Goal: Task Accomplishment & Management: Manage account settings

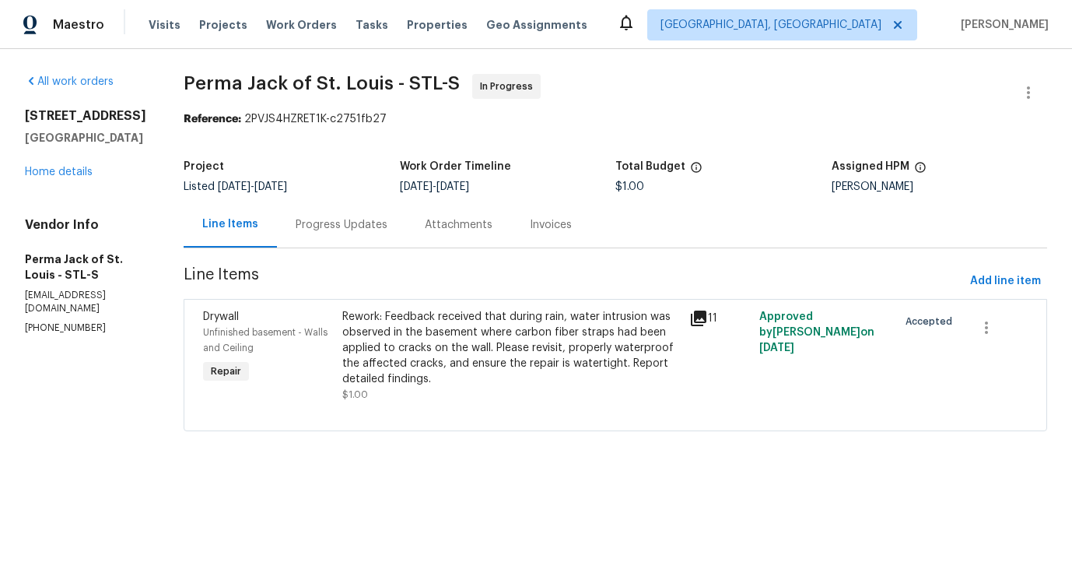
click at [336, 240] on div "Progress Updates" at bounding box center [341, 225] width 129 height 46
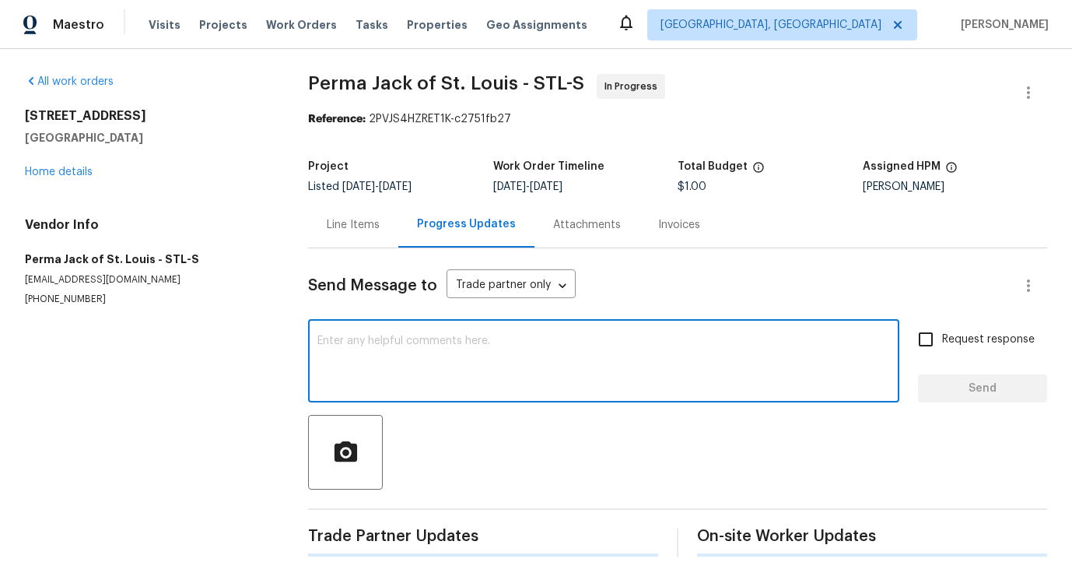
click at [363, 351] on textarea at bounding box center [603, 362] width 573 height 54
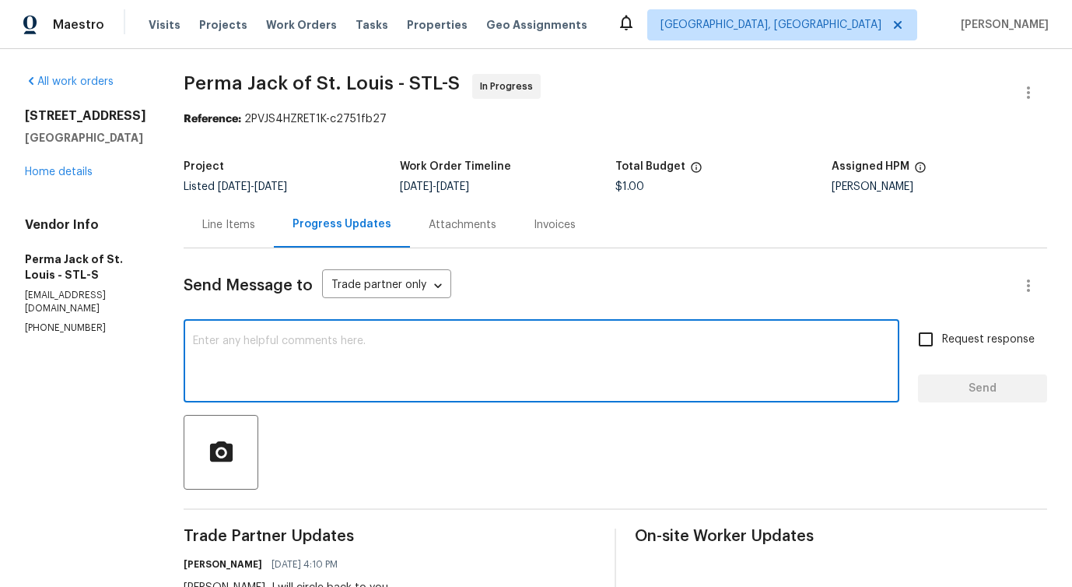
click at [313, 374] on textarea at bounding box center [541, 362] width 697 height 54
drag, startPoint x: 163, startPoint y: 338, endPoint x: 317, endPoint y: 338, distance: 153.3
click at [317, 338] on textarea "Hi, No need to" at bounding box center [541, 362] width 697 height 54
paste textarea "move forward at this time"
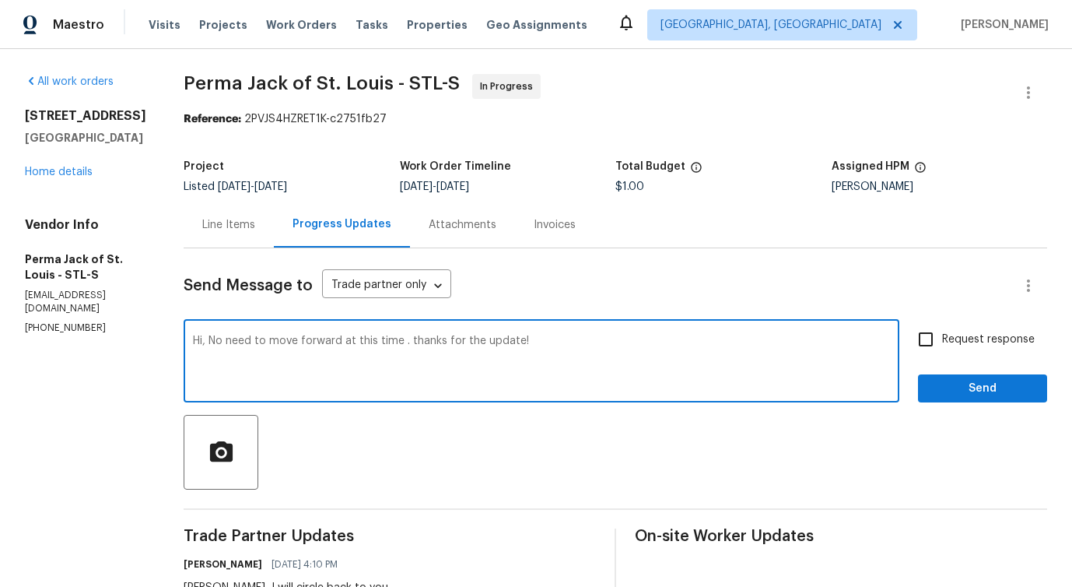
type textarea "Hi, No need to move forward at this time . thanks for the update!"
click at [261, 332] on div "Hi, No need to move forward at this time . thanks for the update! x ​" at bounding box center [542, 362] width 716 height 79
click at [262, 335] on textarea "Hi, No need to move forward at this time . thanks for the update!" at bounding box center [541, 362] width 697 height 54
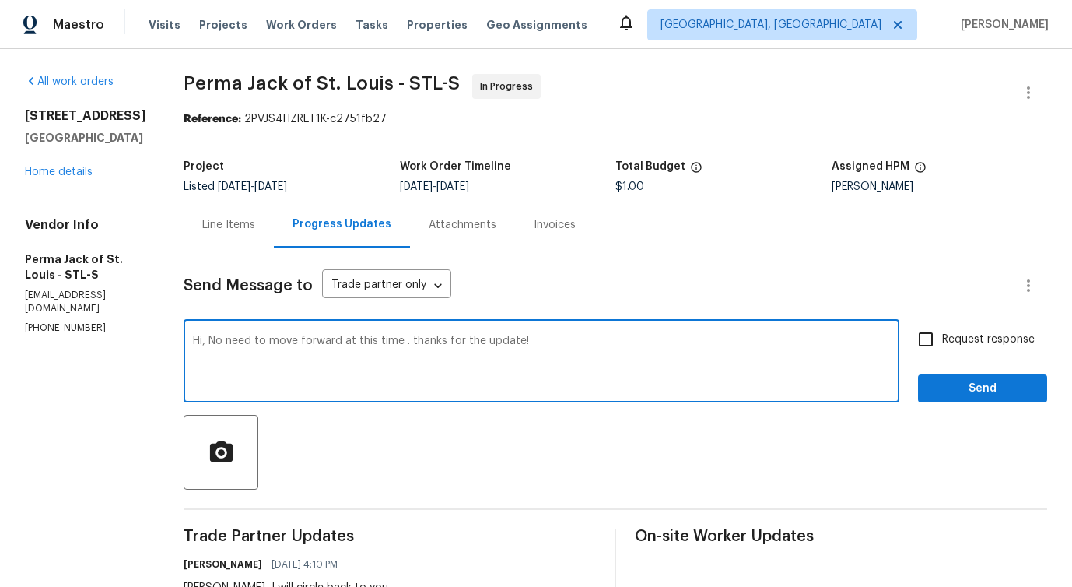
click at [262, 335] on textarea "Hi, No need to move forward at this time . thanks for the update!" at bounding box center [541, 362] width 697 height 54
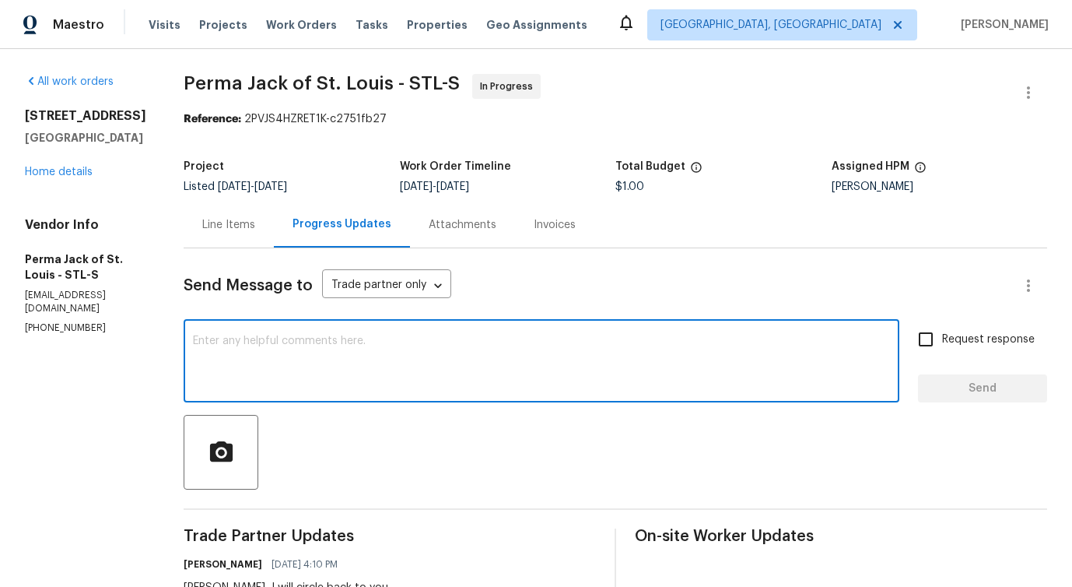
paste textarea "Hi, no need to proceed at this time. Thanks for the update!"
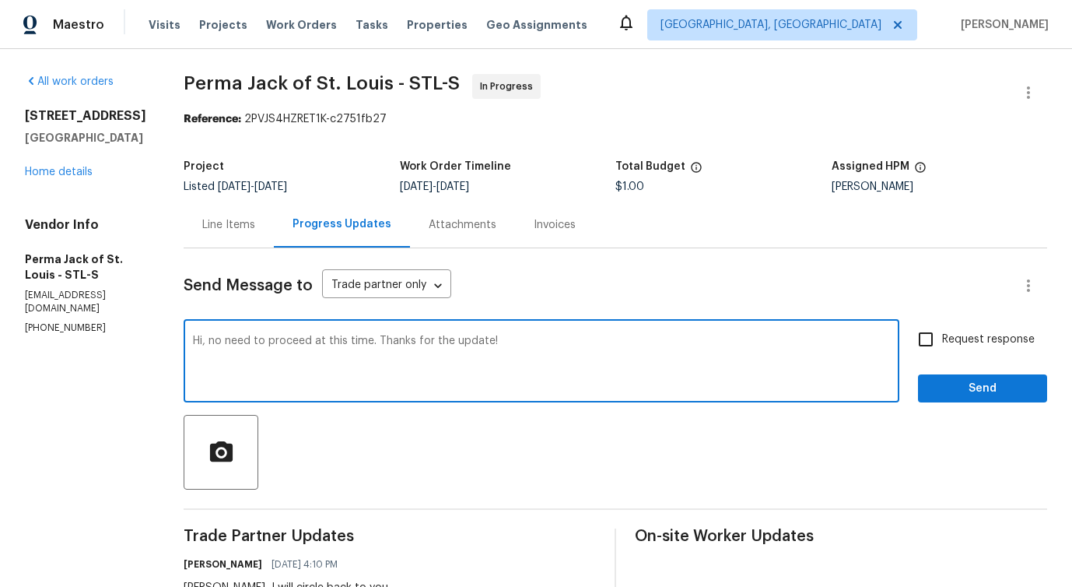
type textarea "Hi, no need to proceed at this time. Thanks for the update!"
click at [927, 349] on input "Request response" at bounding box center [926, 339] width 33 height 33
checkbox input "true"
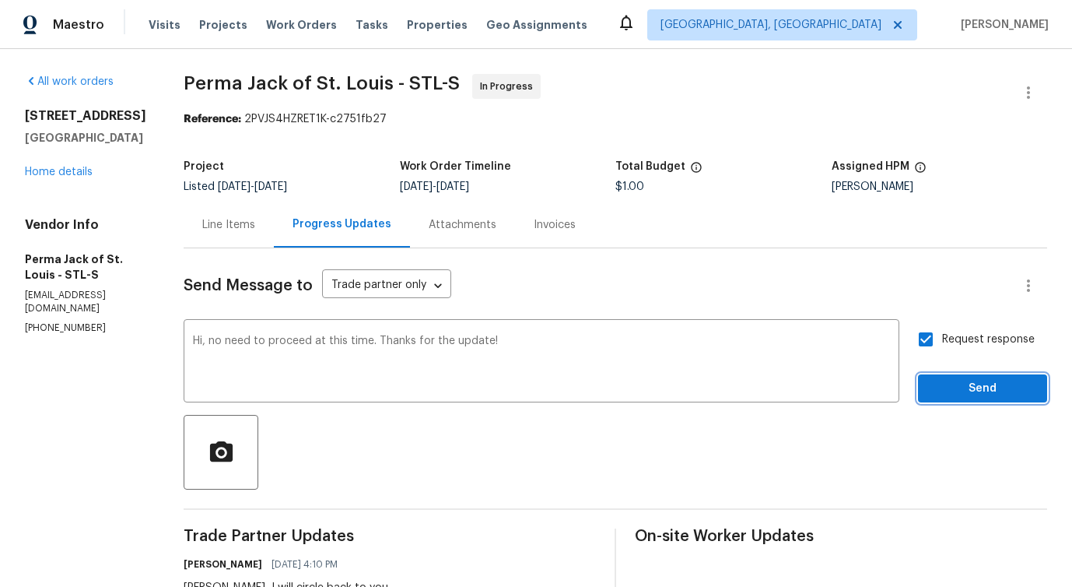
click at [960, 387] on span "Send" at bounding box center [983, 388] width 104 height 19
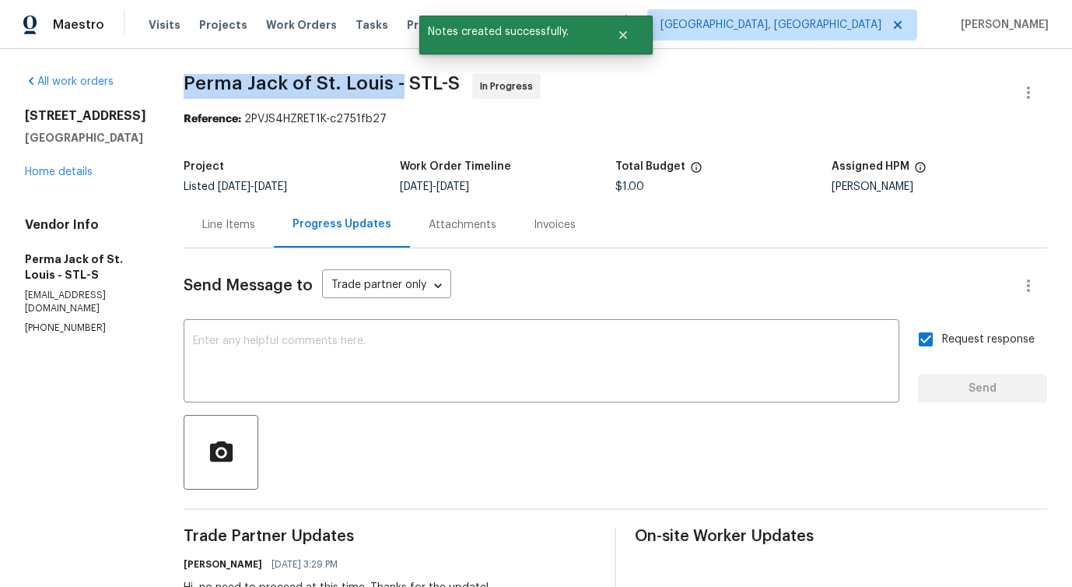
drag, startPoint x: 135, startPoint y: 75, endPoint x: 349, endPoint y: 78, distance: 213.2
copy span "Perma Jack of St. Louis -"
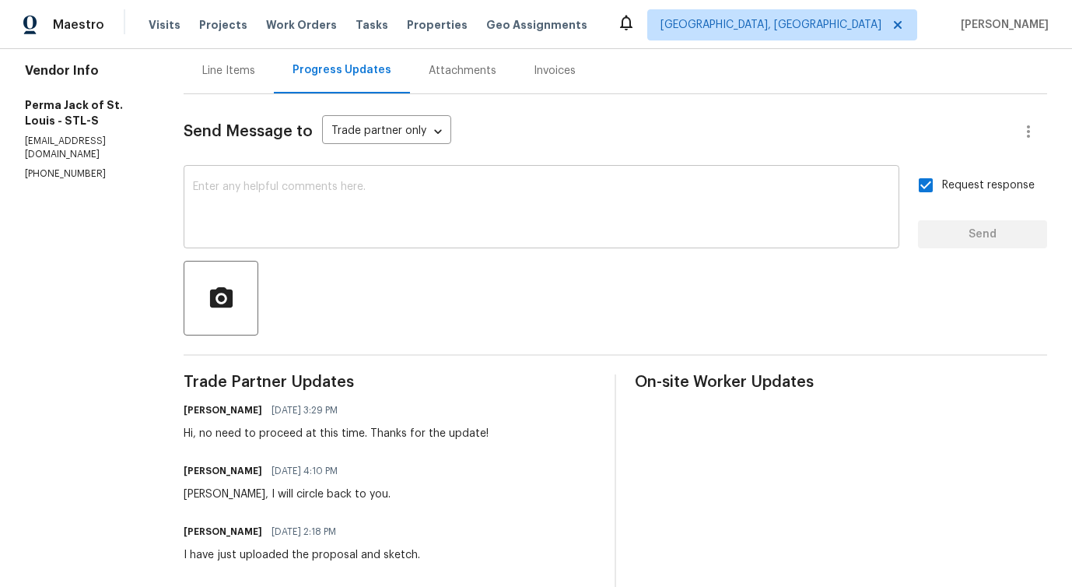
scroll to position [153, 0]
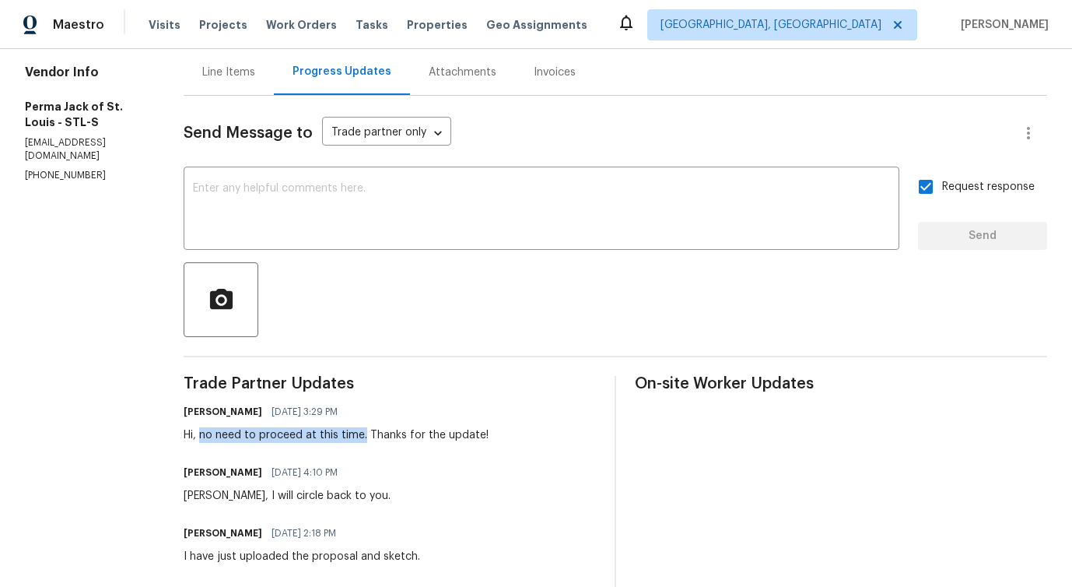
drag, startPoint x: 154, startPoint y: 436, endPoint x: 315, endPoint y: 432, distance: 161.1
click at [315, 432] on div "Hi, no need to proceed at this time. Thanks for the update!" at bounding box center [336, 435] width 305 height 16
copy div "no need to proceed at this time."
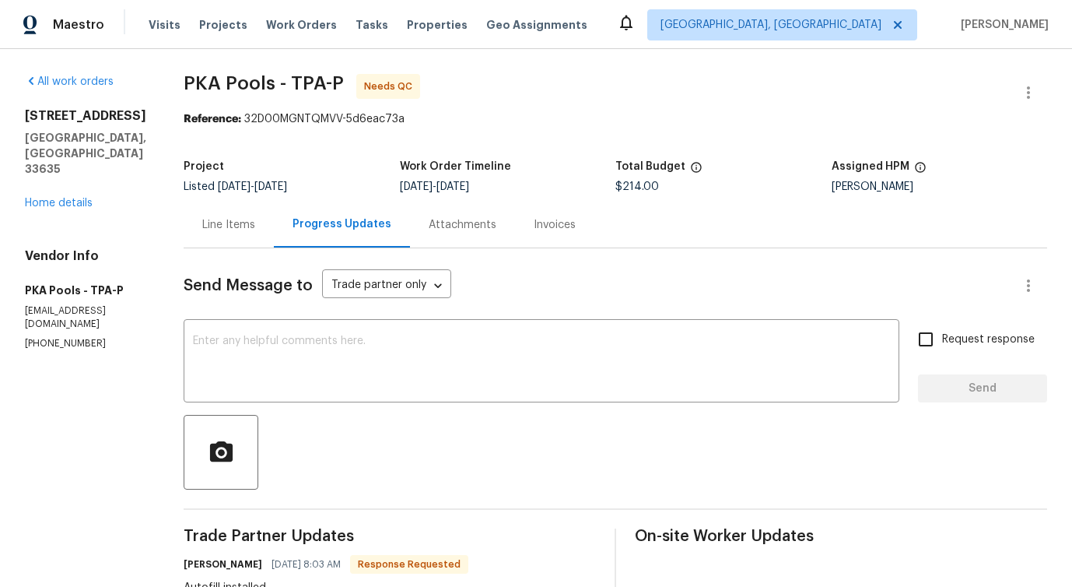
click at [235, 218] on div "Line Items" at bounding box center [228, 225] width 53 height 16
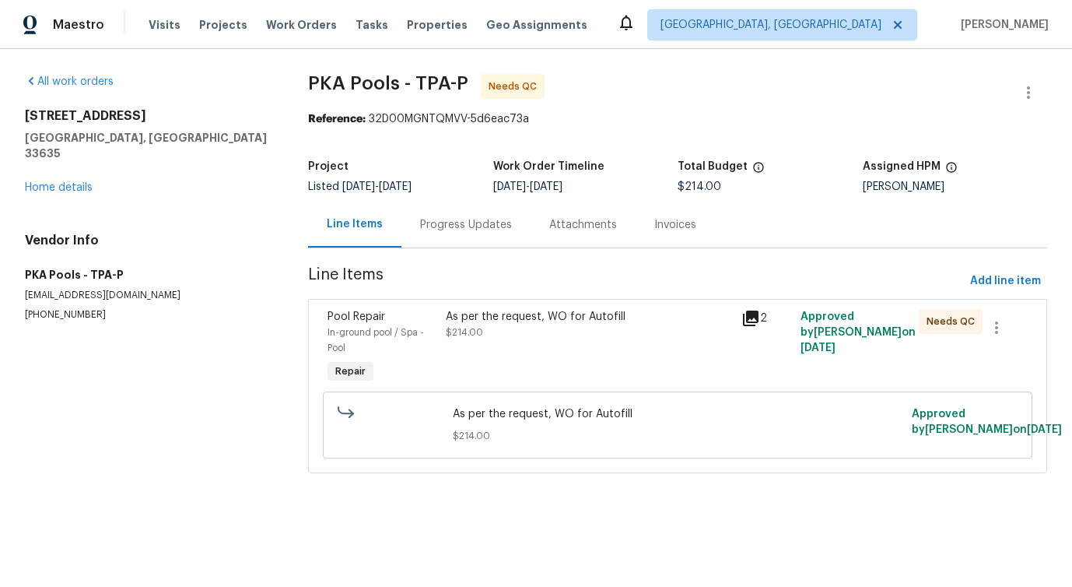
click at [521, 343] on div "As per the request, WO for Autofill $214.00" at bounding box center [589, 347] width 296 height 87
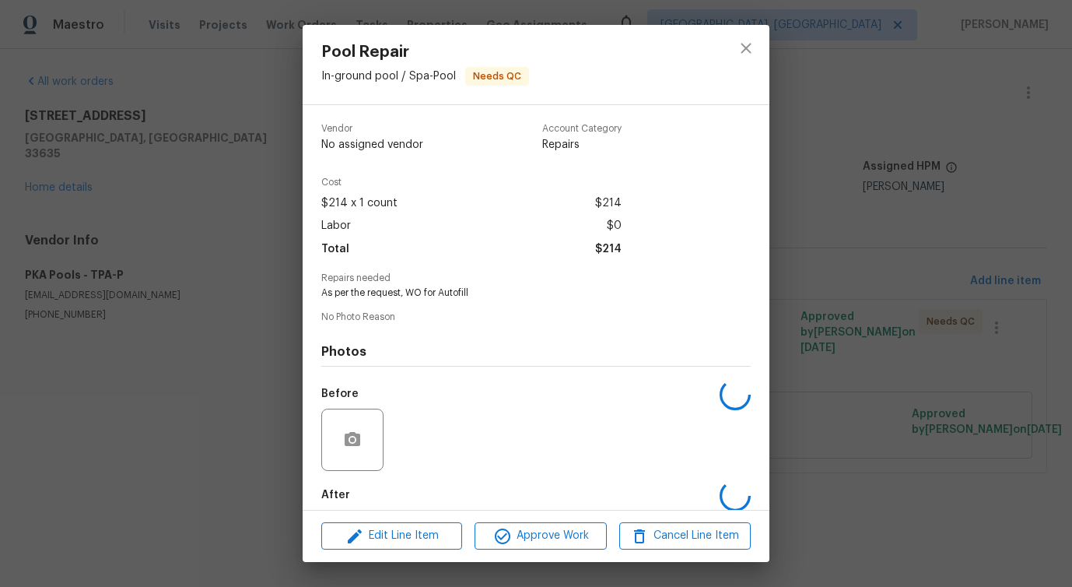
scroll to position [78, 0]
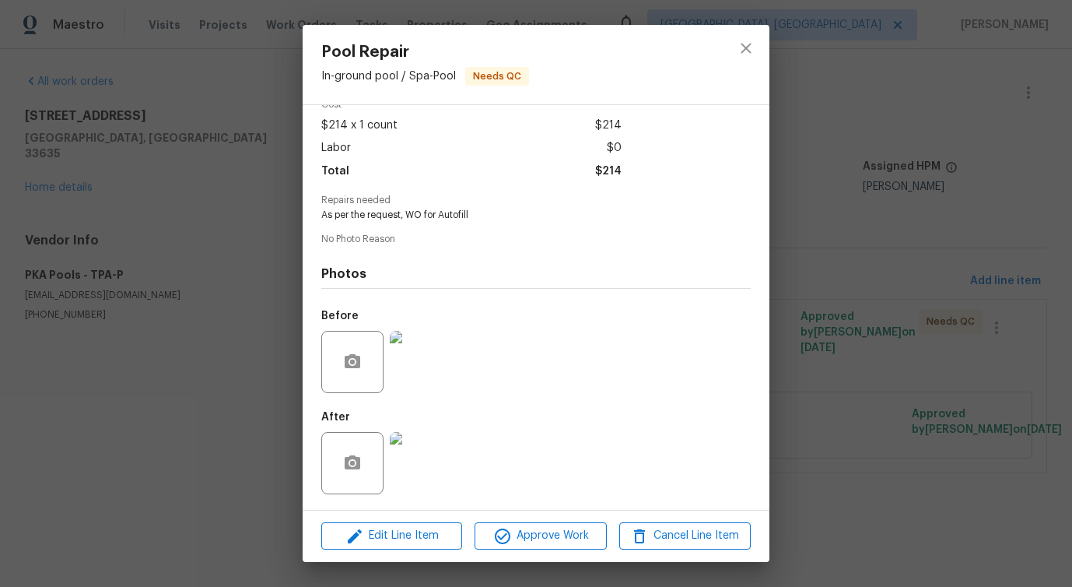
click at [422, 380] on img at bounding box center [421, 362] width 62 height 62
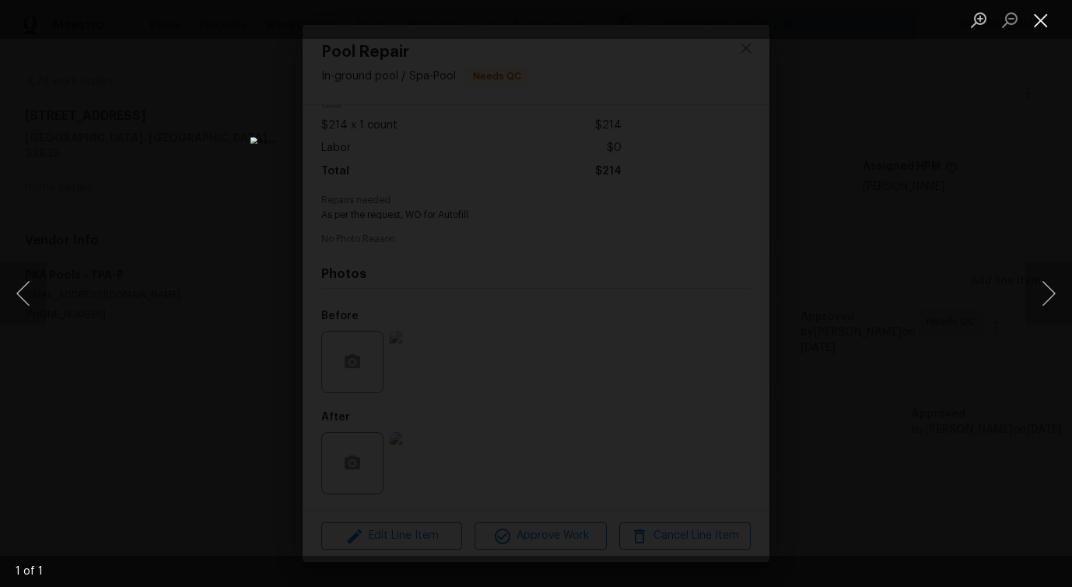
click at [1036, 16] on button "Close lightbox" at bounding box center [1040, 19] width 31 height 27
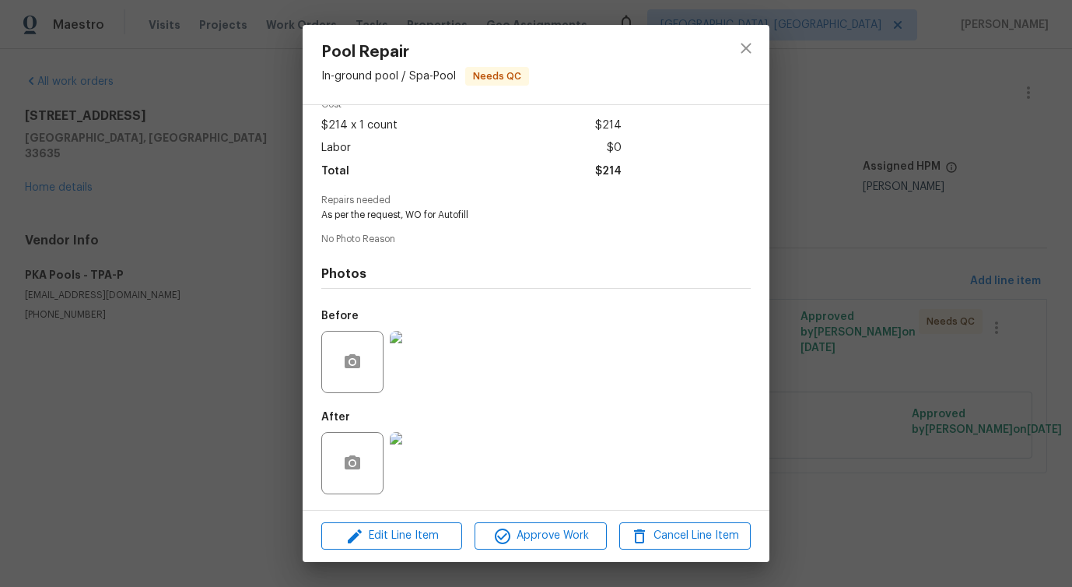
click at [412, 469] on img at bounding box center [421, 463] width 62 height 62
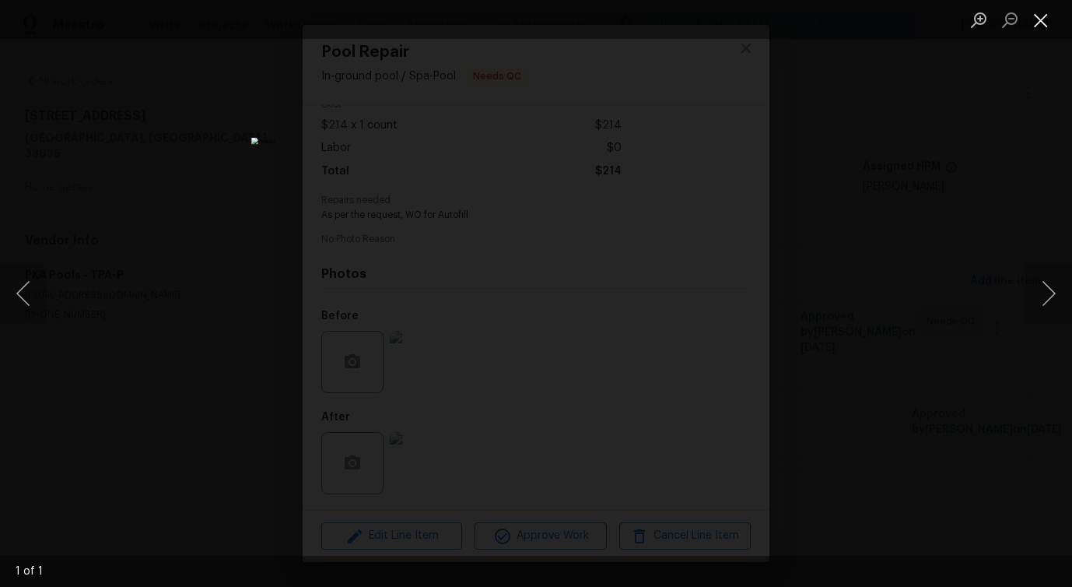
click at [1046, 18] on button "Close lightbox" at bounding box center [1040, 19] width 31 height 27
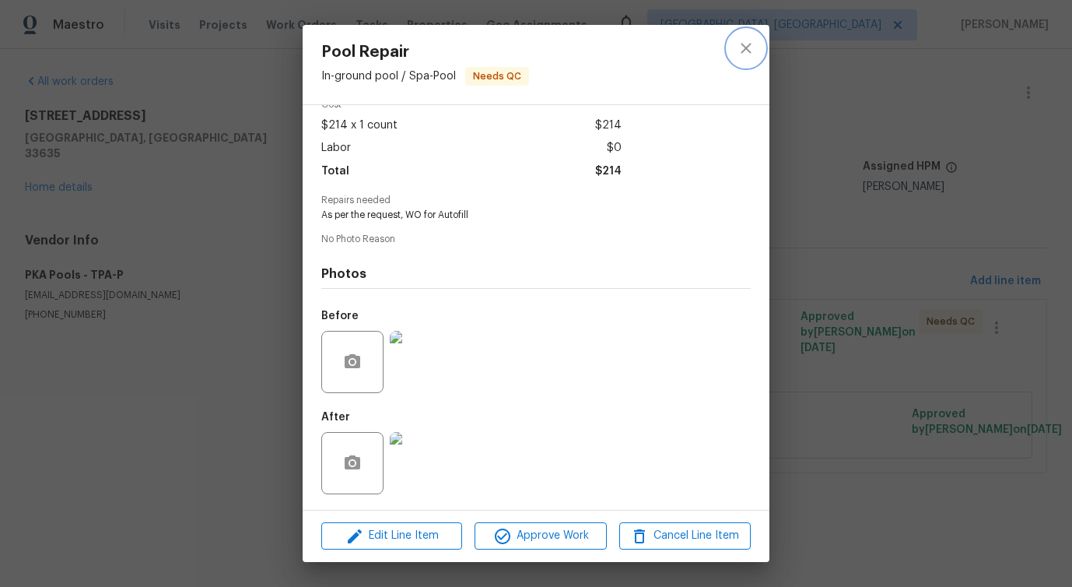
click at [741, 48] on icon "close" at bounding box center [746, 48] width 19 height 19
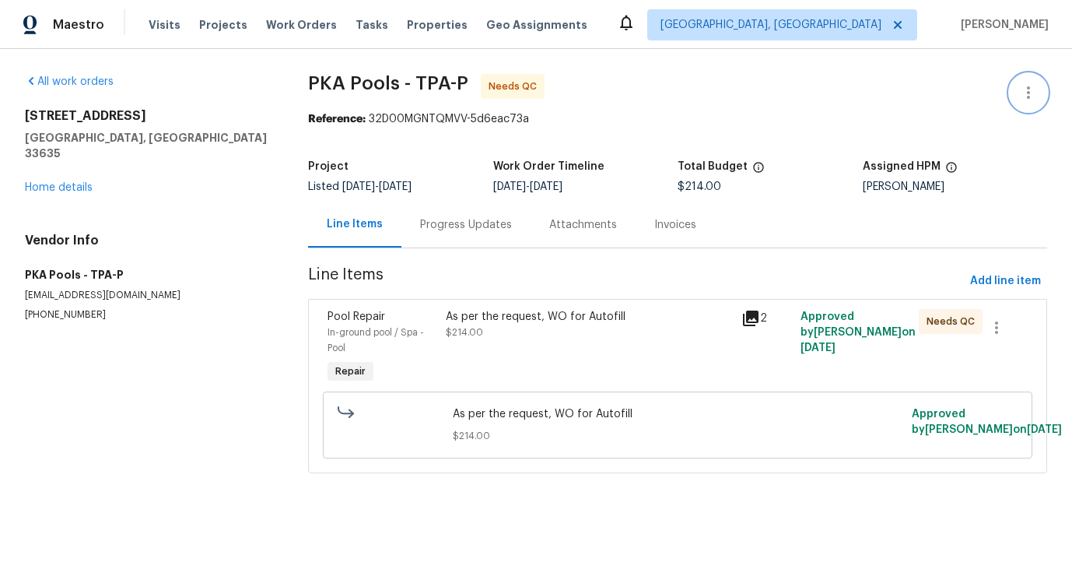
click at [1044, 91] on button "button" at bounding box center [1028, 92] width 37 height 37
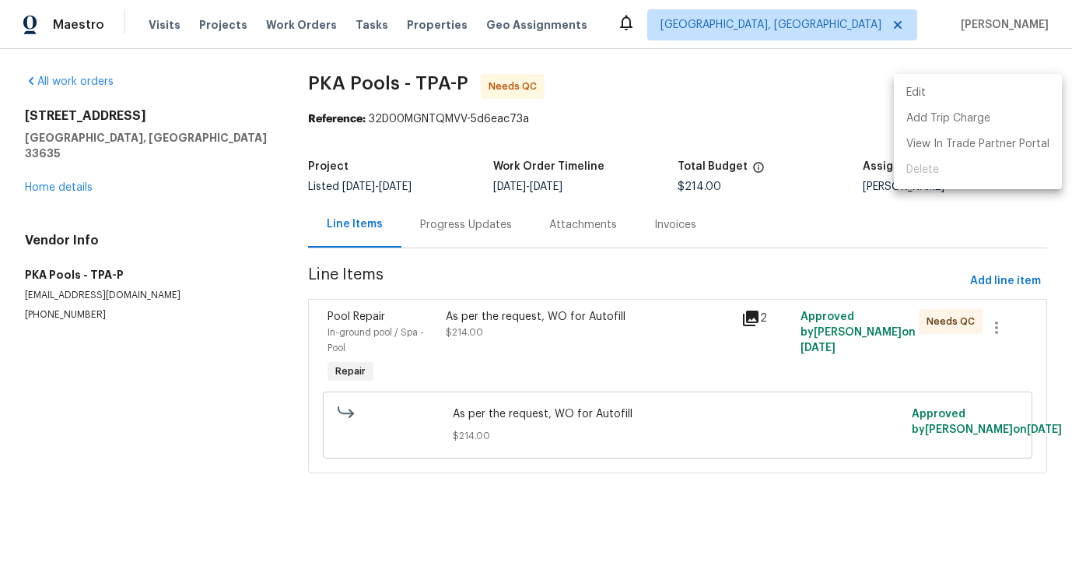
click at [971, 75] on ul "Edit Add Trip Charge View In Trade Partner Portal Delete" at bounding box center [978, 131] width 168 height 115
click at [945, 86] on li "Edit" at bounding box center [978, 93] width 168 height 26
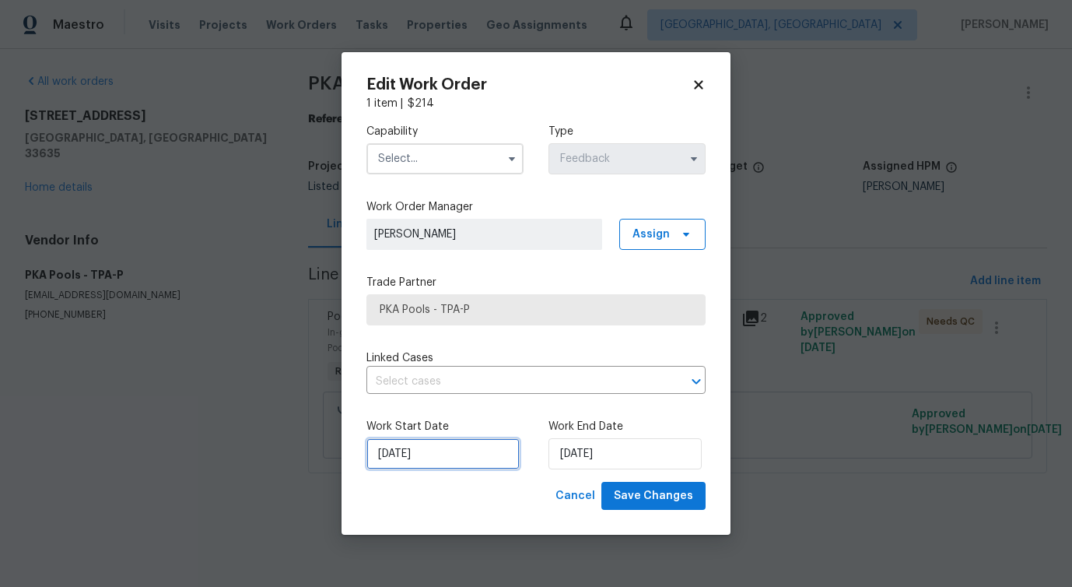
click at [411, 465] on input "9/26/2025" at bounding box center [442, 453] width 153 height 31
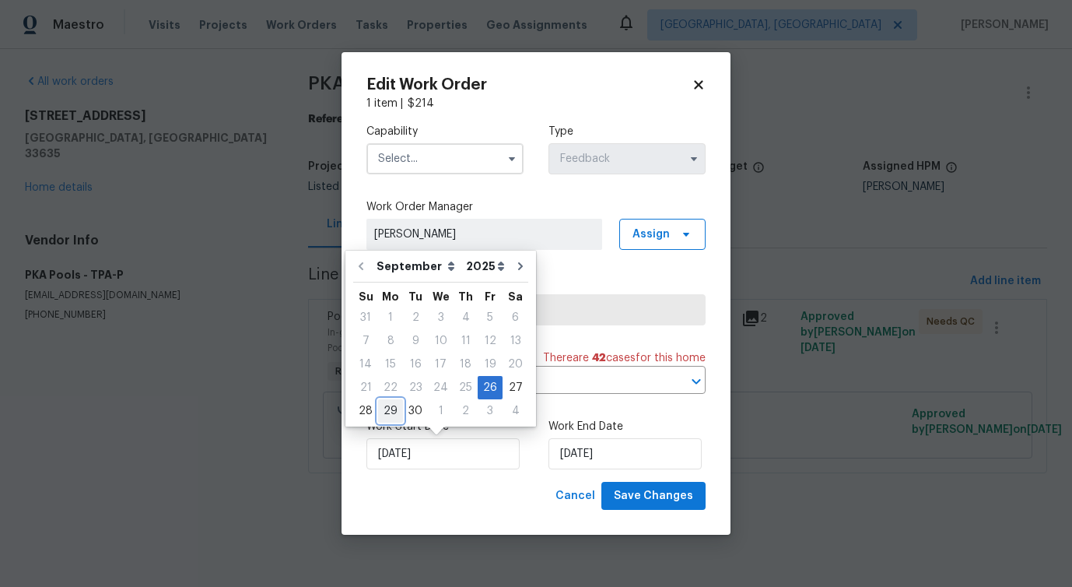
click at [391, 416] on div "29" at bounding box center [390, 411] width 25 height 22
type input "[DATE]"
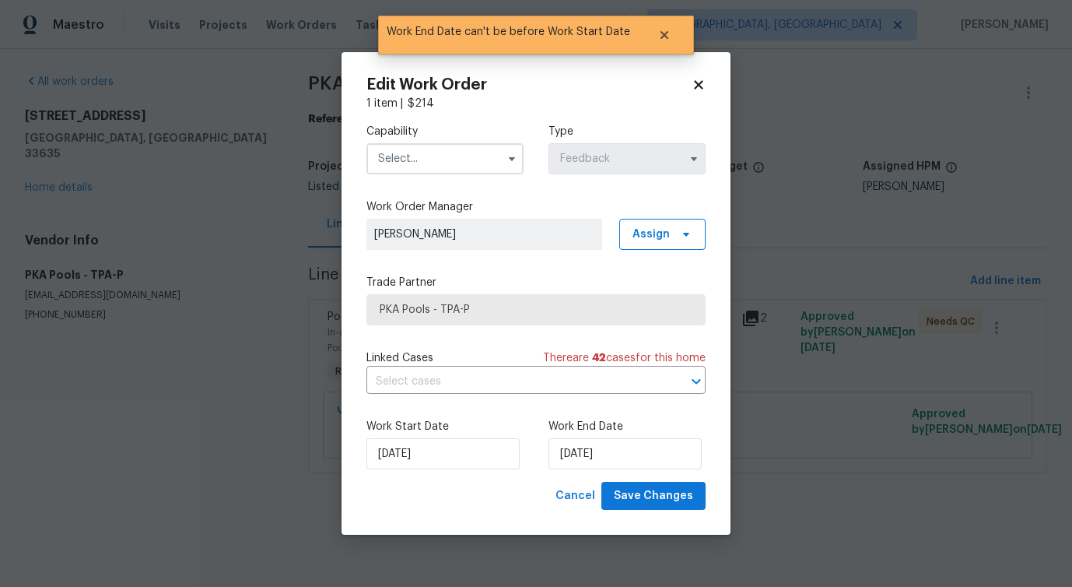
click at [433, 151] on input "text" at bounding box center [444, 158] width 157 height 31
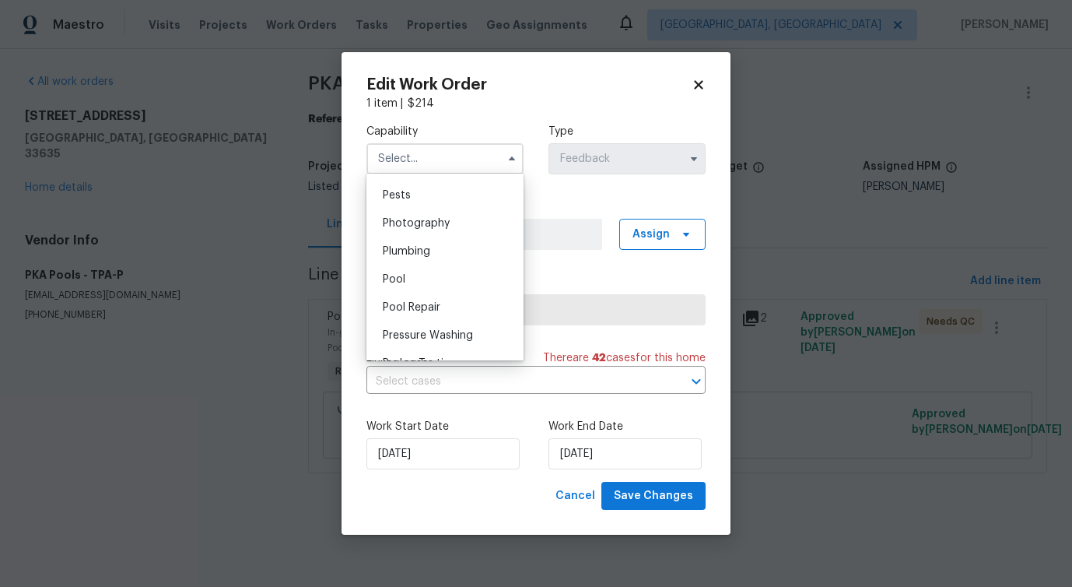
scroll to position [1327, 0]
click at [456, 287] on div "Pool" at bounding box center [444, 284] width 149 height 28
type input "Pool"
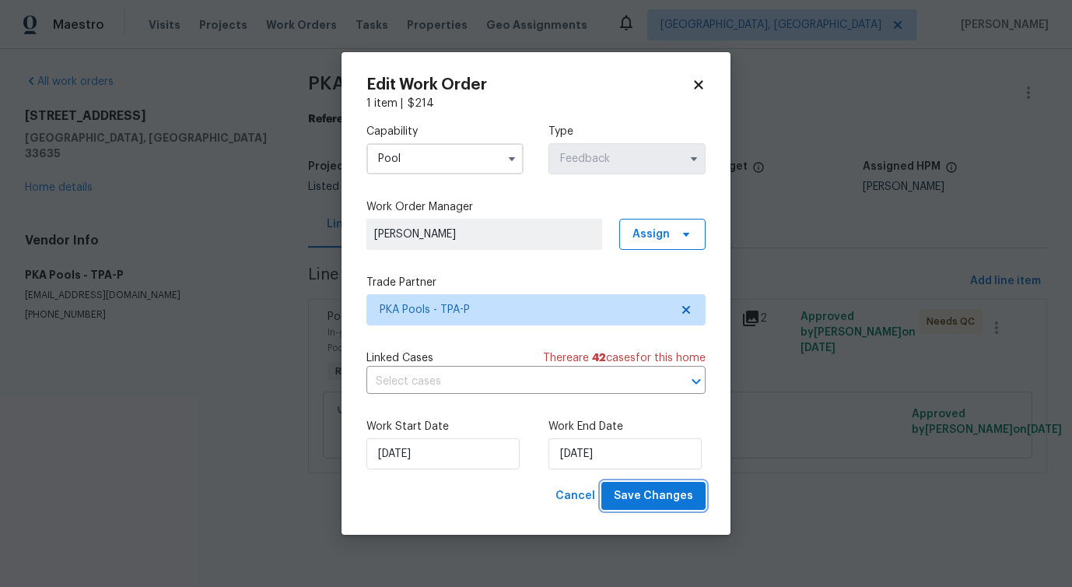
click at [635, 489] on span "Save Changes" at bounding box center [653, 495] width 79 height 19
click at [141, 474] on body "Maestro Visits Projects Work Orders Tasks Properties Geo Assignments Detroit, M…" at bounding box center [536, 258] width 1072 height 517
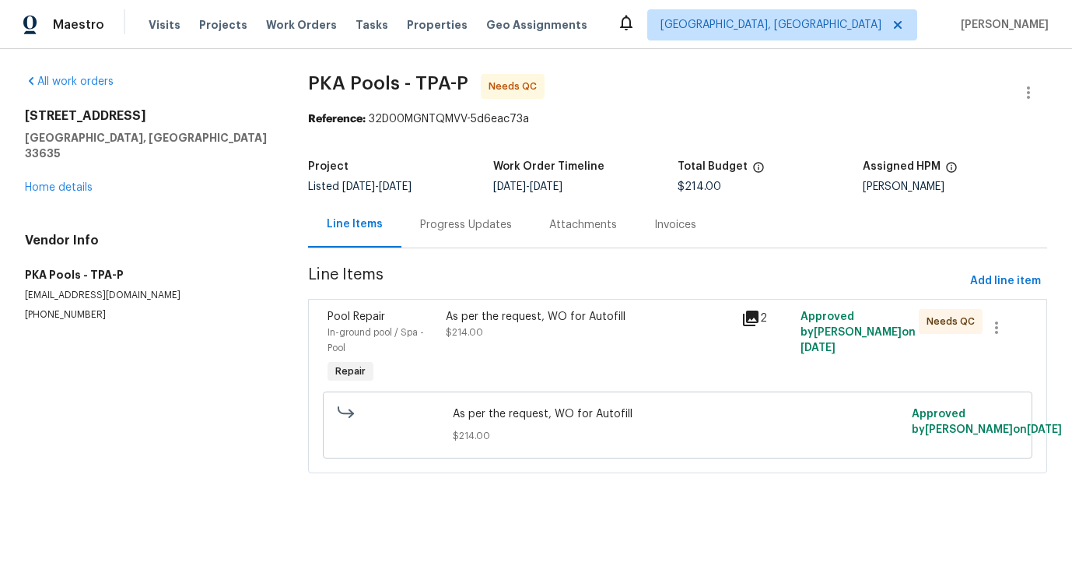
click at [486, 350] on div "As per the request, WO for Autofill $214.00" at bounding box center [589, 347] width 296 height 87
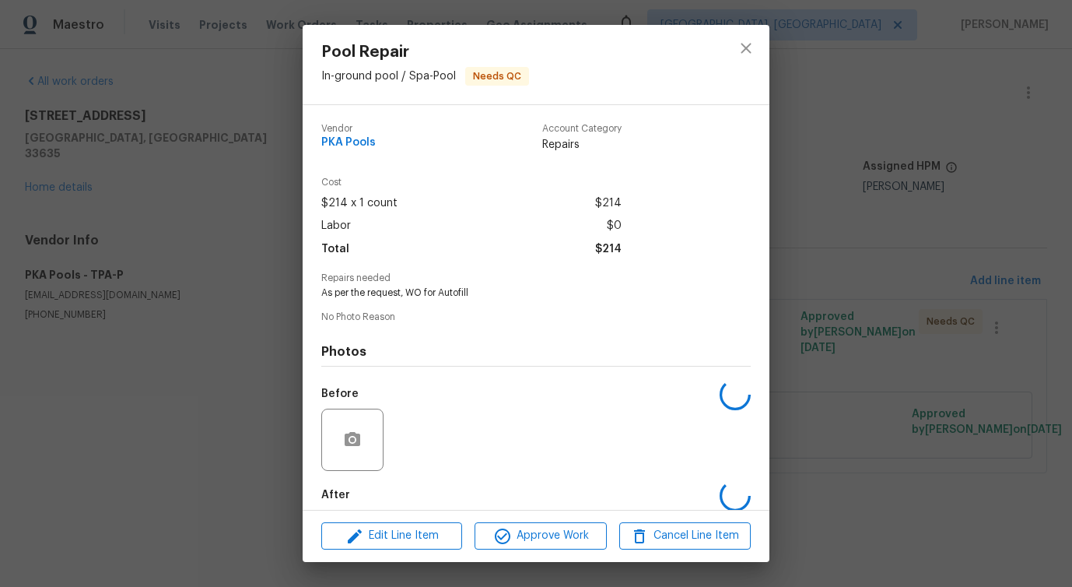
scroll to position [78, 0]
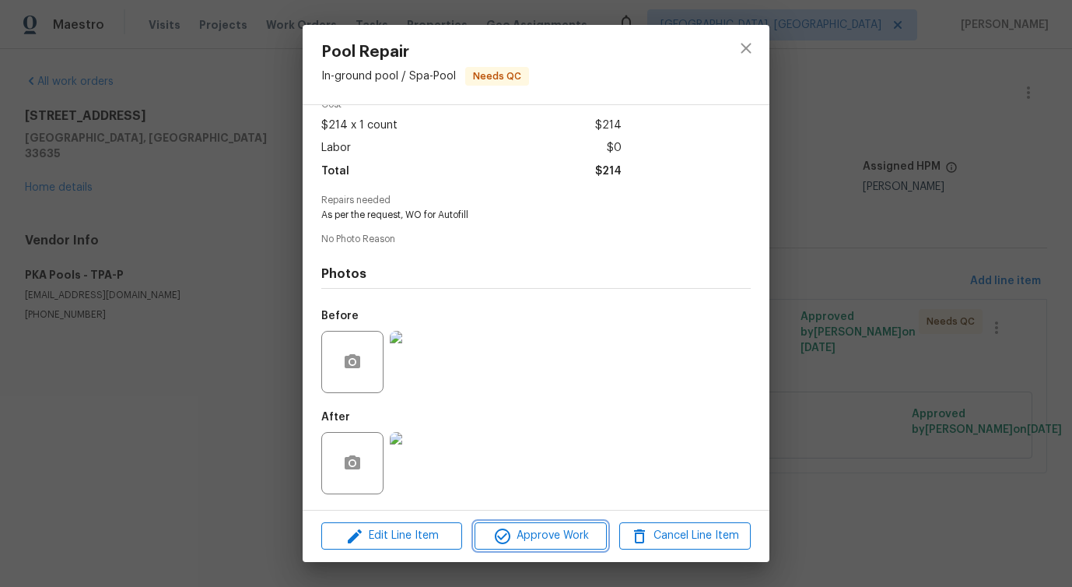
click at [539, 535] on span "Approve Work" at bounding box center [540, 535] width 122 height 19
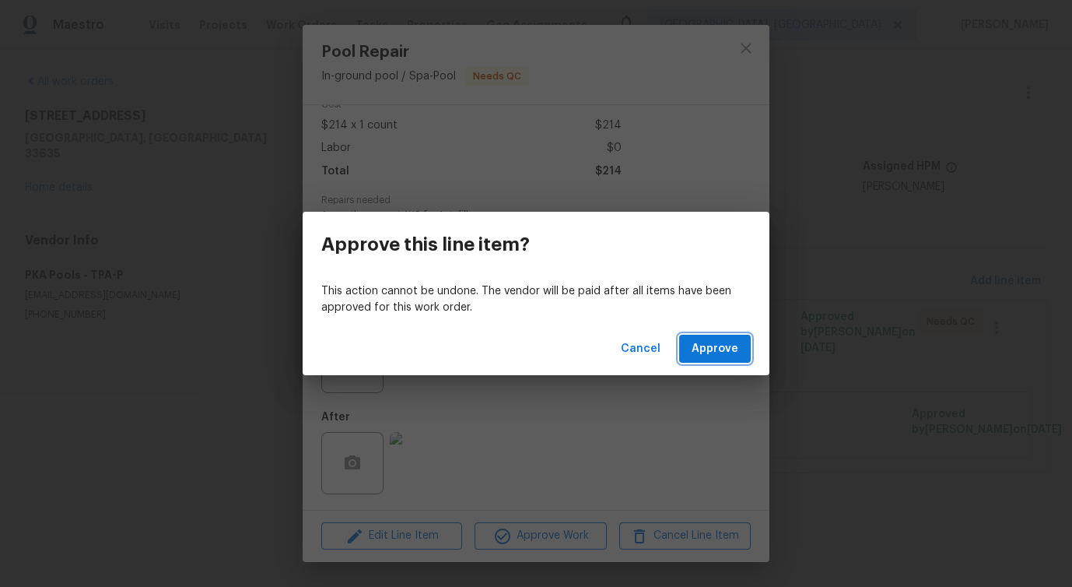
click at [728, 352] on span "Approve" at bounding box center [715, 348] width 47 height 19
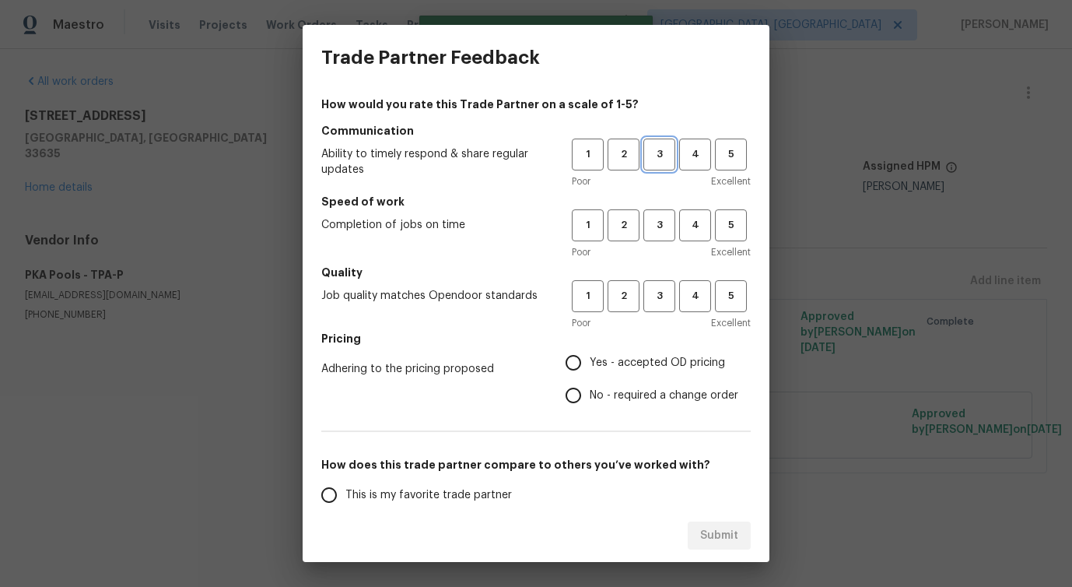
click at [650, 162] on span "3" at bounding box center [659, 154] width 29 height 18
click at [658, 236] on button "3" at bounding box center [659, 225] width 32 height 32
click at [659, 296] on span "3" at bounding box center [659, 296] width 29 height 18
click at [611, 391] on span "No - required a change order" at bounding box center [664, 395] width 149 height 16
click at [590, 391] on input "No - required a change order" at bounding box center [573, 395] width 33 height 33
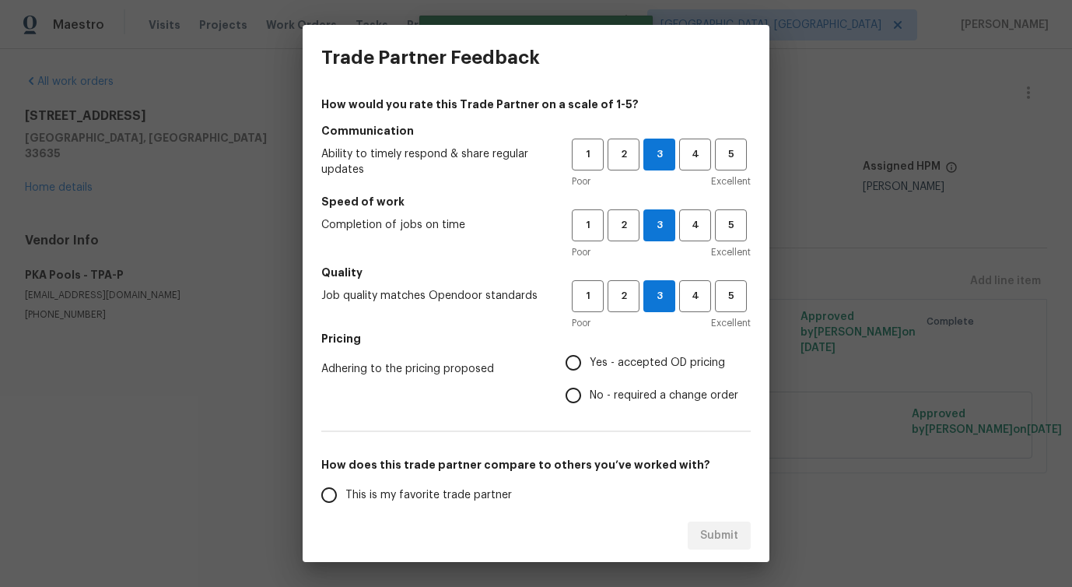
radio input "true"
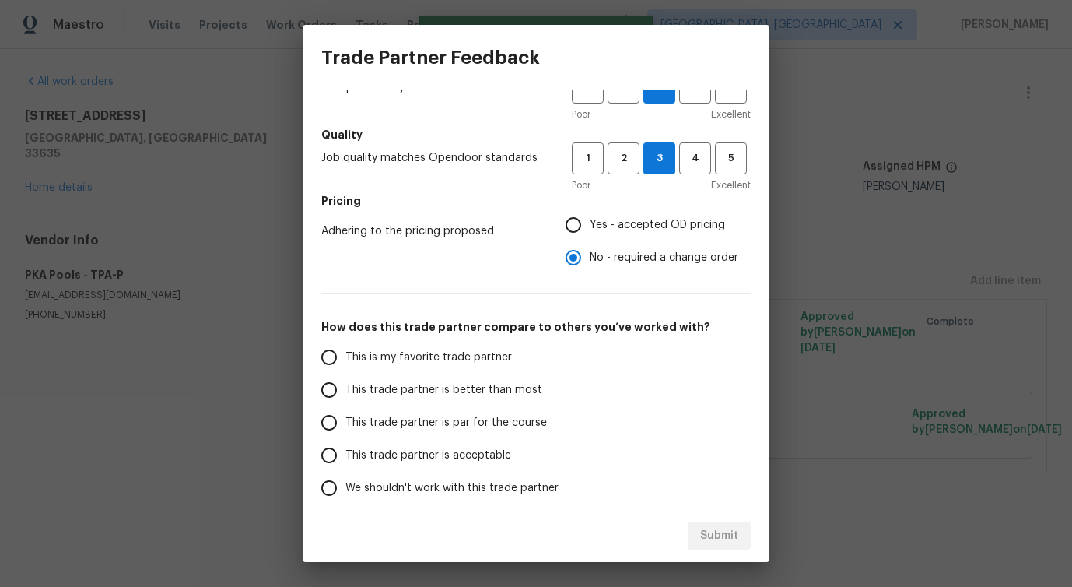
scroll to position [146, 0]
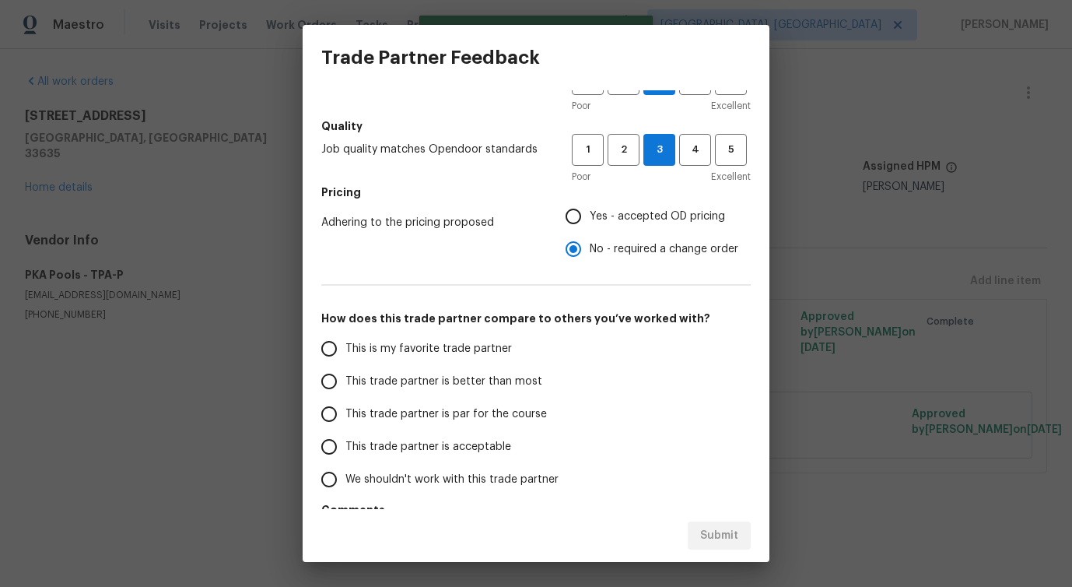
click at [602, 223] on span "Yes - accepted OD pricing" at bounding box center [657, 217] width 135 height 16
click at [590, 223] on input "Yes - accepted OD pricing" at bounding box center [573, 216] width 33 height 33
radio input "true"
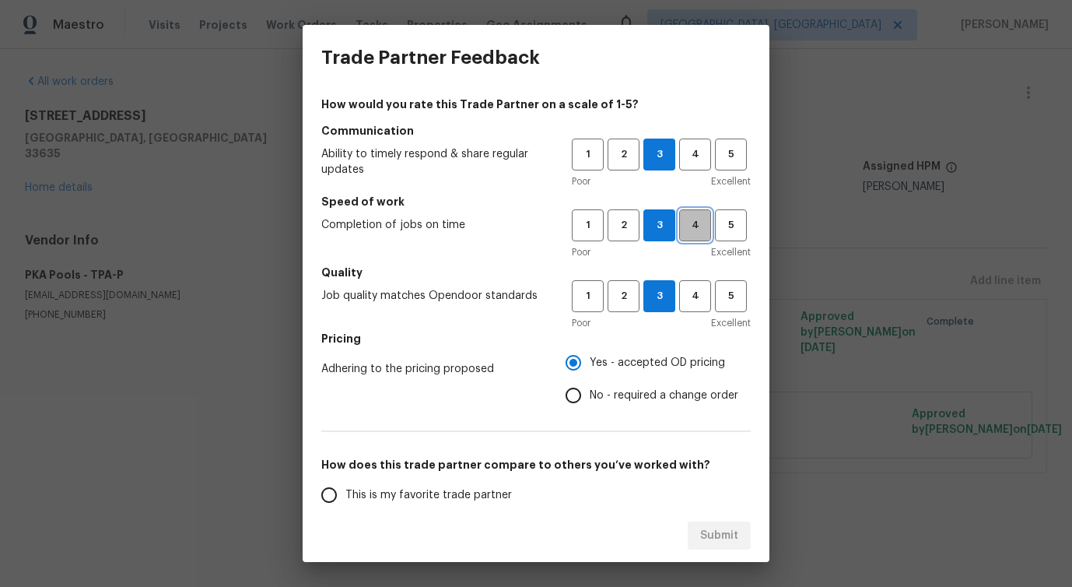
click at [692, 233] on span "4" at bounding box center [695, 225] width 29 height 18
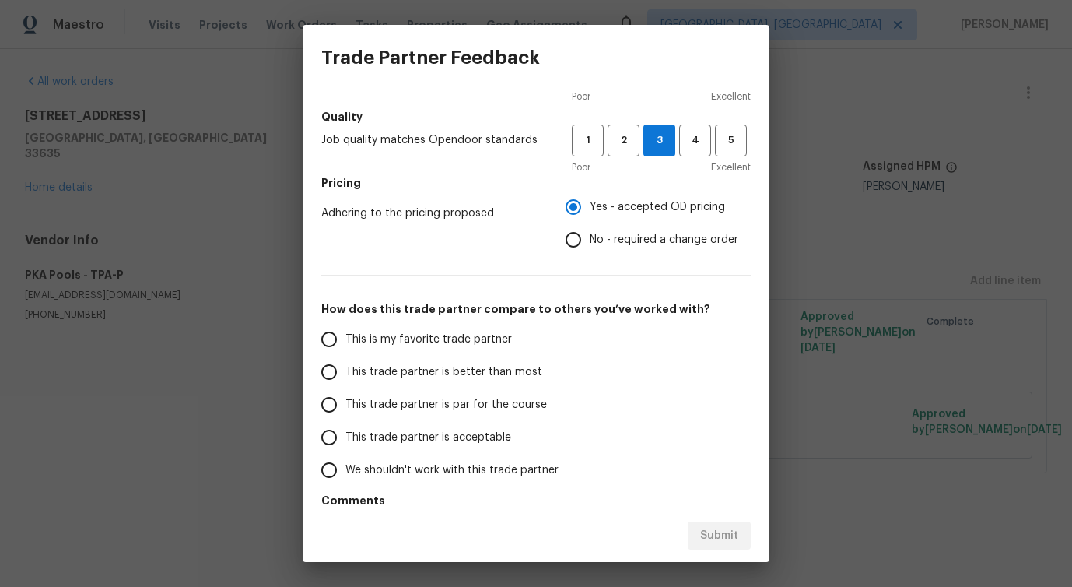
scroll to position [203, 0]
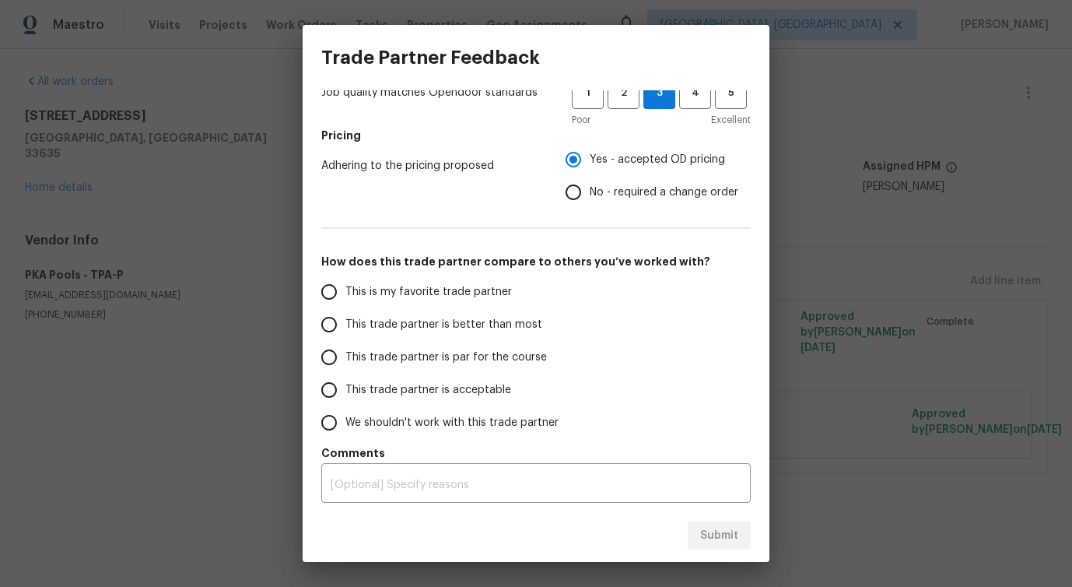
click at [447, 338] on label "This trade partner is better than most" at bounding box center [436, 324] width 246 height 33
click at [345, 338] on input "This trade partner is better than most" at bounding box center [329, 324] width 33 height 33
click at [715, 535] on span "Submit" at bounding box center [719, 535] width 38 height 19
radio input "true"
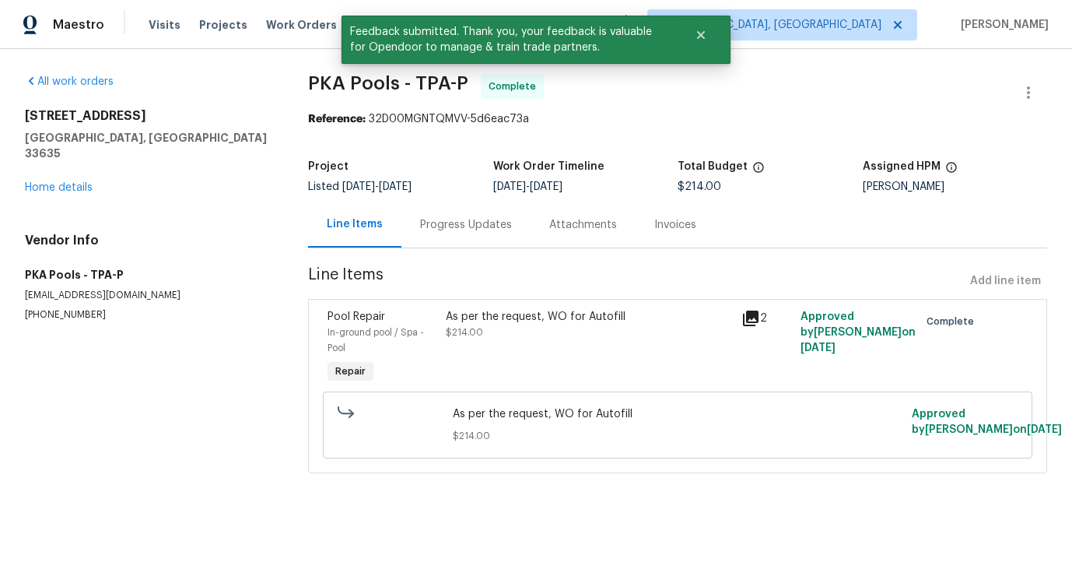
click at [479, 230] on div "Progress Updates" at bounding box center [466, 225] width 92 height 16
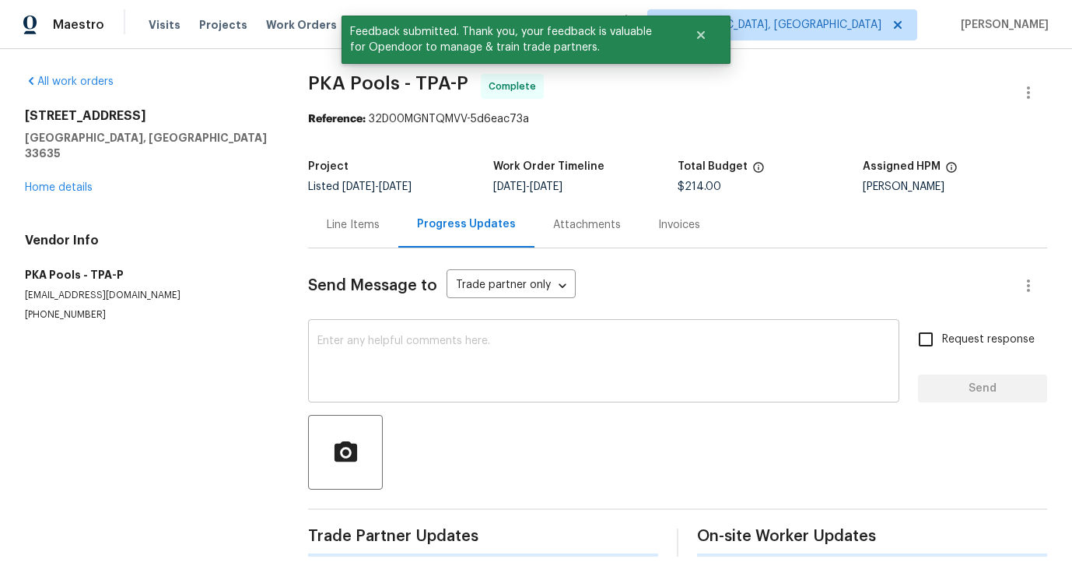
click at [486, 349] on textarea at bounding box center [603, 362] width 573 height 54
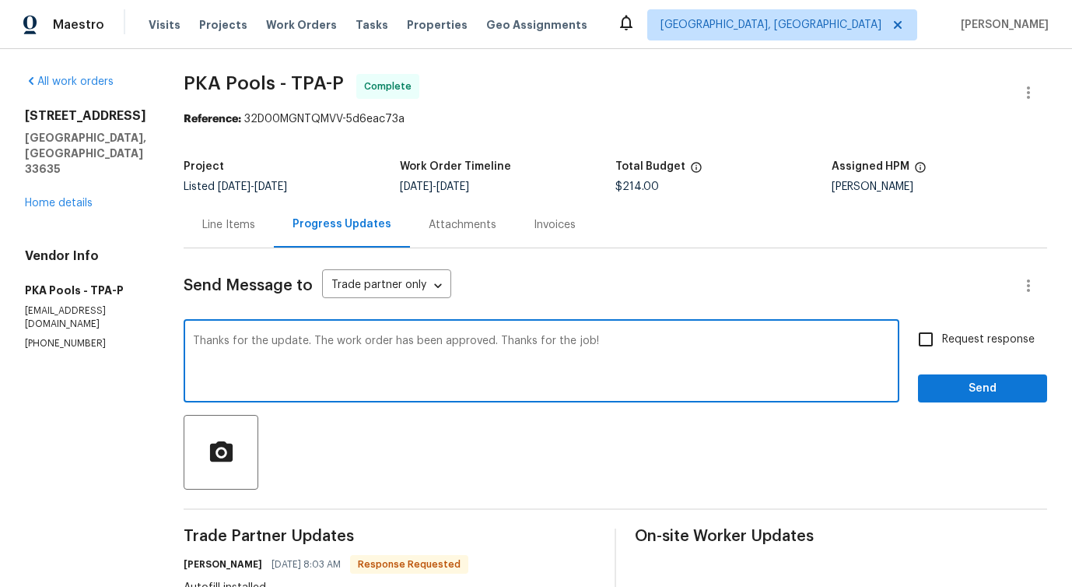
type textarea "Thanks for the update. The work order has been approved. Thanks for the job!"
click at [985, 400] on button "Send" at bounding box center [982, 388] width 129 height 29
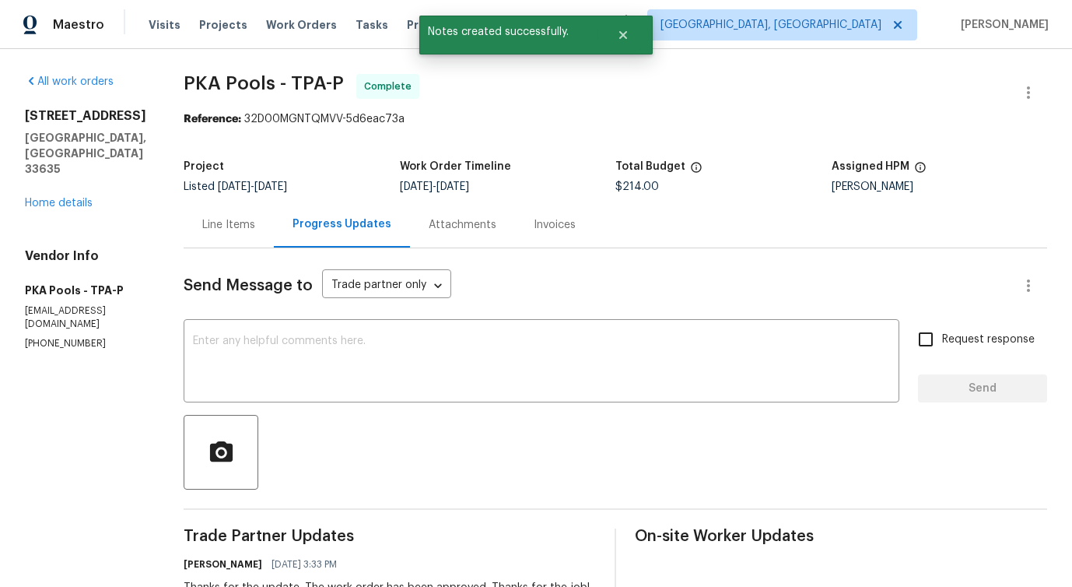
click at [216, 224] on div "Line Items" at bounding box center [228, 225] width 53 height 16
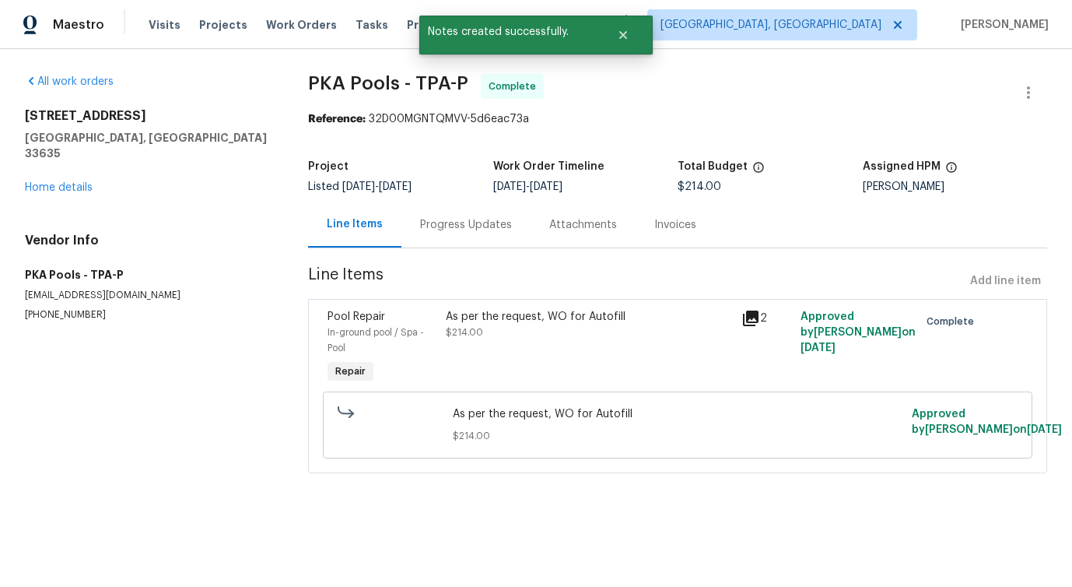
click at [472, 232] on div "Progress Updates" at bounding box center [466, 225] width 92 height 16
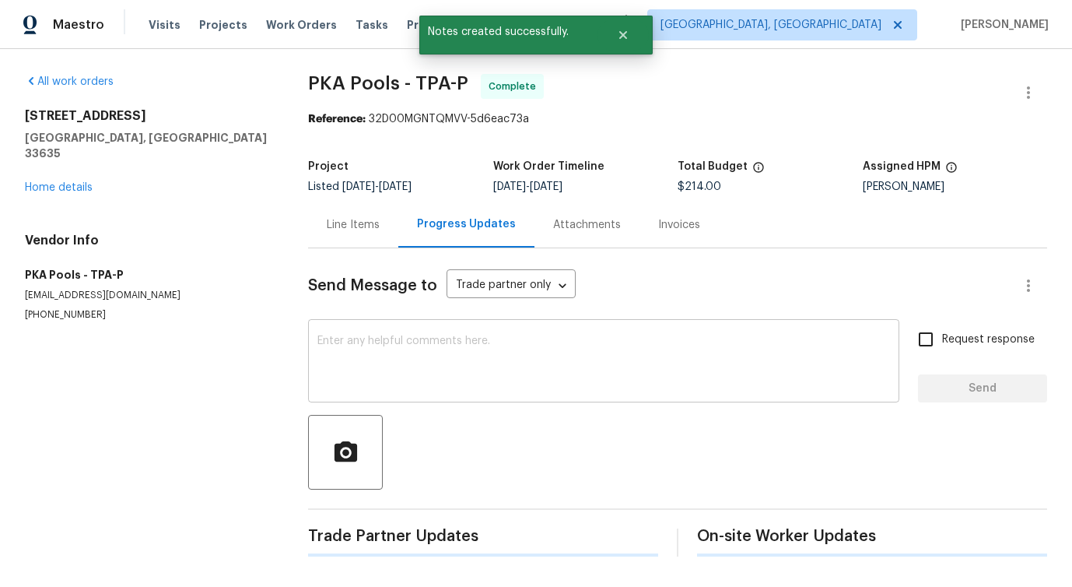
click at [505, 354] on textarea at bounding box center [603, 362] width 573 height 54
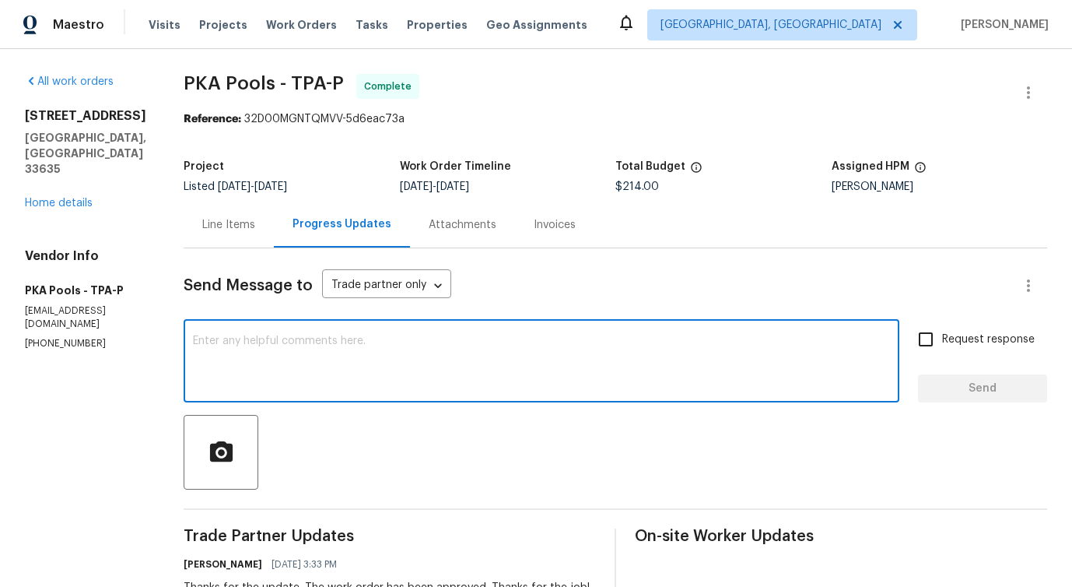
click at [212, 223] on div "Line Items" at bounding box center [228, 225] width 53 height 16
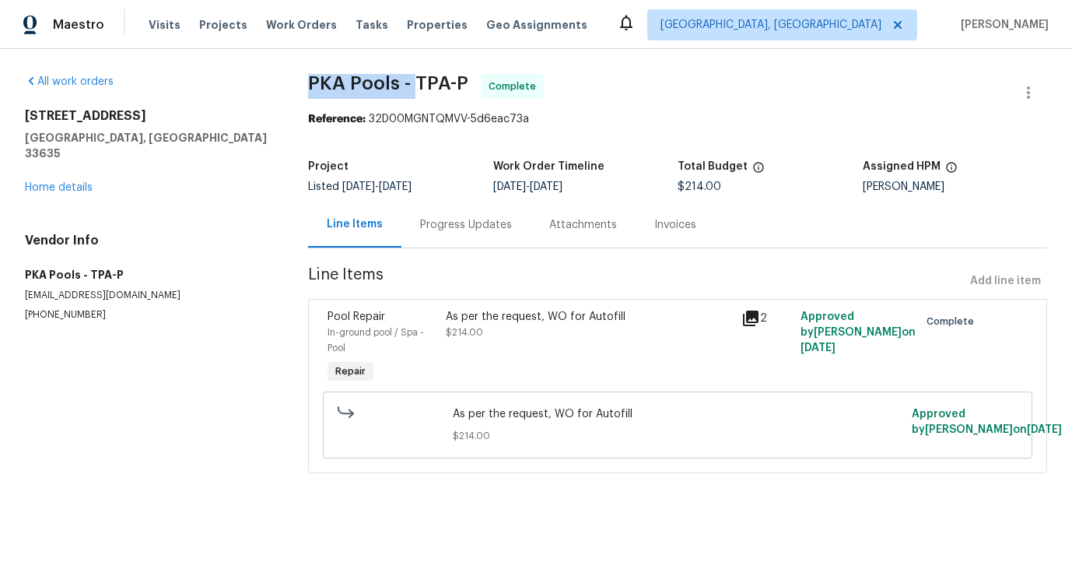
drag, startPoint x: 300, startPoint y: 83, endPoint x: 415, endPoint y: 86, distance: 115.2
click at [415, 86] on div "All work orders 8114 Pond Shadow Ln Tampa, FL 33635 Home details Vendor Info PK…" at bounding box center [536, 283] width 1072 height 468
copy span "PKA Pools -"
click at [54, 182] on link "Home details" at bounding box center [59, 187] width 68 height 11
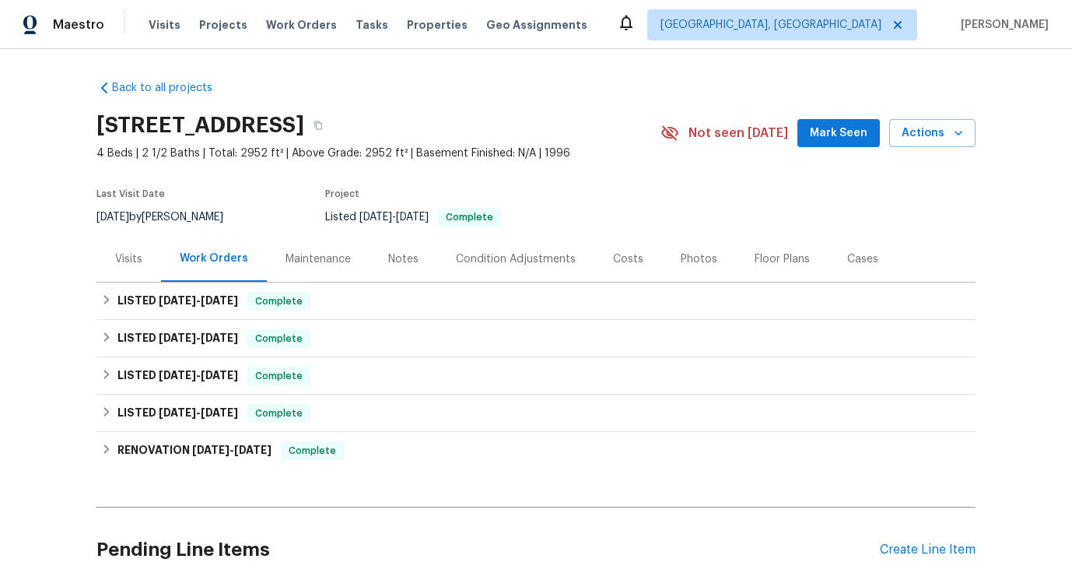
click at [854, 265] on div "Cases" at bounding box center [862, 259] width 31 height 16
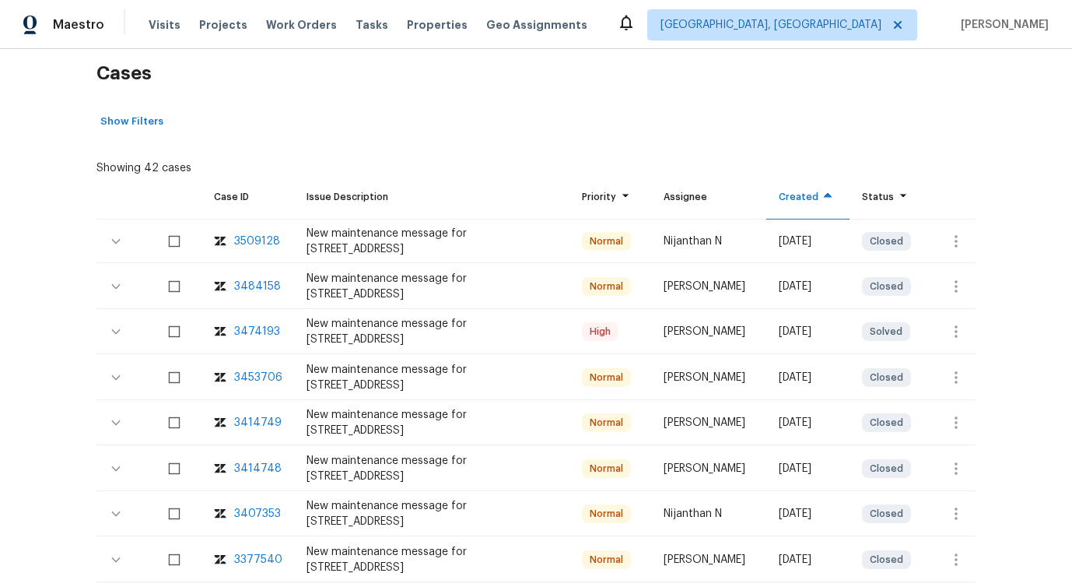
scroll to position [247, 0]
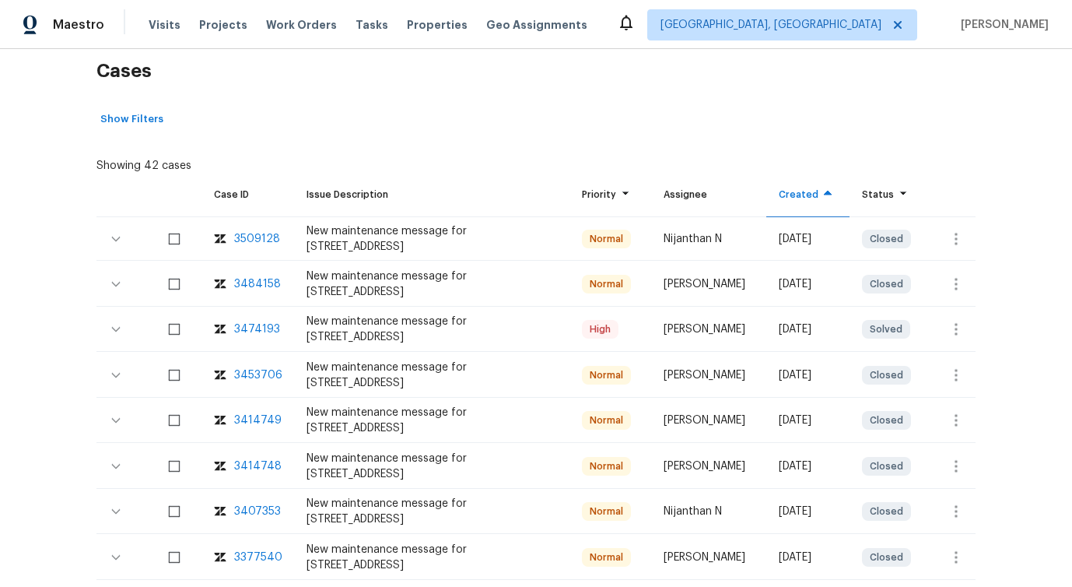
click at [237, 334] on div "3474193" at bounding box center [257, 329] width 46 height 16
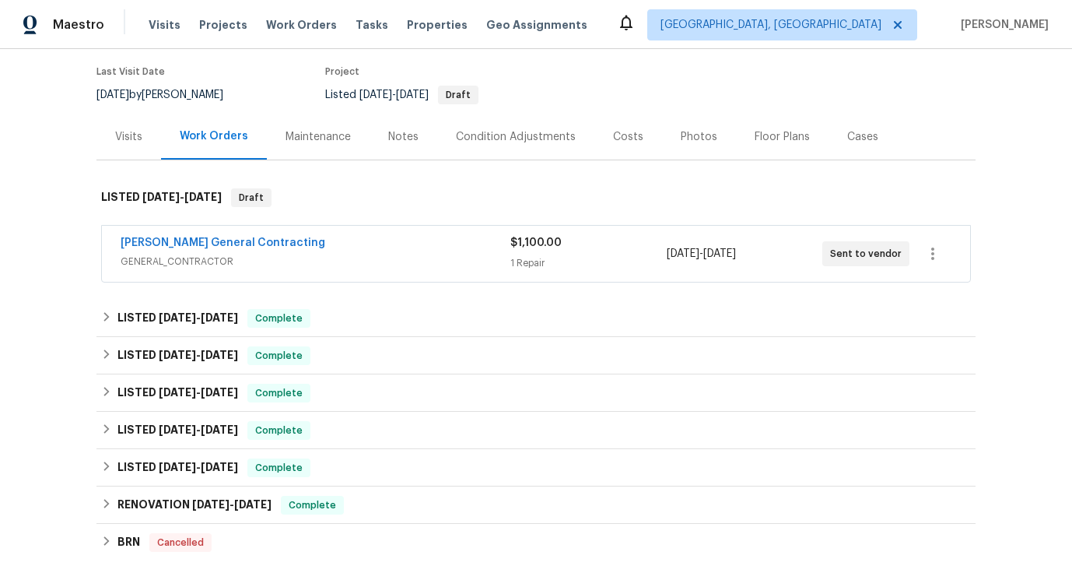
scroll to position [124, 0]
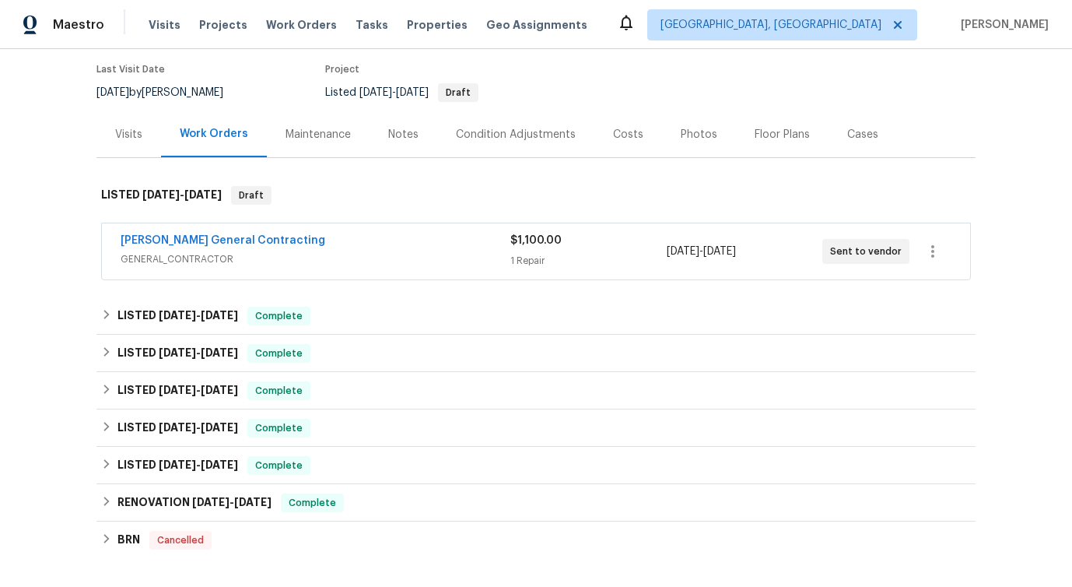
click at [230, 246] on span "Nicholson General Contracting" at bounding box center [223, 241] width 205 height 16
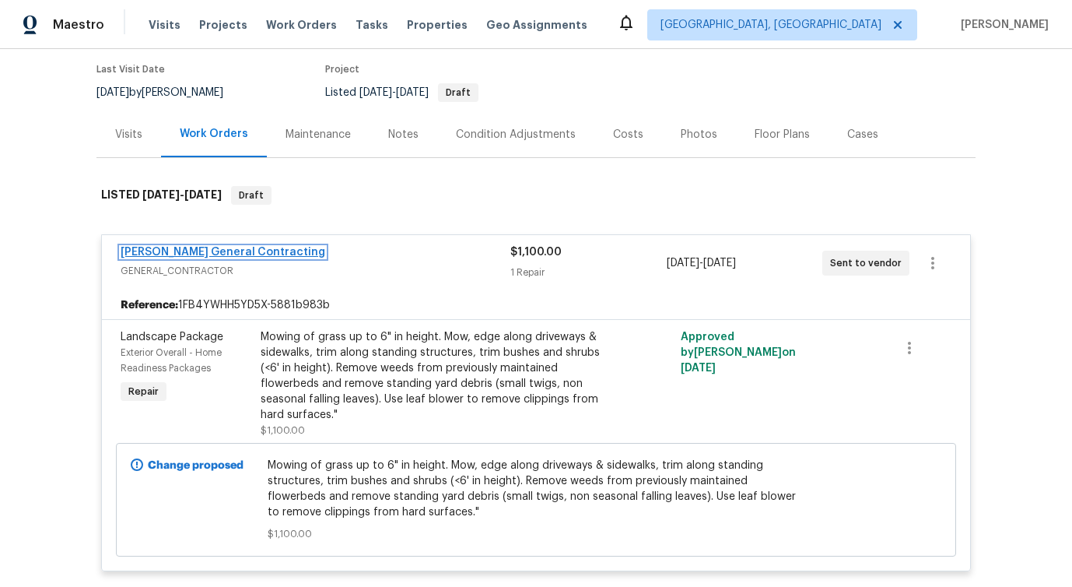
click at [251, 253] on link "Nicholson General Contracting" at bounding box center [223, 252] width 205 height 11
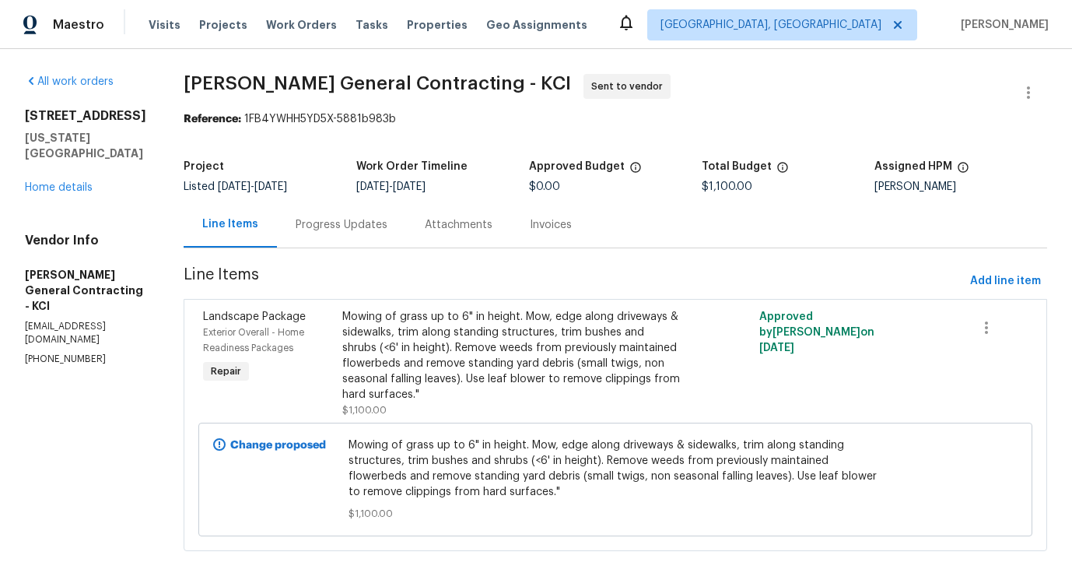
scroll to position [8, 0]
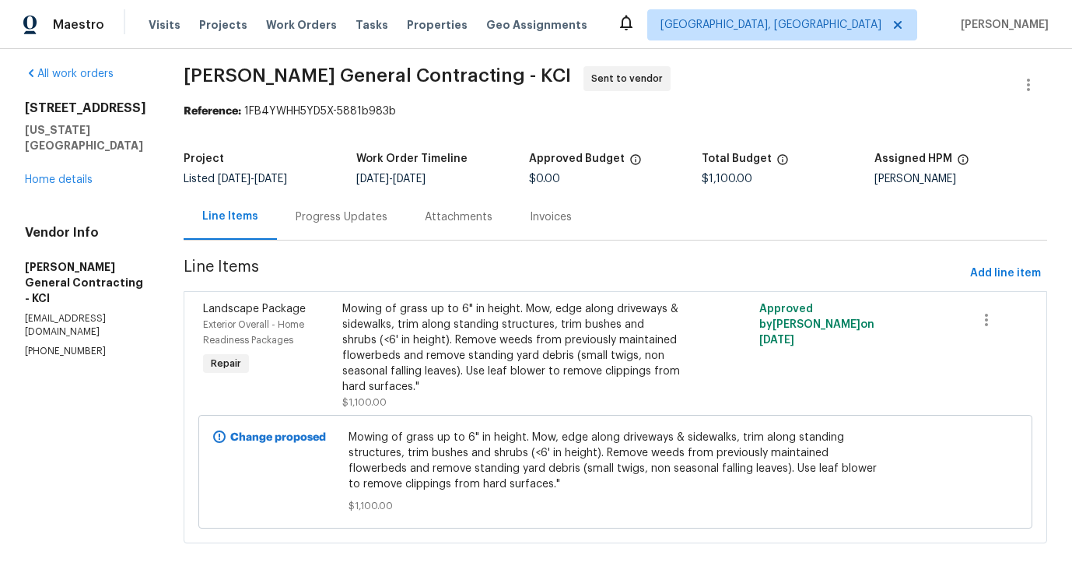
click at [50, 170] on div "7300 NW 73rd St Kansas City, MO 64152 Home details" at bounding box center [85, 143] width 121 height 87
click at [58, 174] on link "Home details" at bounding box center [59, 179] width 68 height 11
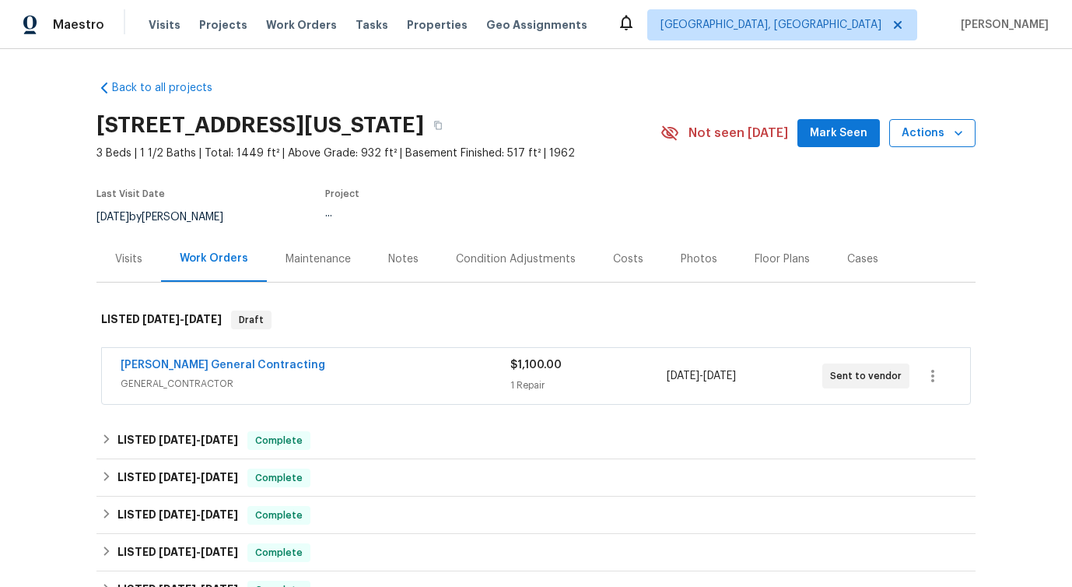
click at [932, 133] on span "Actions" at bounding box center [932, 133] width 61 height 19
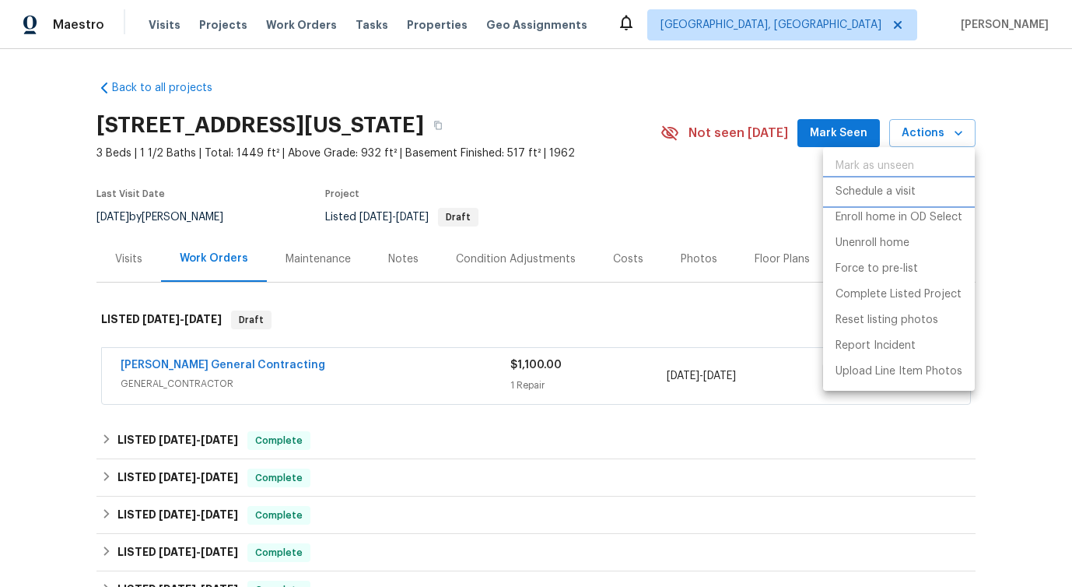
click at [903, 190] on p "Schedule a visit" at bounding box center [876, 192] width 80 height 16
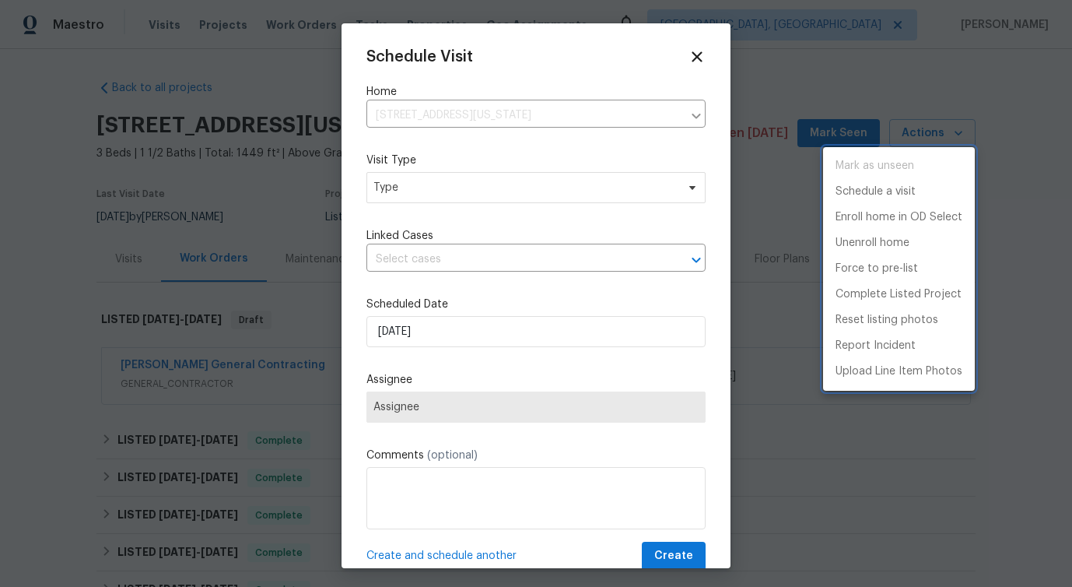
click at [415, 194] on div at bounding box center [536, 293] width 1072 height 587
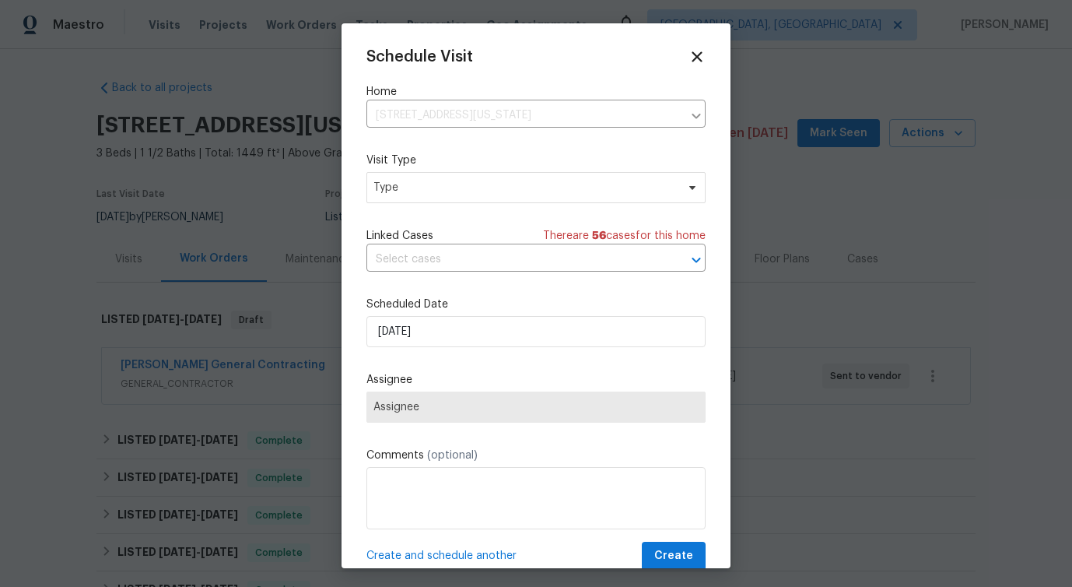
click at [415, 194] on div "Mark as unseen Schedule a visit Enroll home in OD Select Unenroll home Force to…" at bounding box center [536, 293] width 1072 height 587
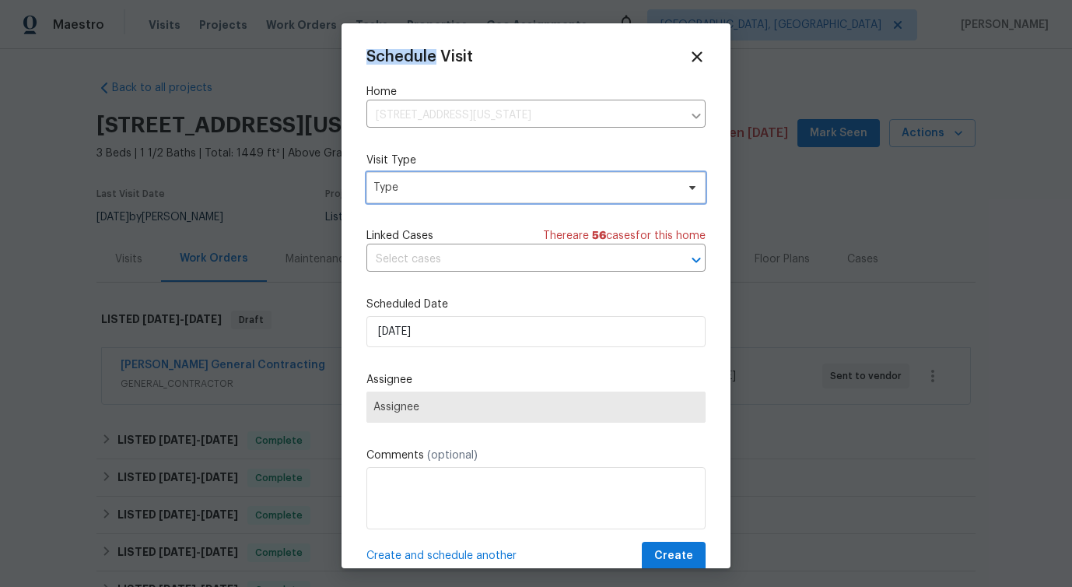
click at [415, 194] on span "Type" at bounding box center [524, 188] width 303 height 16
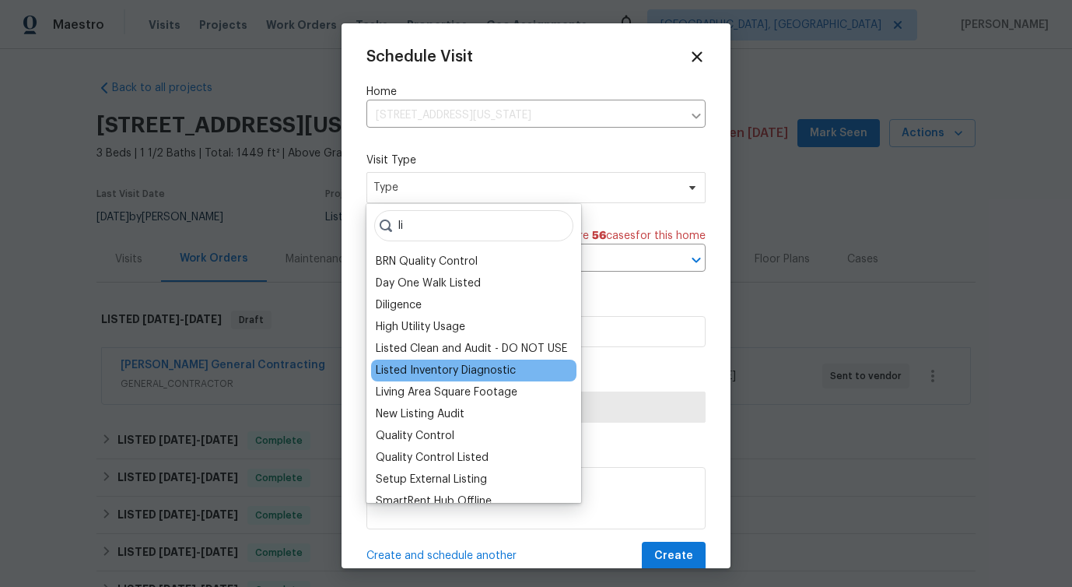
type input "li"
click at [436, 377] on div "Listed Inventory Diagnostic" at bounding box center [446, 371] width 140 height 16
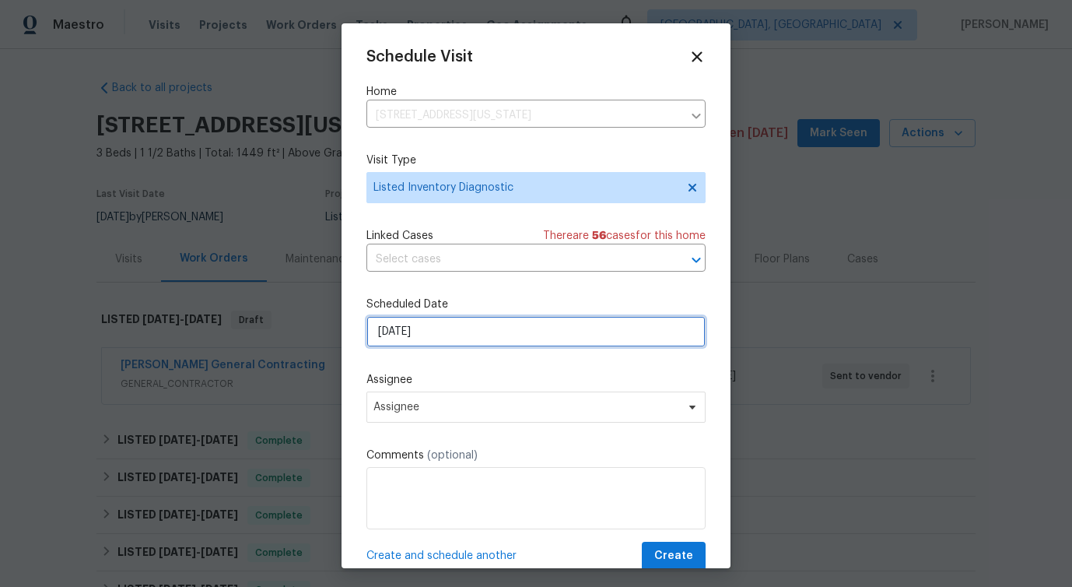
click at [441, 338] on input "9/29/2025" at bounding box center [535, 331] width 339 height 31
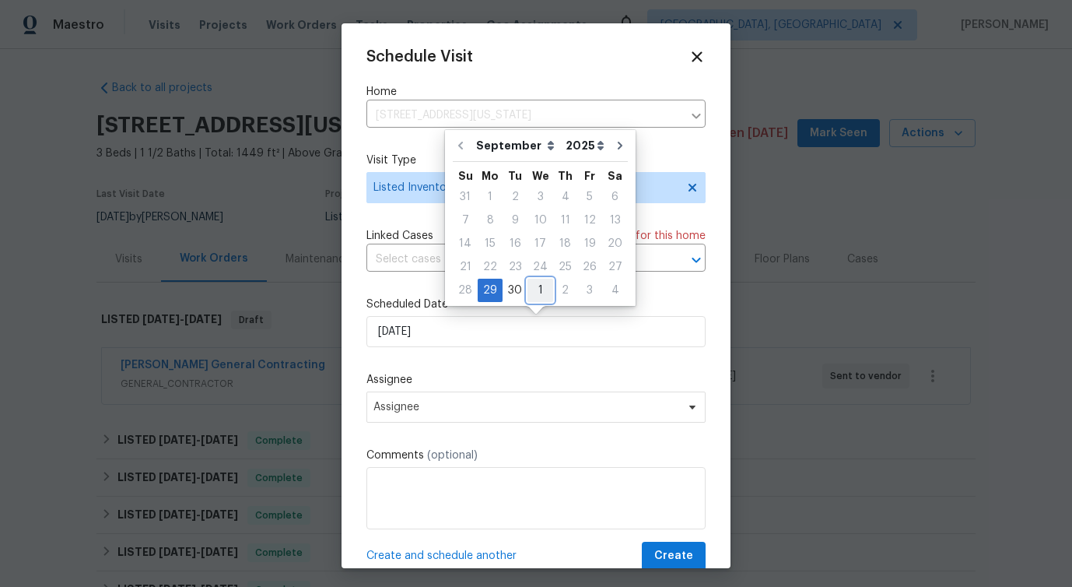
click at [542, 285] on div "1" at bounding box center [541, 290] width 26 height 22
type input "10/1/2025"
select select "9"
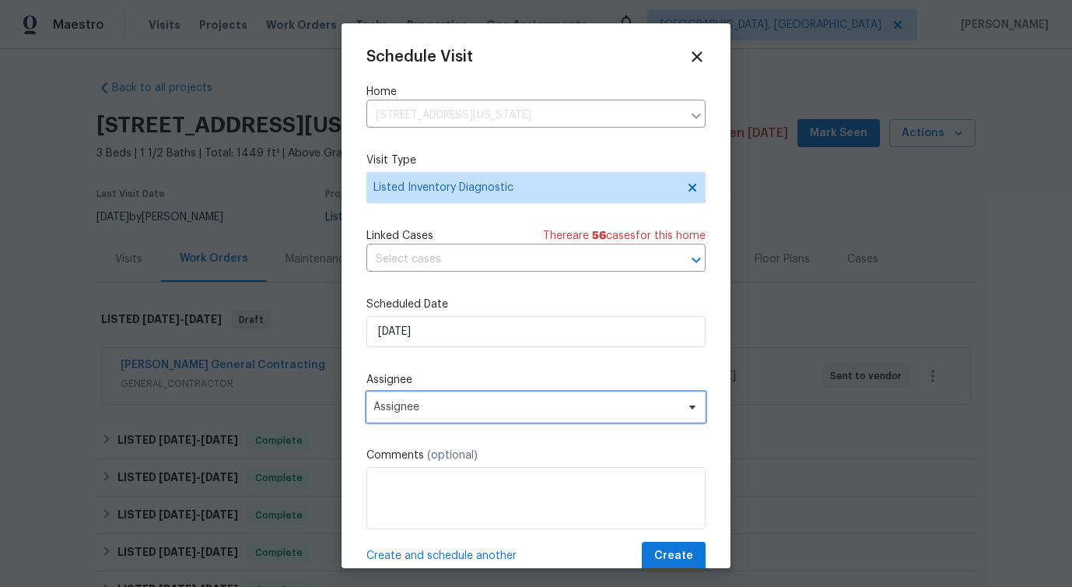
click at [428, 403] on span "Assignee" at bounding box center [525, 407] width 305 height 12
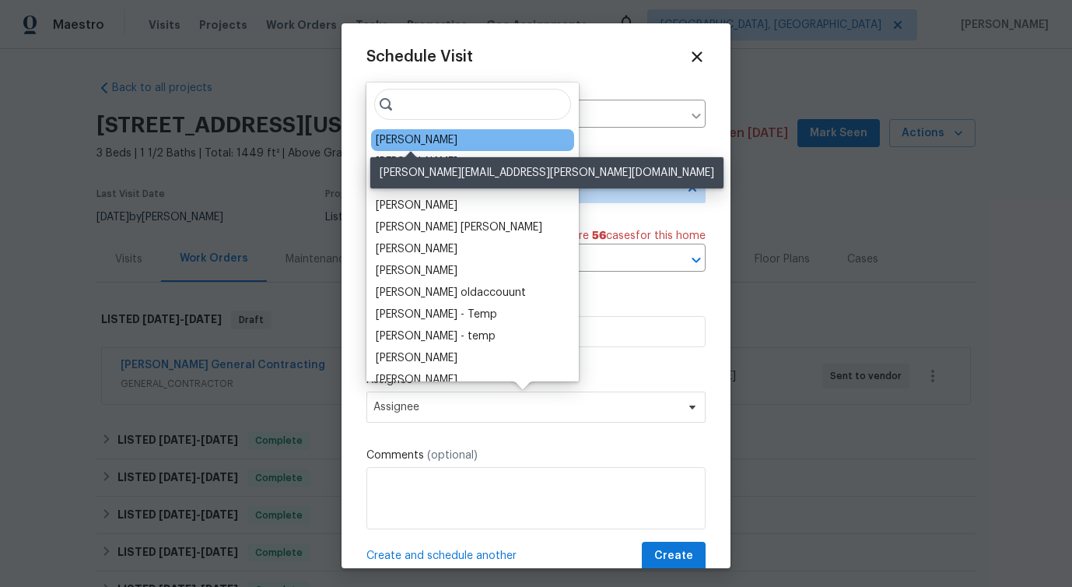
click at [412, 137] on div "Joshua Beatty" at bounding box center [417, 140] width 82 height 16
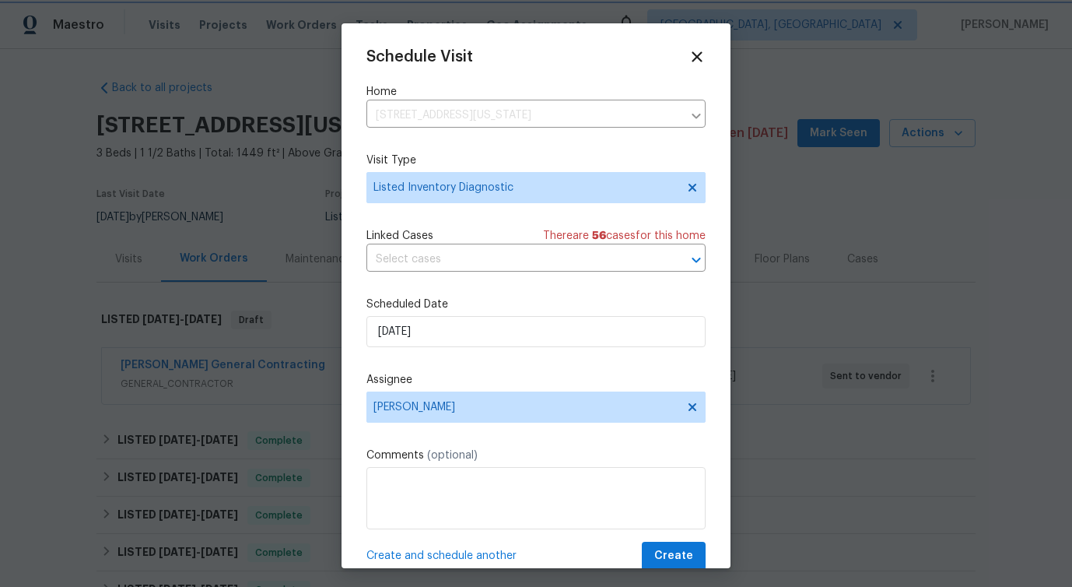
scroll to position [28, 0]
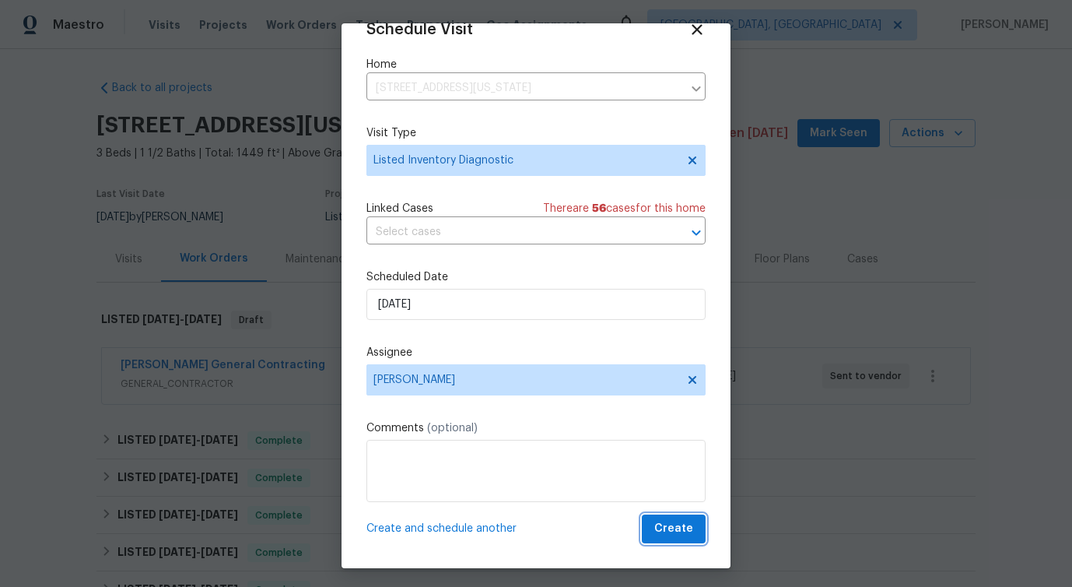
click at [691, 537] on span "Create" at bounding box center [673, 528] width 39 height 19
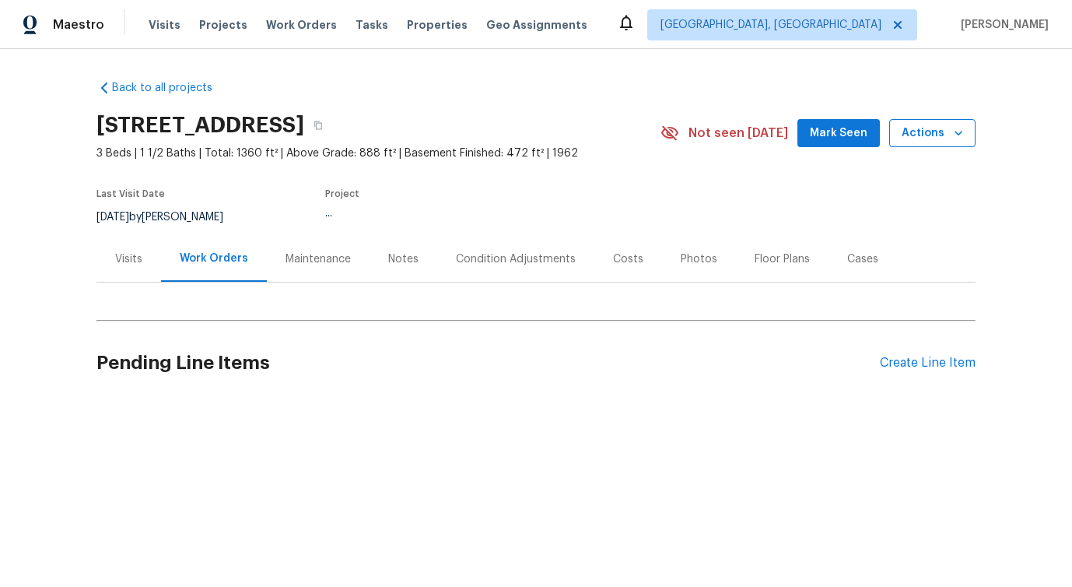
click at [930, 145] on button "Actions" at bounding box center [932, 133] width 86 height 29
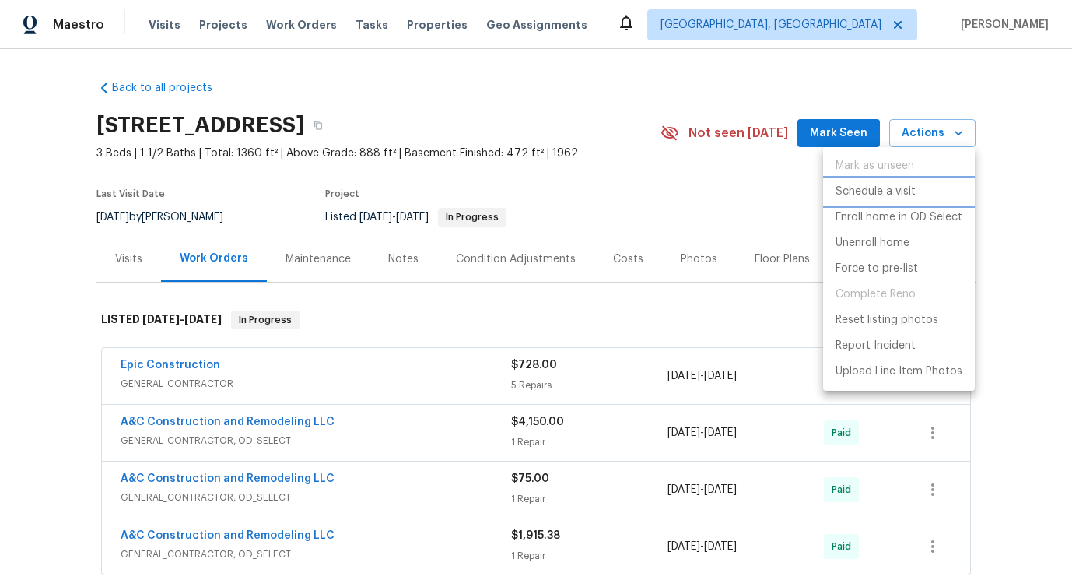
click at [880, 181] on li "Schedule a visit" at bounding box center [899, 192] width 152 height 26
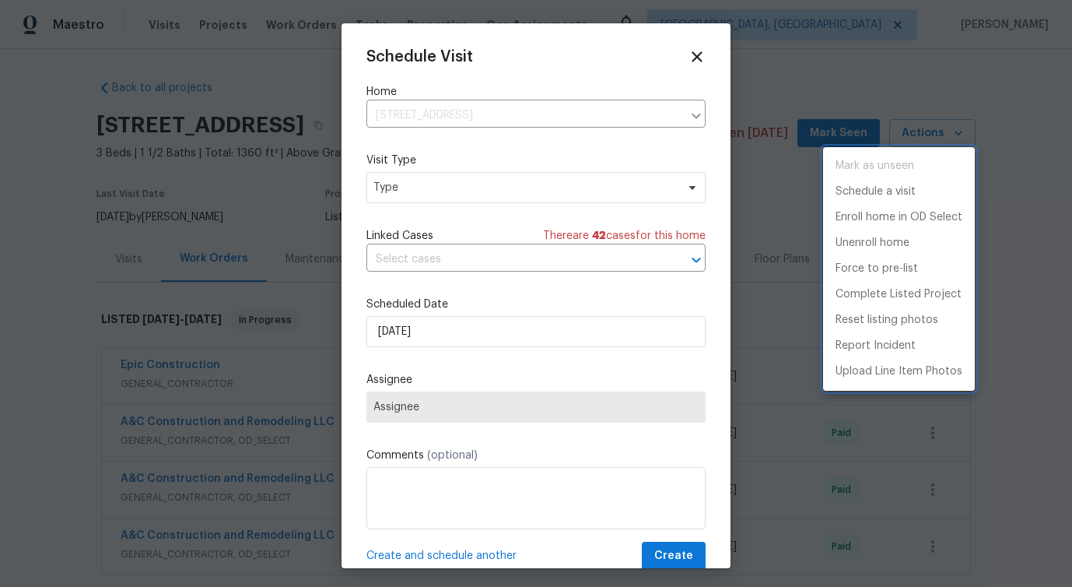
click at [438, 185] on div at bounding box center [536, 293] width 1072 height 587
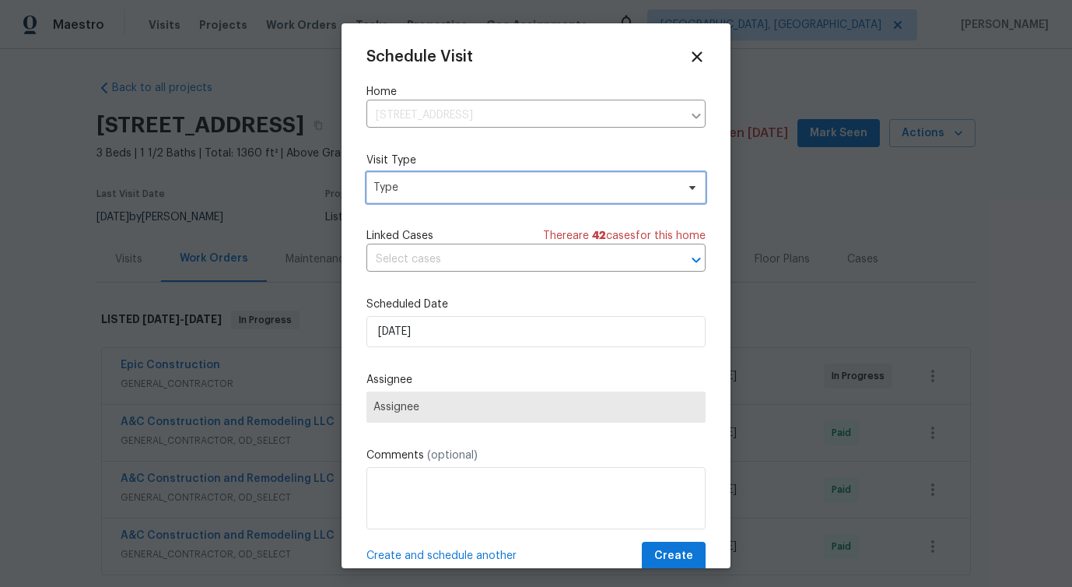
click at [438, 185] on span "Type" at bounding box center [524, 188] width 303 height 16
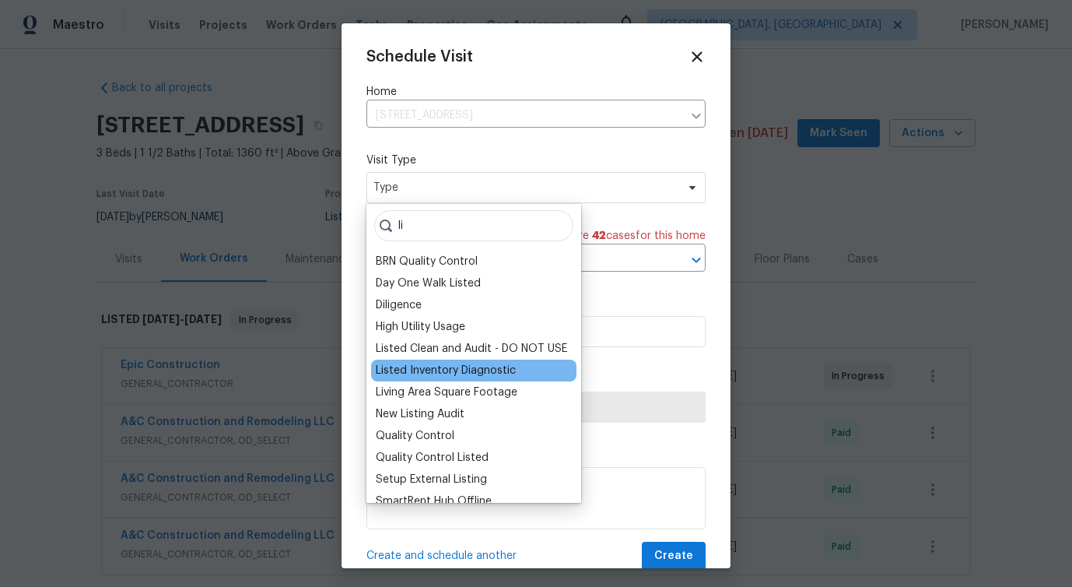
type input "li"
click at [415, 363] on div "Listed Inventory Diagnostic" at bounding box center [446, 371] width 140 height 16
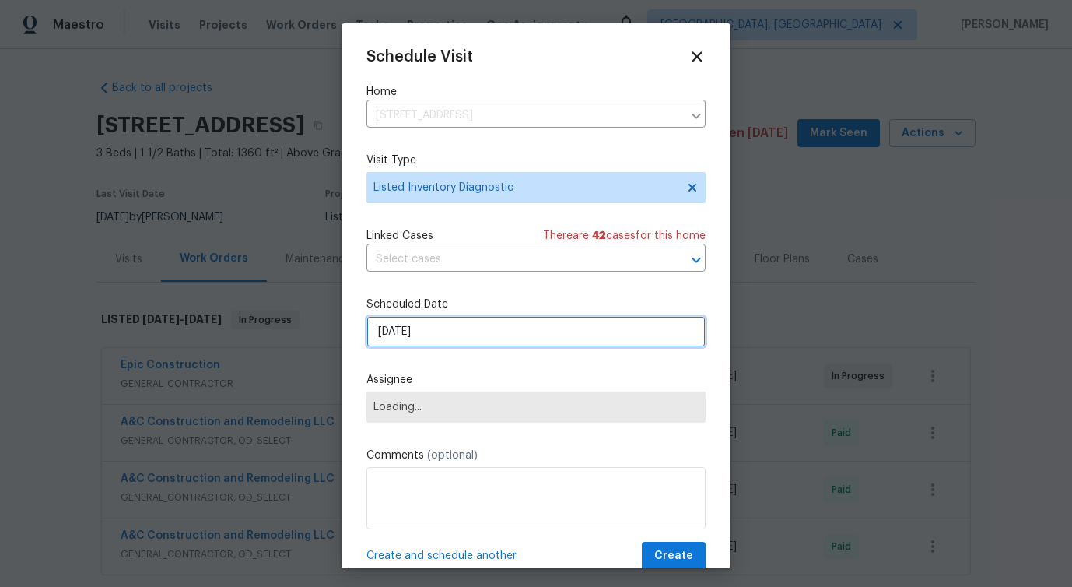
click at [414, 324] on input "[DATE]" at bounding box center [535, 331] width 339 height 31
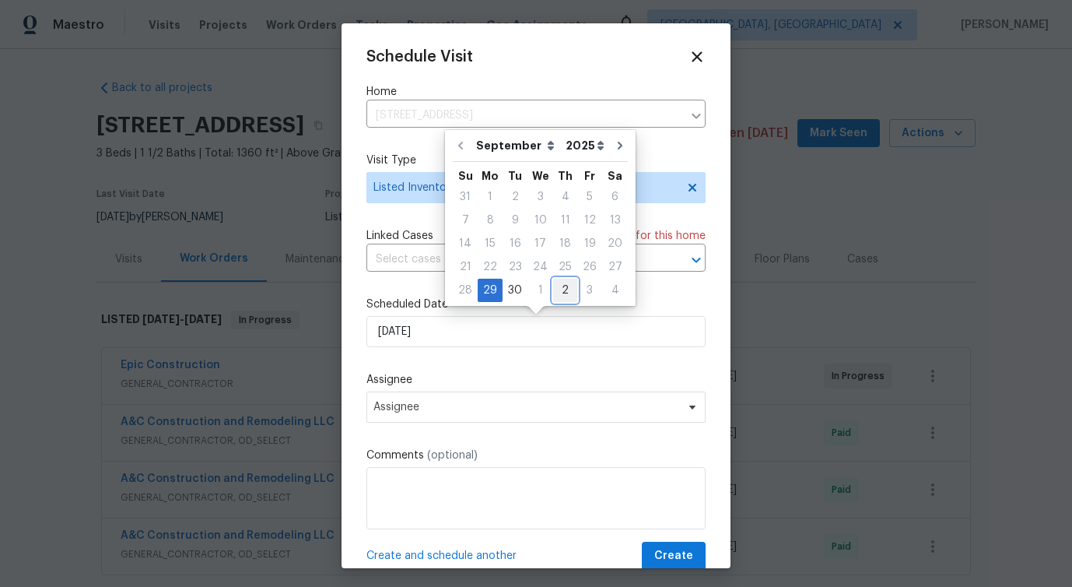
click at [553, 295] on div "2" at bounding box center [565, 290] width 24 height 22
type input "10/2/2025"
select select "9"
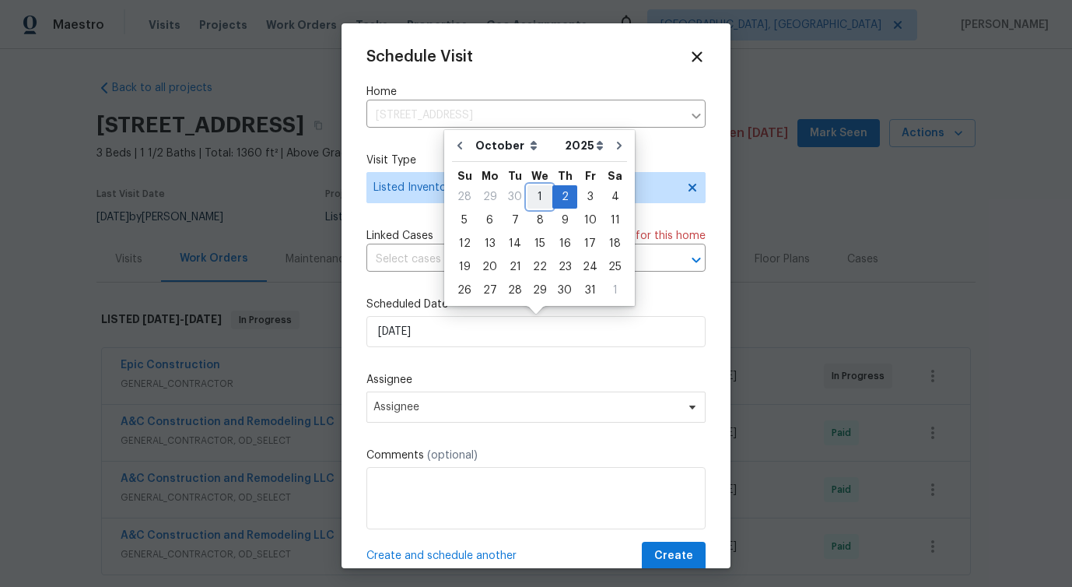
click at [535, 200] on div "1" at bounding box center [540, 197] width 25 height 22
type input "[DATE]"
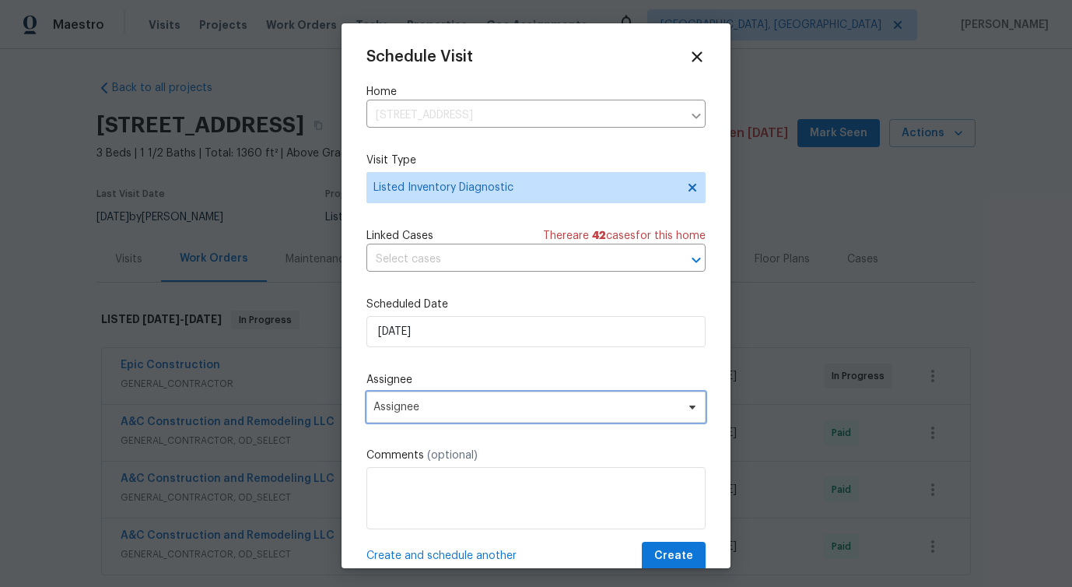
click at [397, 407] on span "Assignee" at bounding box center [525, 407] width 305 height 12
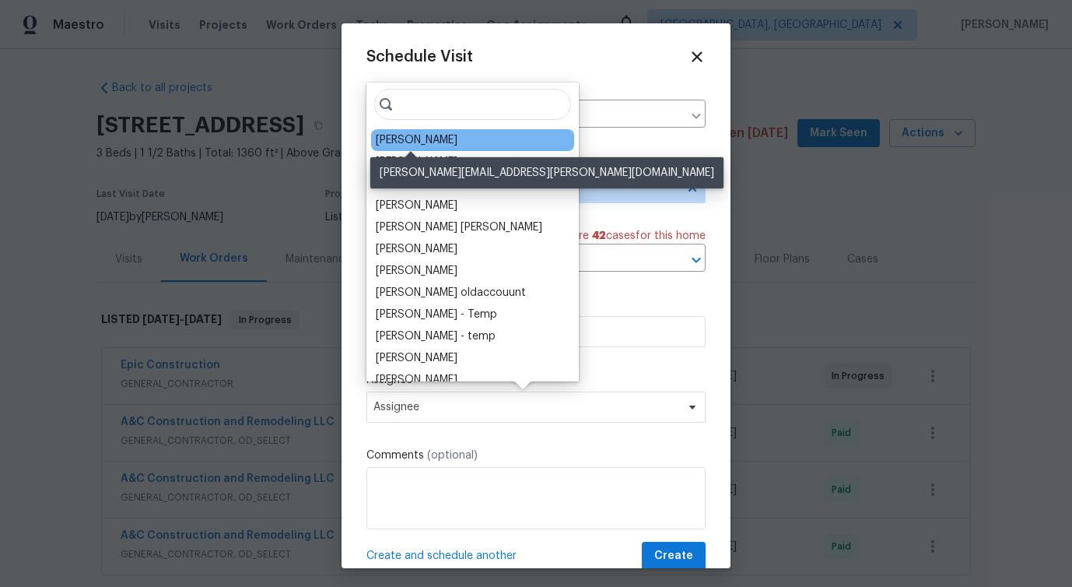
click at [408, 144] on div "Joshua Beatty" at bounding box center [417, 140] width 82 height 16
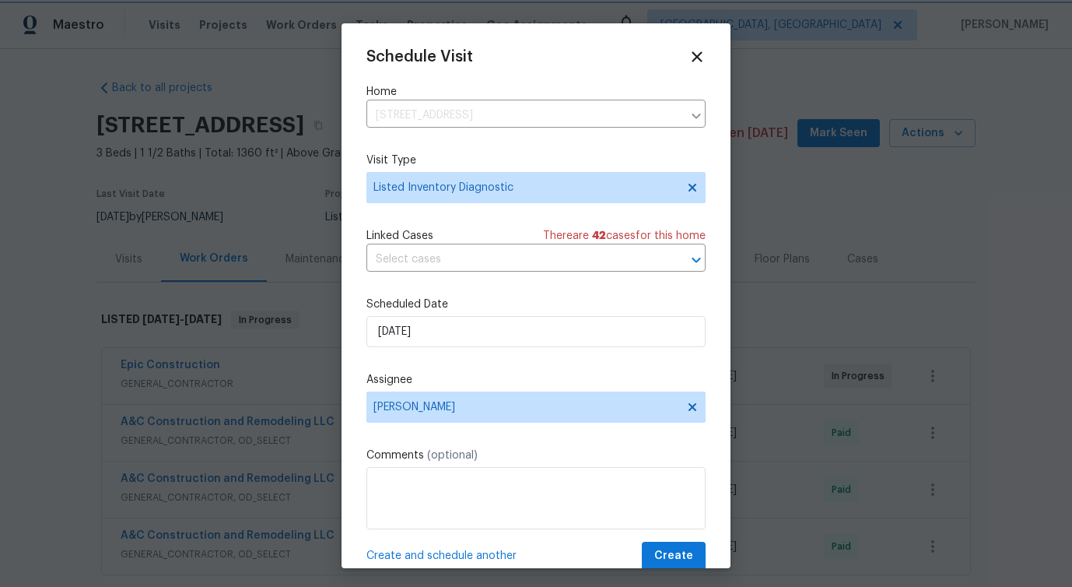
scroll to position [28, 0]
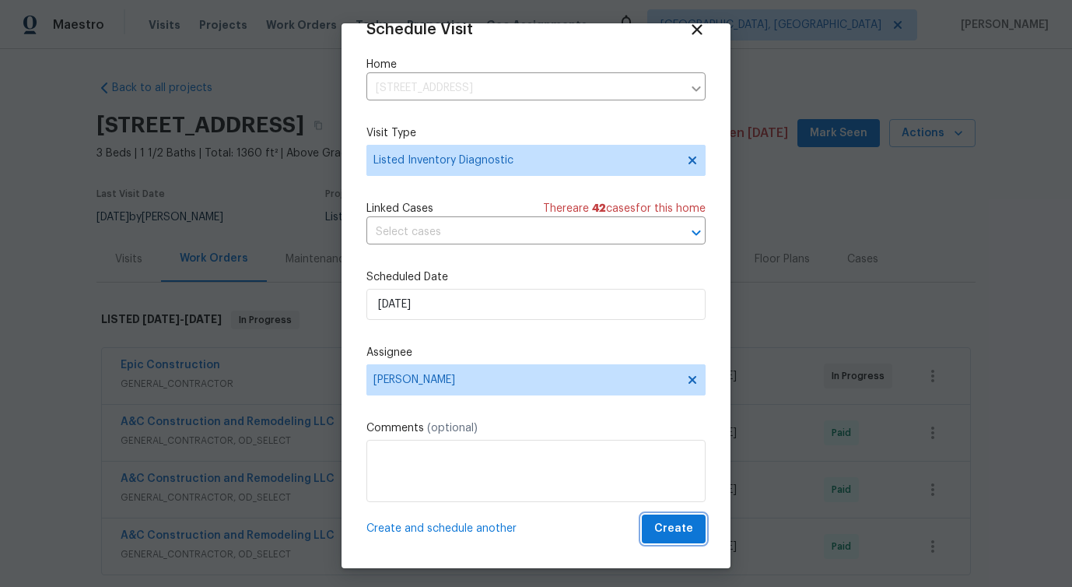
click at [675, 524] on span "Create" at bounding box center [673, 528] width 39 height 19
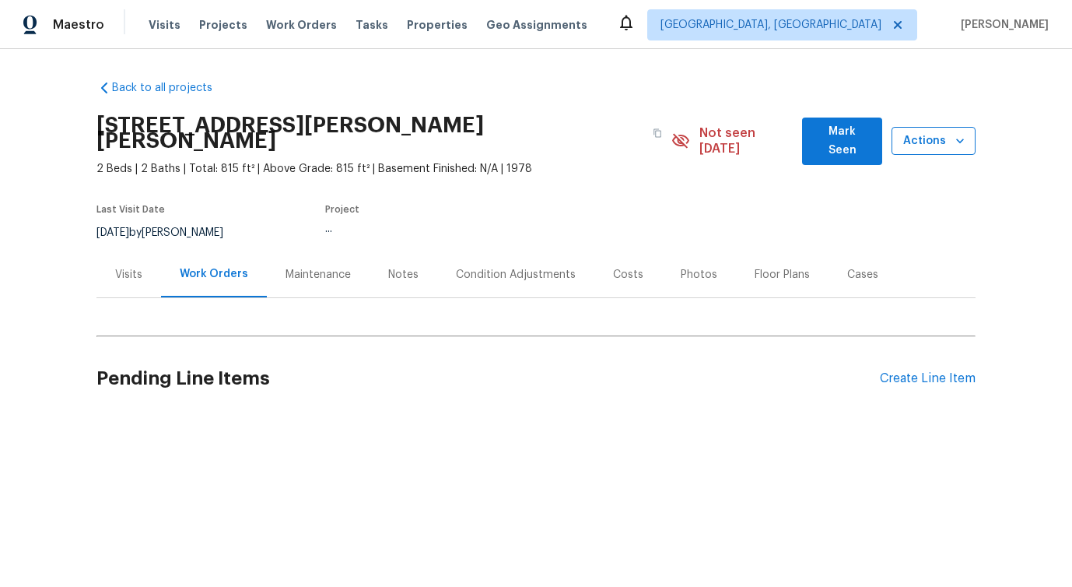
click at [923, 131] on span "Actions" at bounding box center [933, 140] width 59 height 19
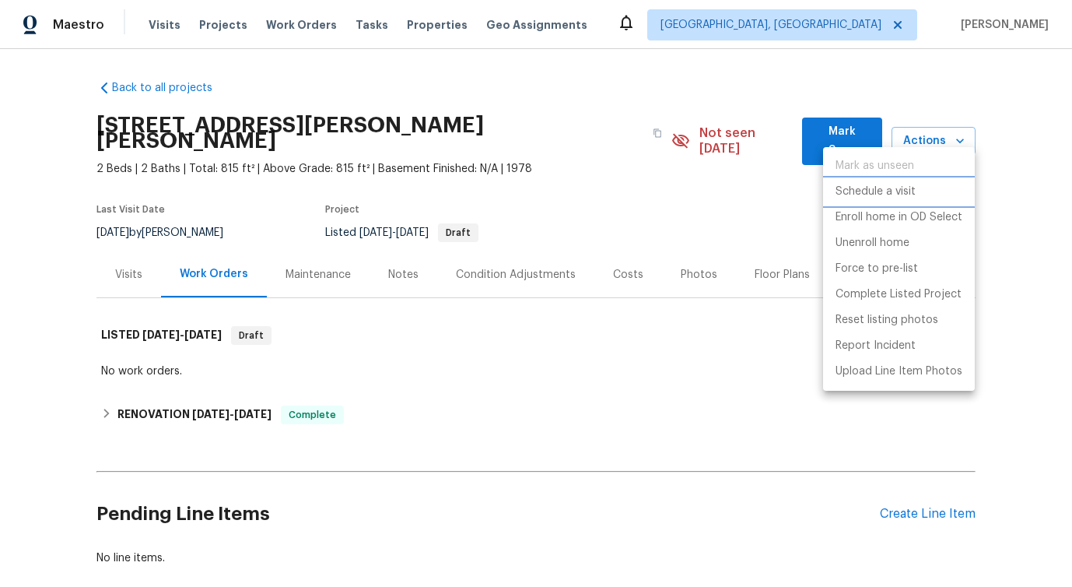
click at [878, 191] on p "Schedule a visit" at bounding box center [876, 192] width 80 height 16
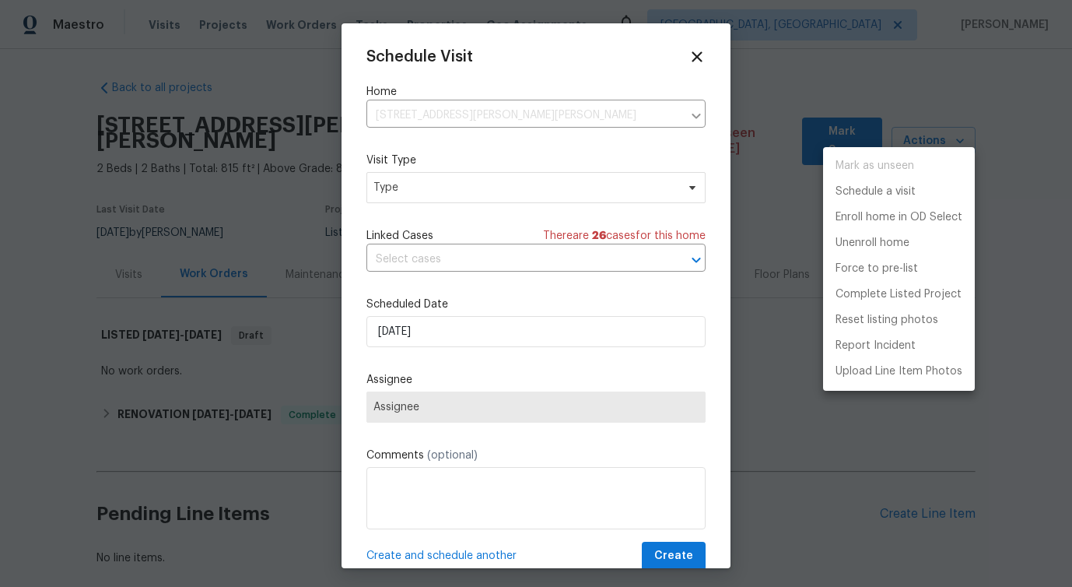
click at [455, 186] on div at bounding box center [536, 293] width 1072 height 587
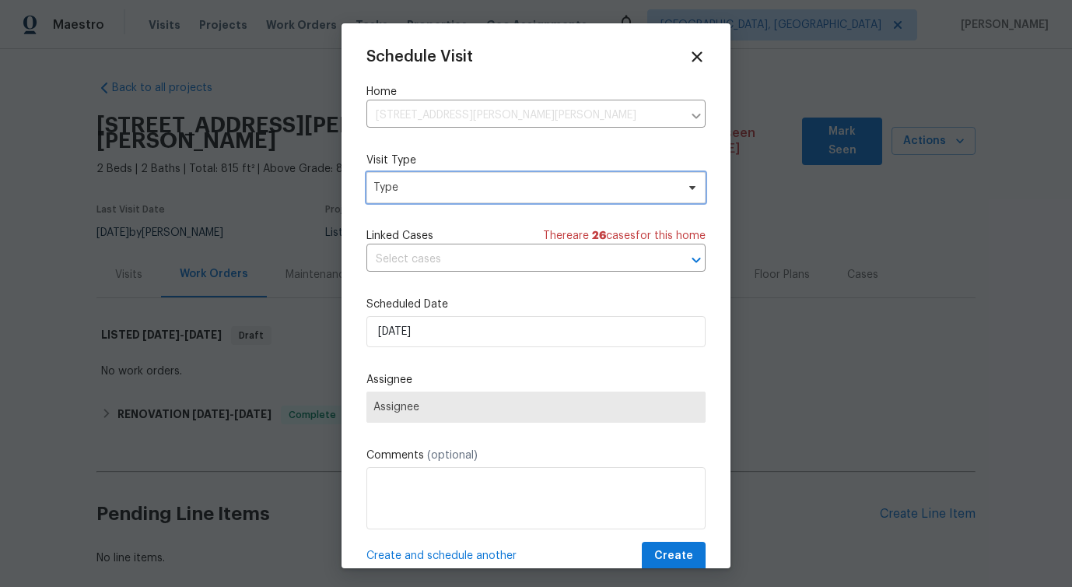
click at [414, 189] on span "Type" at bounding box center [524, 188] width 303 height 16
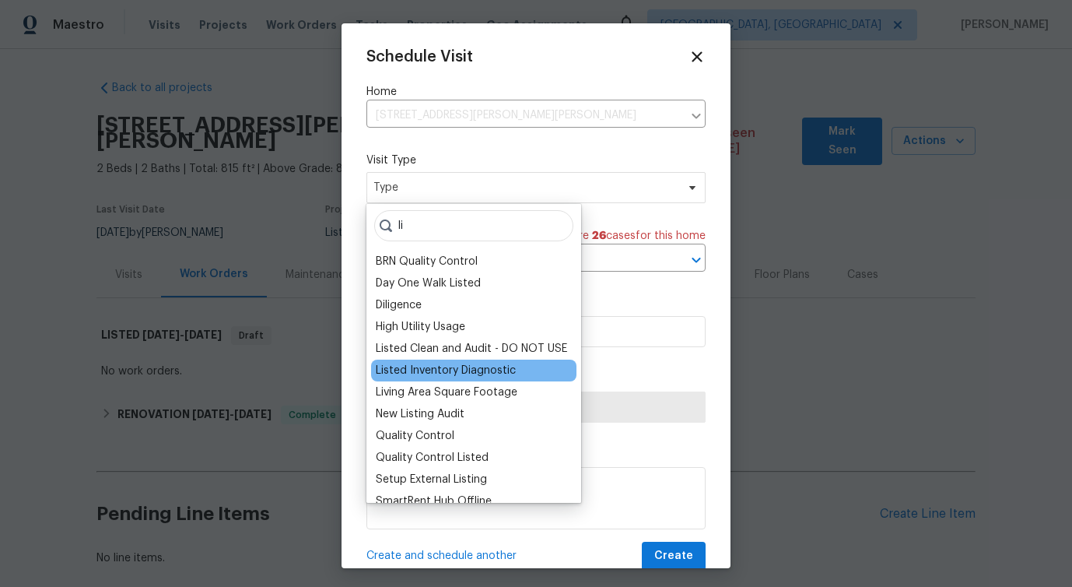
type input "li"
click at [442, 372] on div "Listed Inventory Diagnostic" at bounding box center [446, 371] width 140 height 16
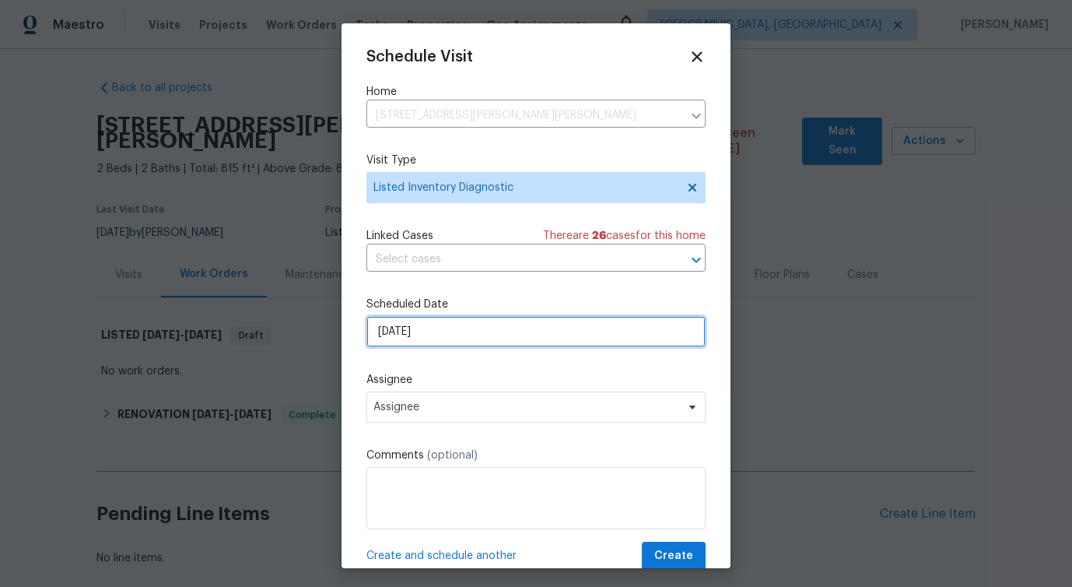
click at [441, 333] on input "[DATE]" at bounding box center [535, 331] width 339 height 31
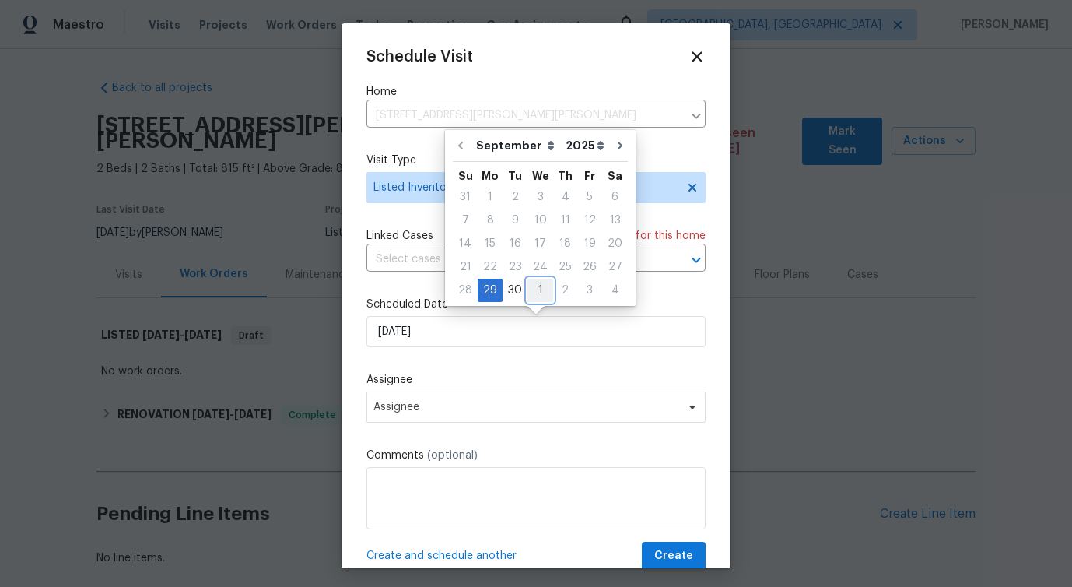
click at [535, 294] on div "1" at bounding box center [541, 290] width 26 height 22
type input "[DATE]"
select select "9"
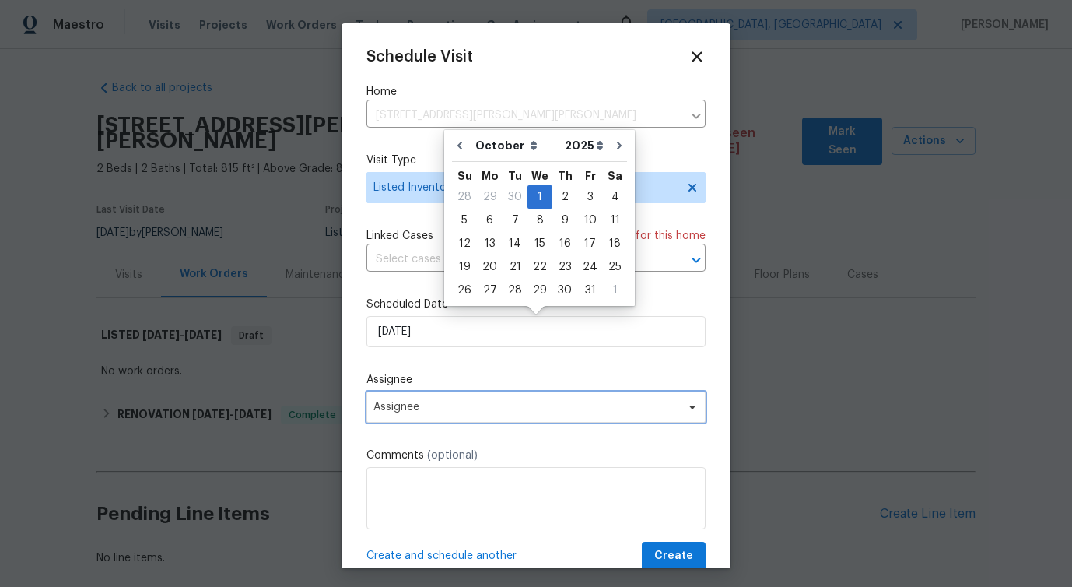
click at [428, 422] on span "Assignee" at bounding box center [535, 406] width 339 height 31
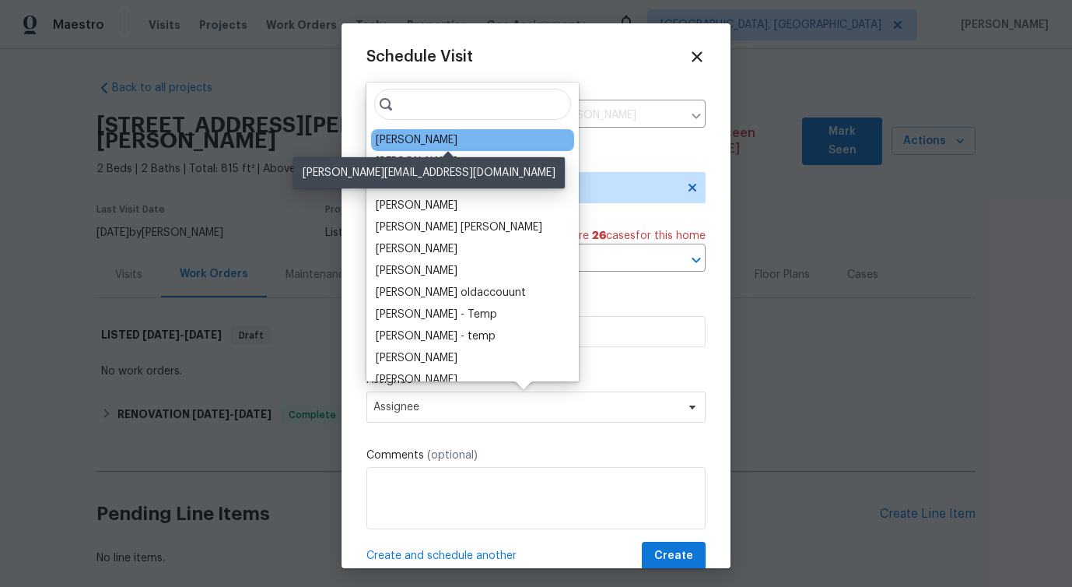
click at [421, 141] on div "Luis Pedro Ocampo Alvizuris" at bounding box center [417, 140] width 82 height 16
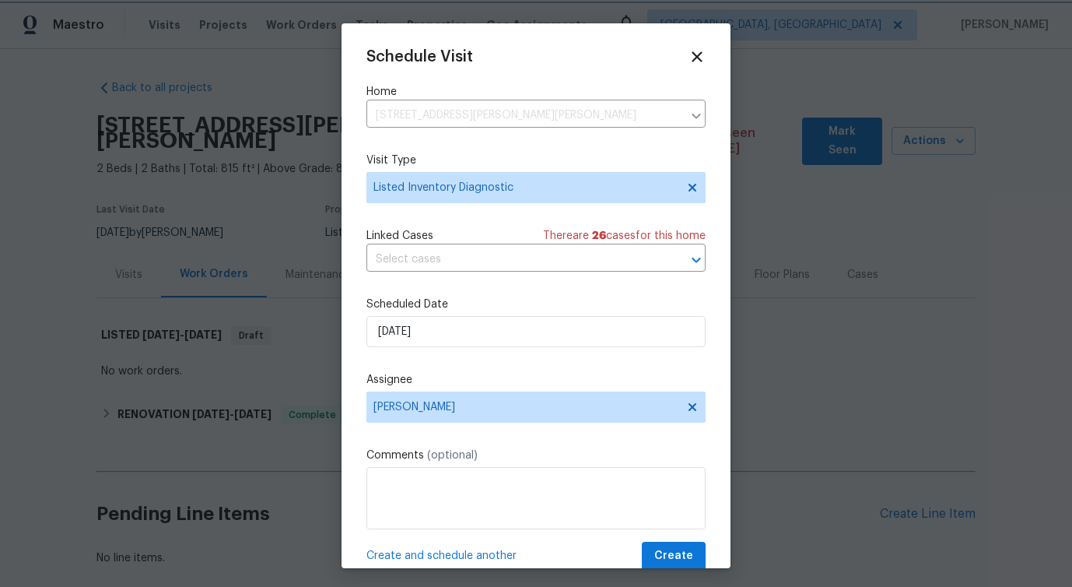
scroll to position [28, 0]
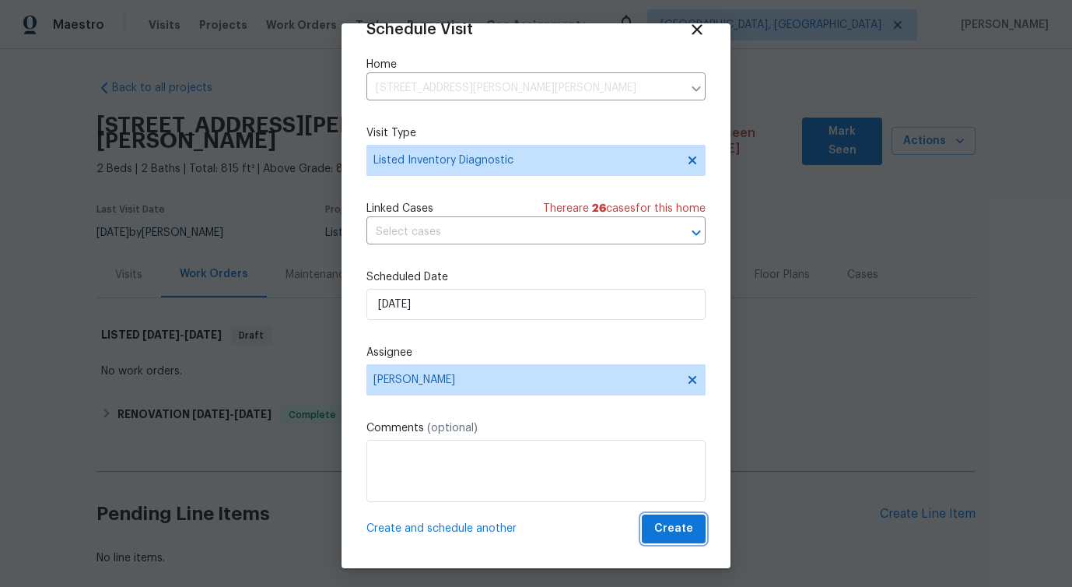
click at [675, 524] on span "Create" at bounding box center [673, 528] width 39 height 19
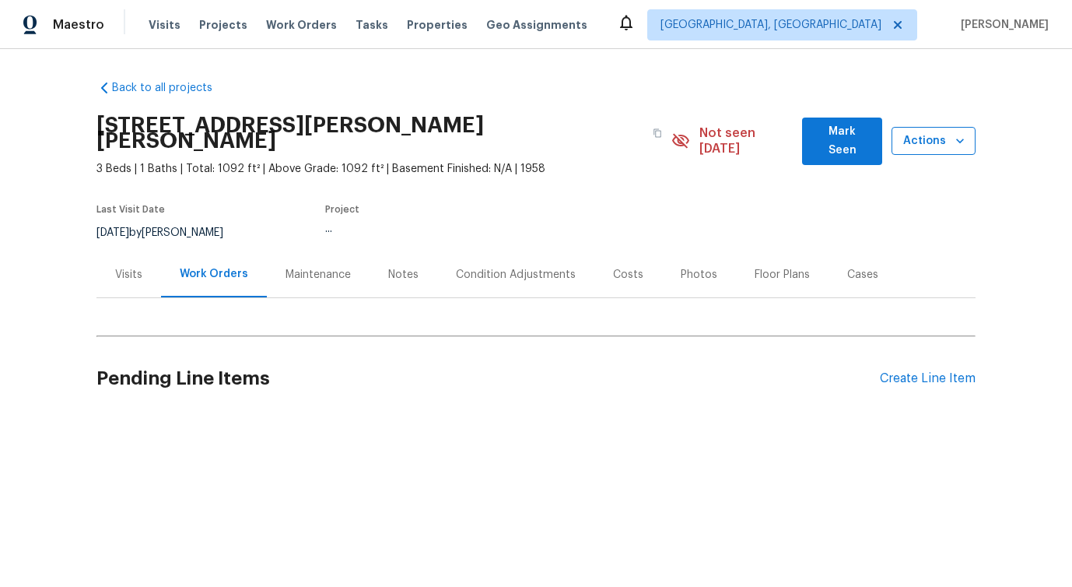
click at [930, 135] on span "Actions" at bounding box center [933, 140] width 59 height 19
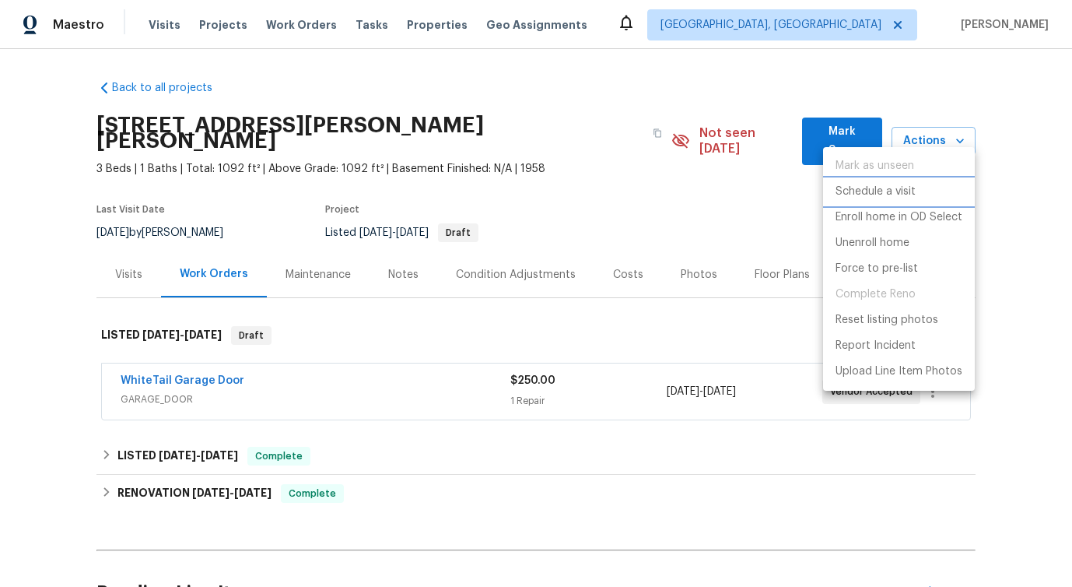
click at [869, 194] on p "Schedule a visit" at bounding box center [876, 192] width 80 height 16
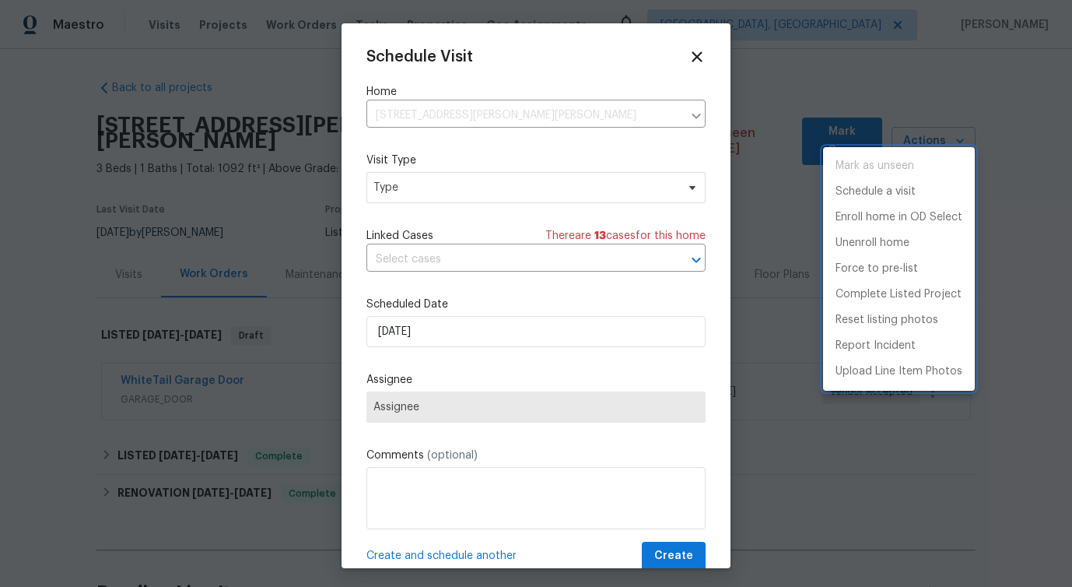
click at [459, 200] on div at bounding box center [536, 293] width 1072 height 587
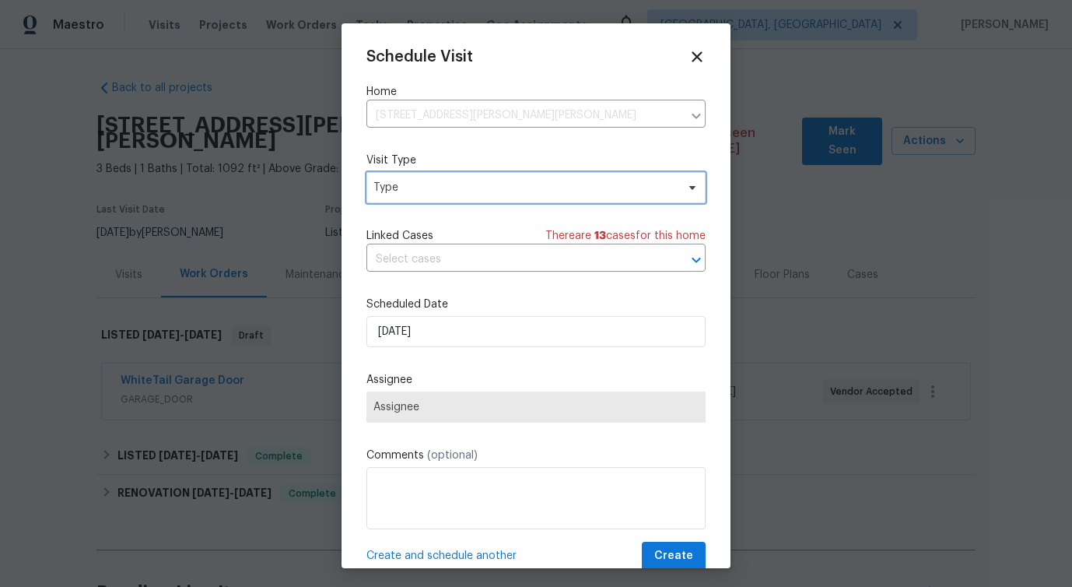
click at [427, 186] on span "Type" at bounding box center [524, 188] width 303 height 16
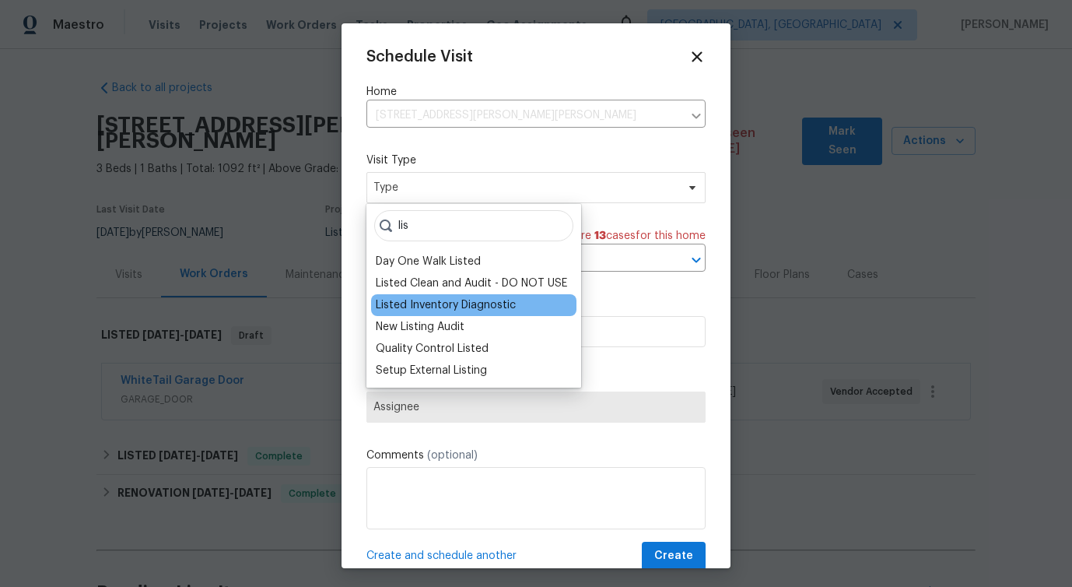
type input "lis"
click at [437, 307] on div "Listed Inventory Diagnostic" at bounding box center [446, 305] width 140 height 16
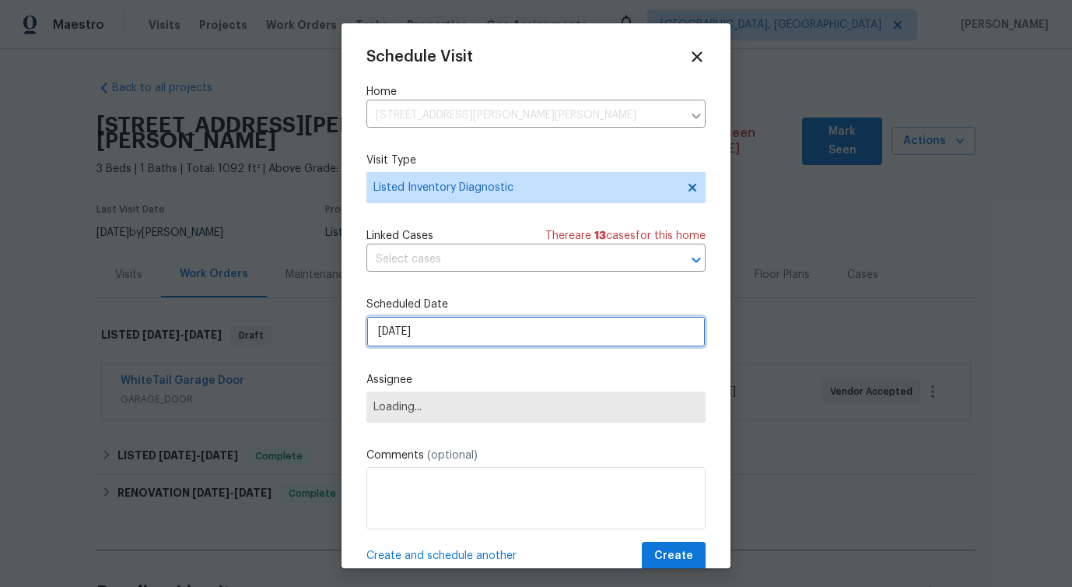
click at [417, 331] on input "9/29/2025" at bounding box center [535, 331] width 339 height 31
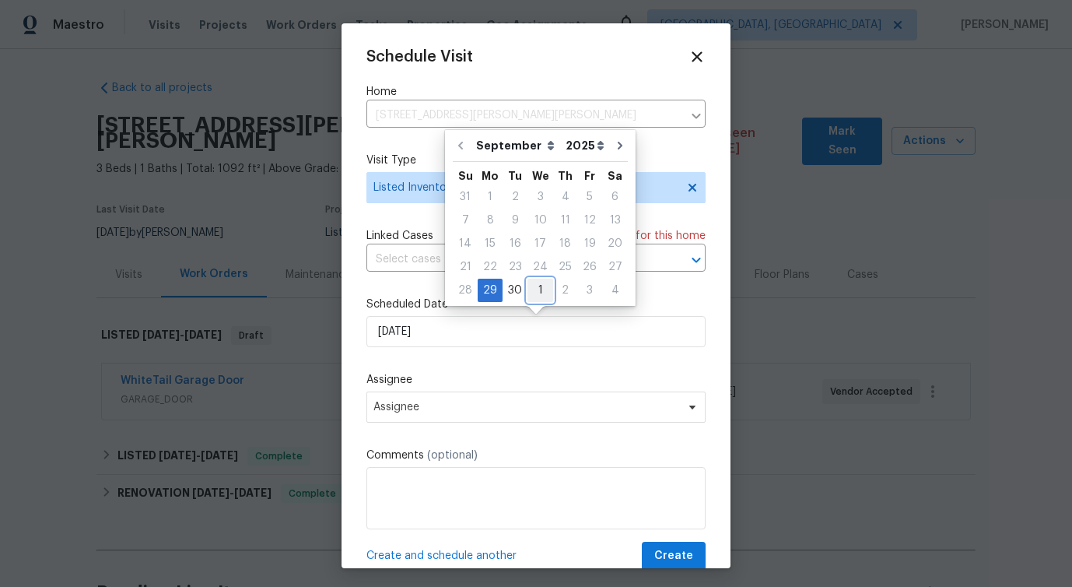
click at [534, 286] on div "1" at bounding box center [541, 290] width 26 height 22
type input "10/1/2025"
select select "9"
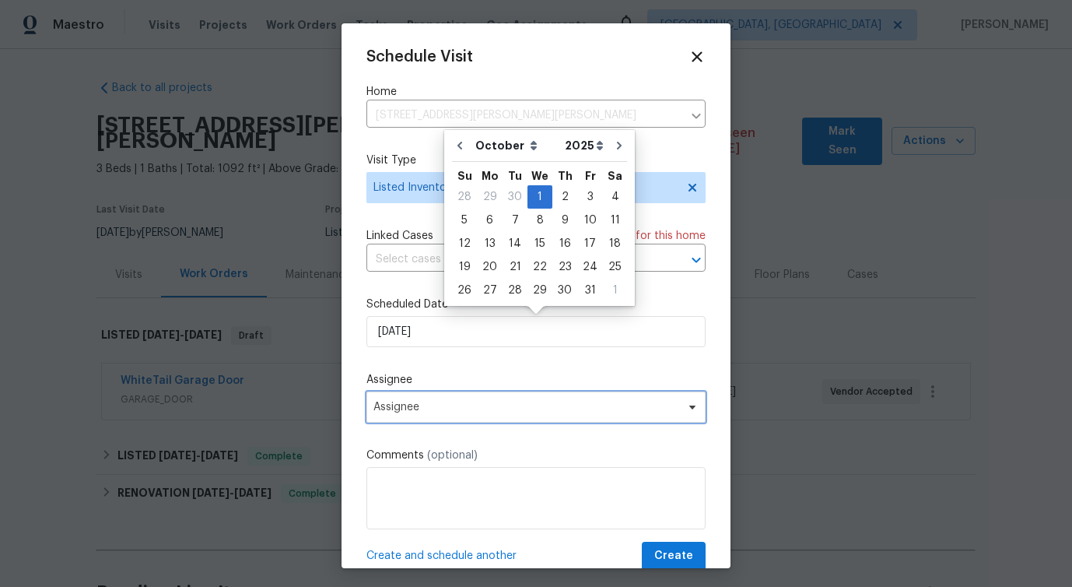
click at [413, 411] on span "Assignee" at bounding box center [525, 407] width 305 height 12
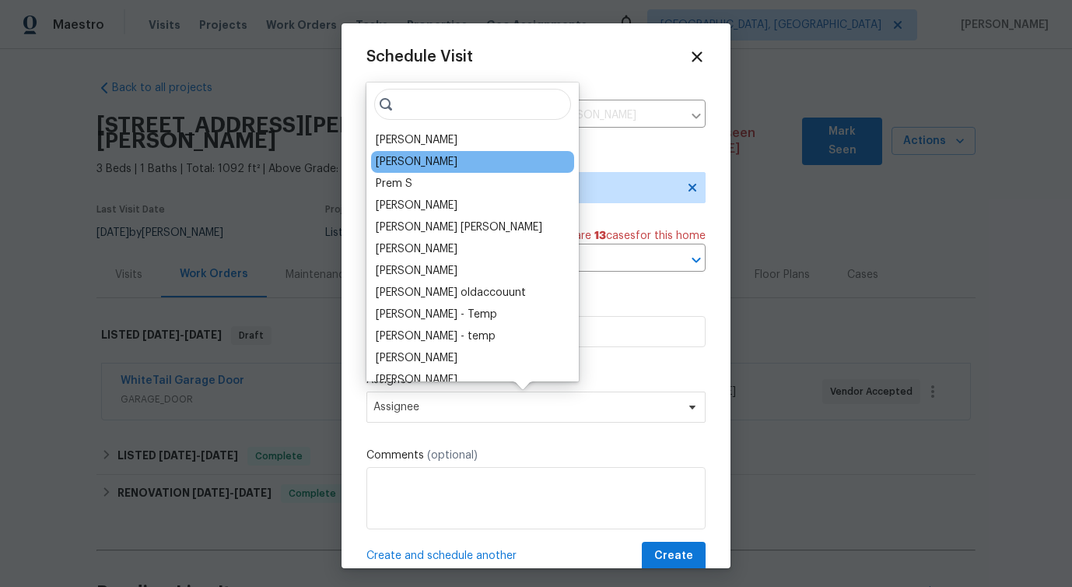
click at [407, 151] on div "Vigneshwaran B" at bounding box center [472, 162] width 203 height 22
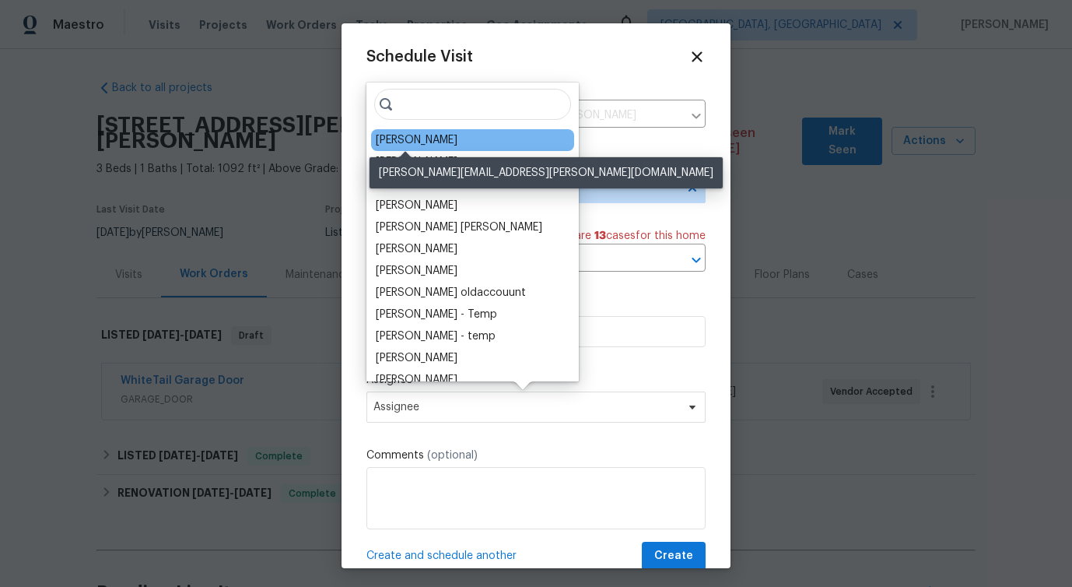
click at [412, 135] on div "Jeffrey Lenz" at bounding box center [417, 140] width 82 height 16
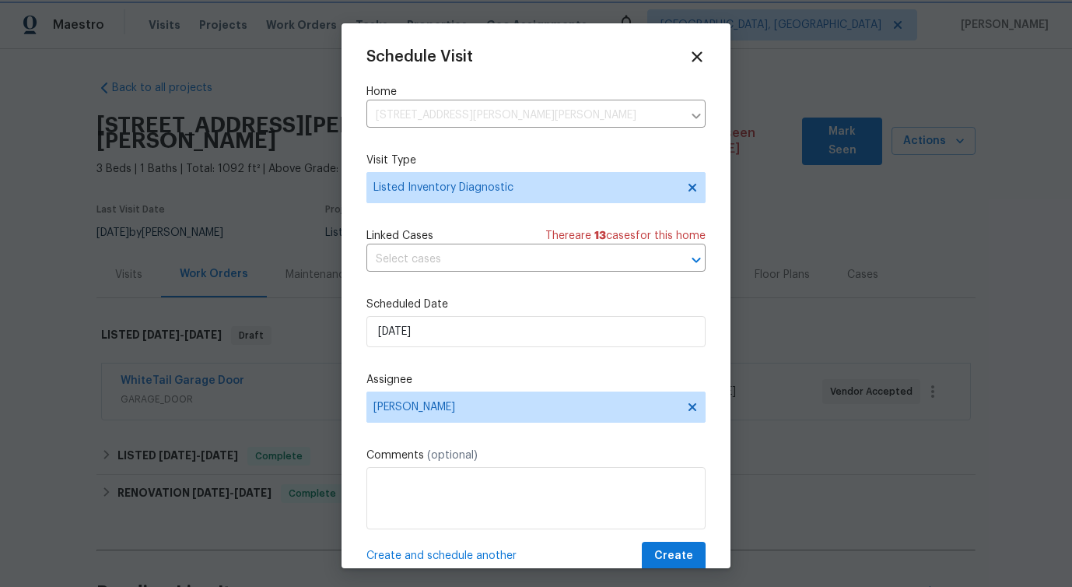
scroll to position [1, 0]
click at [672, 557] on span "Create" at bounding box center [673, 554] width 39 height 19
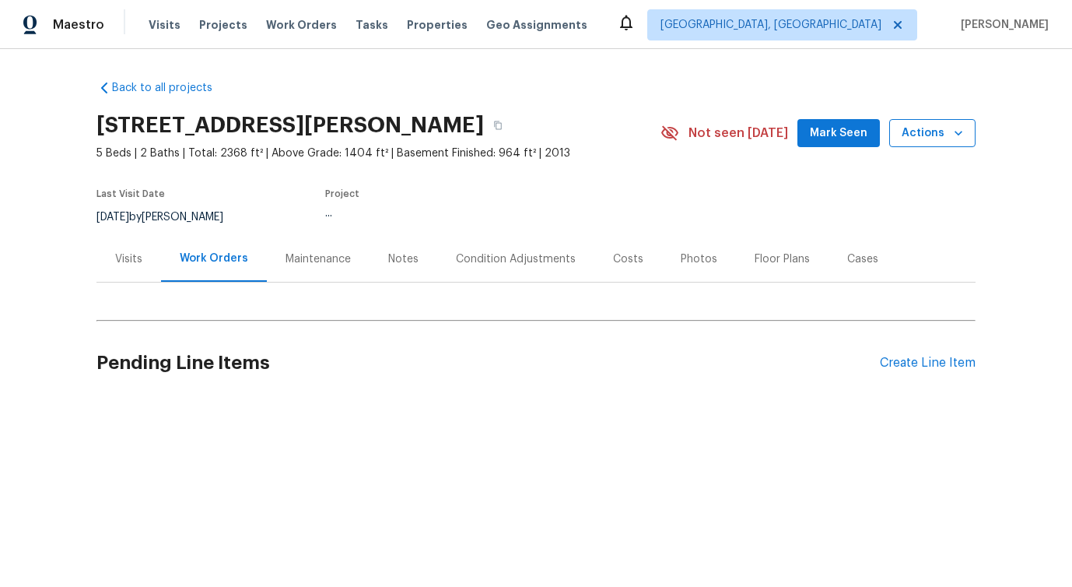
click at [921, 134] on span "Actions" at bounding box center [932, 133] width 61 height 19
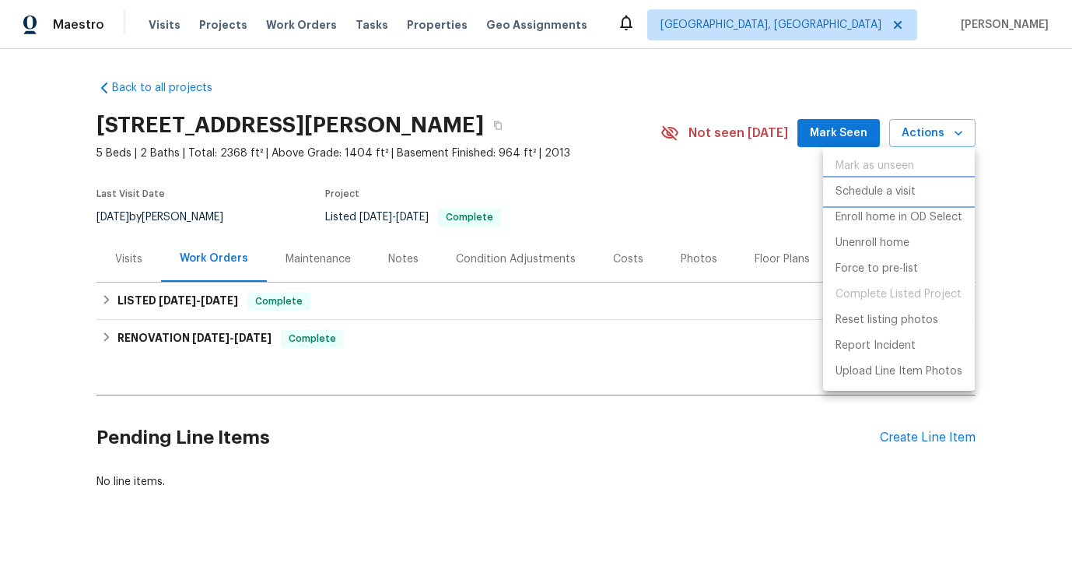
click at [878, 183] on li "Schedule a visit" at bounding box center [899, 192] width 152 height 26
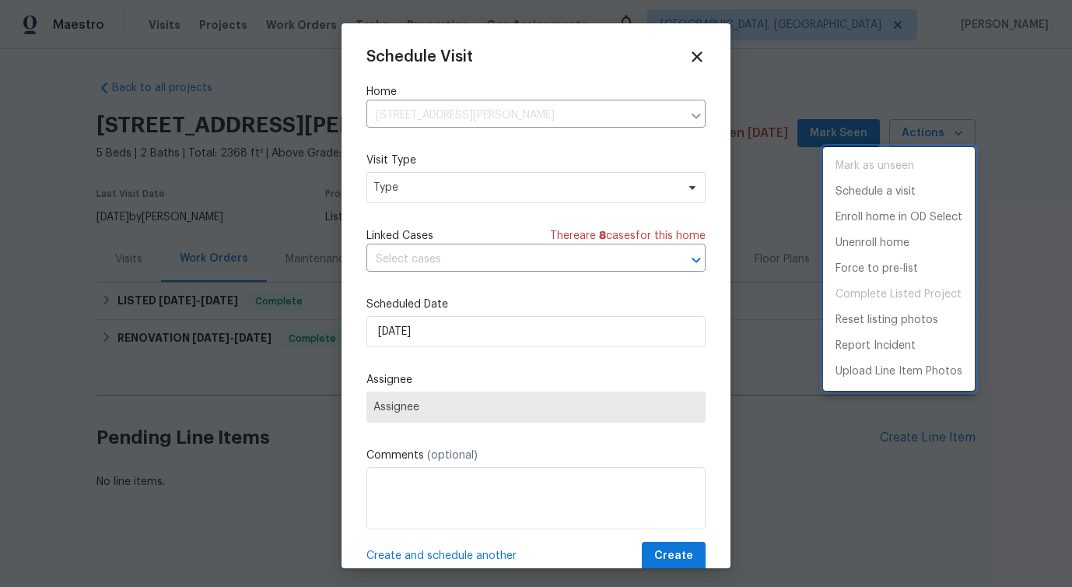
click at [489, 181] on div at bounding box center [536, 293] width 1072 height 587
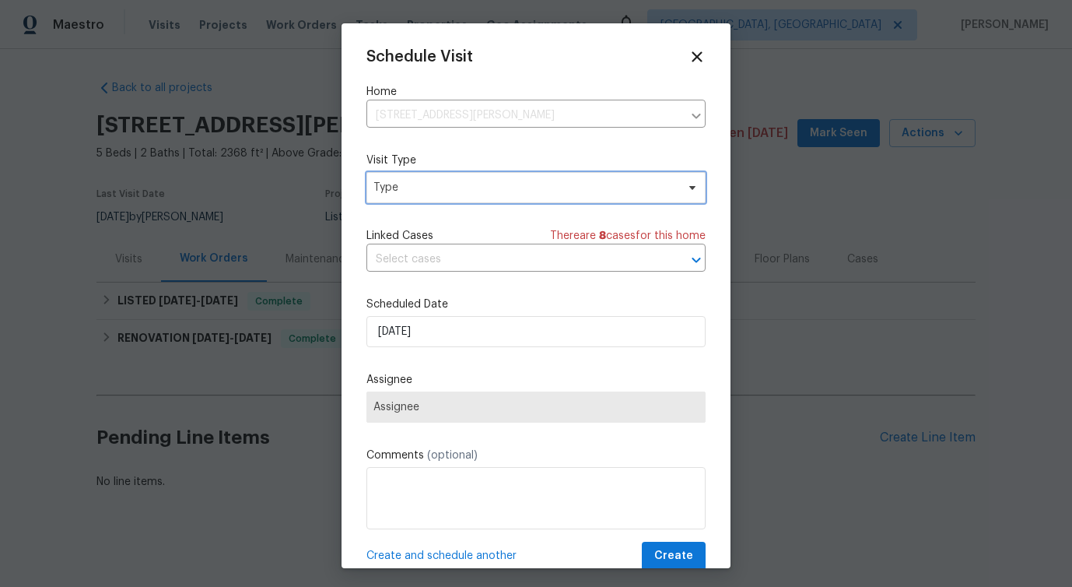
click at [426, 179] on span "Type" at bounding box center [535, 187] width 339 height 31
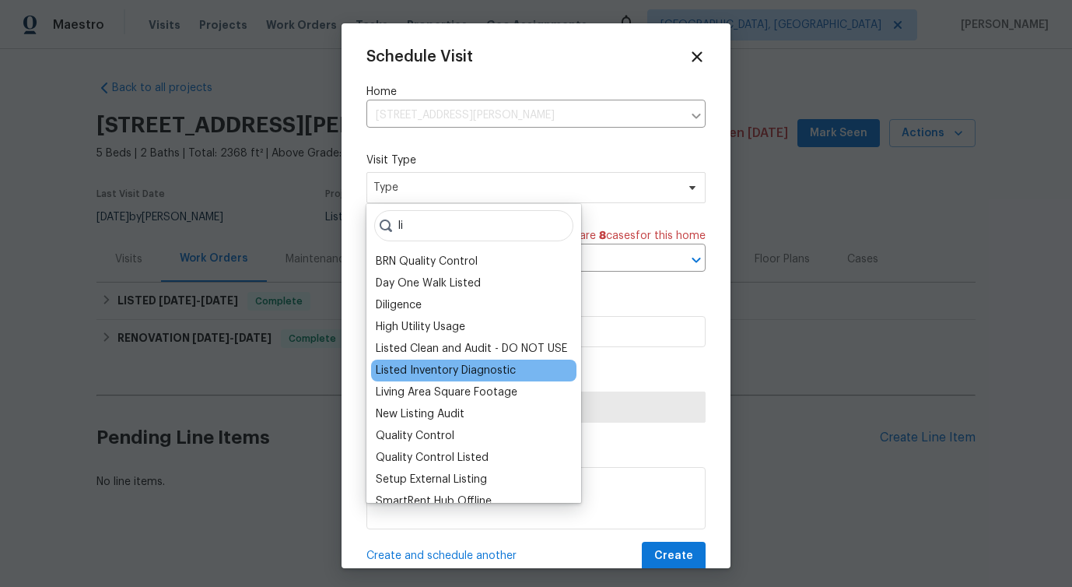
type input "li"
click at [441, 376] on div "Listed Inventory Diagnostic" at bounding box center [446, 371] width 140 height 16
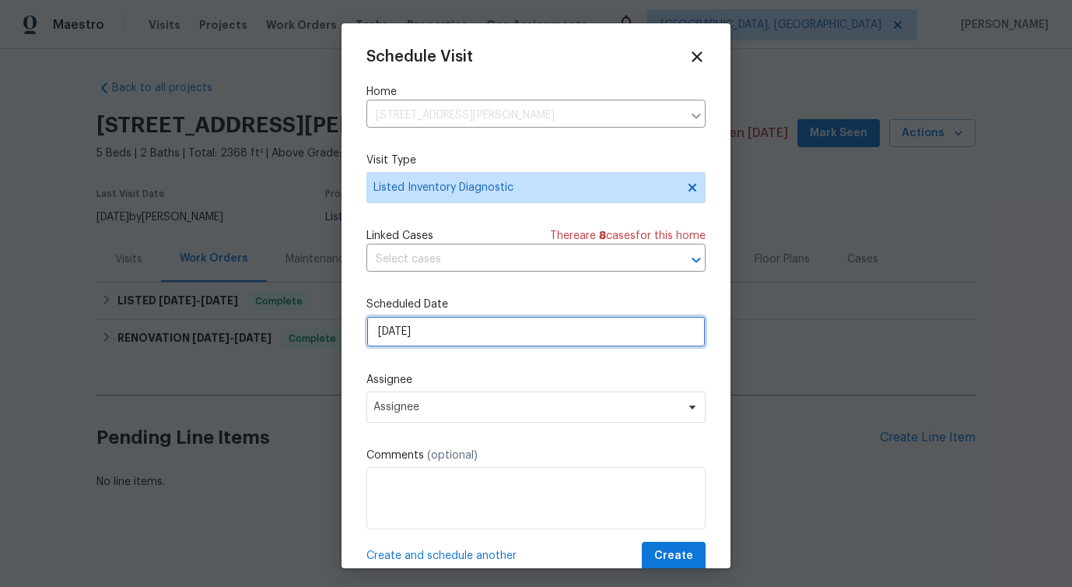
click at [440, 327] on input "[DATE]" at bounding box center [535, 331] width 339 height 31
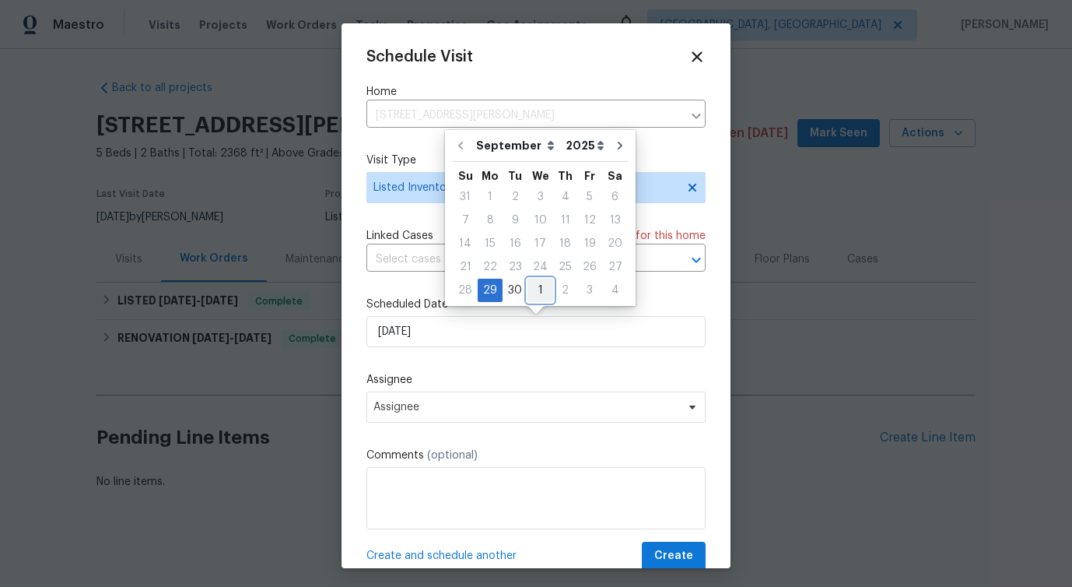
click at [532, 284] on div "1" at bounding box center [541, 290] width 26 height 22
type input "[DATE]"
select select "9"
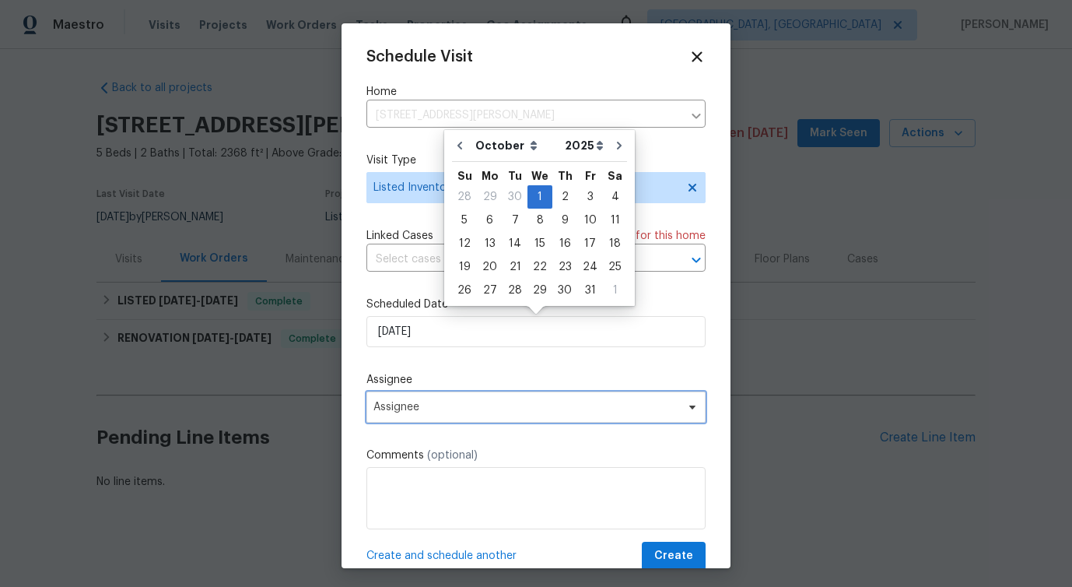
click at [429, 401] on span "Assignee" at bounding box center [525, 407] width 305 height 12
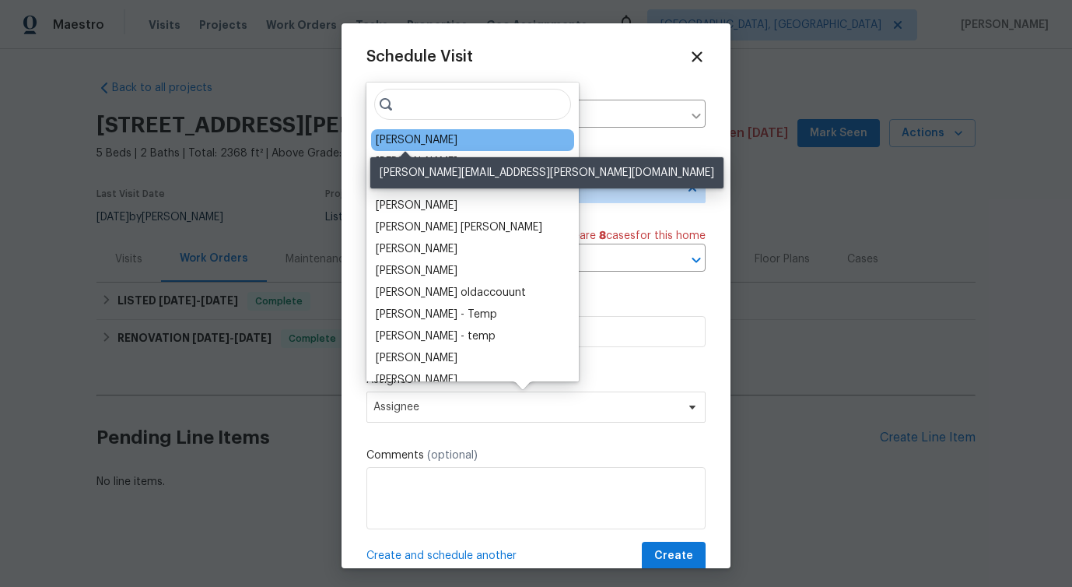
click at [410, 138] on div "[PERSON_NAME]" at bounding box center [417, 140] width 82 height 16
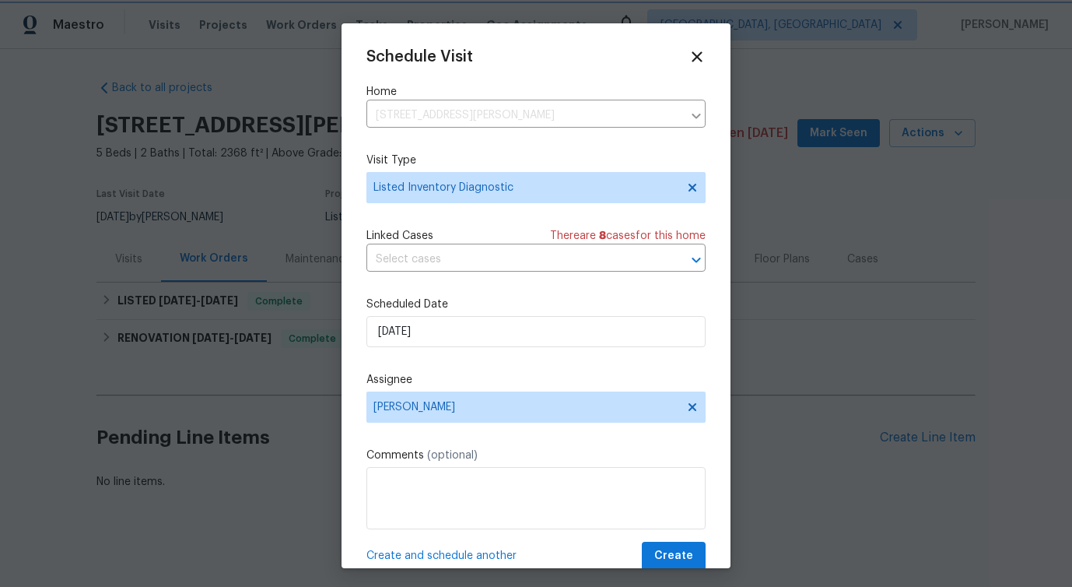
scroll to position [28, 0]
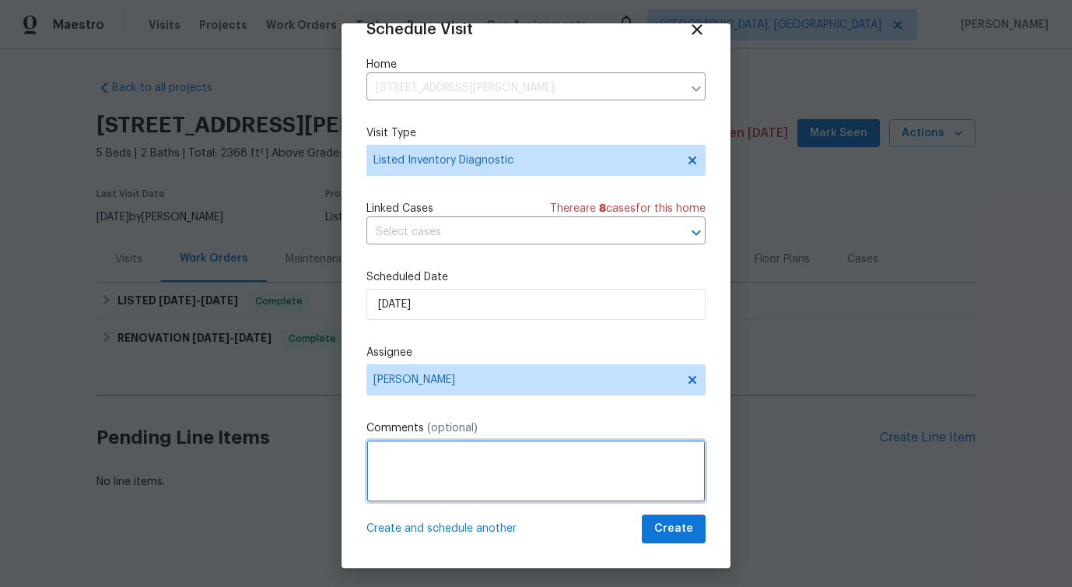
click at [587, 477] on textarea at bounding box center [535, 471] width 339 height 62
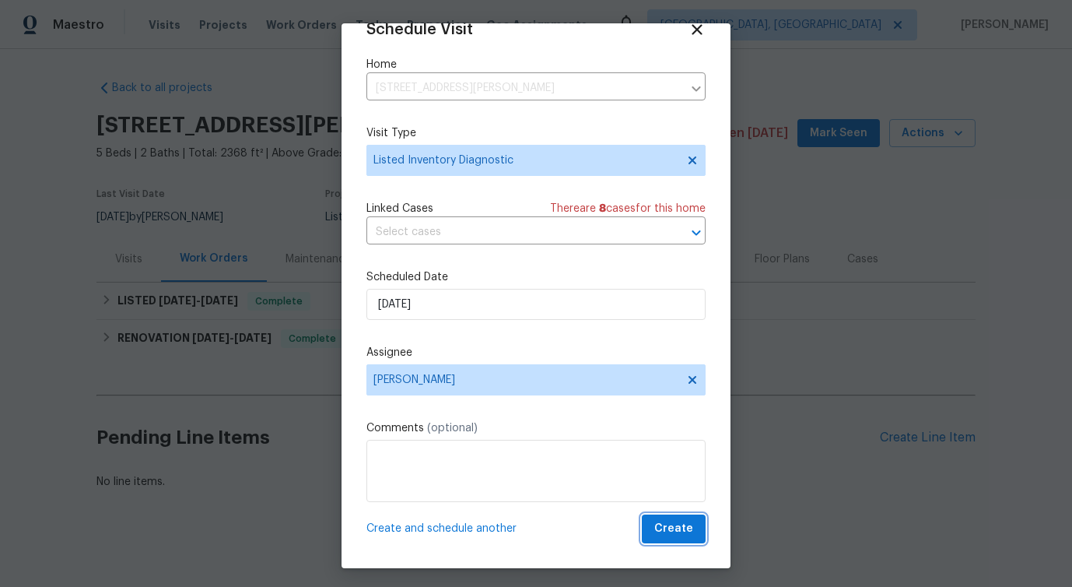
click at [661, 533] on span "Create" at bounding box center [673, 528] width 39 height 19
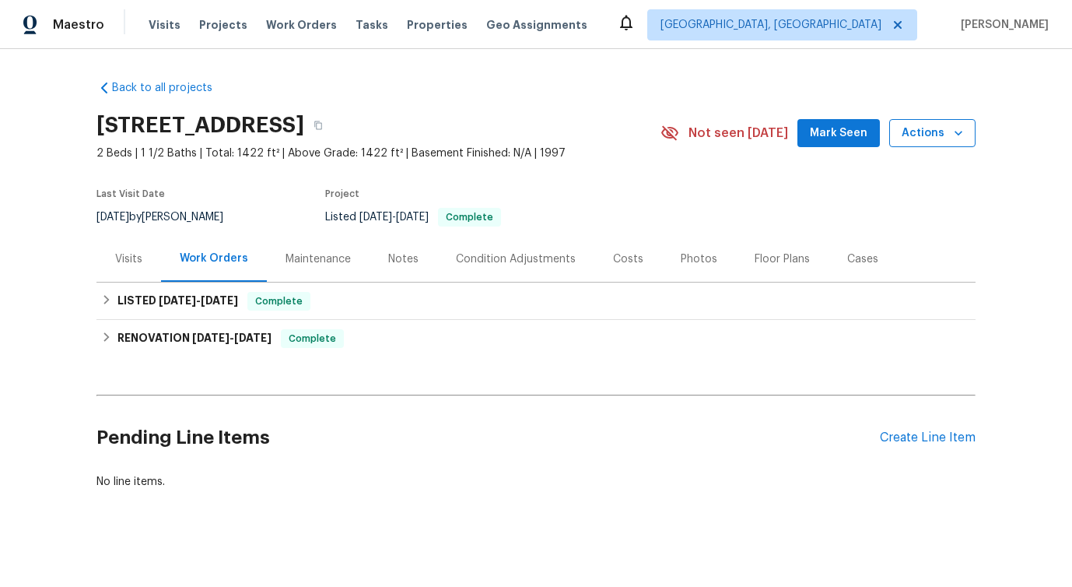
click at [932, 131] on span "Actions" at bounding box center [932, 133] width 61 height 19
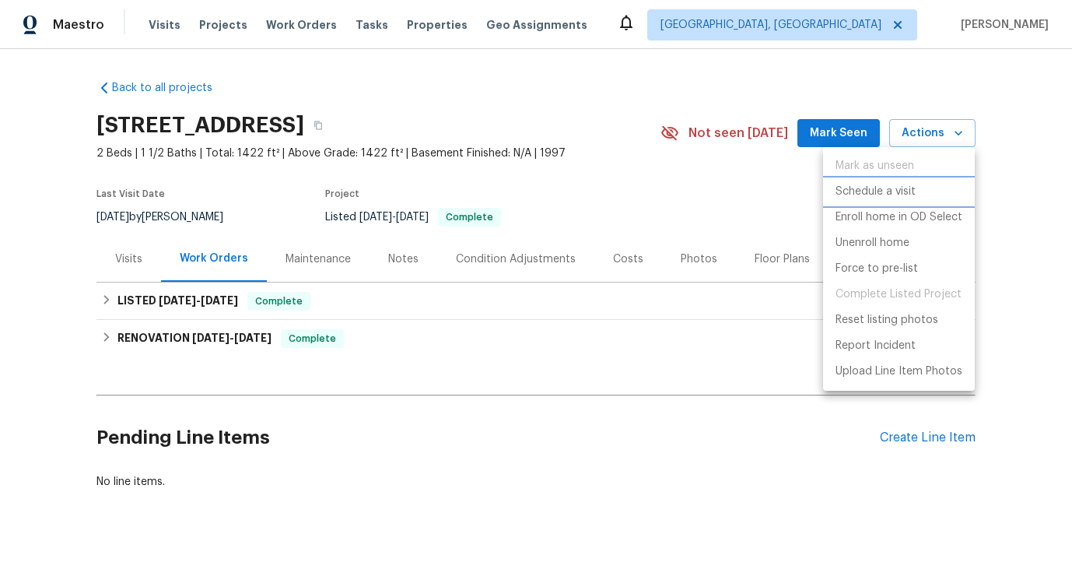
click at [842, 201] on li "Schedule a visit" at bounding box center [899, 192] width 152 height 26
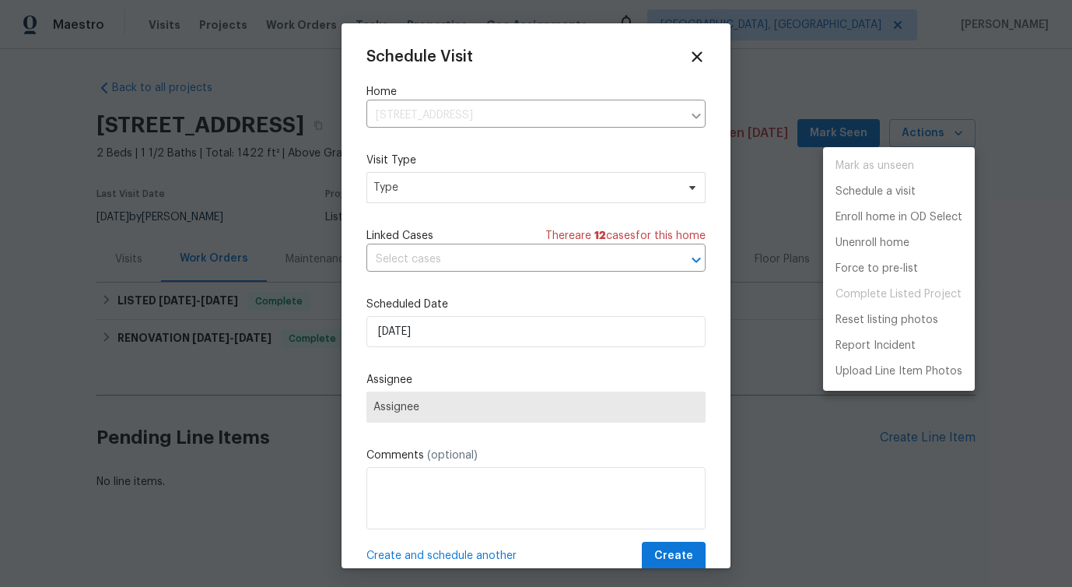
click at [419, 191] on div at bounding box center [536, 293] width 1072 height 587
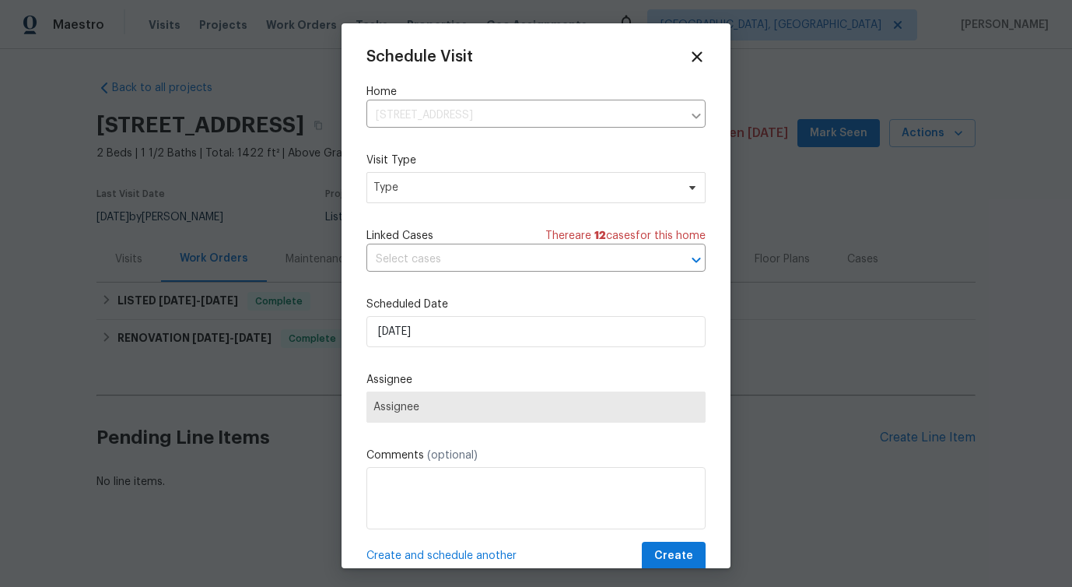
click at [419, 191] on div "Mark as unseen Schedule a visit Enroll home in OD Select Unenroll home Force to…" at bounding box center [536, 293] width 1072 height 587
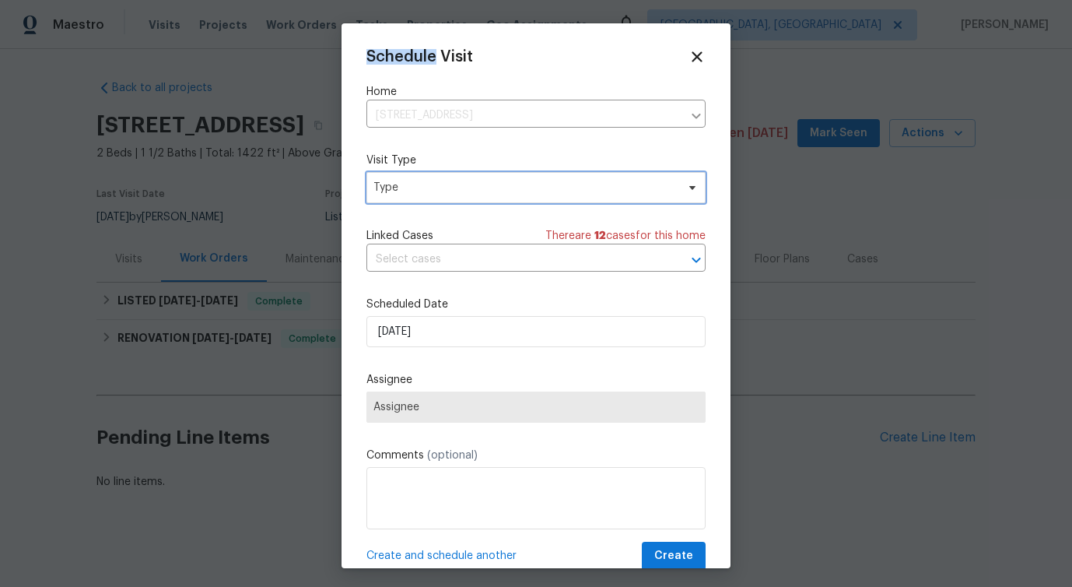
click at [419, 191] on span "Type" at bounding box center [524, 188] width 303 height 16
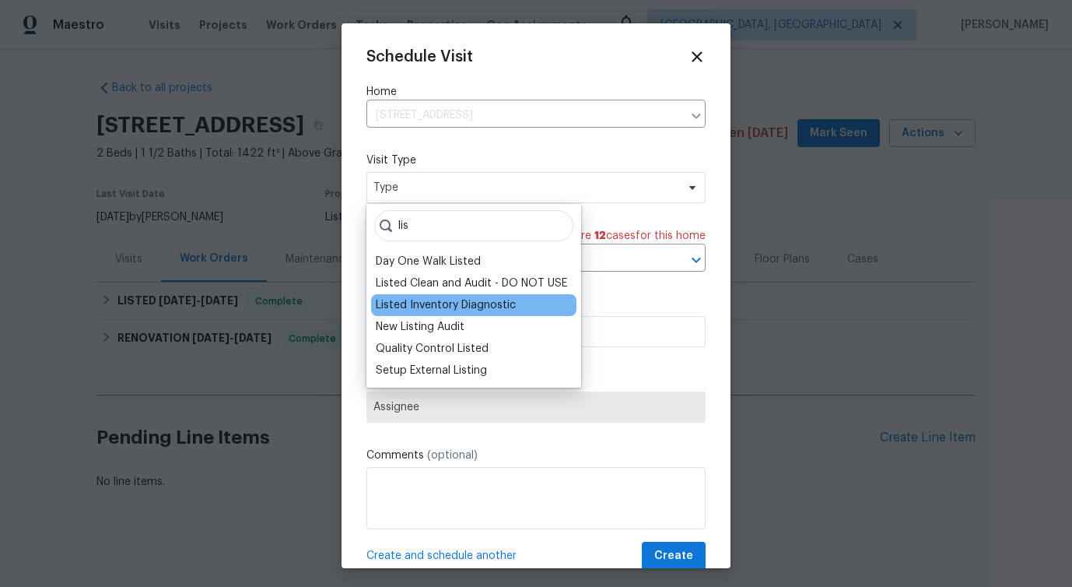
type input "lis"
click at [415, 301] on div "Listed Inventory Diagnostic" at bounding box center [446, 305] width 140 height 16
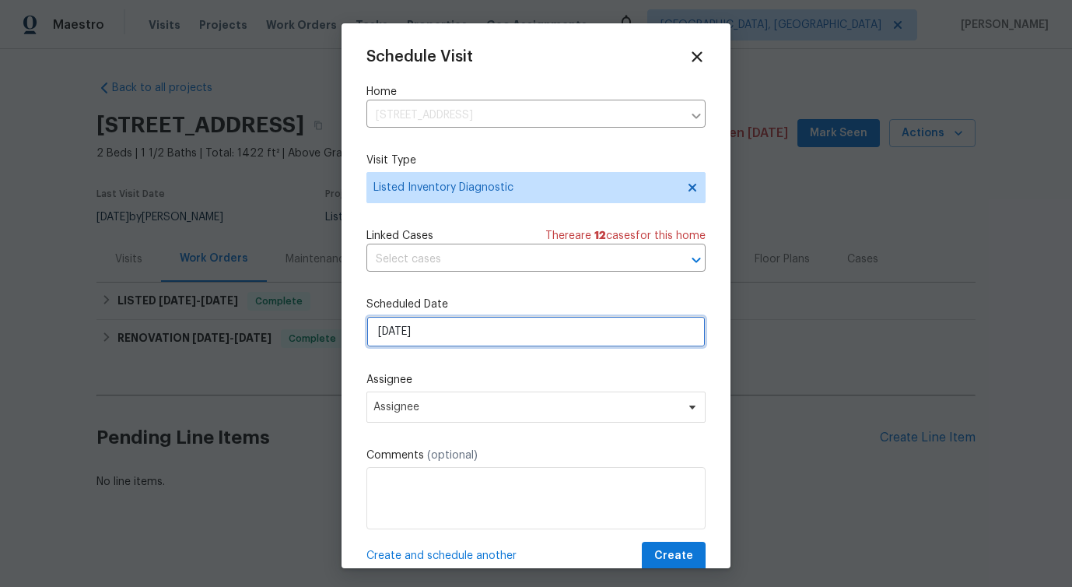
click at [417, 332] on input "[DATE]" at bounding box center [535, 331] width 339 height 31
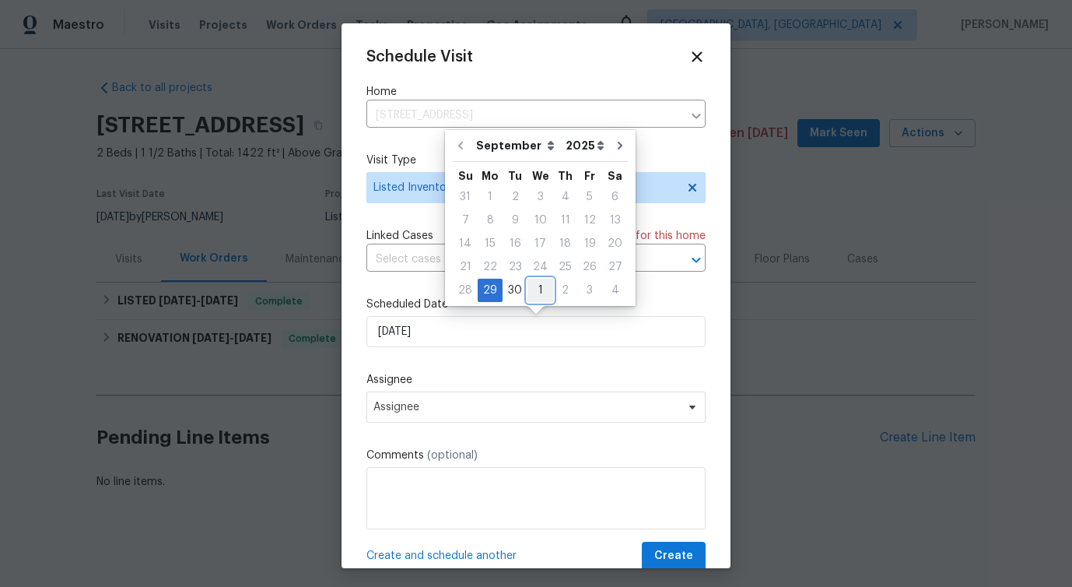
click at [534, 286] on div "1" at bounding box center [541, 290] width 26 height 22
type input "[DATE]"
select select "9"
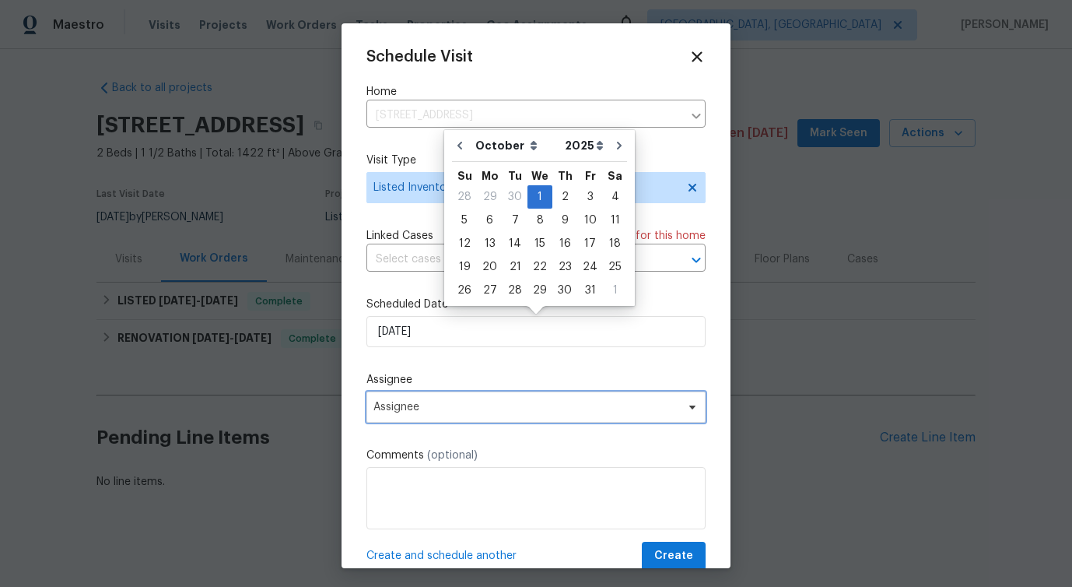
click at [444, 408] on span "Assignee" at bounding box center [525, 407] width 305 height 12
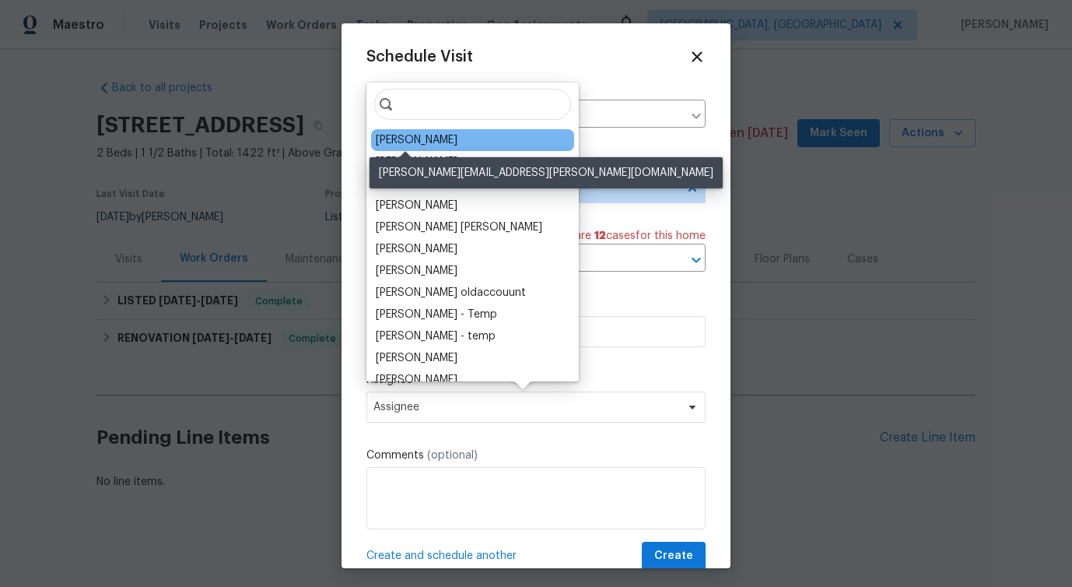
click at [430, 139] on div "Jeffrey Lenz" at bounding box center [417, 140] width 82 height 16
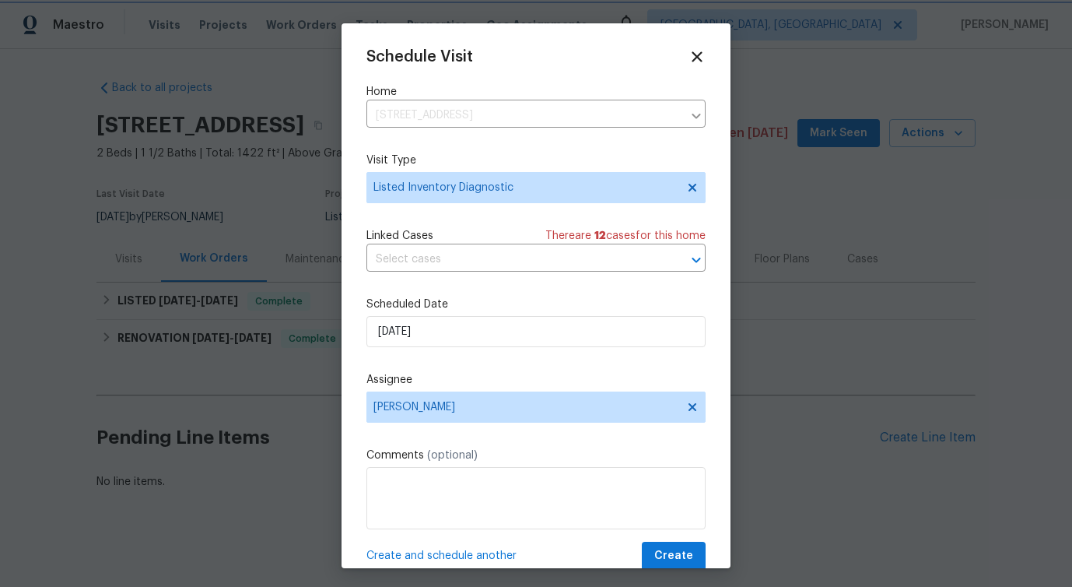
scroll to position [28, 0]
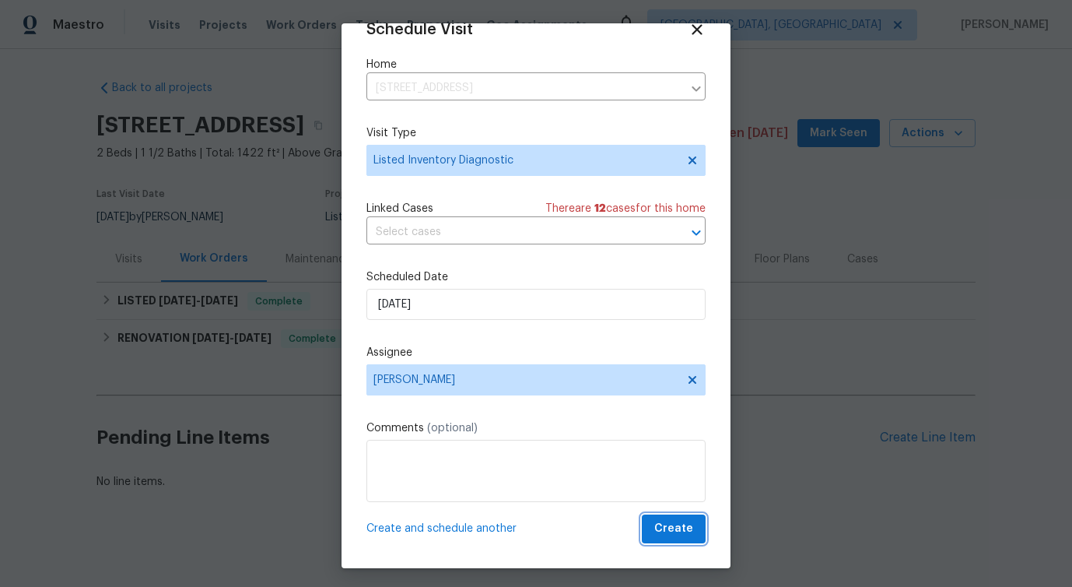
click at [678, 514] on button "Create" at bounding box center [674, 528] width 64 height 29
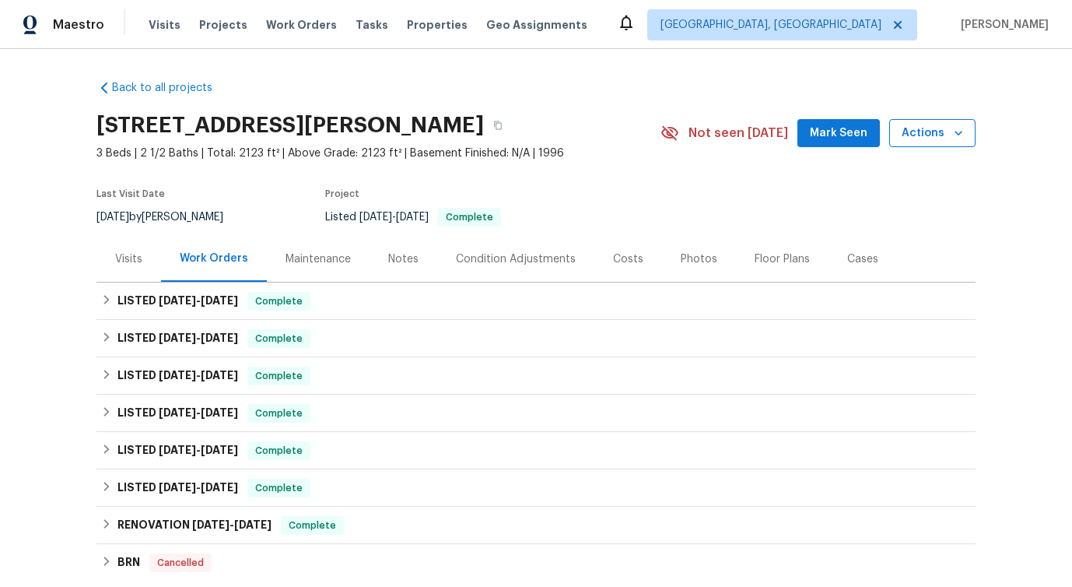
click at [917, 142] on span "Actions" at bounding box center [932, 133] width 61 height 19
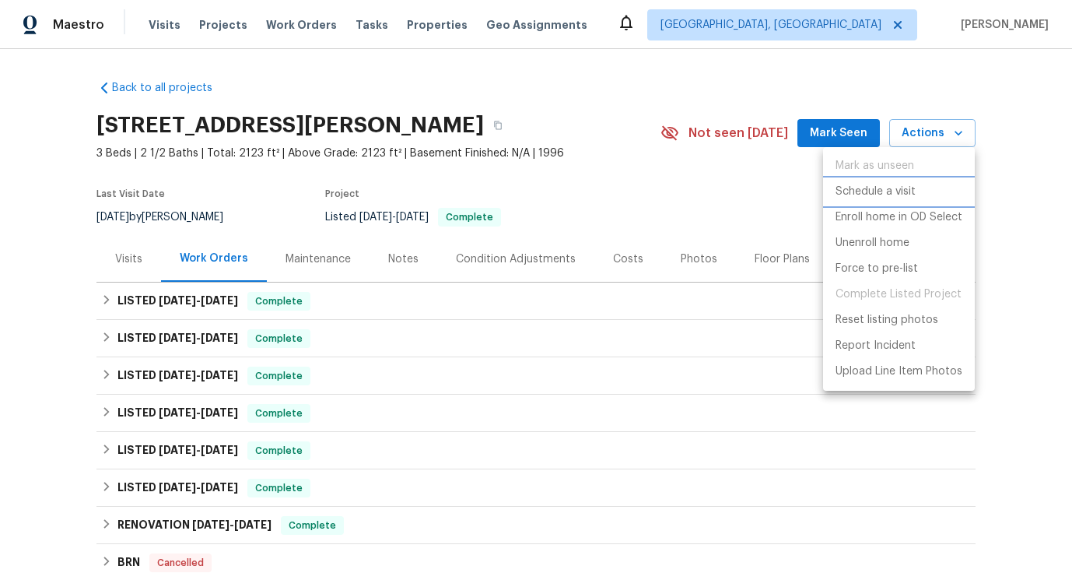
click at [889, 187] on p "Schedule a visit" at bounding box center [876, 192] width 80 height 16
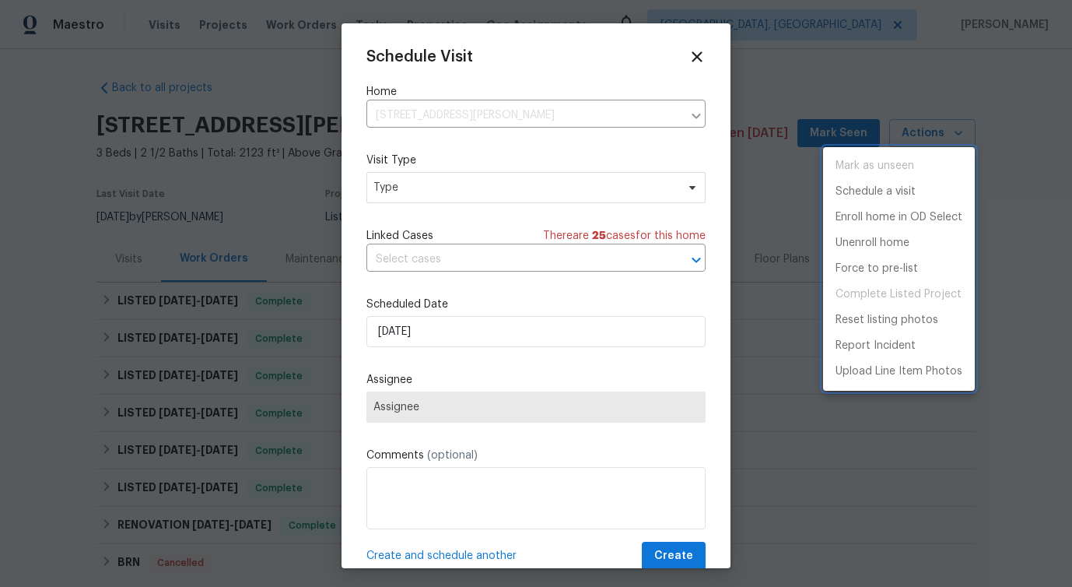
click at [463, 188] on div at bounding box center [536, 293] width 1072 height 587
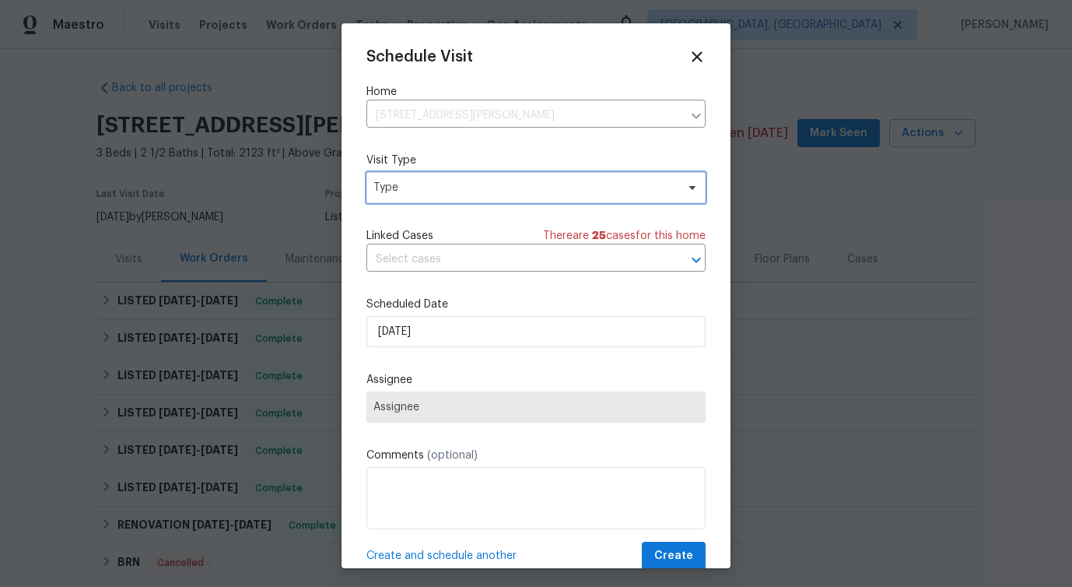
click at [424, 174] on span "Type" at bounding box center [535, 187] width 339 height 31
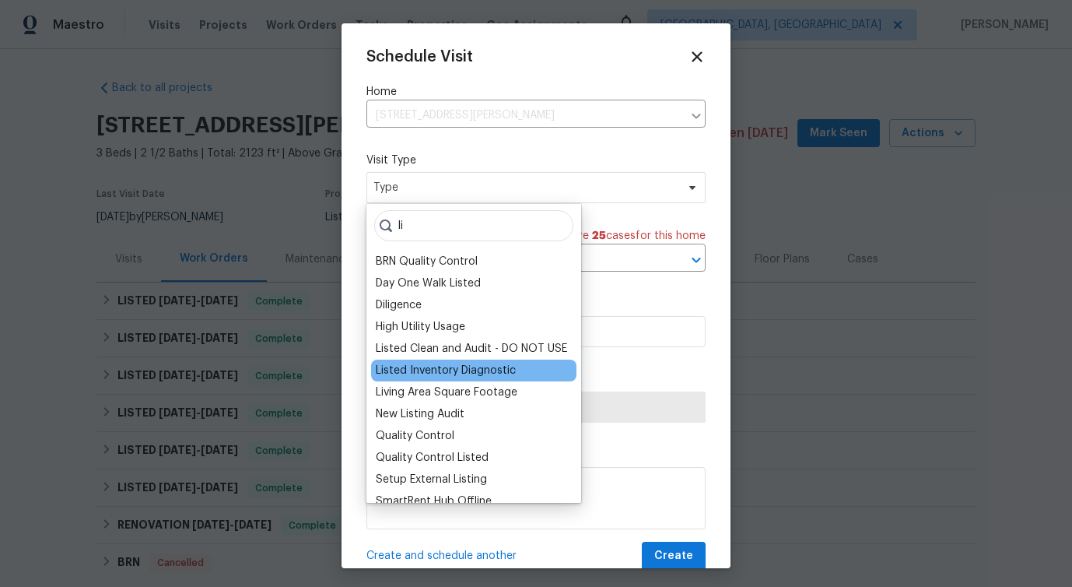
type input "li"
click at [426, 366] on div "Listed Inventory Diagnostic" at bounding box center [446, 371] width 140 height 16
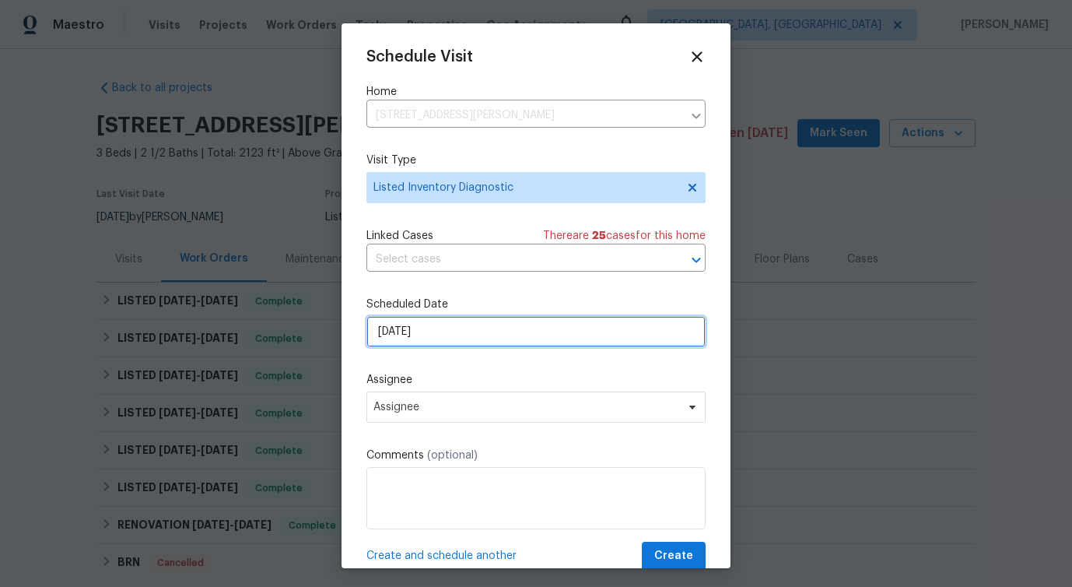
click at [412, 323] on input "[DATE]" at bounding box center [535, 331] width 339 height 31
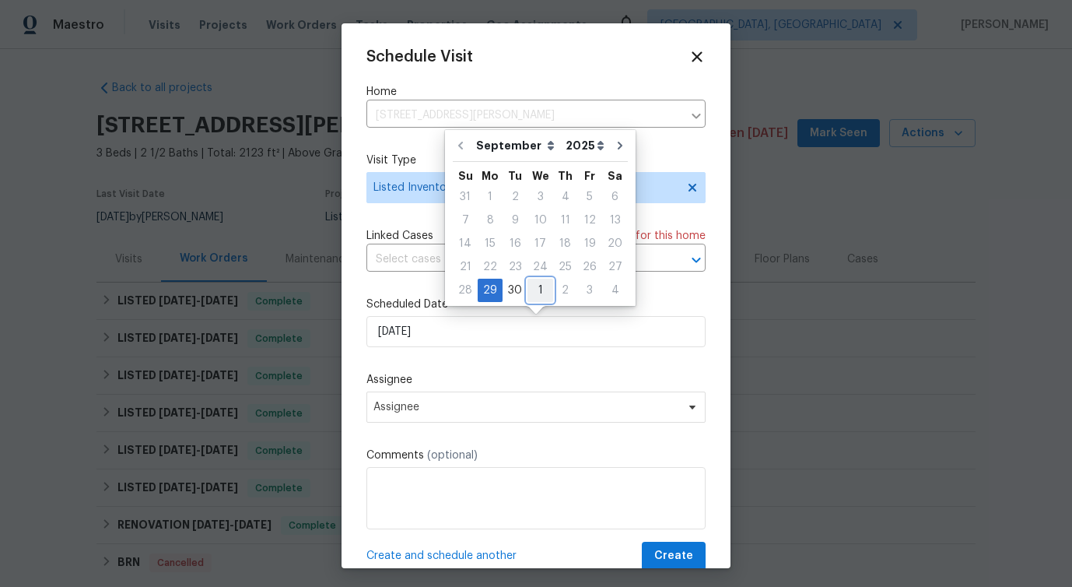
click at [537, 293] on div "1" at bounding box center [541, 290] width 26 height 22
type input "[DATE]"
select select "9"
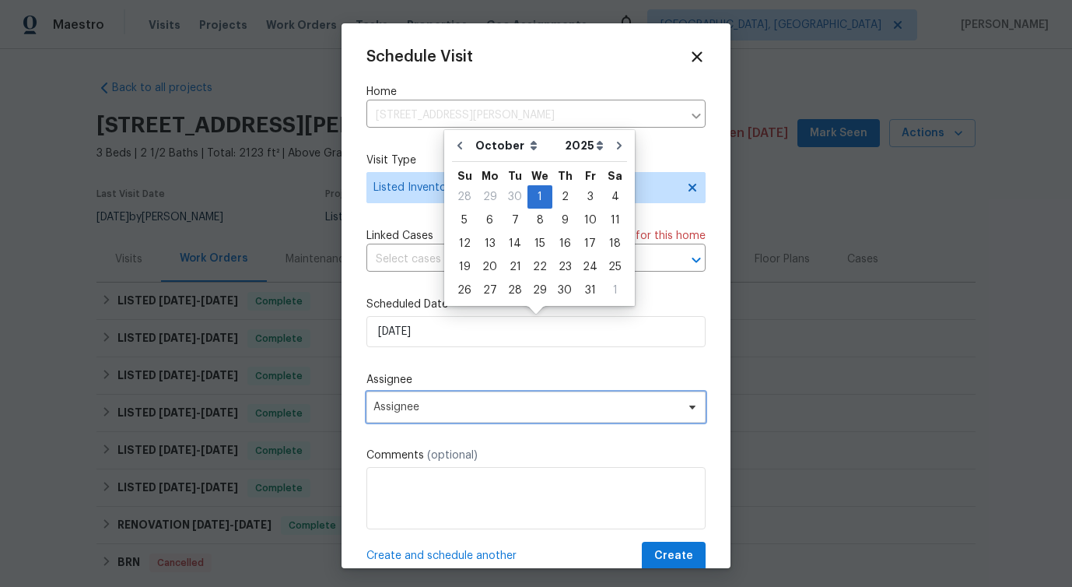
click at [426, 410] on span "Assignee" at bounding box center [525, 407] width 305 height 12
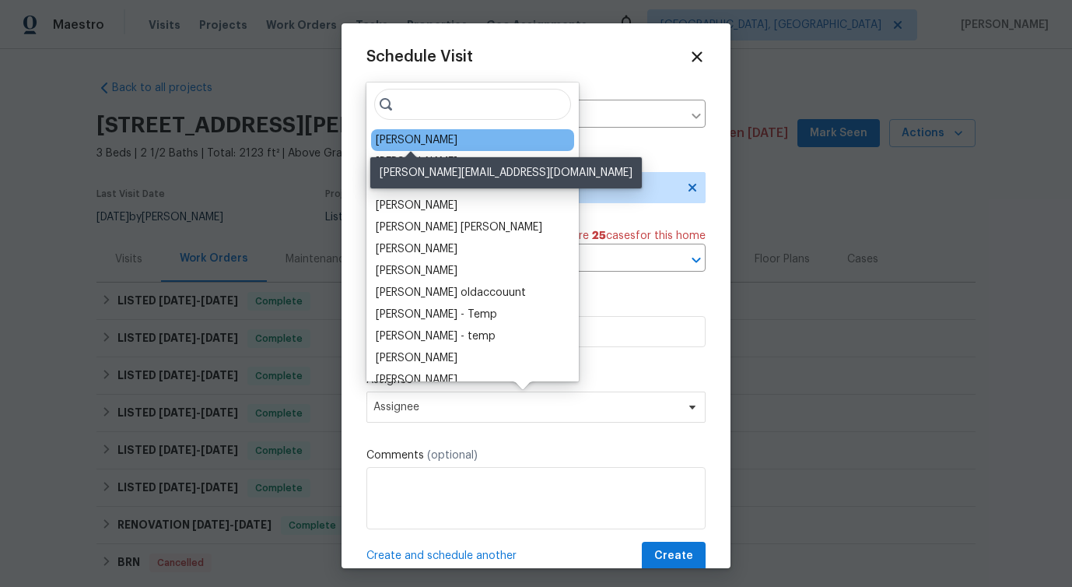
click at [399, 135] on div "[PERSON_NAME]" at bounding box center [417, 140] width 82 height 16
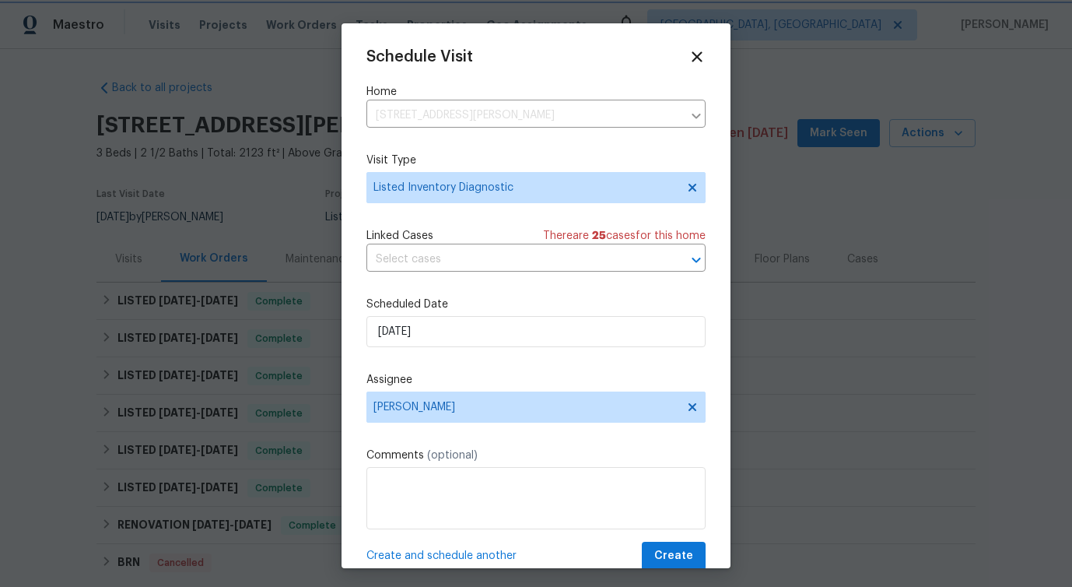
scroll to position [28, 0]
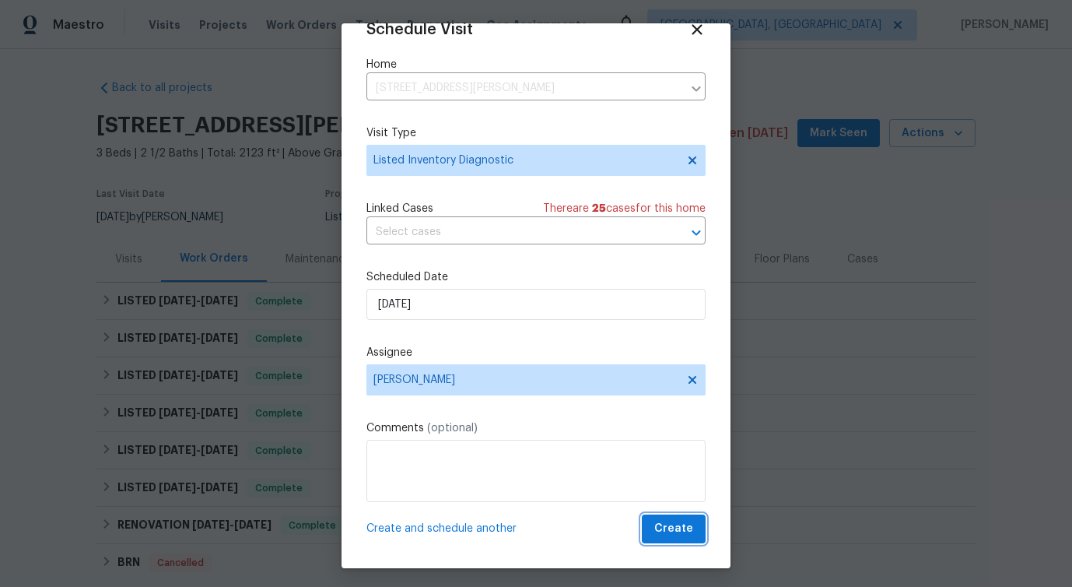
click at [683, 542] on button "Create" at bounding box center [674, 528] width 64 height 29
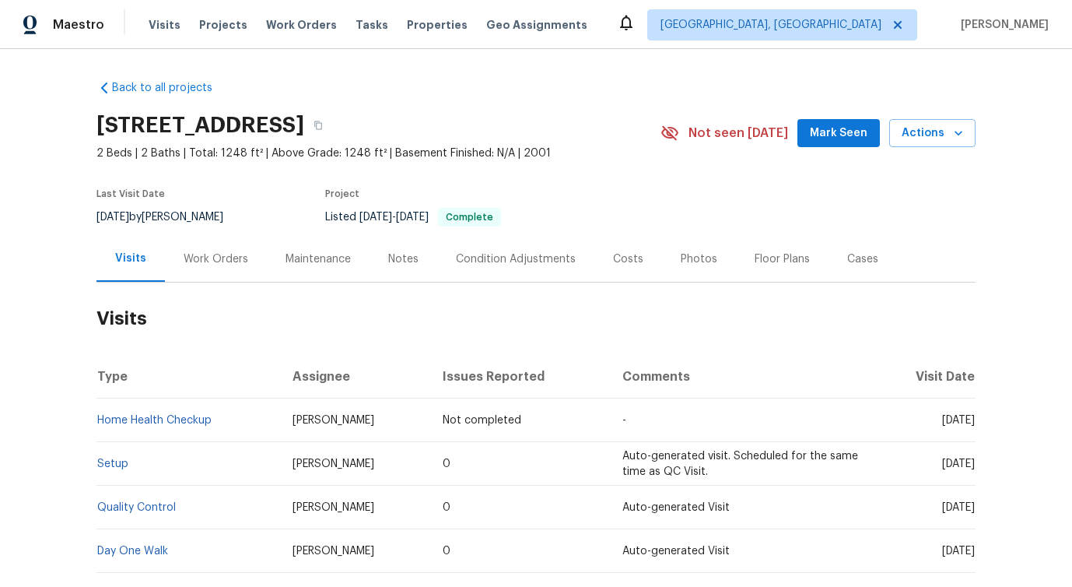
click at [227, 261] on div "Work Orders" at bounding box center [216, 259] width 65 height 16
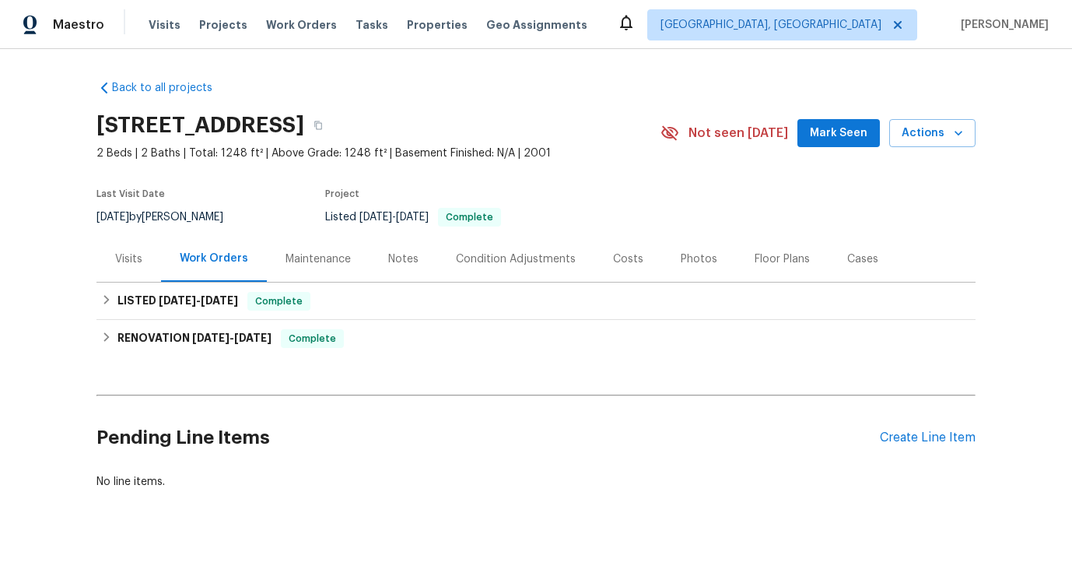
scroll to position [9, 0]
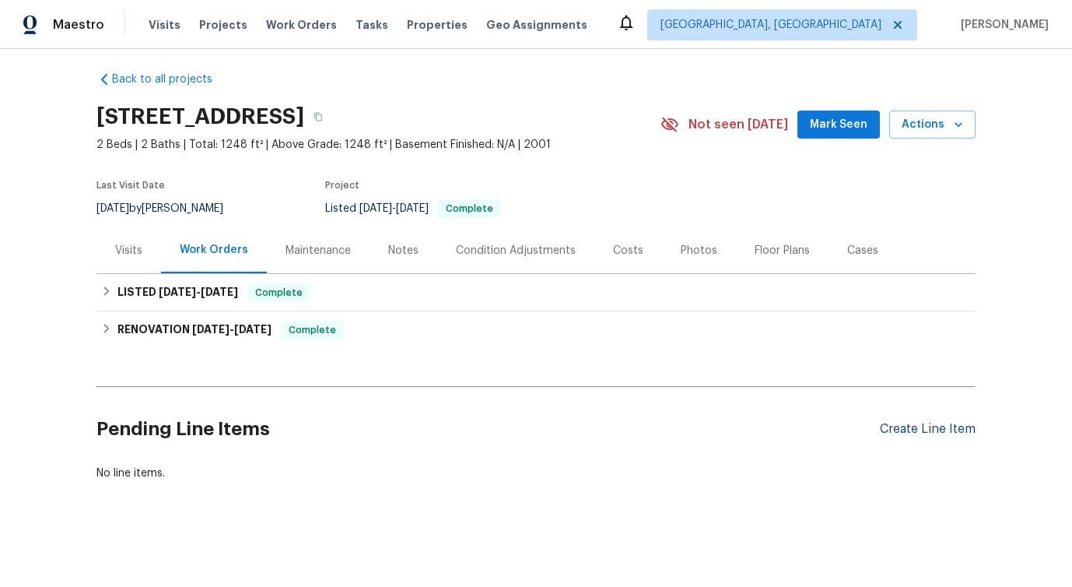
click at [942, 432] on div "Create Line Item" at bounding box center [928, 429] width 96 height 15
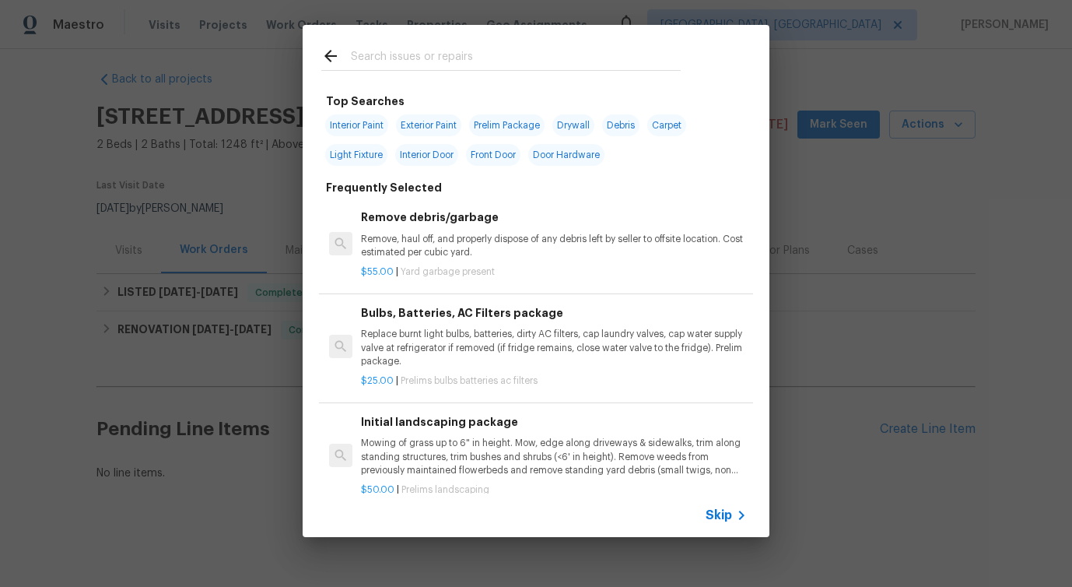
click at [721, 509] on span "Skip" at bounding box center [719, 515] width 26 height 16
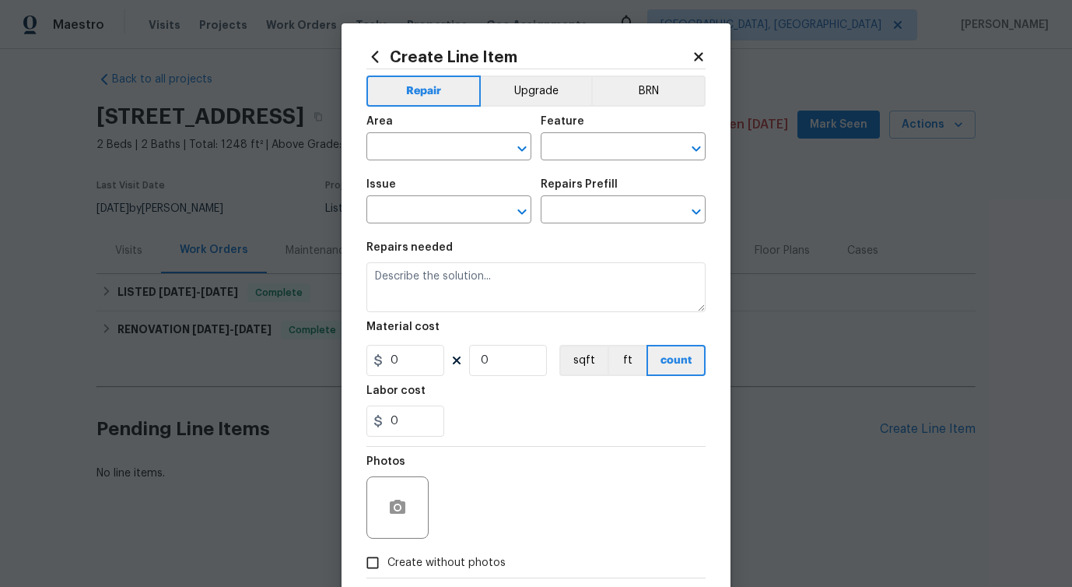
click at [435, 135] on div "Area" at bounding box center [448, 126] width 165 height 20
click at [426, 145] on input "text" at bounding box center [426, 148] width 121 height 24
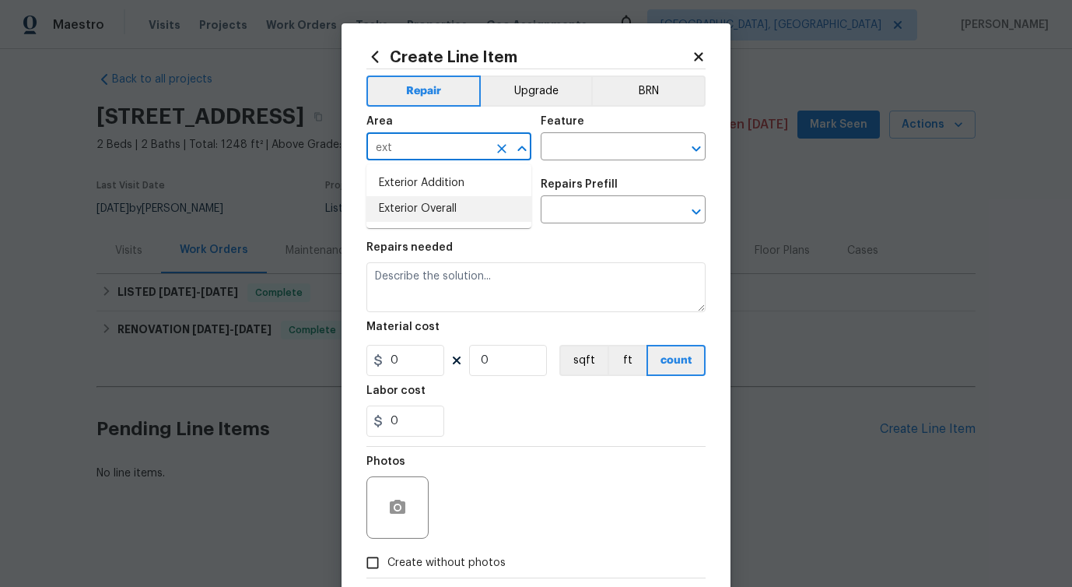
click at [431, 212] on li "Exterior Overall" at bounding box center [448, 209] width 165 height 26
type input "Exterior Overall"
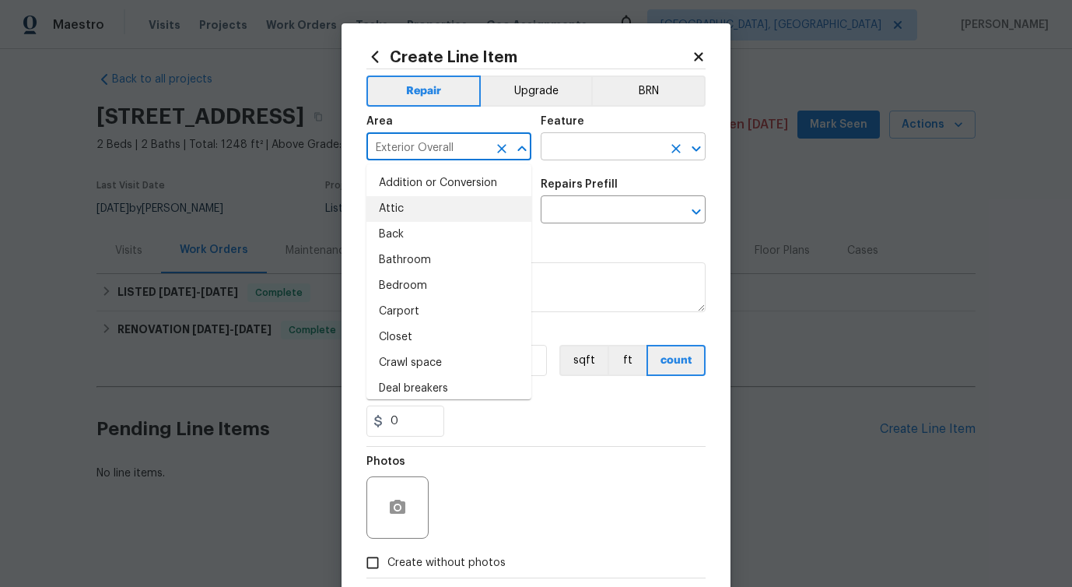
click at [601, 152] on input "text" at bounding box center [601, 148] width 121 height 24
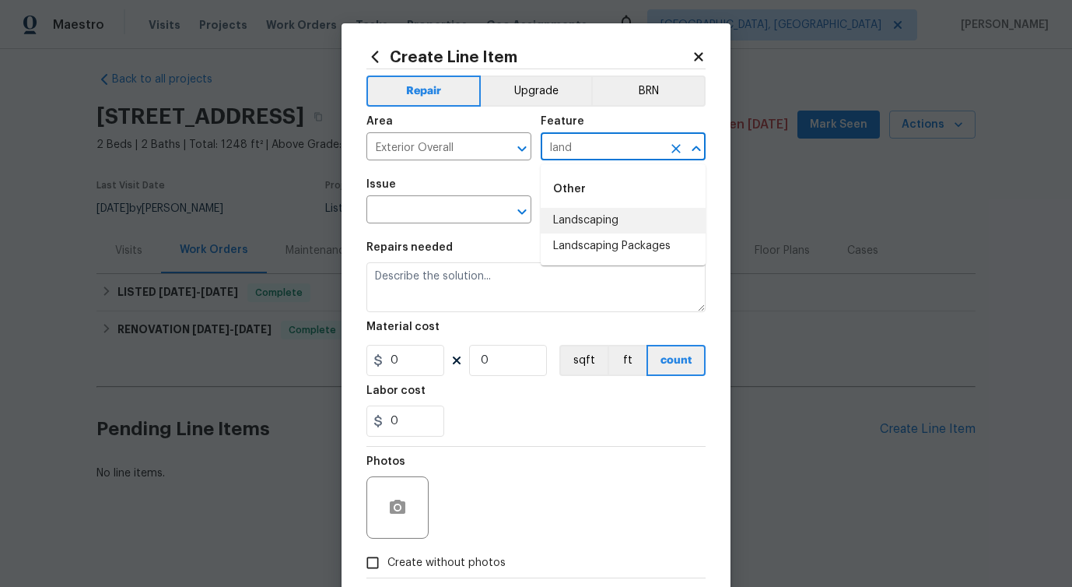
click at [588, 219] on li "Landscaping" at bounding box center [623, 221] width 165 height 26
type input "Landscaping"
click at [446, 206] on input "text" at bounding box center [426, 211] width 121 height 24
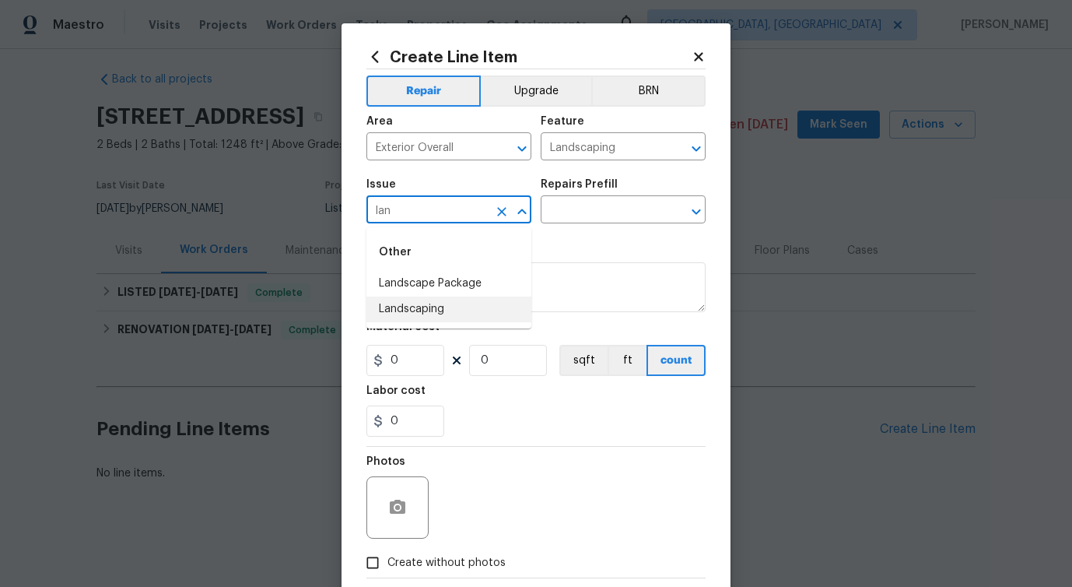
click at [447, 314] on li "Landscaping" at bounding box center [448, 309] width 165 height 26
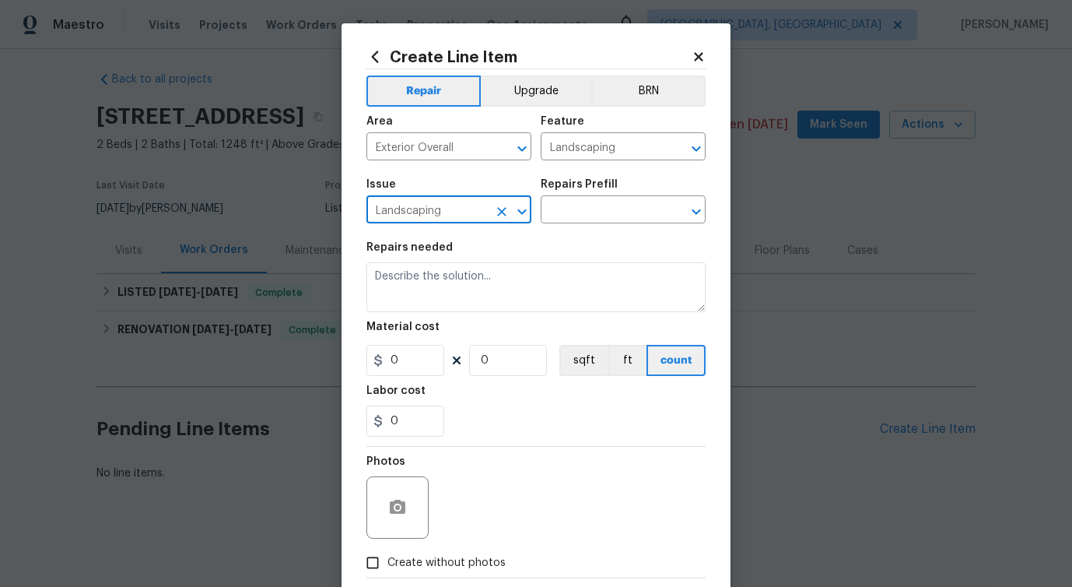
type input "Landscaping"
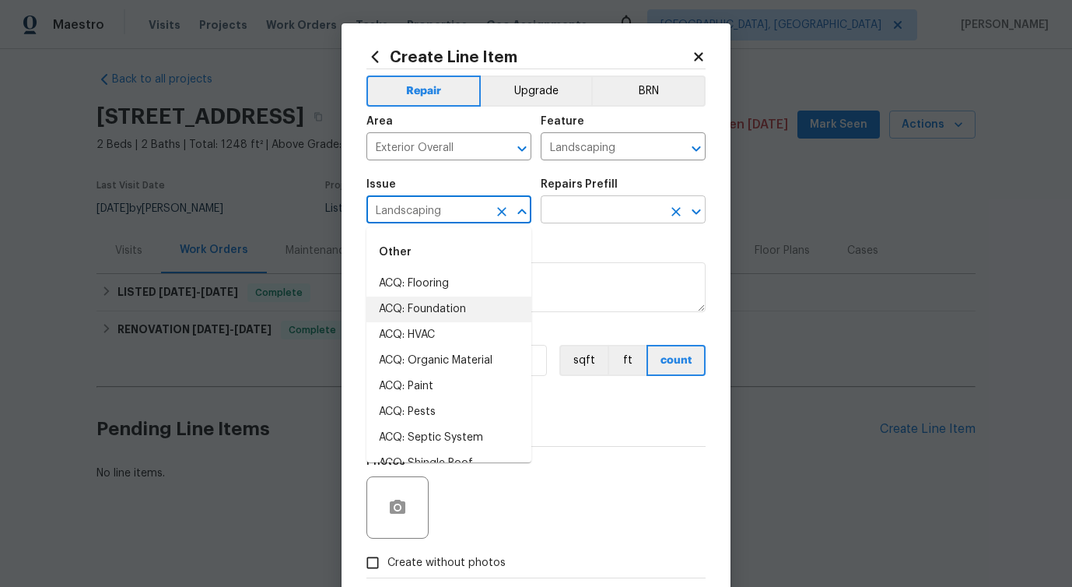
click at [554, 215] on input "text" at bounding box center [601, 211] width 121 height 24
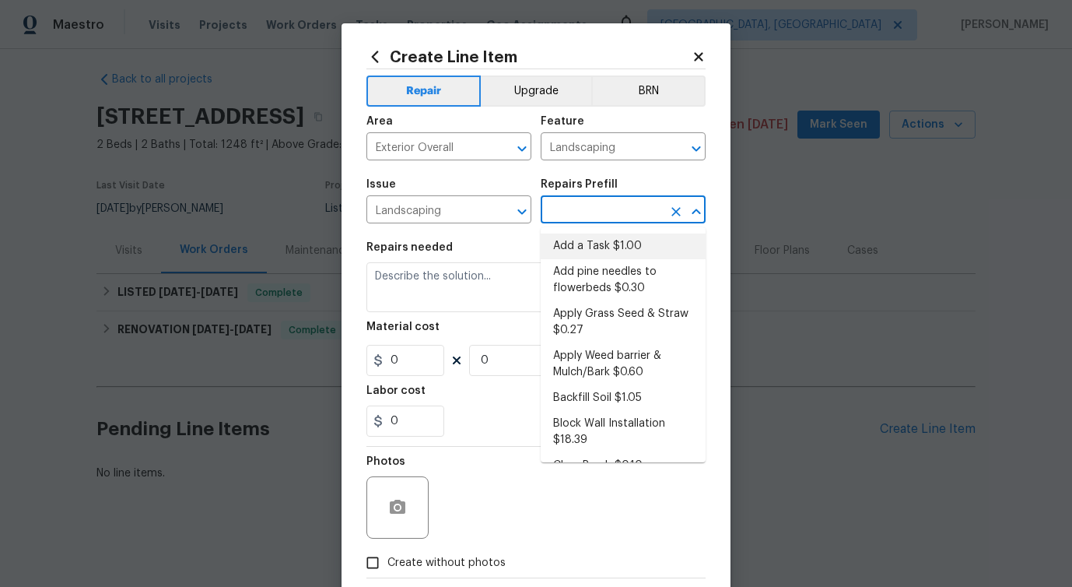
click at [567, 258] on li "Add a Task $1.00" at bounding box center [623, 246] width 165 height 26
type input "Add a Task $1.00"
type textarea "HPM to detail"
type input "1"
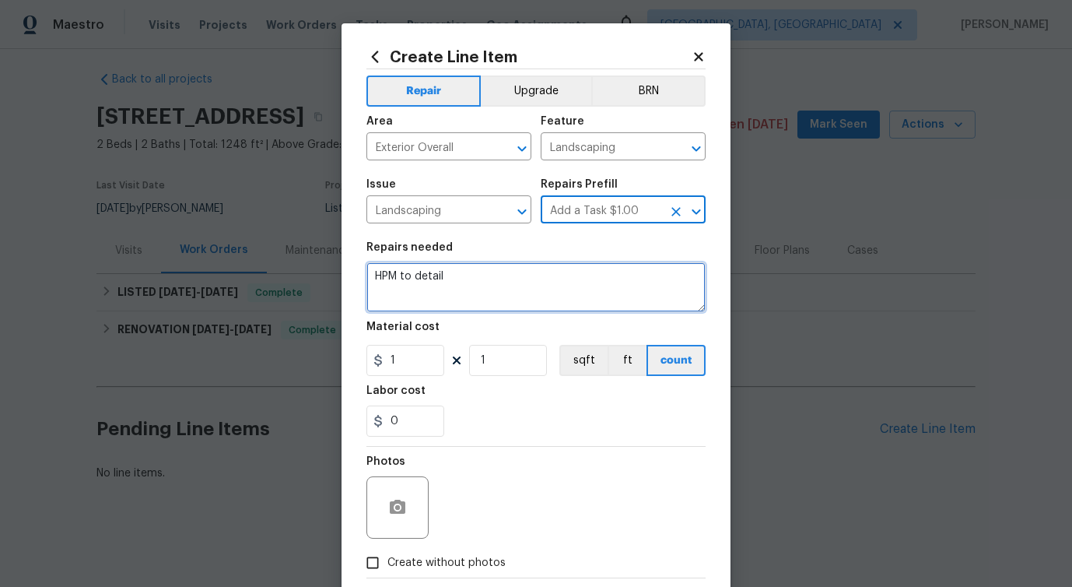
click at [407, 280] on textarea "HPM to detail" at bounding box center [535, 287] width 339 height 50
paste textarea "Feedback received that a large branch in the front yard has broken, is hanging,…"
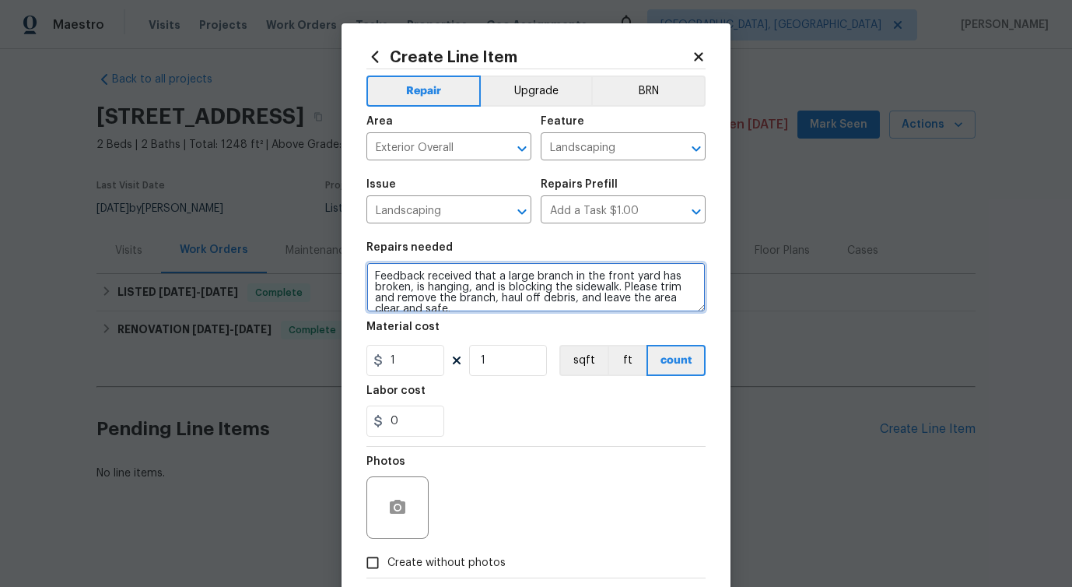
scroll to position [3, 0]
type textarea "Feedback received that a large branch in the front yard has broken, is hanging,…"
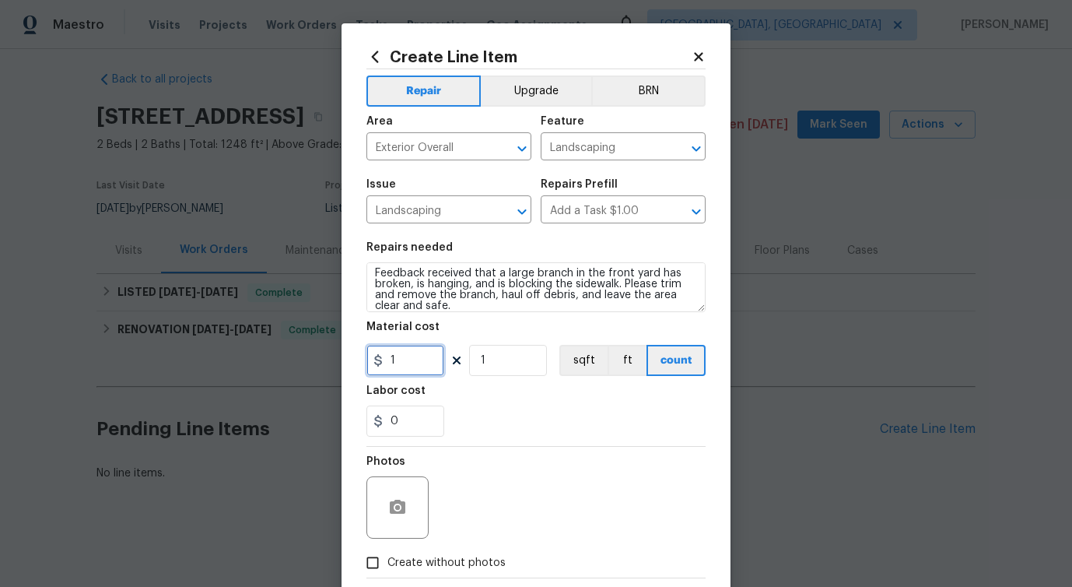
click at [416, 363] on input "1" at bounding box center [405, 360] width 78 height 31
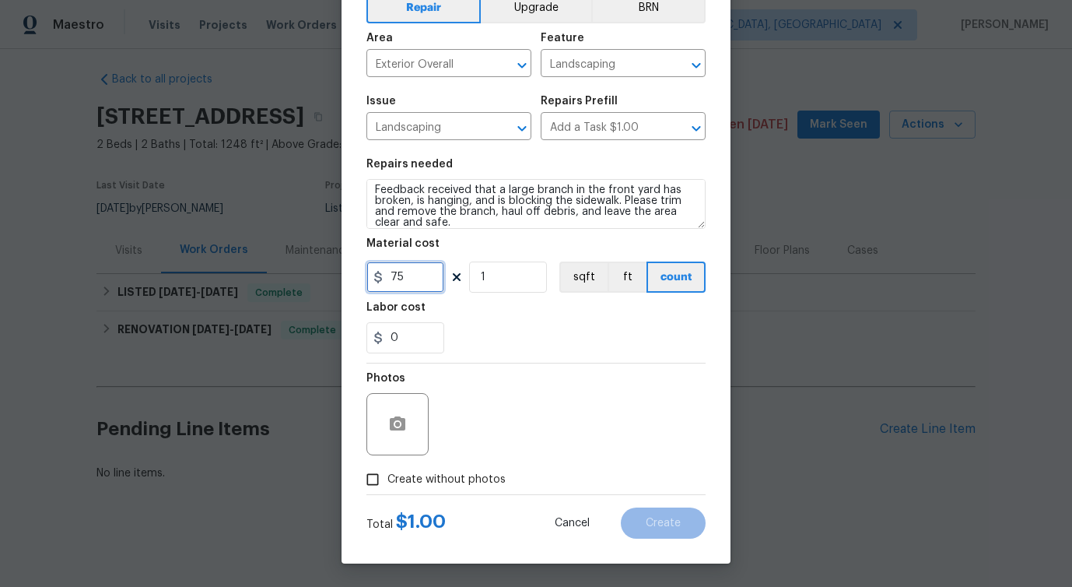
type input "75"
click at [413, 476] on span "Create without photos" at bounding box center [446, 480] width 118 height 16
click at [387, 476] on input "Create without photos" at bounding box center [373, 480] width 30 height 30
checkbox input "true"
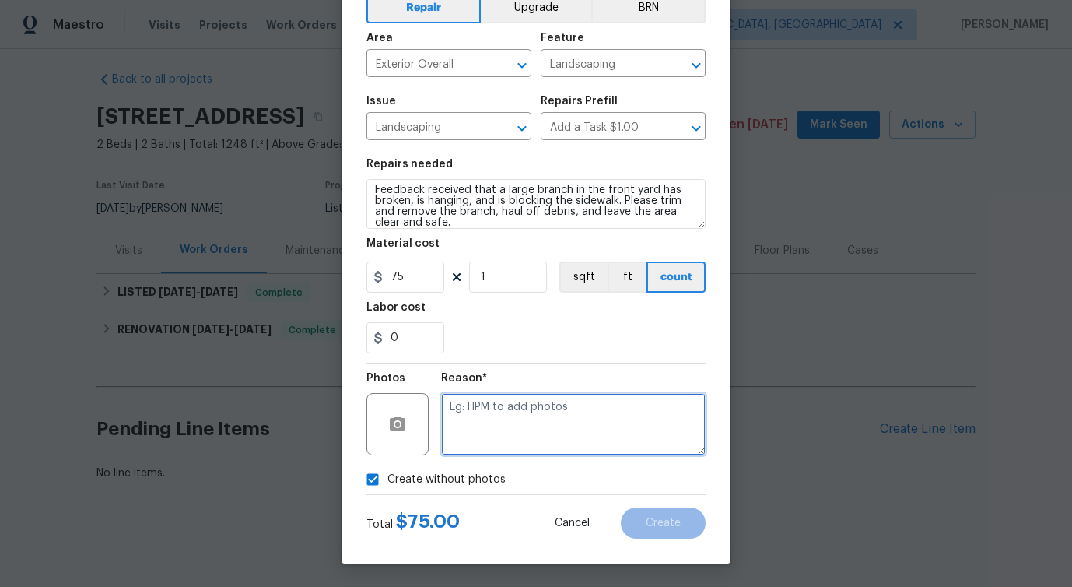
click at [537, 420] on textarea at bounding box center [573, 424] width 265 height 62
type textarea "verbiage updated"
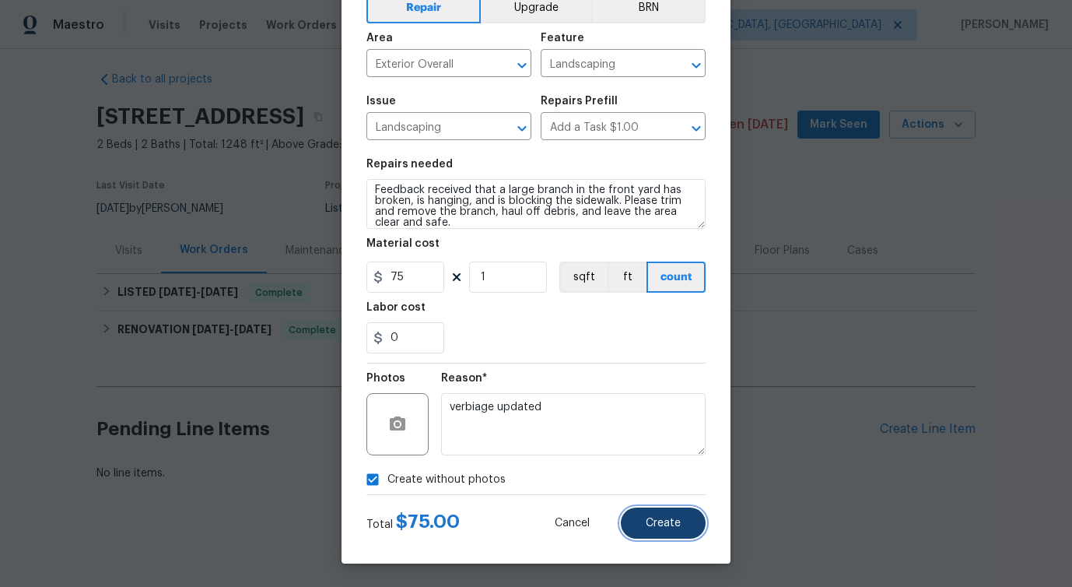
click at [666, 521] on span "Create" at bounding box center [663, 523] width 35 height 12
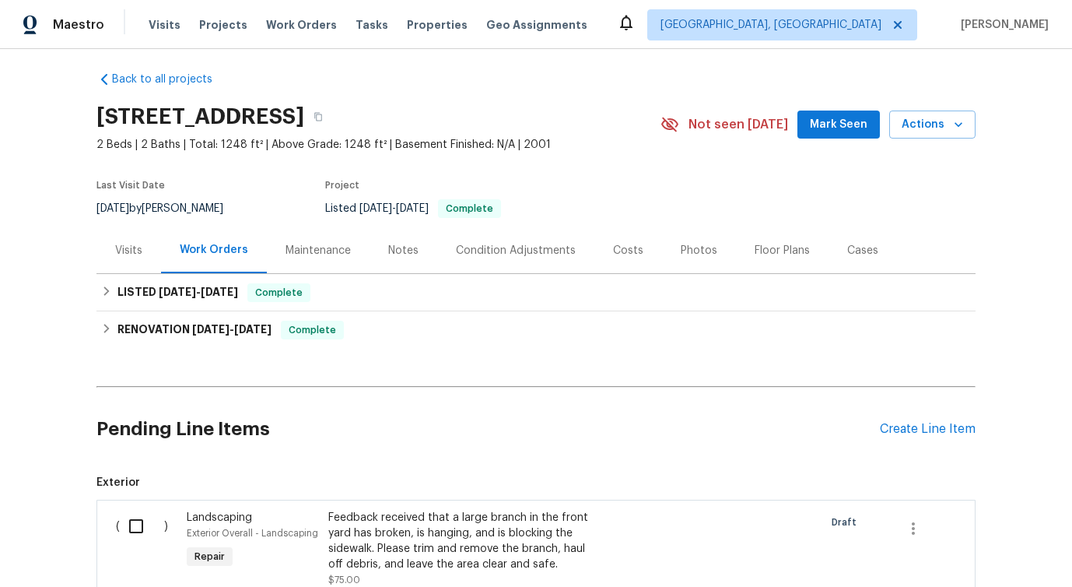
scroll to position [217, 0]
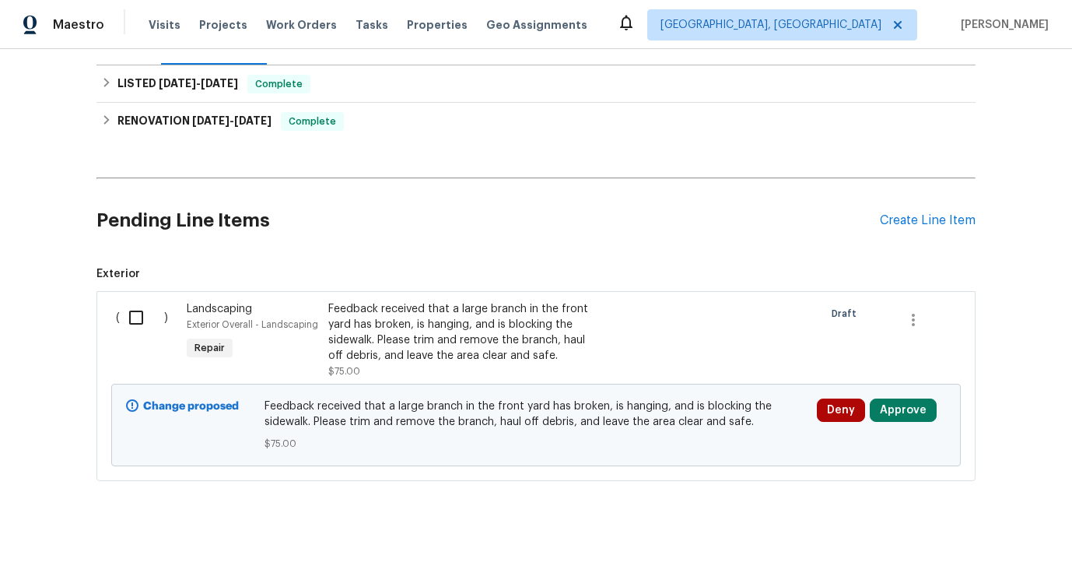
click at [146, 321] on input "checkbox" at bounding box center [142, 317] width 44 height 33
checkbox input "true"
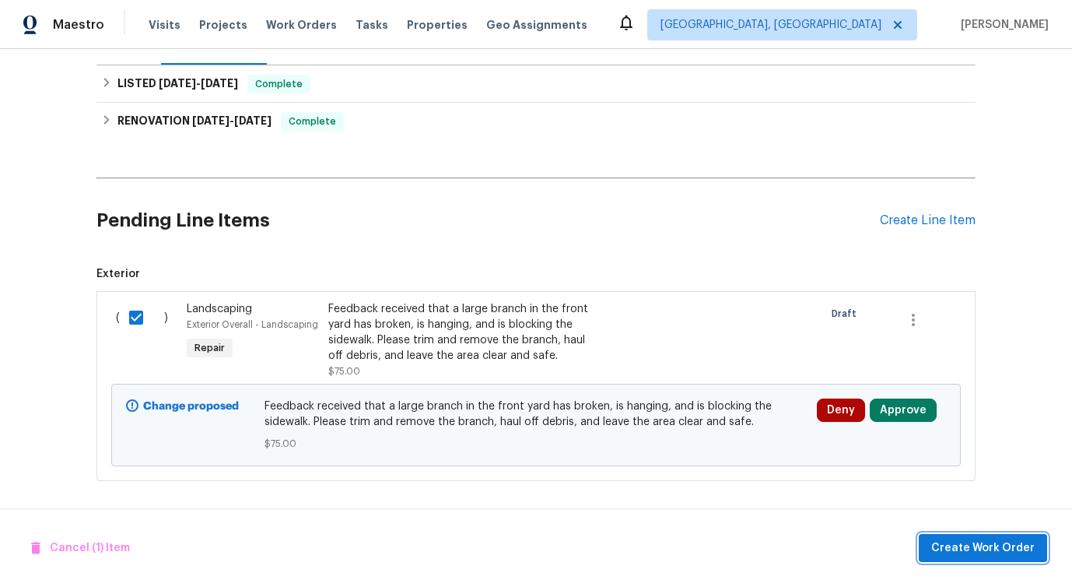
click at [987, 542] on span "Create Work Order" at bounding box center [982, 547] width 103 height 19
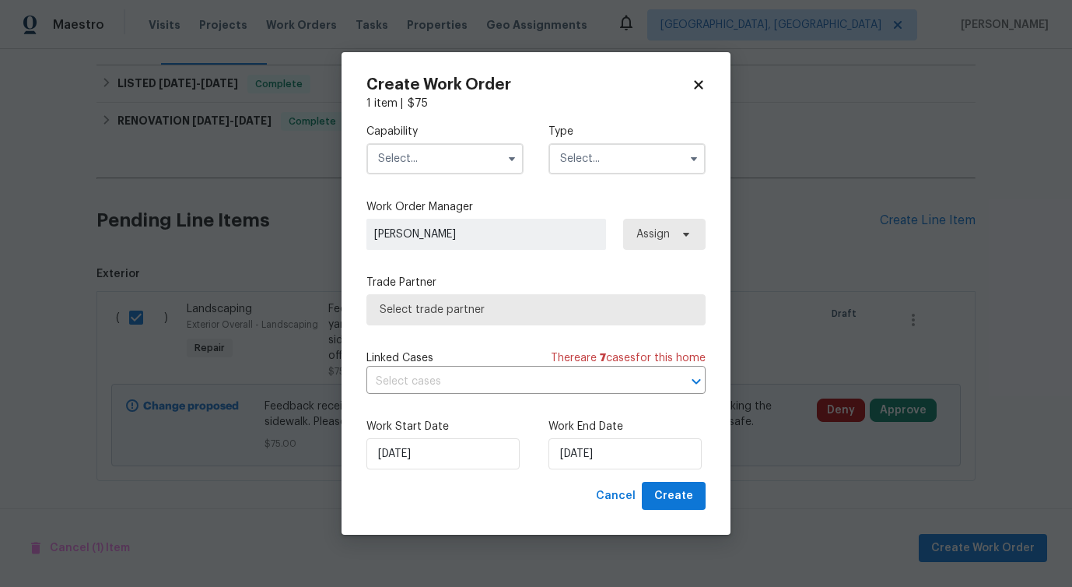
click at [454, 166] on input "text" at bounding box center [444, 158] width 157 height 31
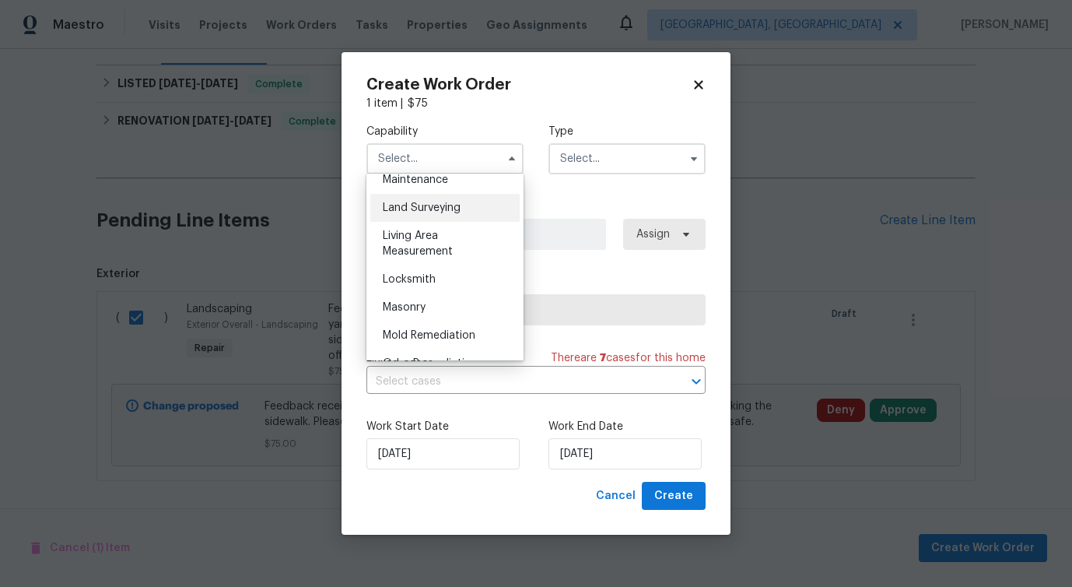
scroll to position [1011, 0]
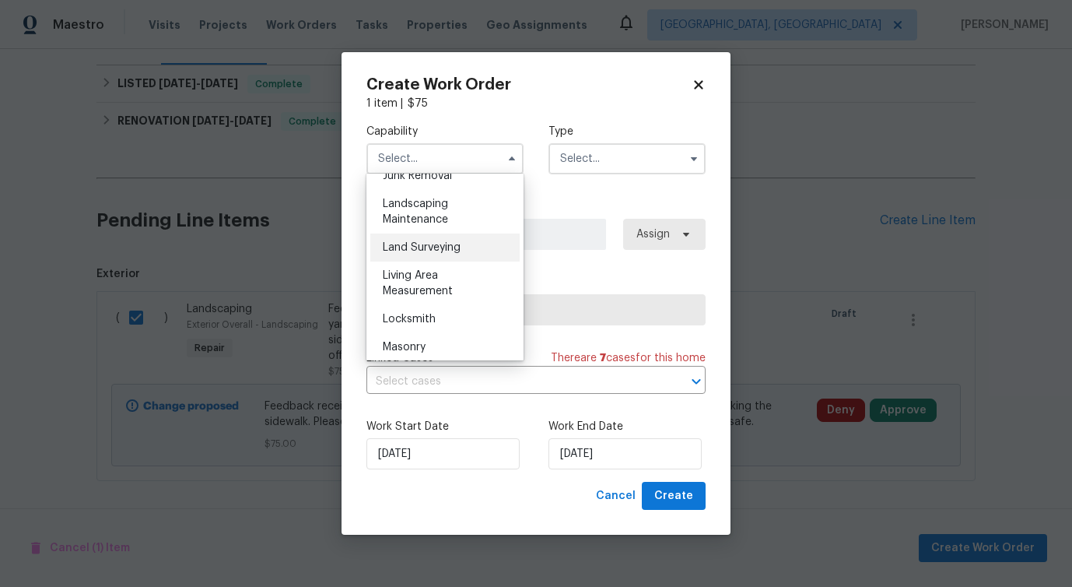
click at [447, 209] on div "Landscaping Maintenance" at bounding box center [444, 212] width 149 height 44
type input "Landscaping Maintenance"
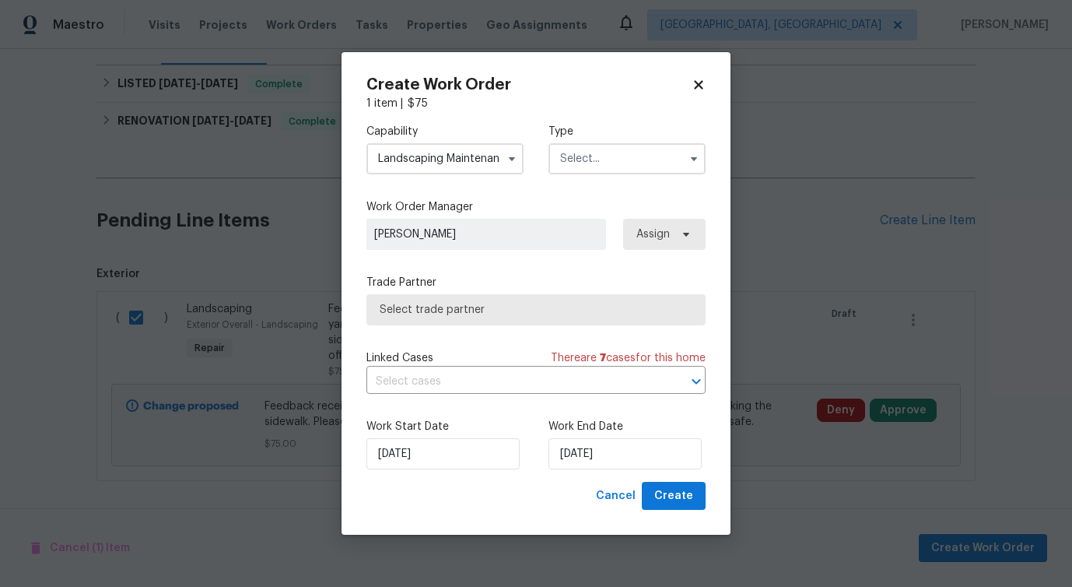
click at [592, 158] on input "text" at bounding box center [627, 158] width 157 height 31
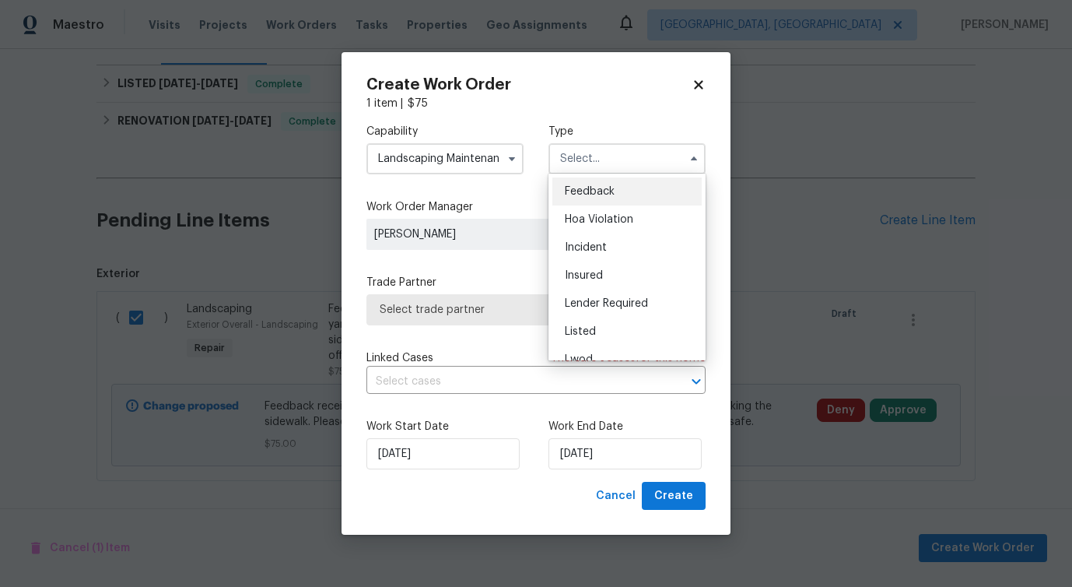
click at [585, 192] on span "Feedback" at bounding box center [590, 191] width 50 height 11
type input "Feedback"
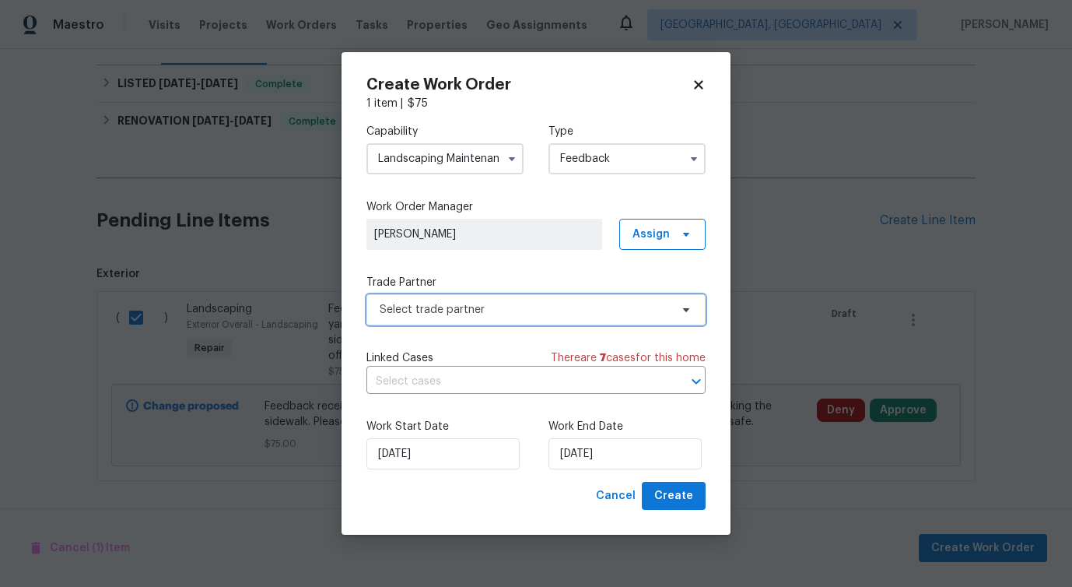
click at [457, 309] on span "Select trade partner" at bounding box center [525, 310] width 290 height 16
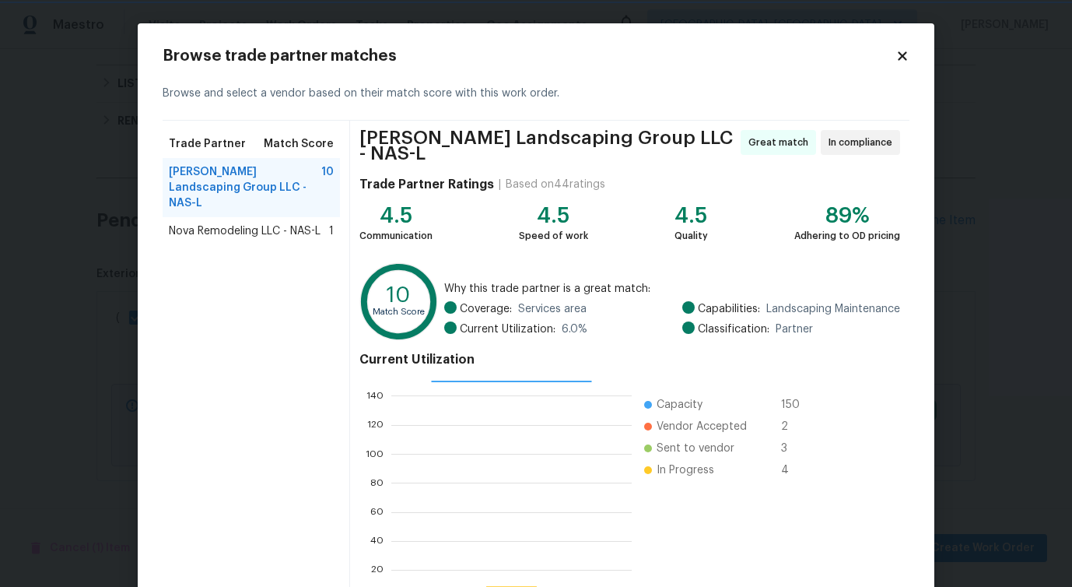
scroll to position [100, 0]
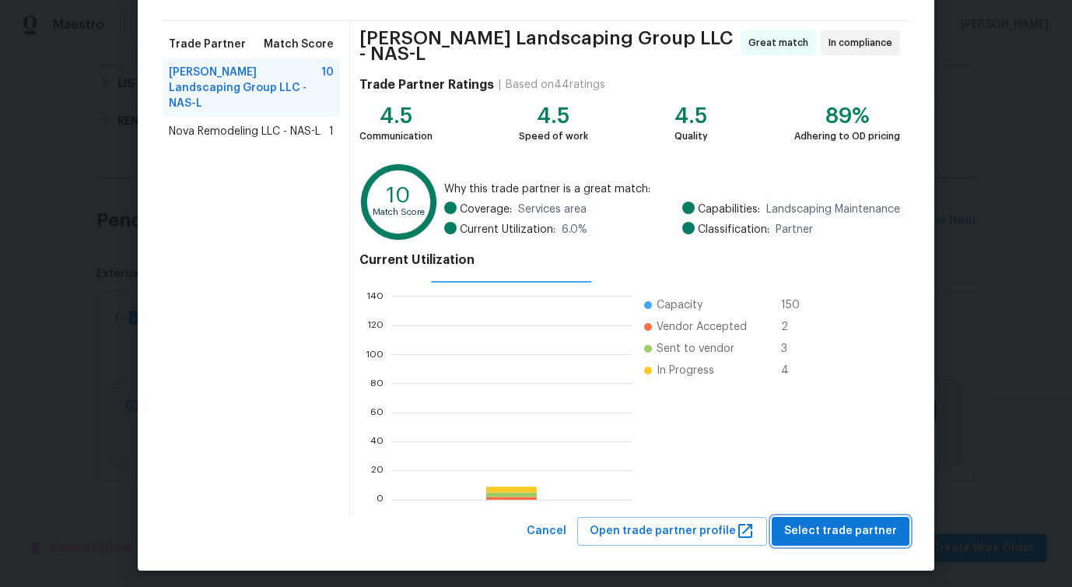
click at [831, 527] on span "Select trade partner" at bounding box center [840, 530] width 113 height 19
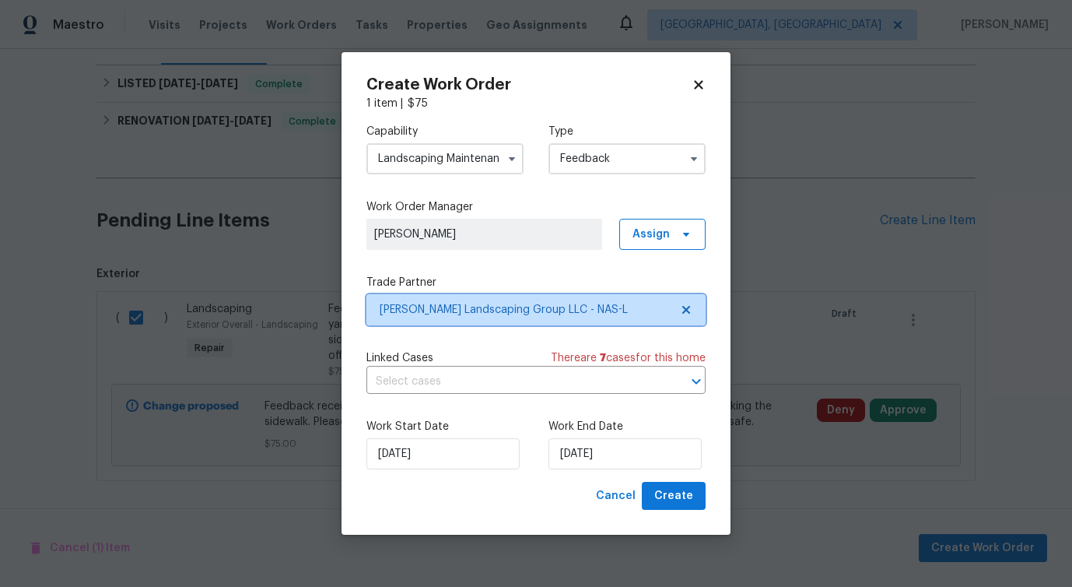
scroll to position [0, 0]
click at [420, 394] on input "text" at bounding box center [514, 382] width 296 height 24
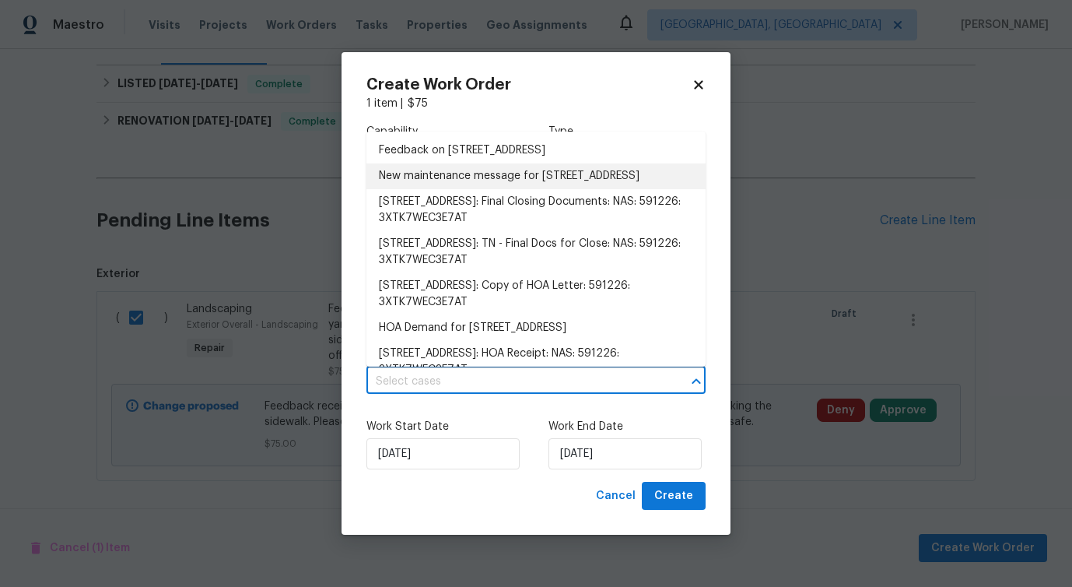
click at [443, 174] on li "New maintenance message for 7513 W Winchester Dr , Antioch, TN 37013" at bounding box center [535, 176] width 339 height 26
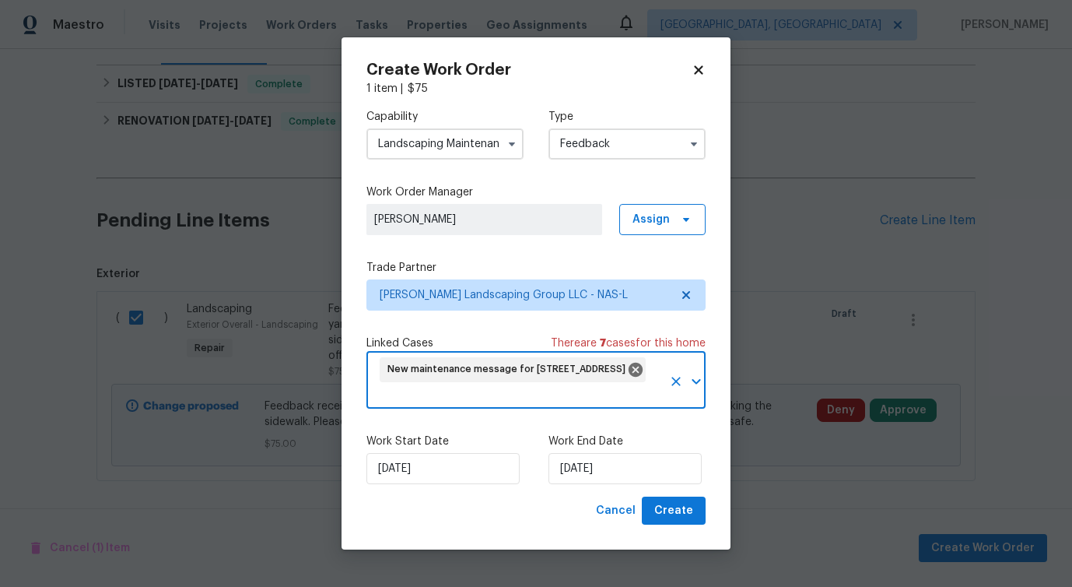
click at [439, 453] on div "[DATE]" at bounding box center [442, 468] width 153 height 31
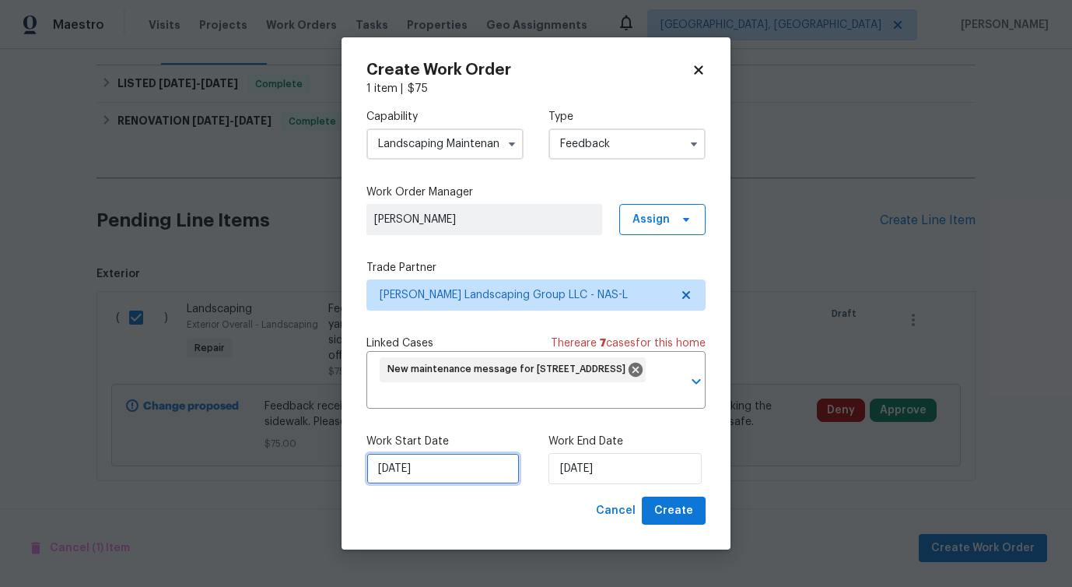
click at [440, 469] on input "[DATE]" at bounding box center [442, 468] width 153 height 31
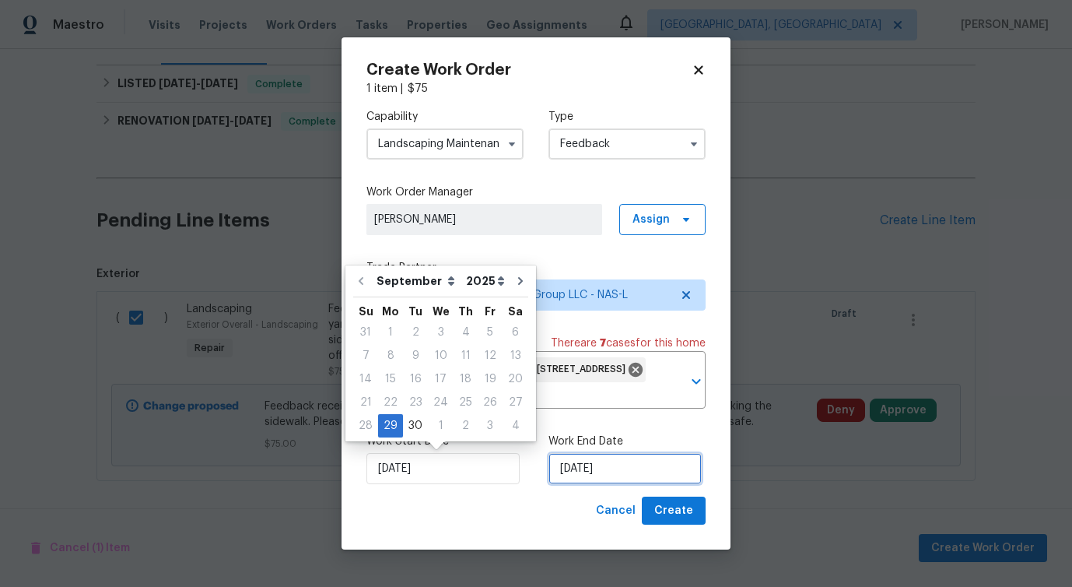
click at [592, 462] on input "[DATE]" at bounding box center [625, 468] width 153 height 31
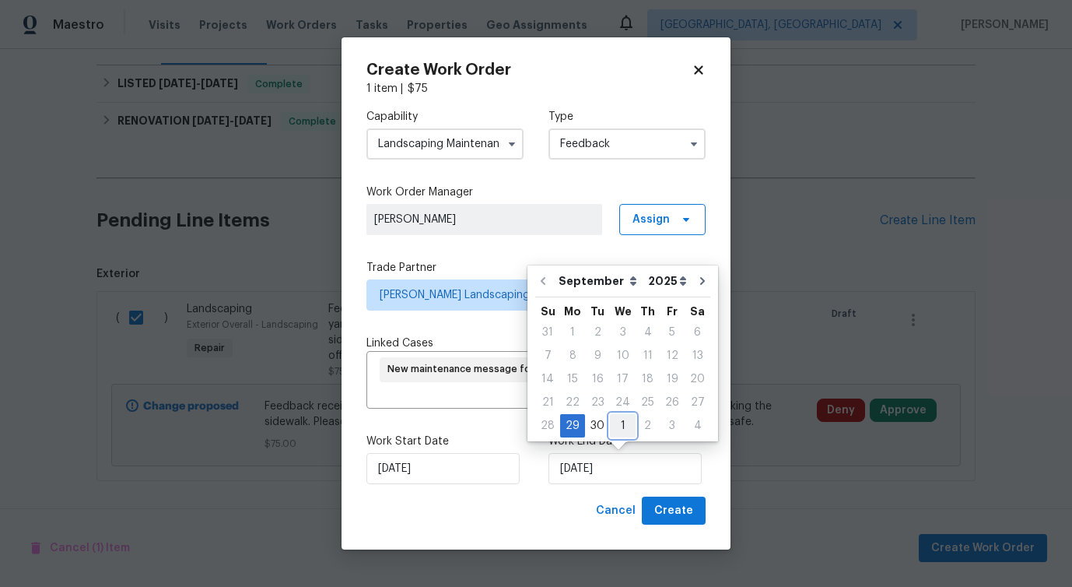
click at [616, 427] on div "1" at bounding box center [623, 426] width 26 height 22
type input "10/1/2025"
select select "9"
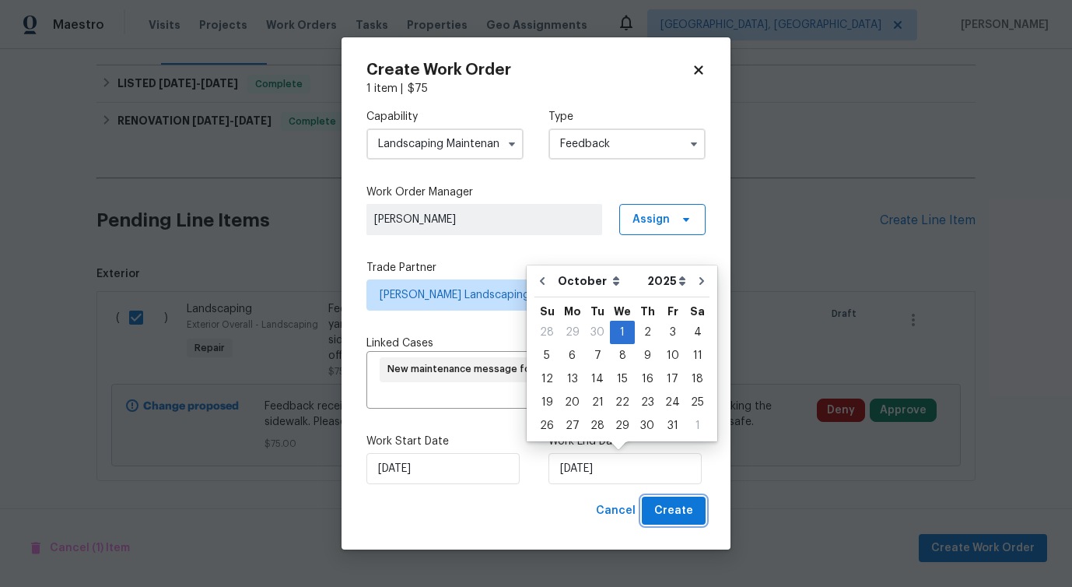
click at [671, 523] on button "Create" at bounding box center [674, 510] width 64 height 29
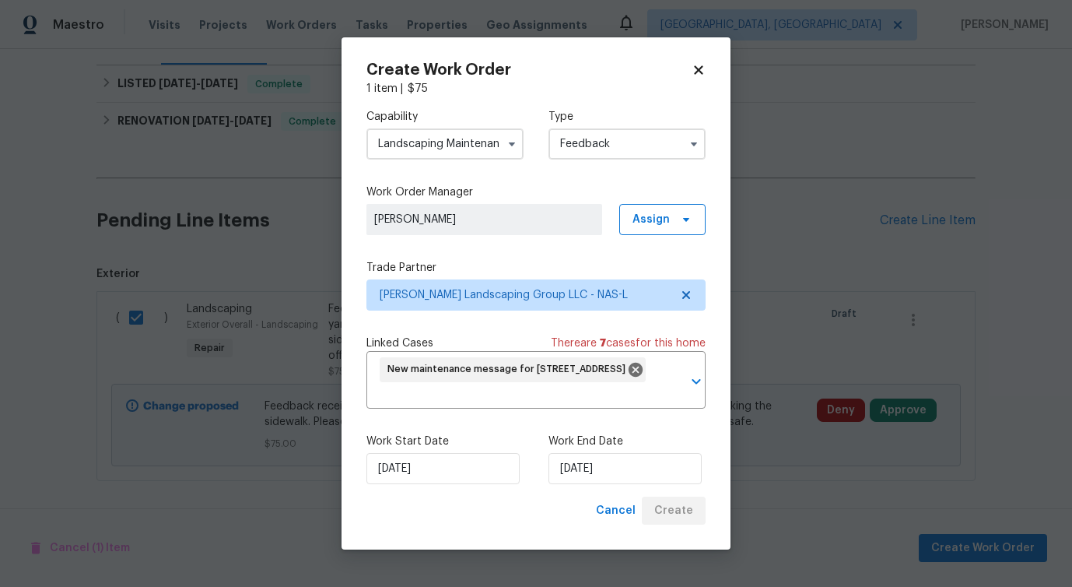
checkbox input "false"
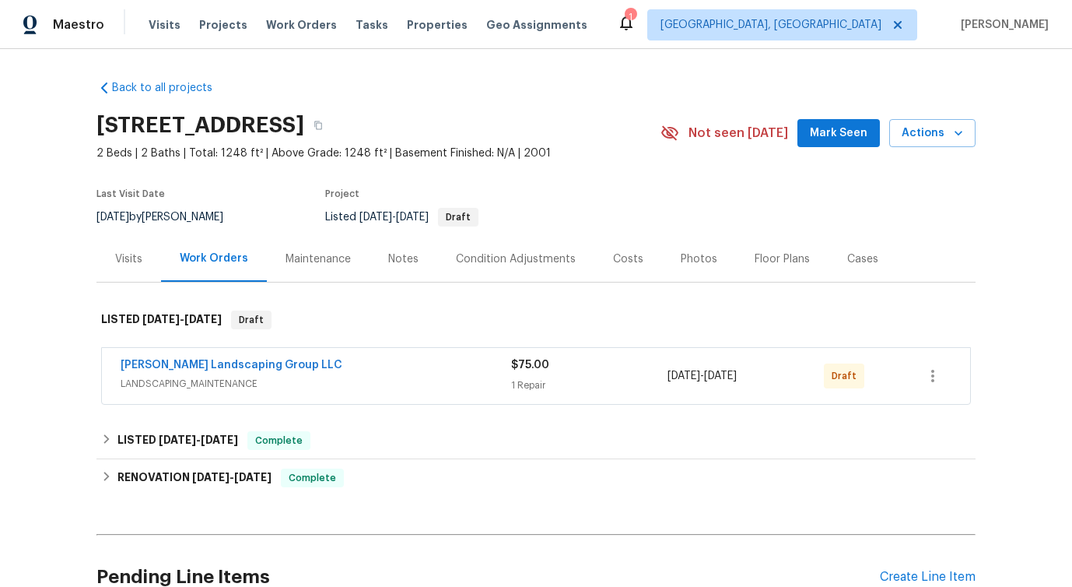
scroll to position [70, 0]
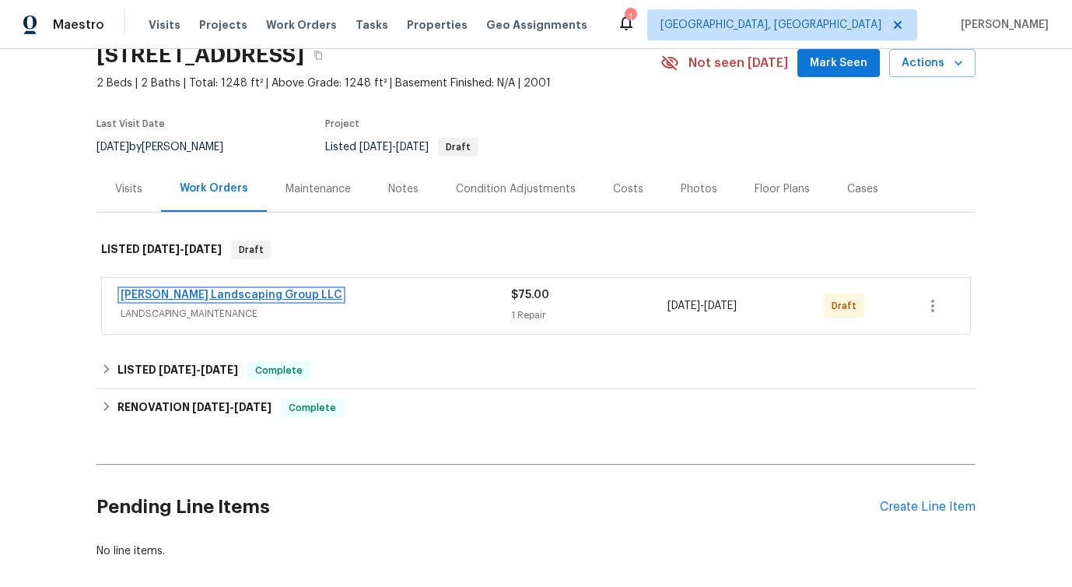
click at [259, 291] on link "[PERSON_NAME] Landscaping Group LLC" at bounding box center [232, 294] width 222 height 11
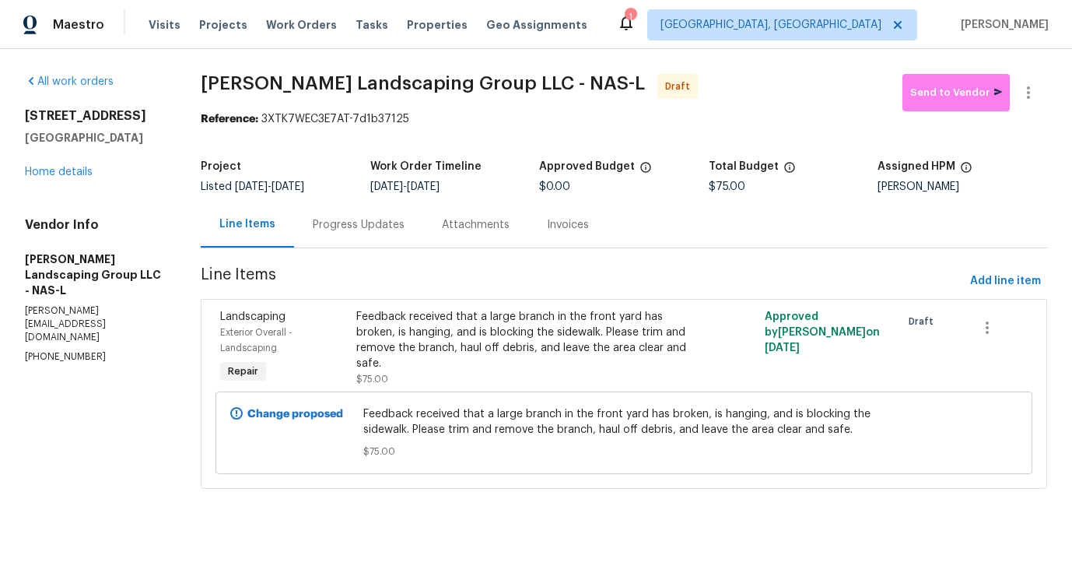
click at [407, 243] on div "Progress Updates" at bounding box center [358, 225] width 129 height 46
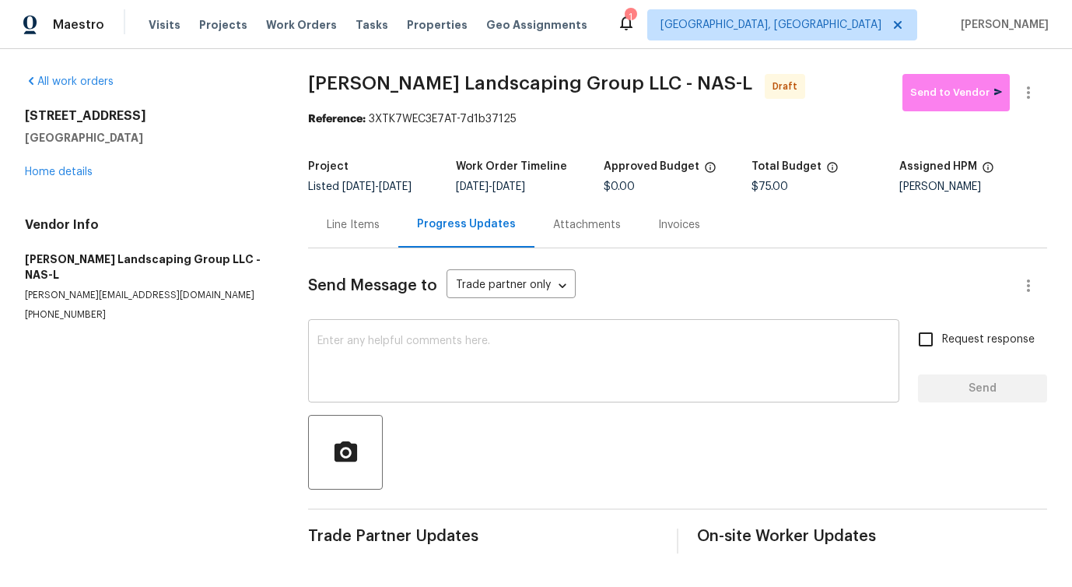
click at [549, 372] on textarea at bounding box center [603, 362] width 573 height 54
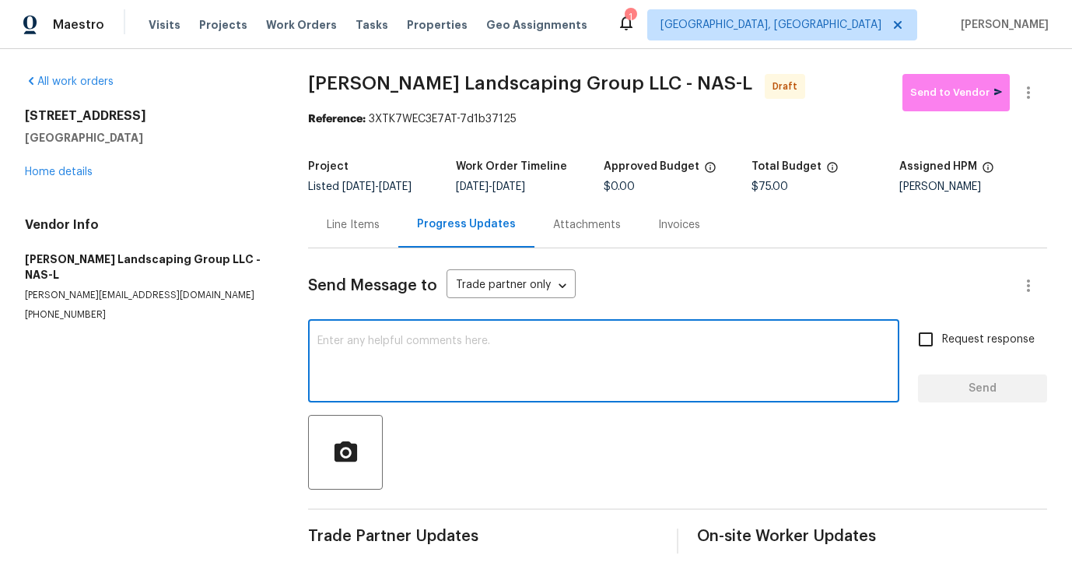
paste textarea "Hi this is Pavithra with Opendoor. I’m confirming you received the WO for the p…"
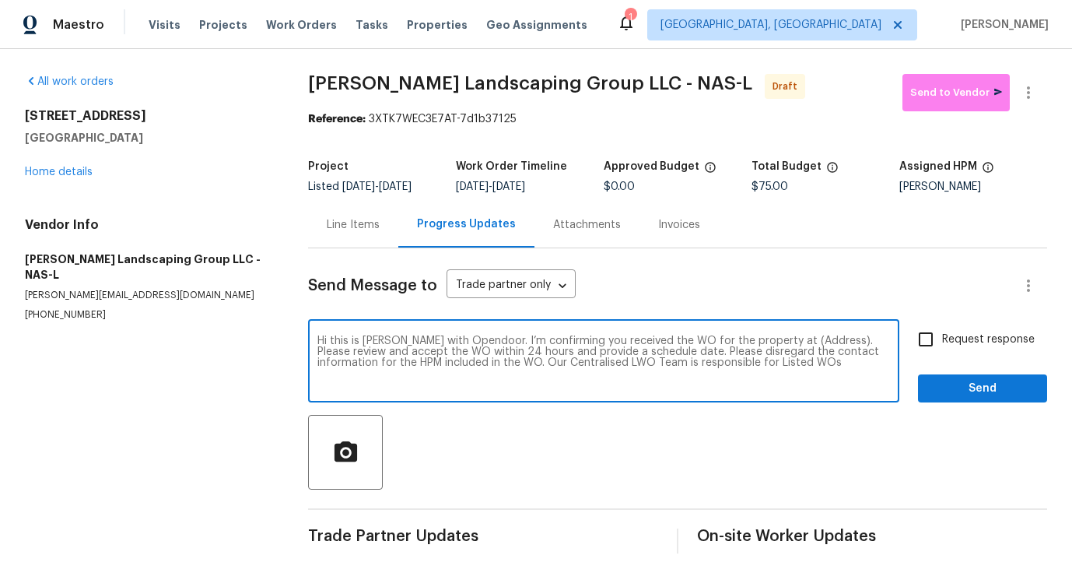
click at [793, 339] on textarea "Hi this is Pavithra with Opendoor. I’m confirming you received the WO for the p…" at bounding box center [603, 362] width 573 height 54
paste textarea "7513 W Winchester Dr, Antioch, TN 37013"
type textarea "Hi this is Pavithra with Opendoor. I’m confirming you received the WO for the p…"
click at [936, 346] on input "Request response" at bounding box center [926, 339] width 33 height 33
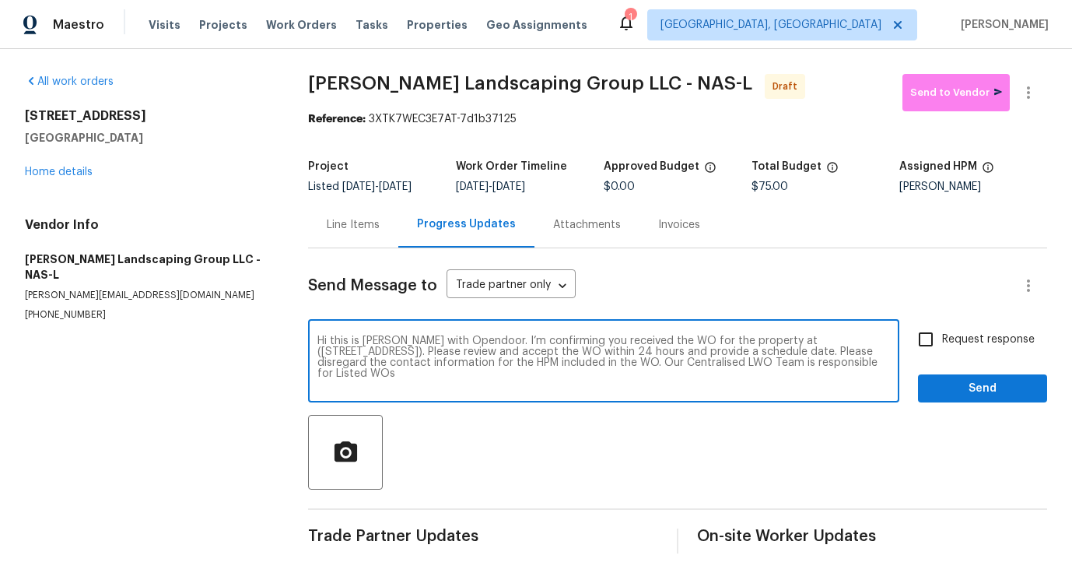
checkbox input "true"
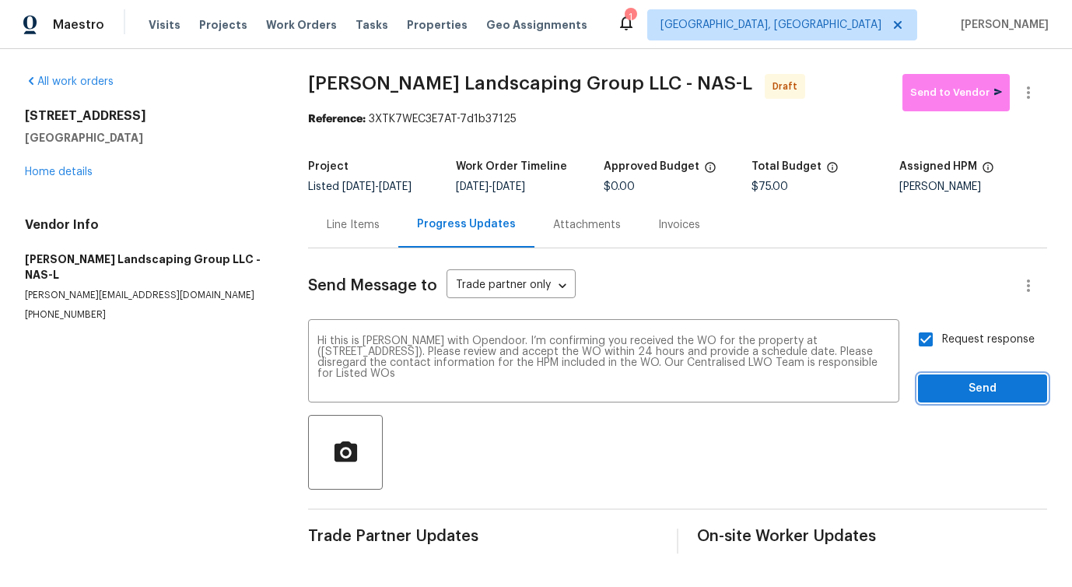
click at [952, 387] on span "Send" at bounding box center [983, 388] width 104 height 19
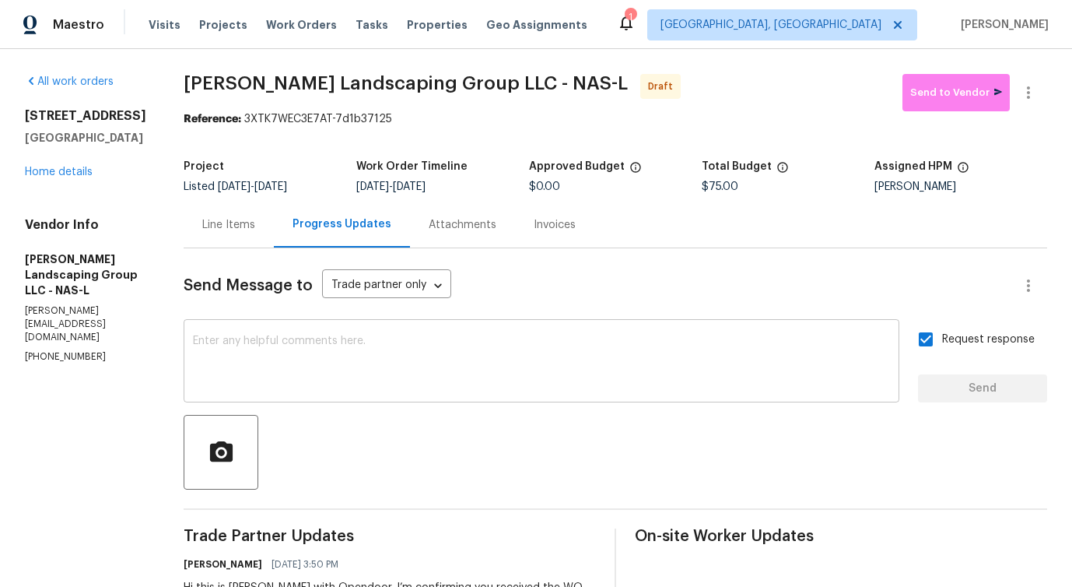
click at [349, 358] on textarea at bounding box center [541, 362] width 697 height 54
paste textarea "Attention All Work Orders must include before-photos (both close-up and wide-an…"
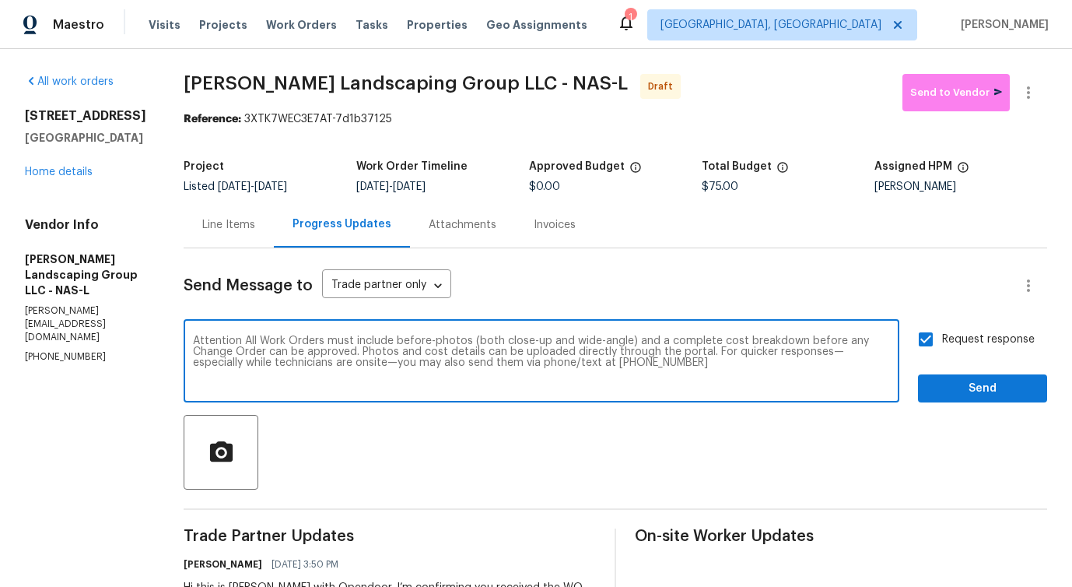
type textarea "Attention All Work Orders must include before-photos (both close-up and wide-an…"
click at [994, 381] on span "Send" at bounding box center [983, 388] width 104 height 19
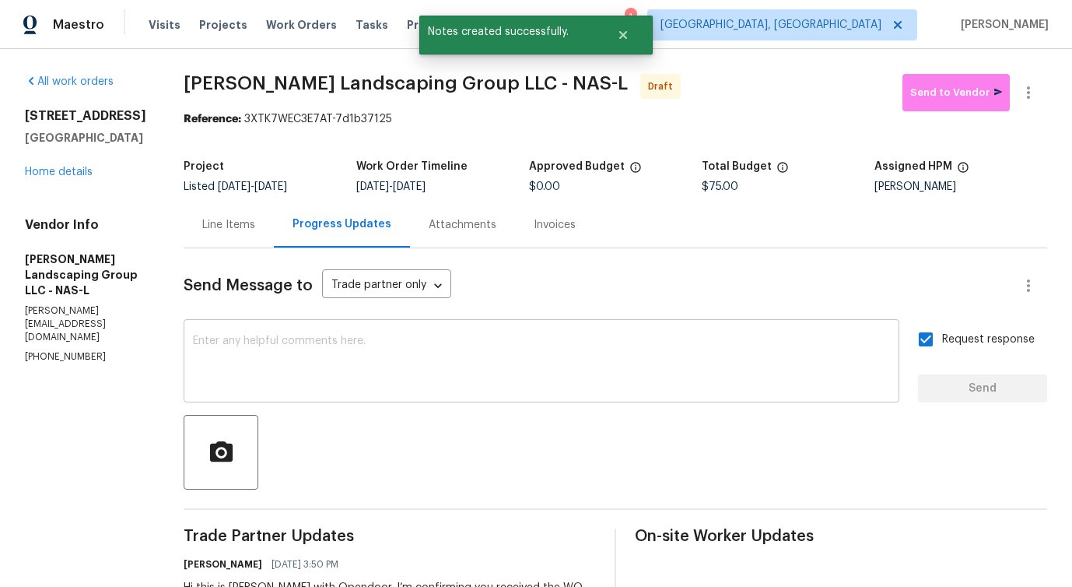
click at [462, 345] on textarea at bounding box center [541, 362] width 697 height 54
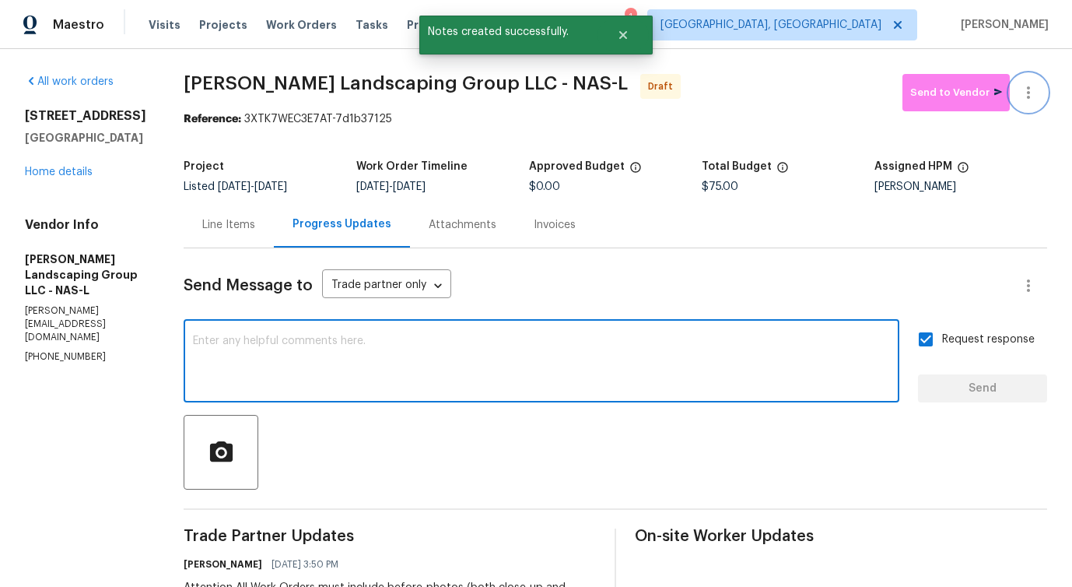
click at [1021, 103] on button "button" at bounding box center [1028, 92] width 37 height 37
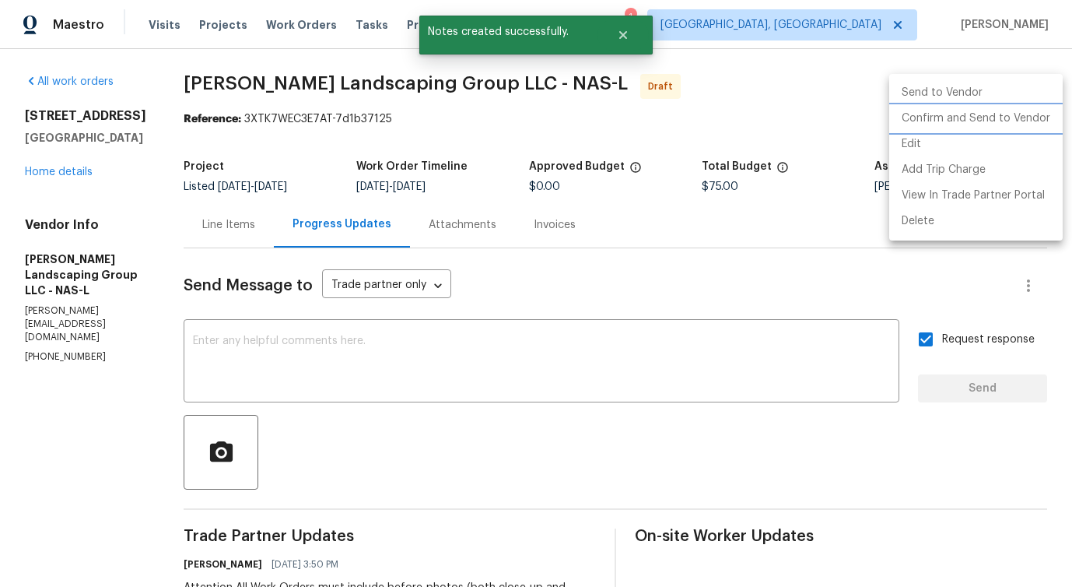
click at [980, 116] on li "Confirm and Send to Vendor" at bounding box center [976, 119] width 174 height 26
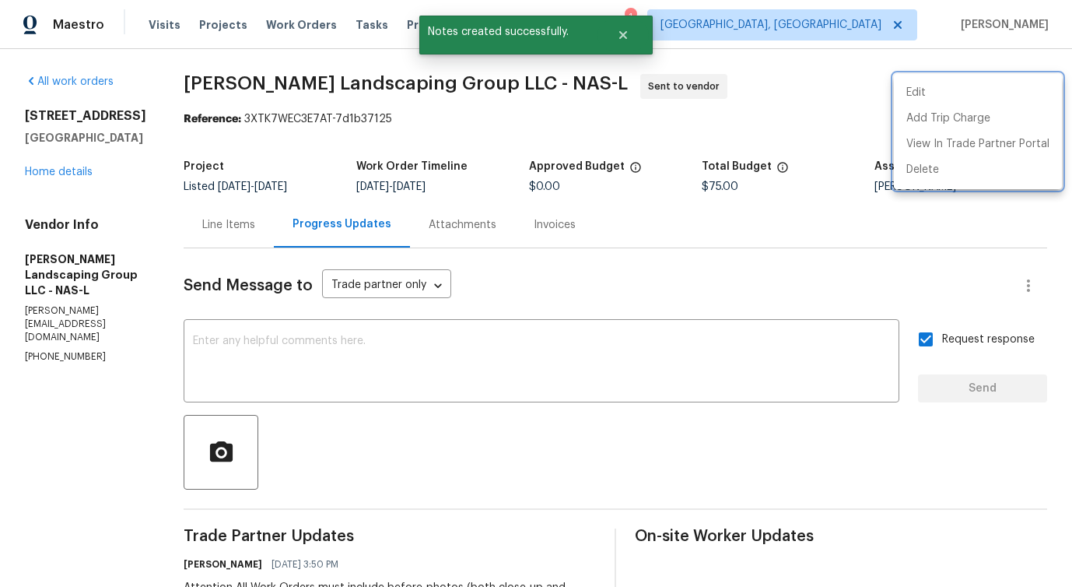
click at [579, 326] on div at bounding box center [536, 293] width 1072 height 587
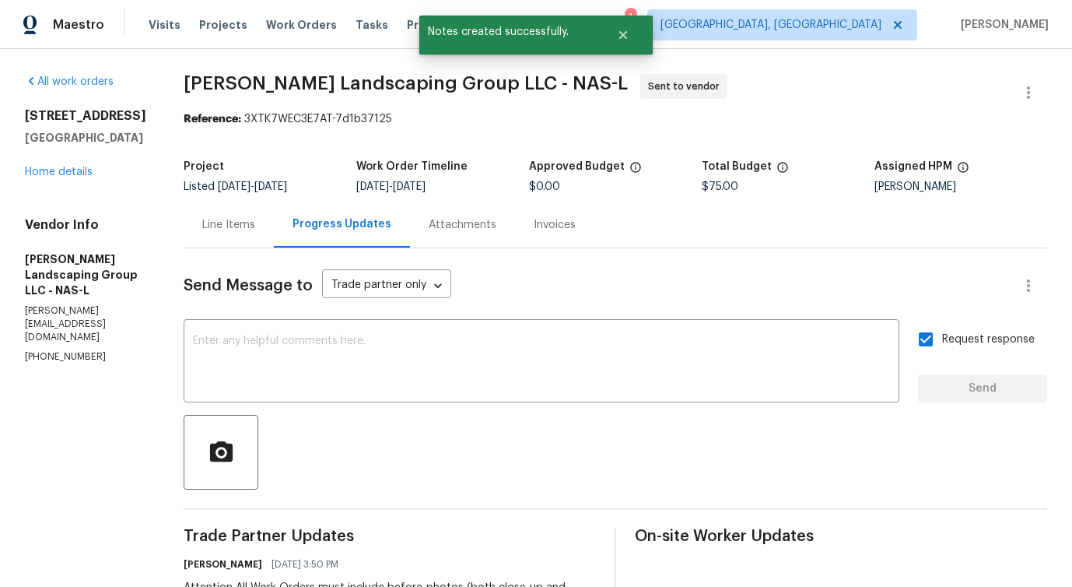
click at [255, 229] on div "Line Items" at bounding box center [228, 225] width 53 height 16
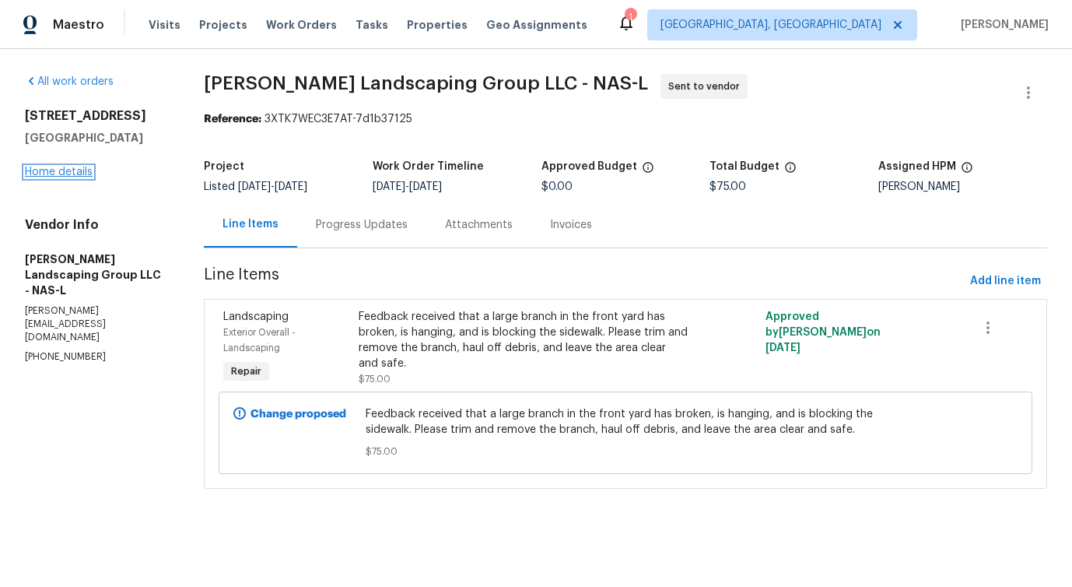
click at [64, 167] on link "Home details" at bounding box center [59, 172] width 68 height 11
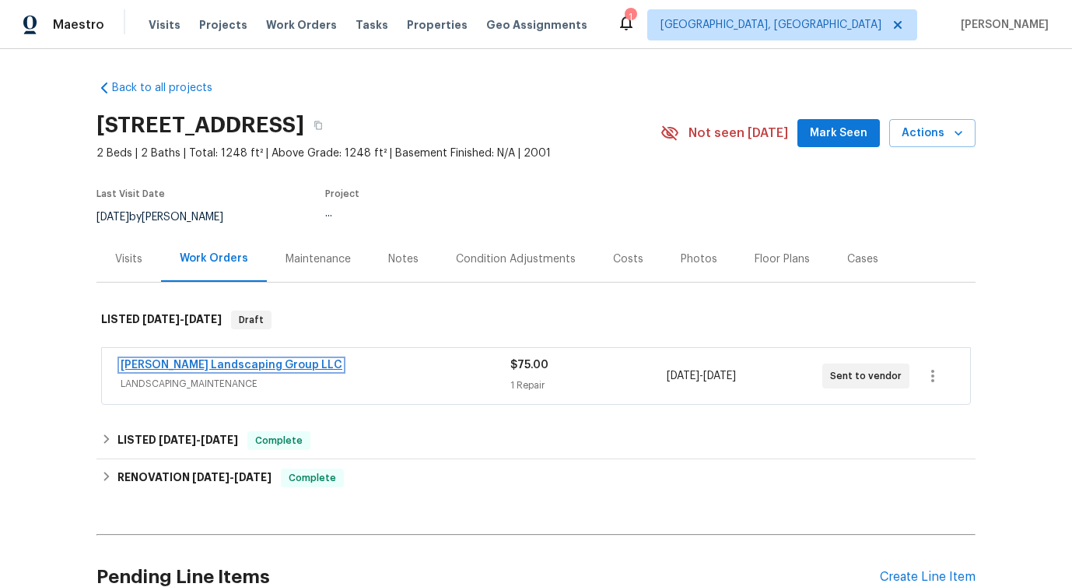
click at [241, 362] on link "Sandoval Landscaping Group LLC" at bounding box center [232, 364] width 222 height 11
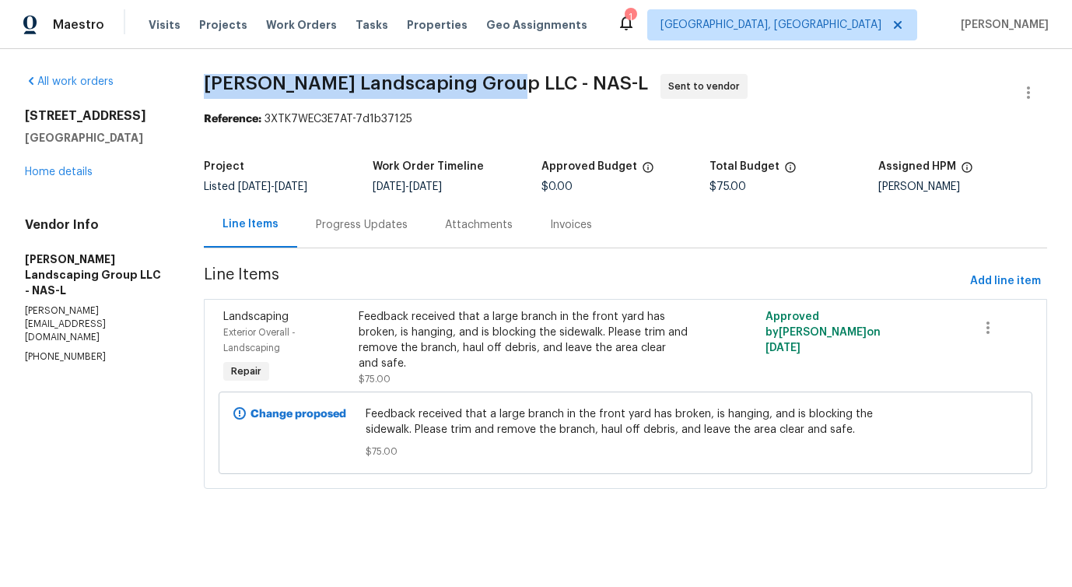
drag, startPoint x: 223, startPoint y: 79, endPoint x: 517, endPoint y: 80, distance: 294.1
click at [517, 80] on span "Sandoval Landscaping Group LLC - NAS-L" at bounding box center [426, 83] width 444 height 19
copy span "Sandoval Landscaping Group LLC"
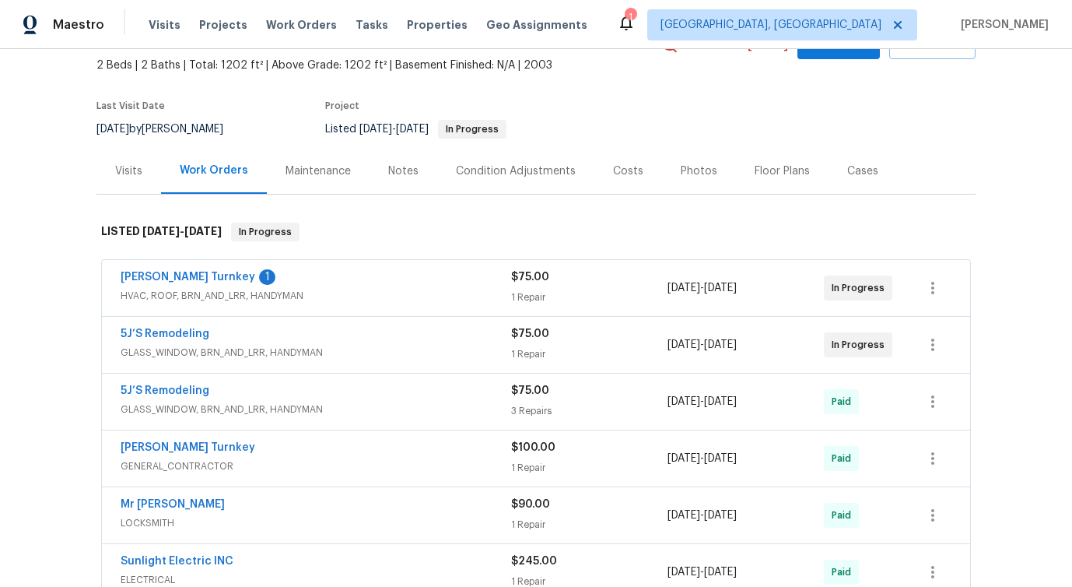
scroll to position [99, 0]
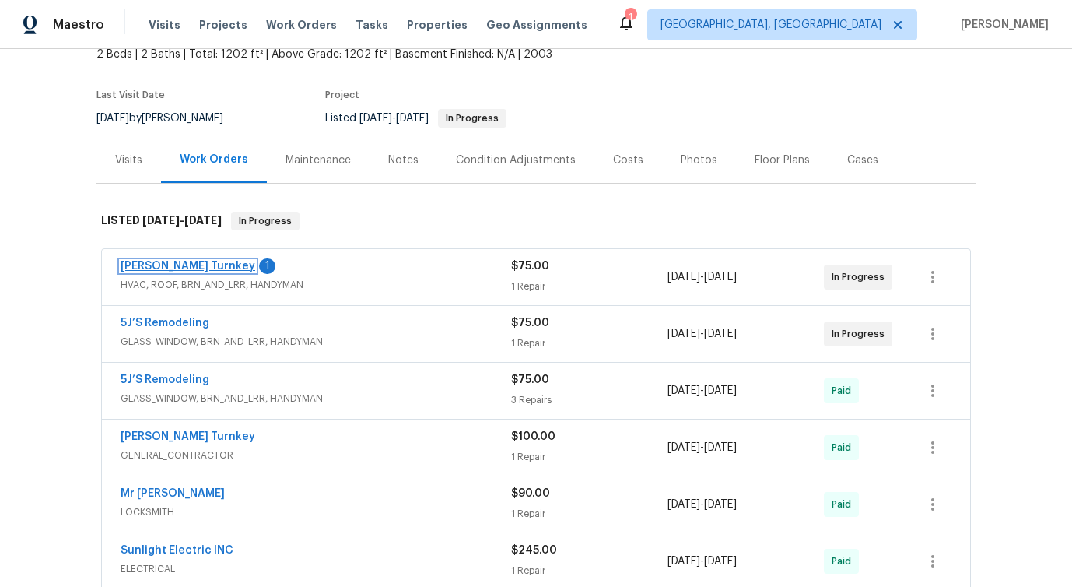
click at [156, 271] on link "[PERSON_NAME] Turnkey" at bounding box center [188, 266] width 135 height 11
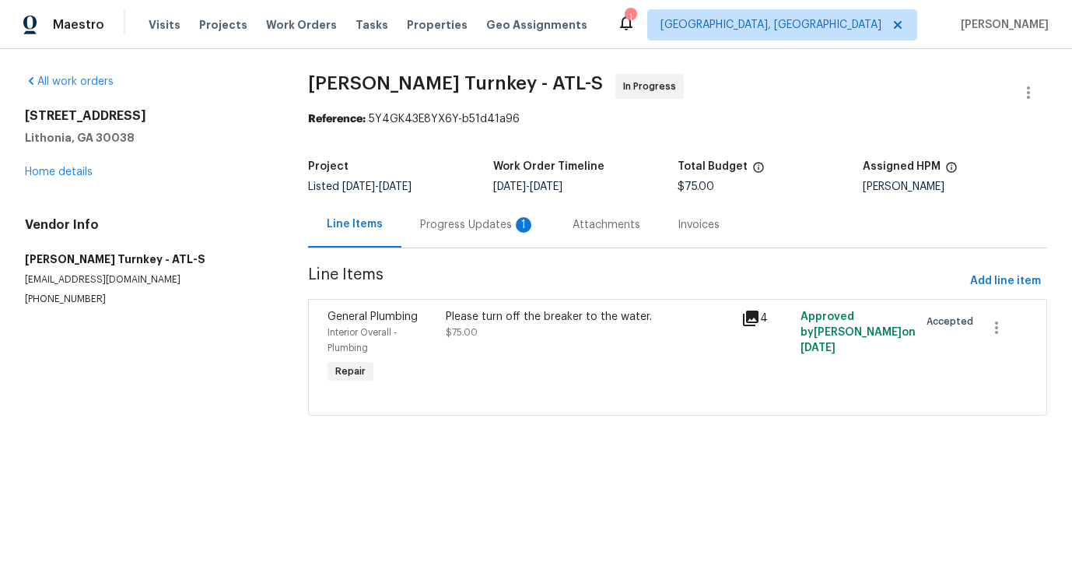
click at [433, 245] on div "Progress Updates 1" at bounding box center [477, 225] width 153 height 46
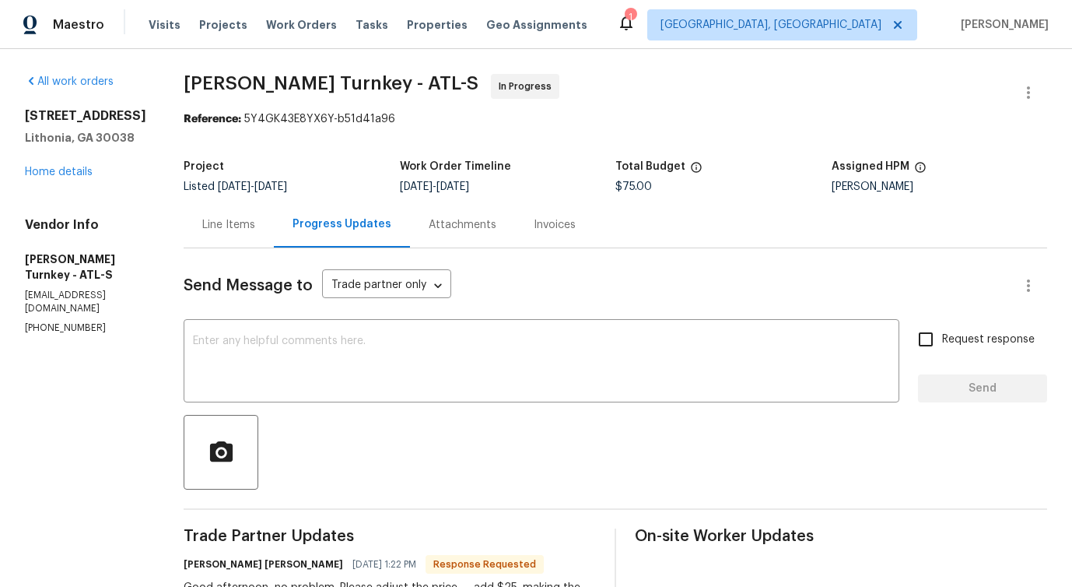
click at [207, 224] on div "Line Items" at bounding box center [228, 225] width 53 height 16
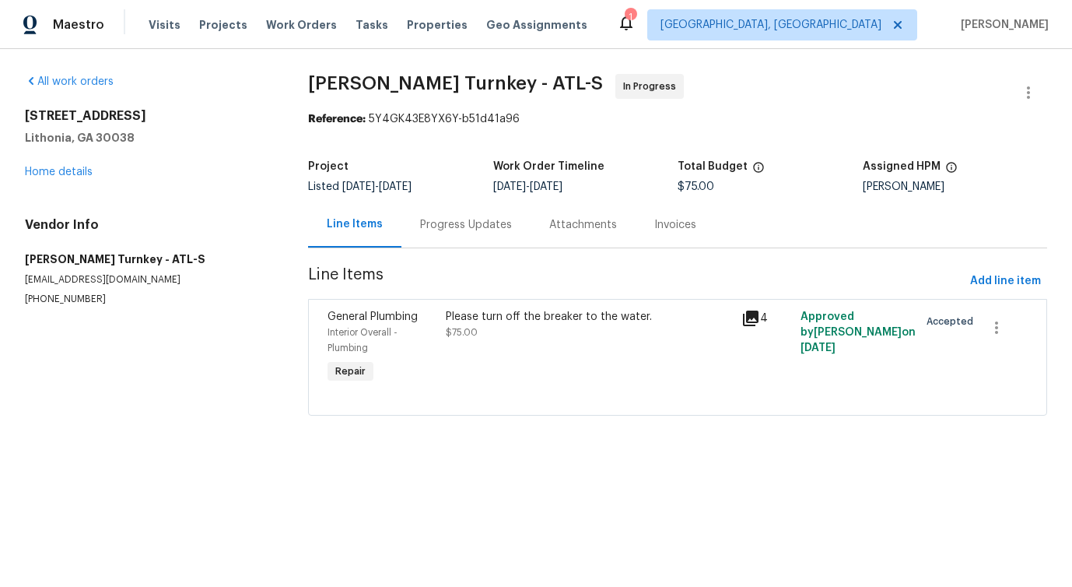
click at [496, 236] on div "Progress Updates" at bounding box center [465, 225] width 129 height 46
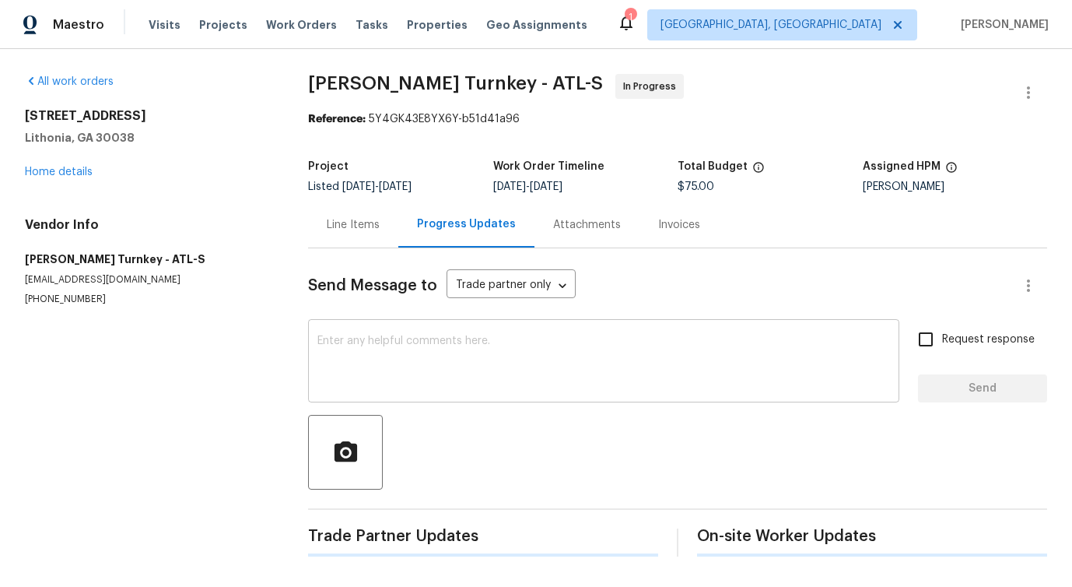
click at [513, 366] on textarea at bounding box center [603, 362] width 573 height 54
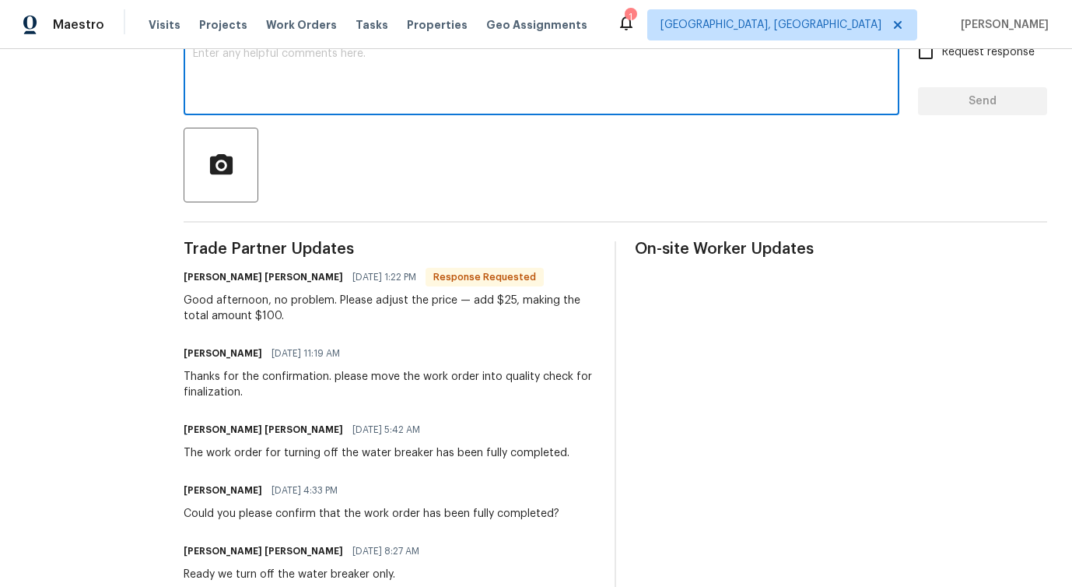
scroll to position [419, 0]
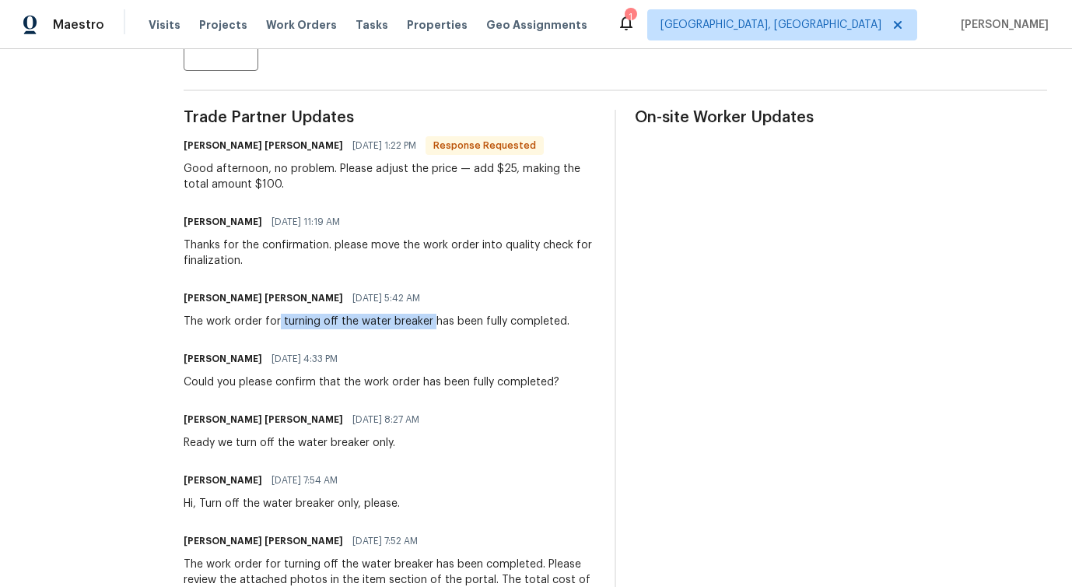
drag, startPoint x: 263, startPoint y: 323, endPoint x: 414, endPoint y: 317, distance: 151.0
click at [414, 317] on div "The work order for turning off the water breaker has been fully completed." at bounding box center [377, 322] width 386 height 16
copy div "turning off the water breaker"
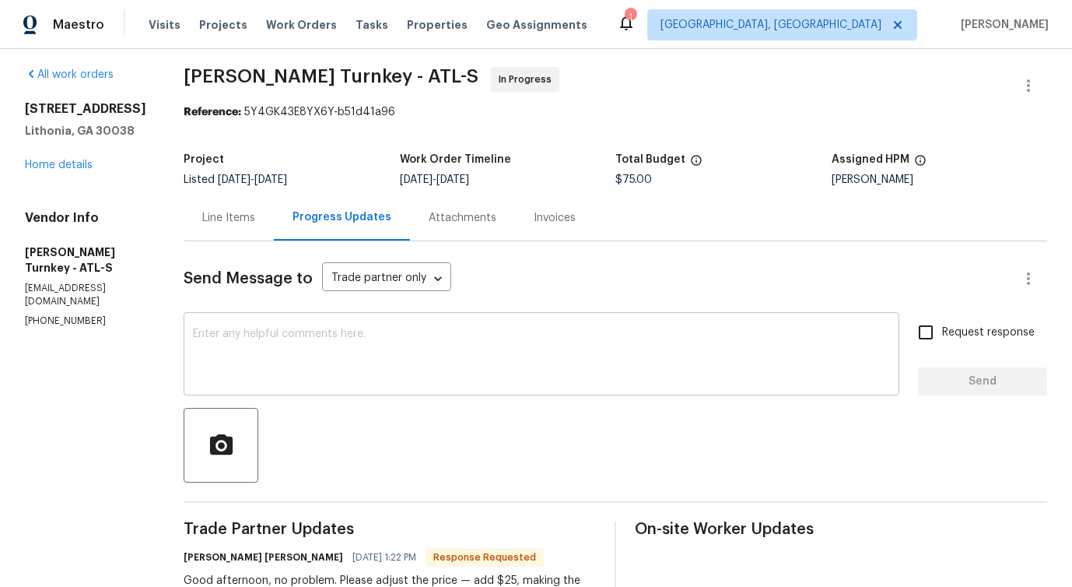
scroll to position [0, 0]
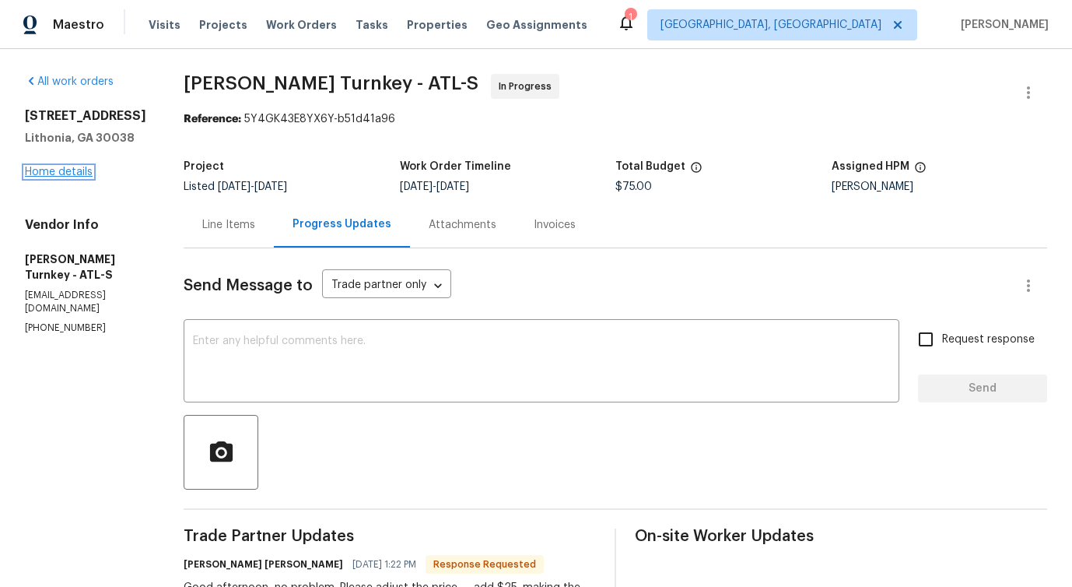
click at [39, 177] on link "Home details" at bounding box center [59, 172] width 68 height 11
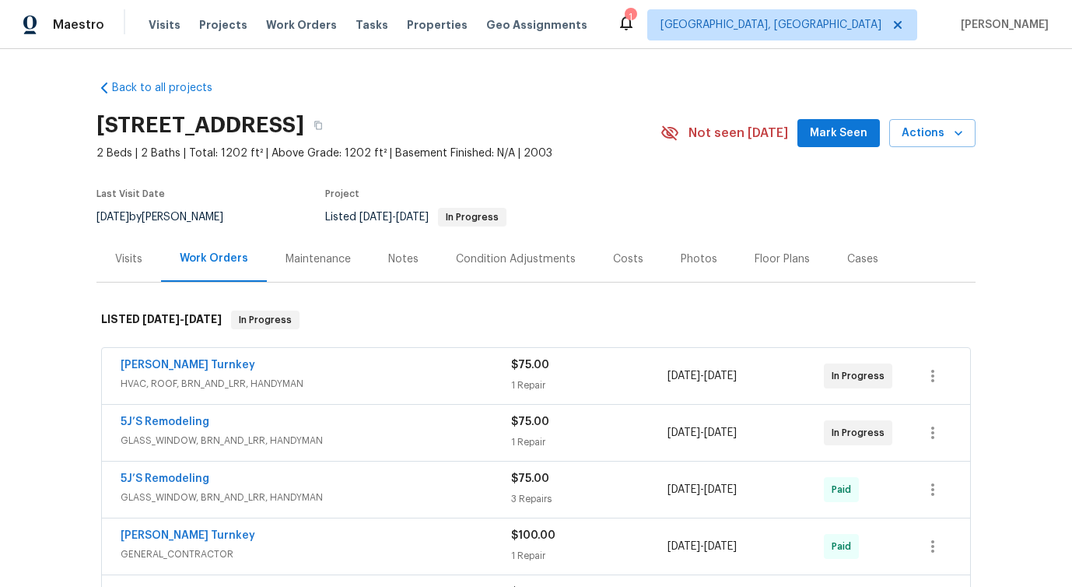
scroll to position [23, 0]
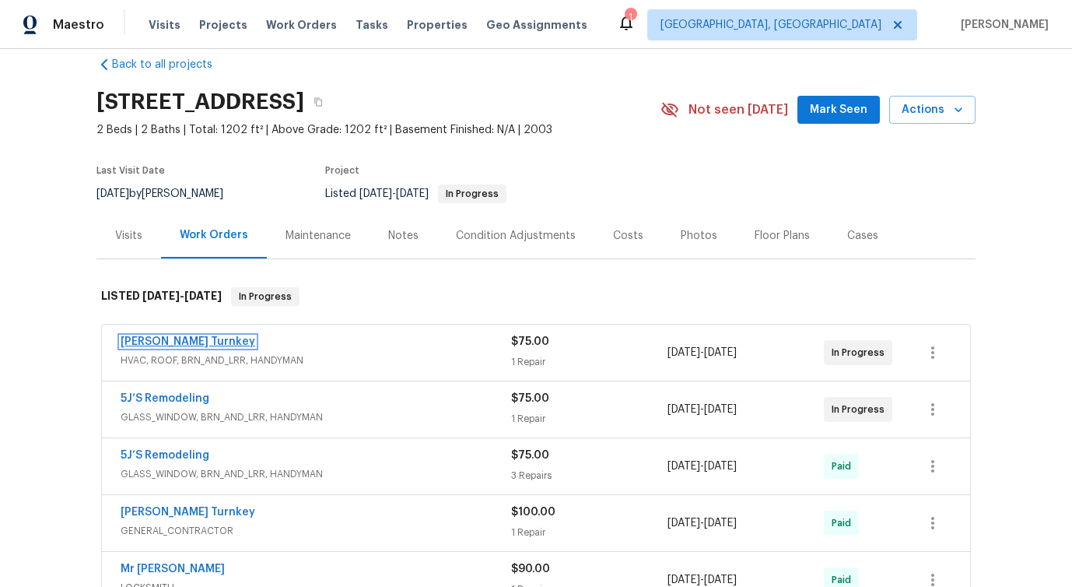
click at [157, 338] on link "[PERSON_NAME] Turnkey" at bounding box center [188, 341] width 135 height 11
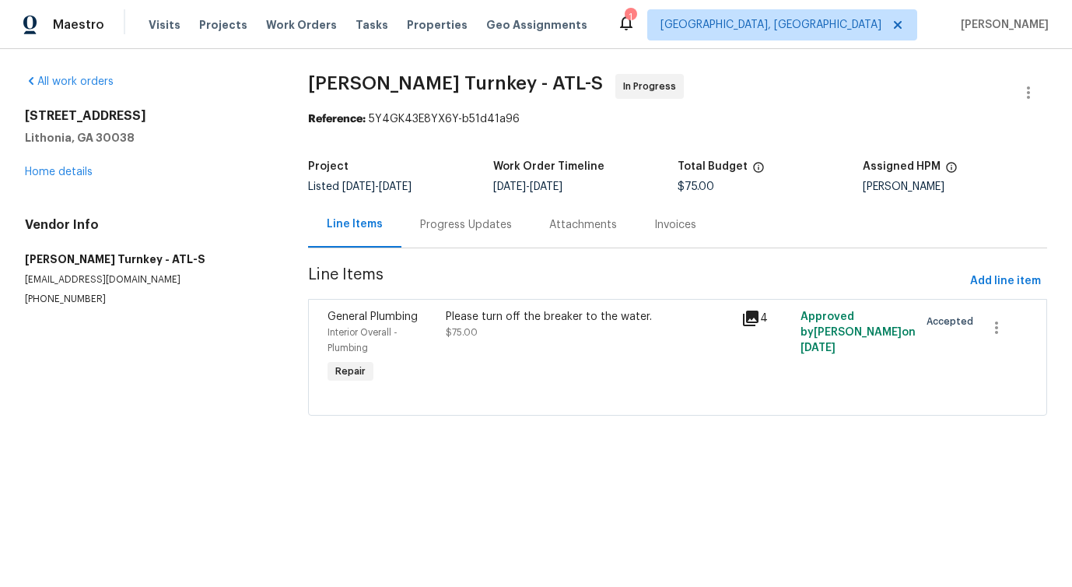
click at [440, 230] on div "Progress Updates" at bounding box center [466, 225] width 92 height 16
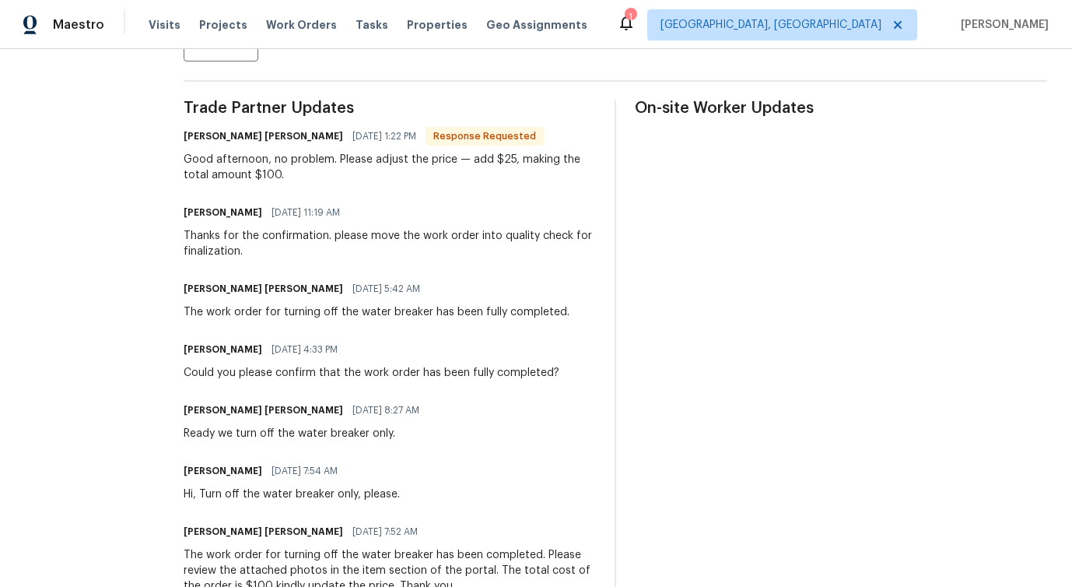
scroll to position [442, 0]
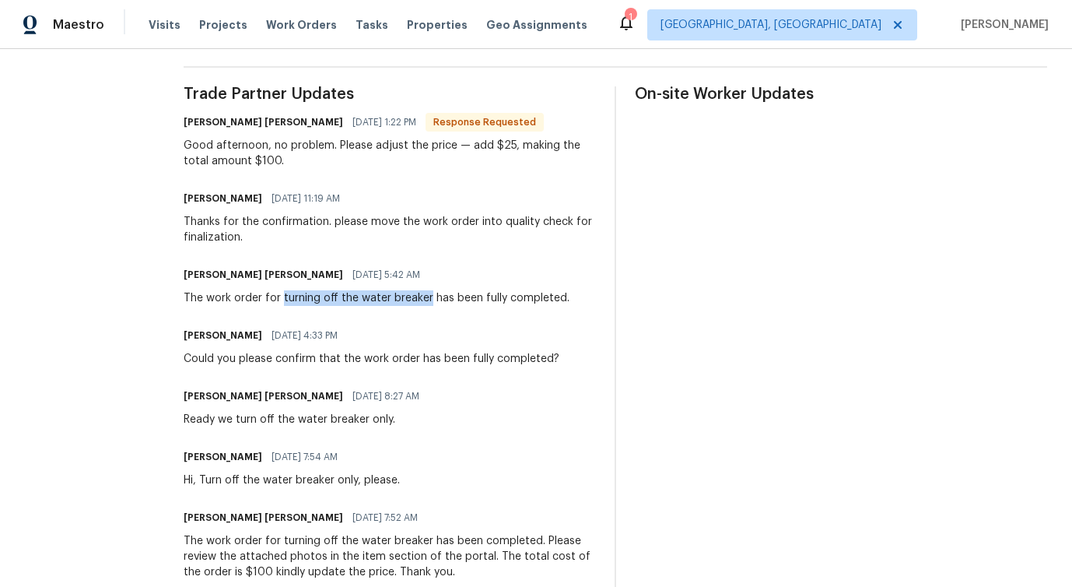
drag, startPoint x: 266, startPoint y: 299, endPoint x: 412, endPoint y: 300, distance: 146.3
click at [412, 300] on div "The work order for turning off the water breaker has been fully completed." at bounding box center [377, 298] width 386 height 16
copy div "turning off the water breaker"
click at [309, 304] on div "The work order for turning off the water breaker has been fully completed." at bounding box center [377, 298] width 386 height 16
drag, startPoint x: 266, startPoint y: 298, endPoint x: 415, endPoint y: 300, distance: 148.6
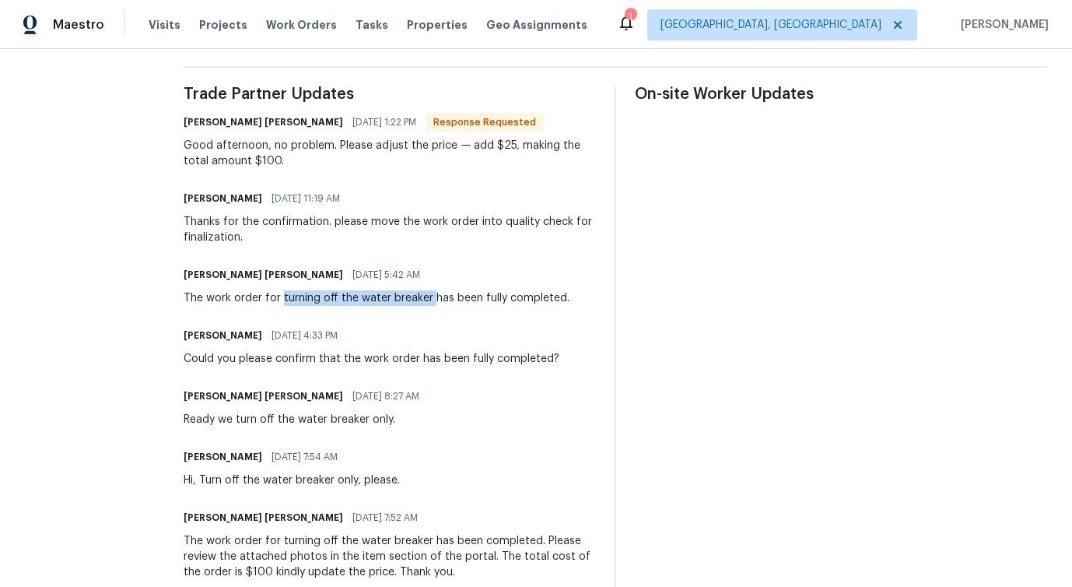
click at [415, 300] on div "The work order for turning off the water breaker has been fully completed." at bounding box center [377, 298] width 386 height 16
copy div "turning off the water breaker"
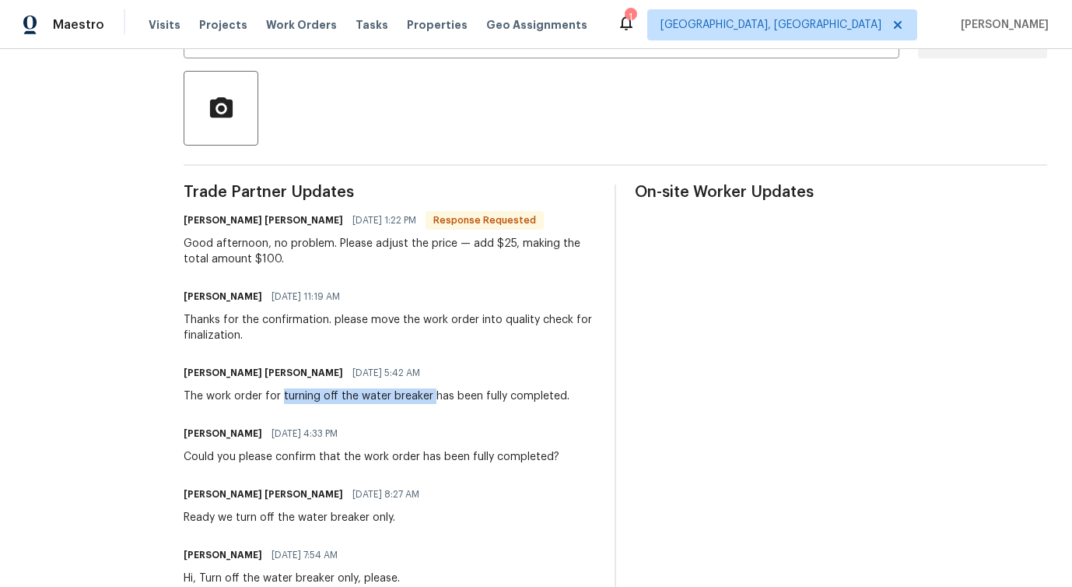
scroll to position [342, 0]
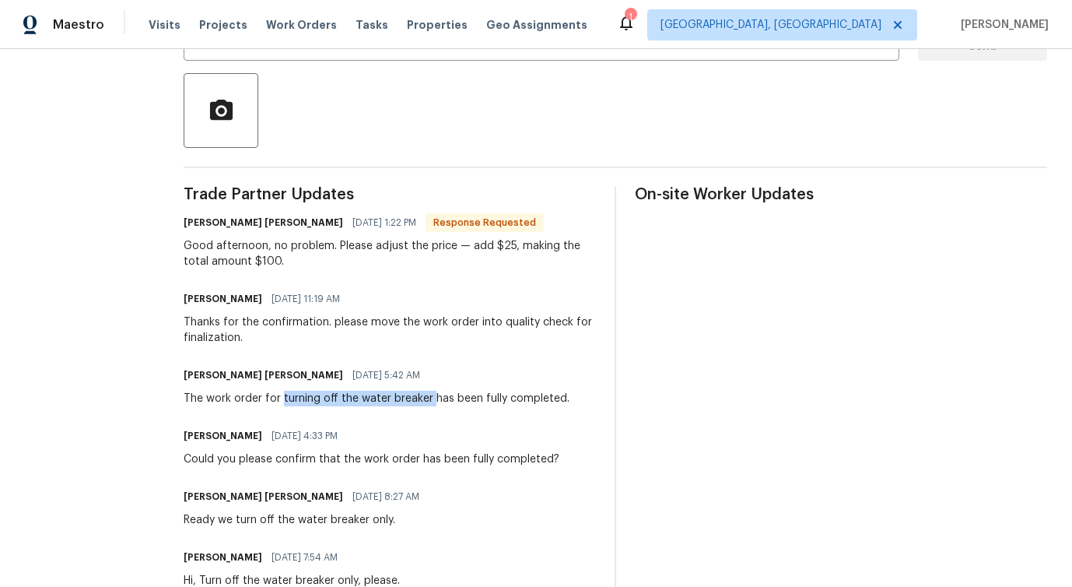
click at [354, 390] on div "[PERSON_NAME] [PERSON_NAME] [DATE] 5:42 AM The work order for turning off the w…" at bounding box center [377, 385] width 386 height 42
drag, startPoint x: 170, startPoint y: 400, endPoint x: 550, endPoint y: 394, distance: 380.5
click at [551, 395] on div "[PERSON_NAME] [PERSON_NAME] [DATE] 5:42 AM The work order for turning off the w…" at bounding box center [390, 385] width 412 height 42
copy div "The work order for turning off the water breaker has been fully completed."
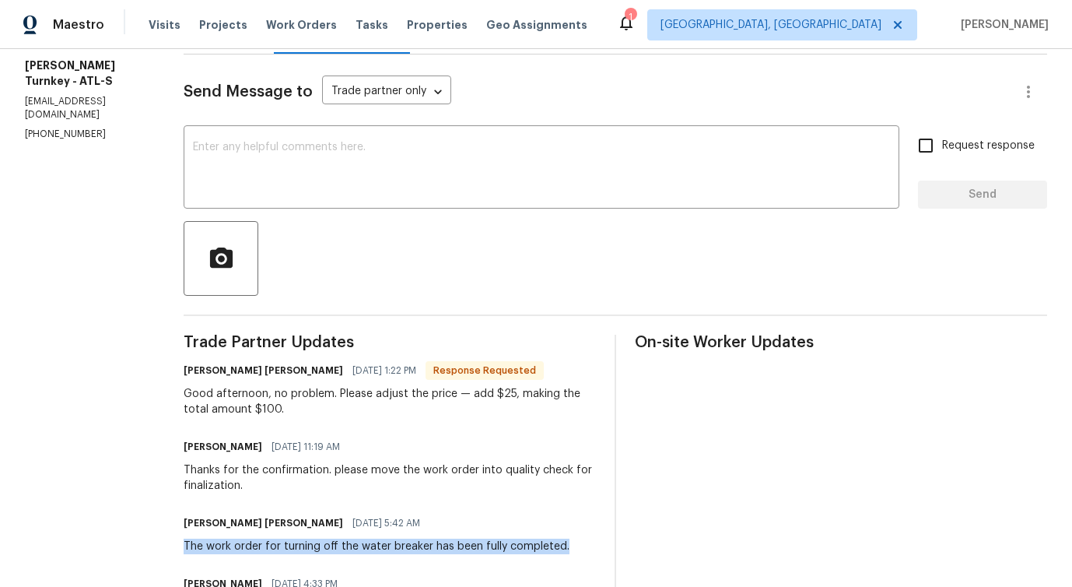
scroll to position [0, 0]
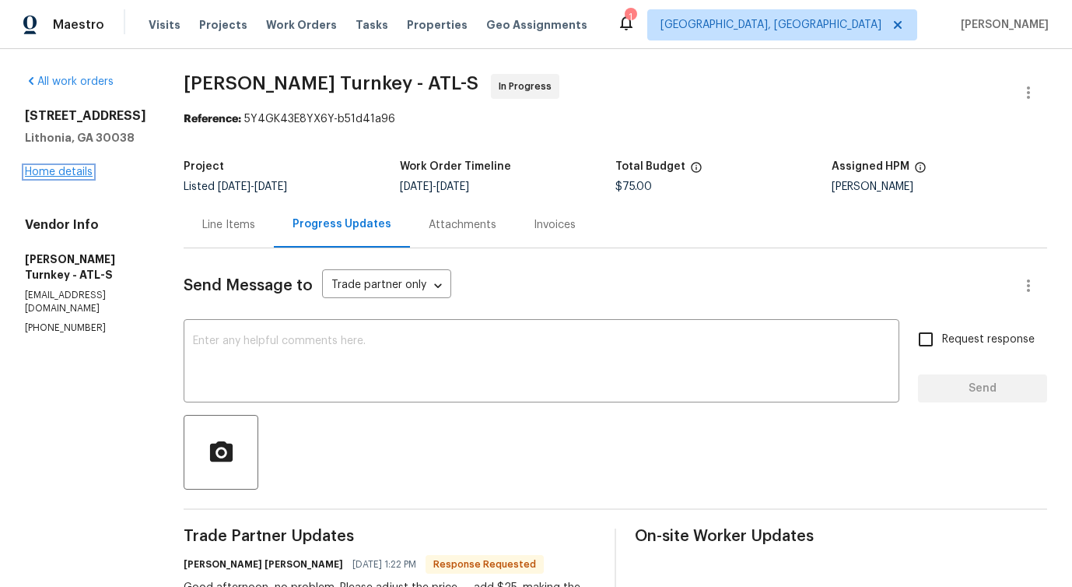
click at [44, 177] on link "Home details" at bounding box center [59, 172] width 68 height 11
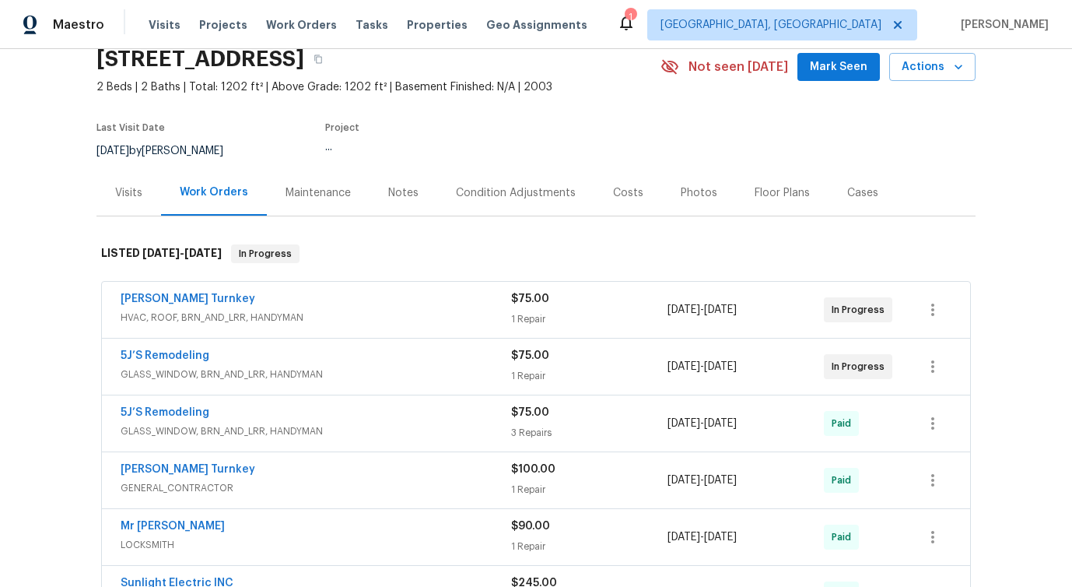
scroll to position [75, 0]
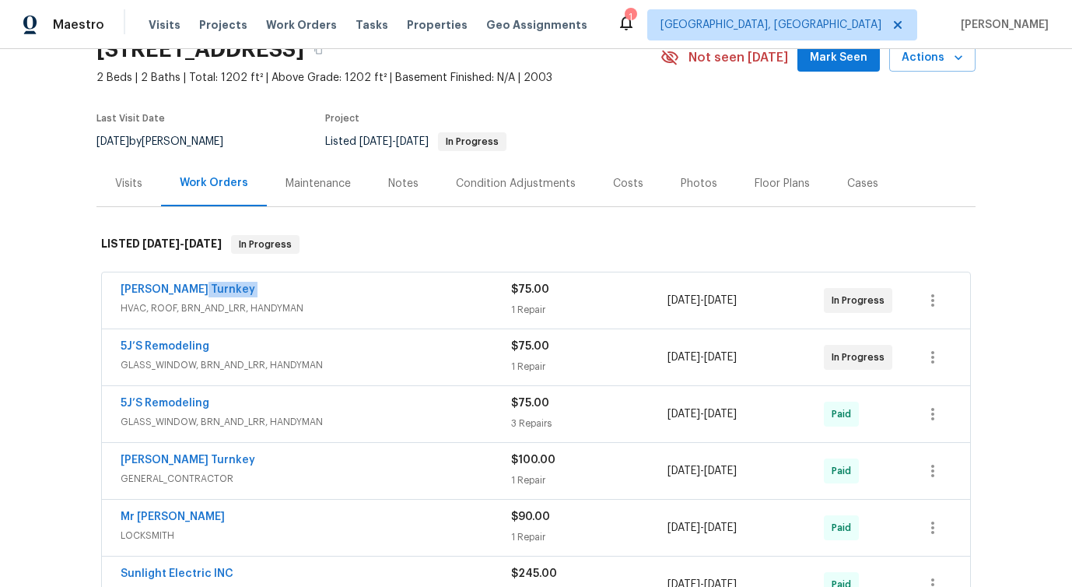
drag, startPoint x: 107, startPoint y: 300, endPoint x: 282, endPoint y: 295, distance: 175.9
click at [282, 296] on div "[PERSON_NAME] Turnkey HVAC, ROOF, BRN_AND_LRR, HANDYMAN $75.00 1 Repair [DATE] …" at bounding box center [536, 300] width 868 height 56
drag, startPoint x: 114, startPoint y: 285, endPoint x: 247, endPoint y: 281, distance: 133.1
click at [247, 282] on div "Davis Turnkey HVAC, ROOF, BRN_AND_LRR, HANDYMAN $75.00 1 Repair 9/25/2025 - 9/2…" at bounding box center [536, 300] width 868 height 56
copy link "Davis Turnkey"
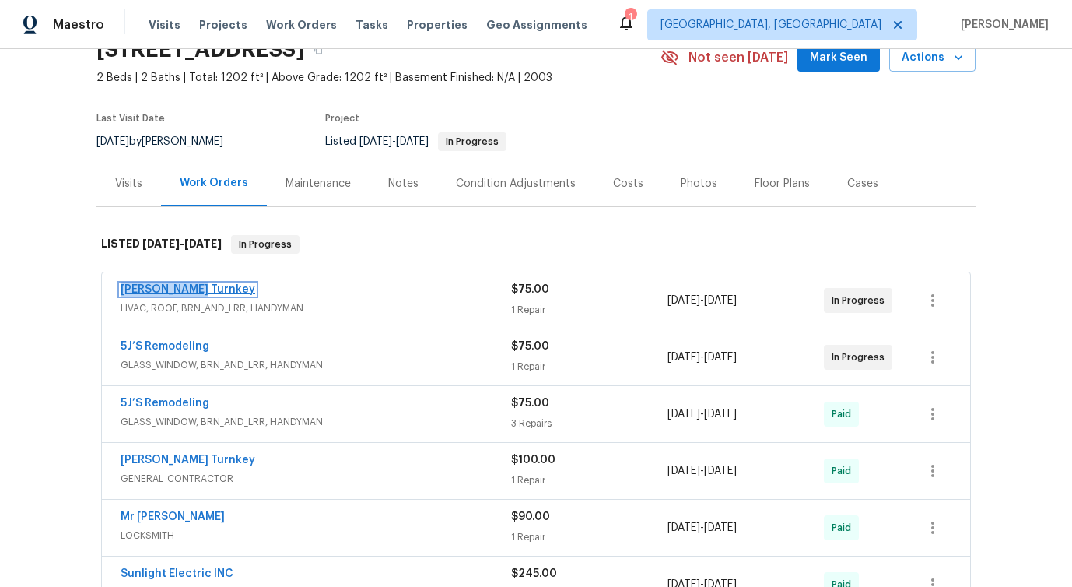
click at [184, 285] on link "Davis Turnkey" at bounding box center [188, 289] width 135 height 11
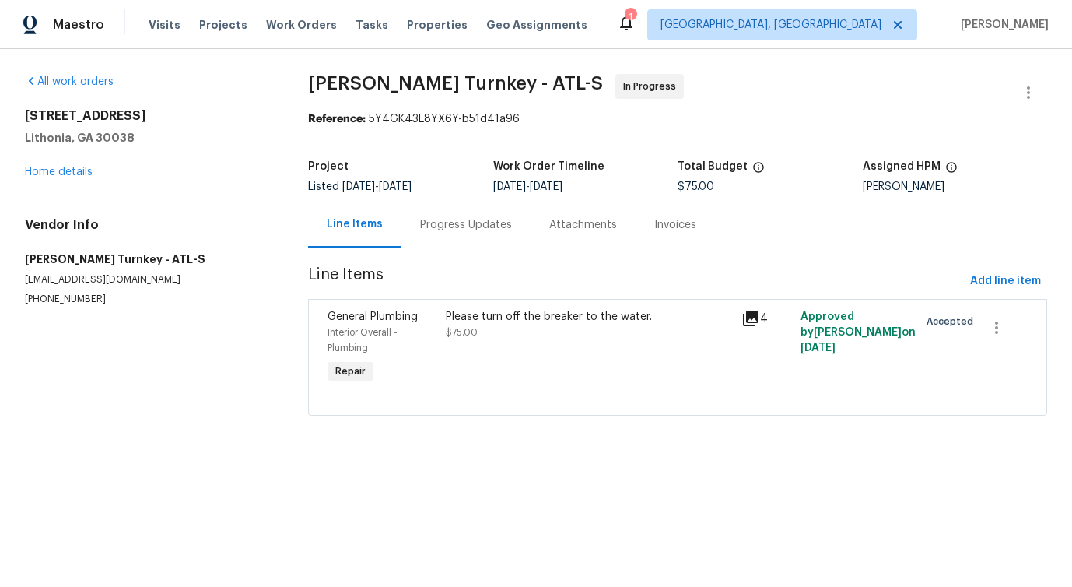
click at [468, 226] on div "Progress Updates" at bounding box center [466, 225] width 92 height 16
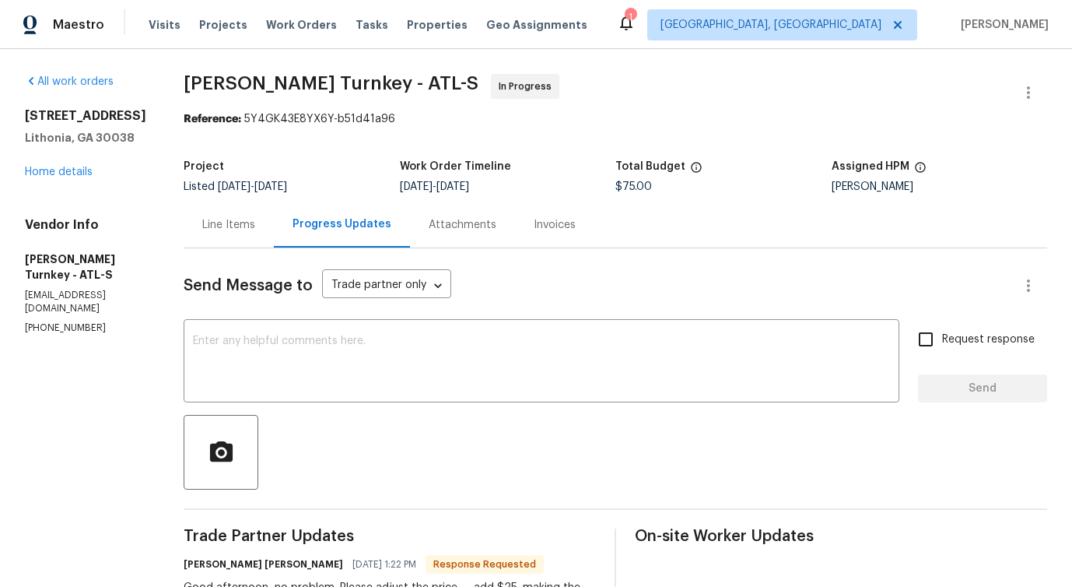
click at [387, 436] on div at bounding box center [616, 452] width 864 height 75
click at [210, 226] on div "Line Items" at bounding box center [228, 225] width 53 height 16
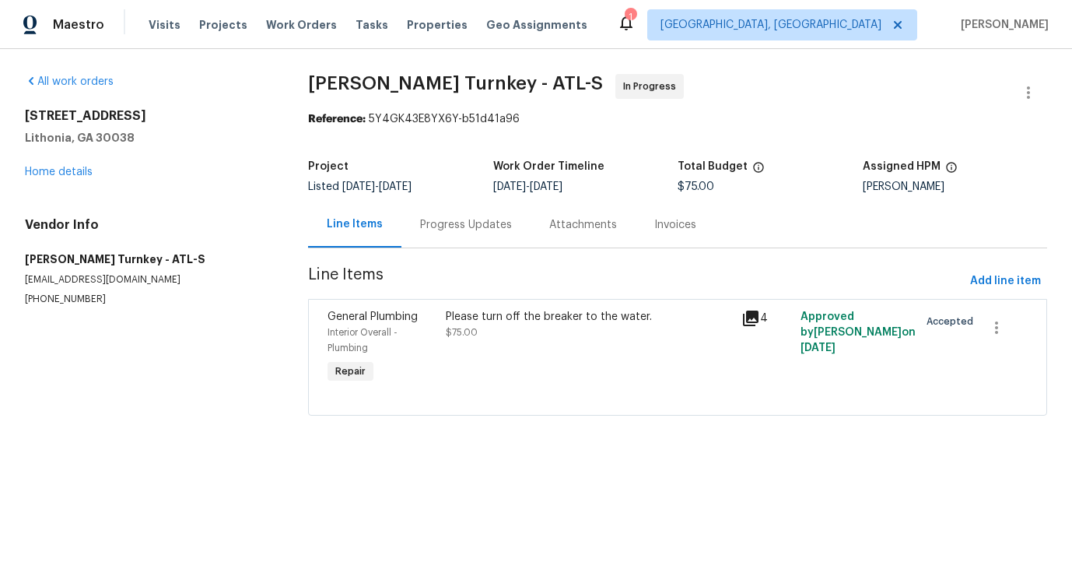
click at [640, 388] on div at bounding box center [678, 396] width 700 height 19
click at [605, 342] on div "Please turn off the breaker to the water. $75.00" at bounding box center [589, 347] width 296 height 87
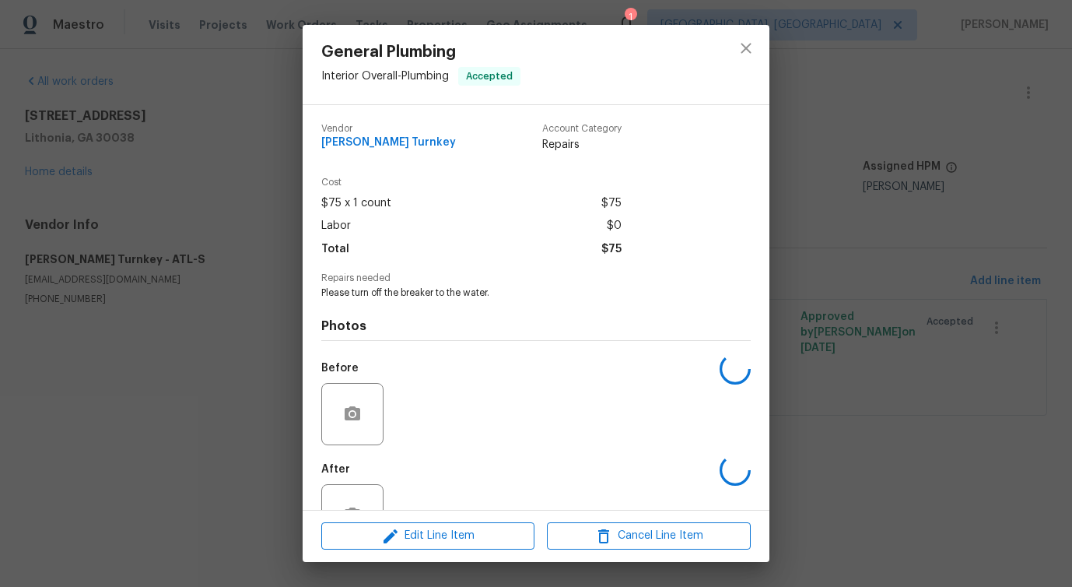
scroll to position [52, 0]
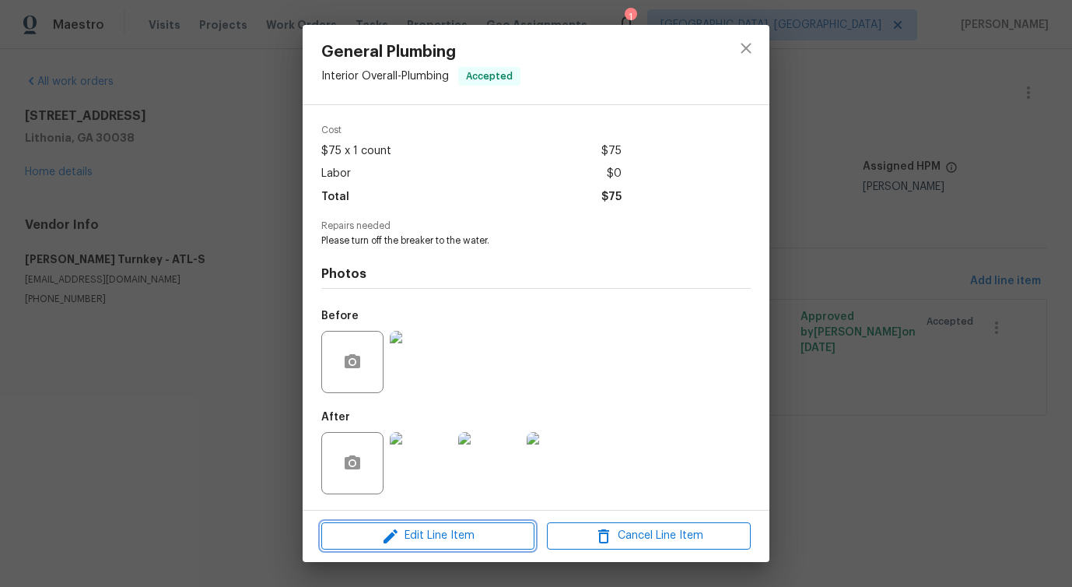
click at [410, 538] on span "Edit Line Item" at bounding box center [428, 535] width 204 height 19
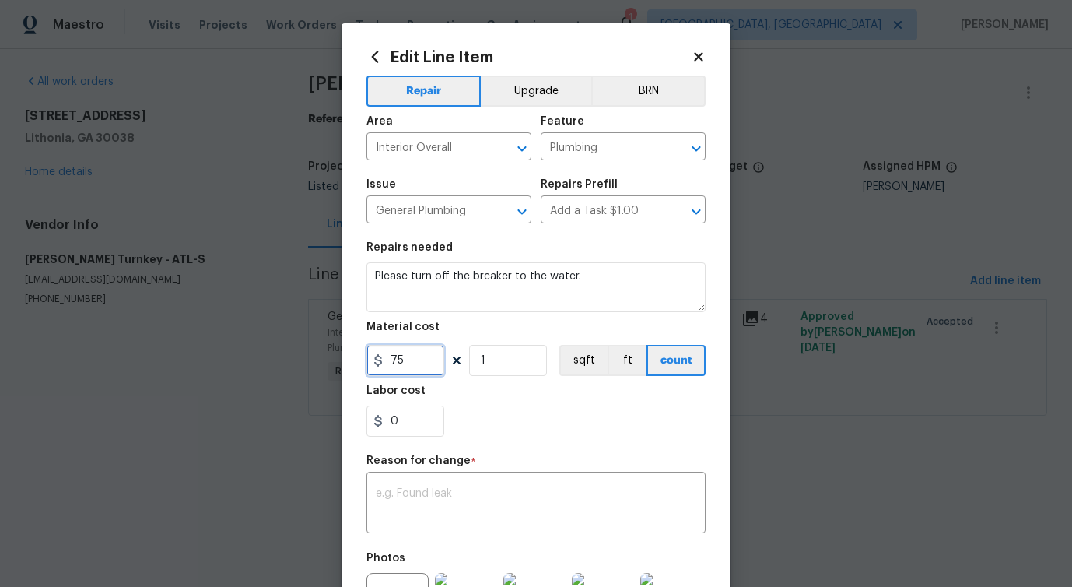
click at [405, 356] on input "75" at bounding box center [405, 360] width 78 height 31
type input "100"
click at [413, 492] on textarea at bounding box center [536, 504] width 321 height 33
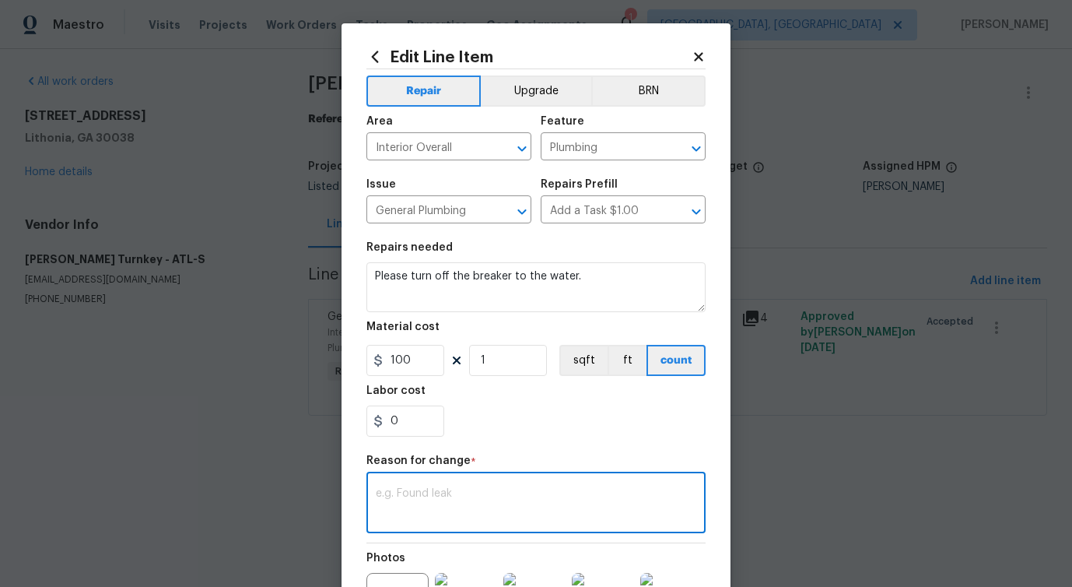
paste textarea "(PS) Updated per vendor's final cost."
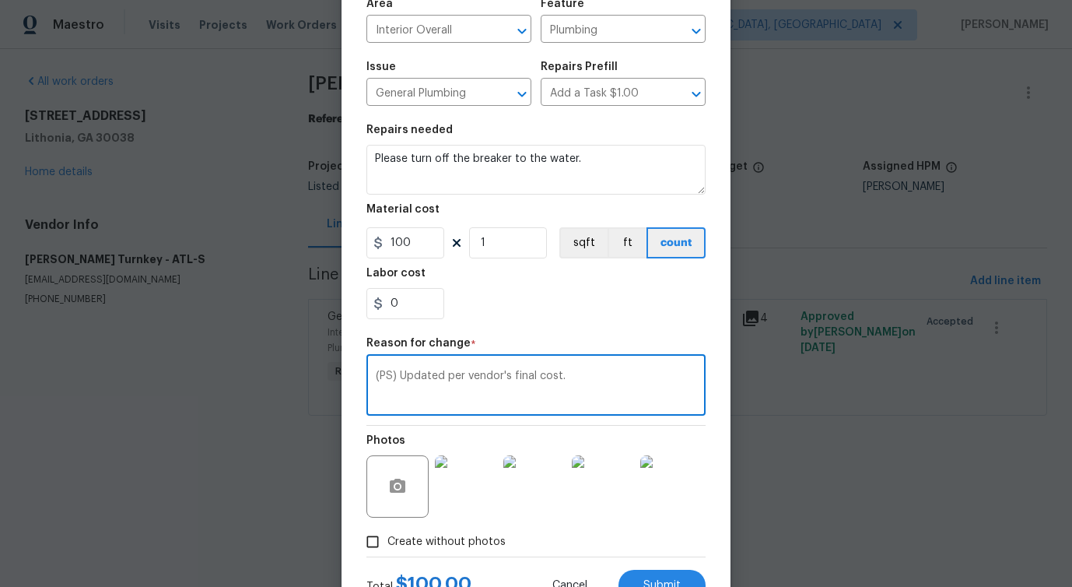
scroll to position [181, 0]
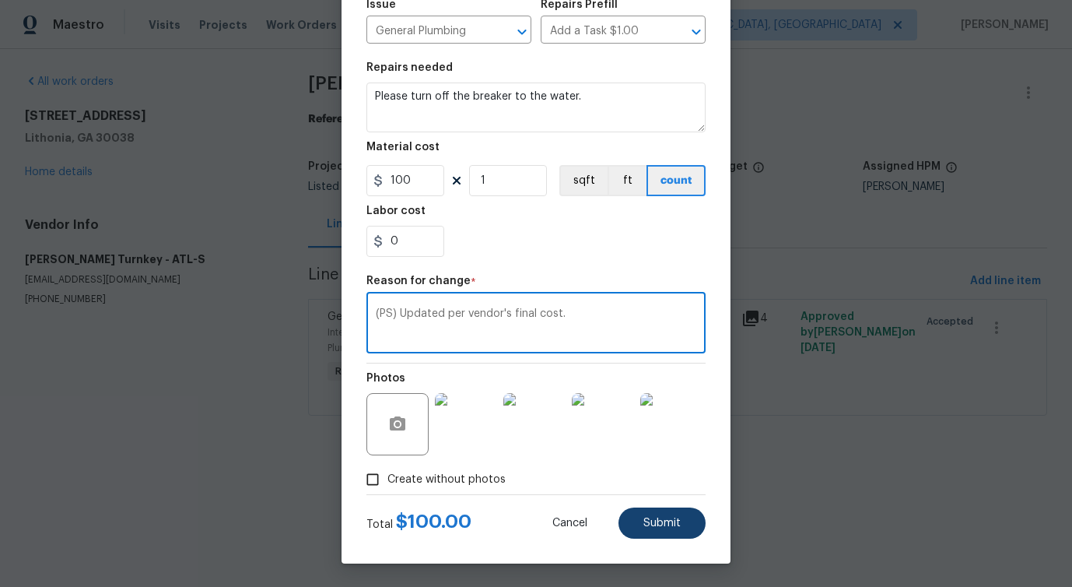
type textarea "(PS) Updated per vendor's final cost."
click at [667, 530] on button "Submit" at bounding box center [662, 522] width 87 height 31
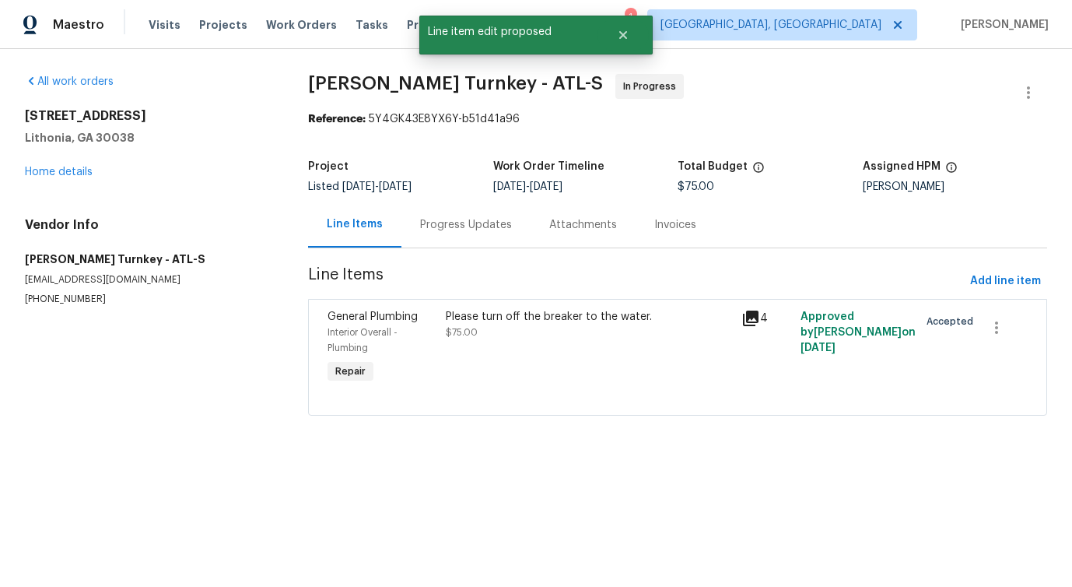
scroll to position [0, 0]
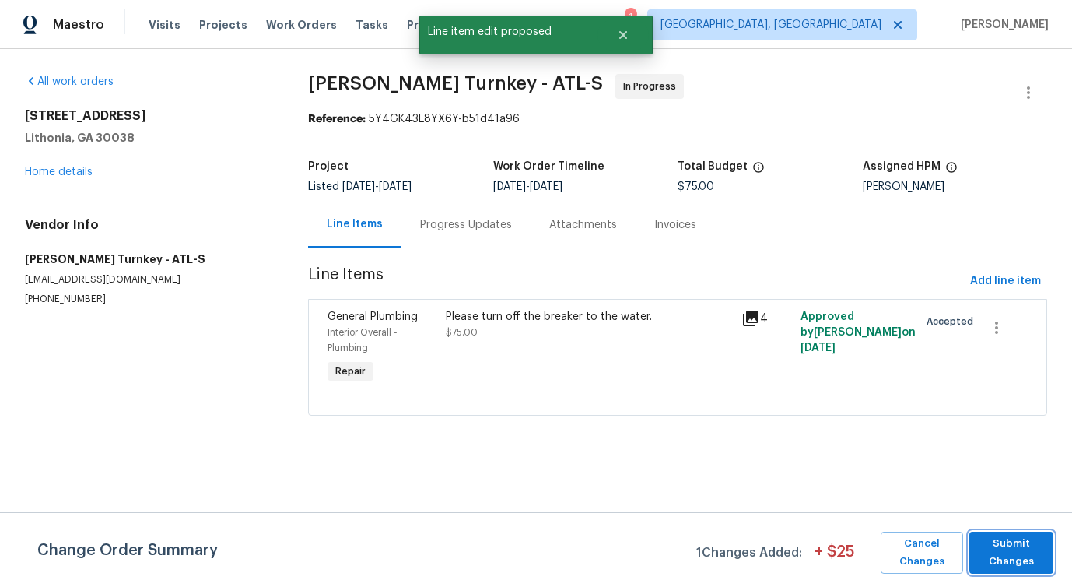
click at [1004, 545] on span "Submit Changes" at bounding box center [1011, 553] width 68 height 36
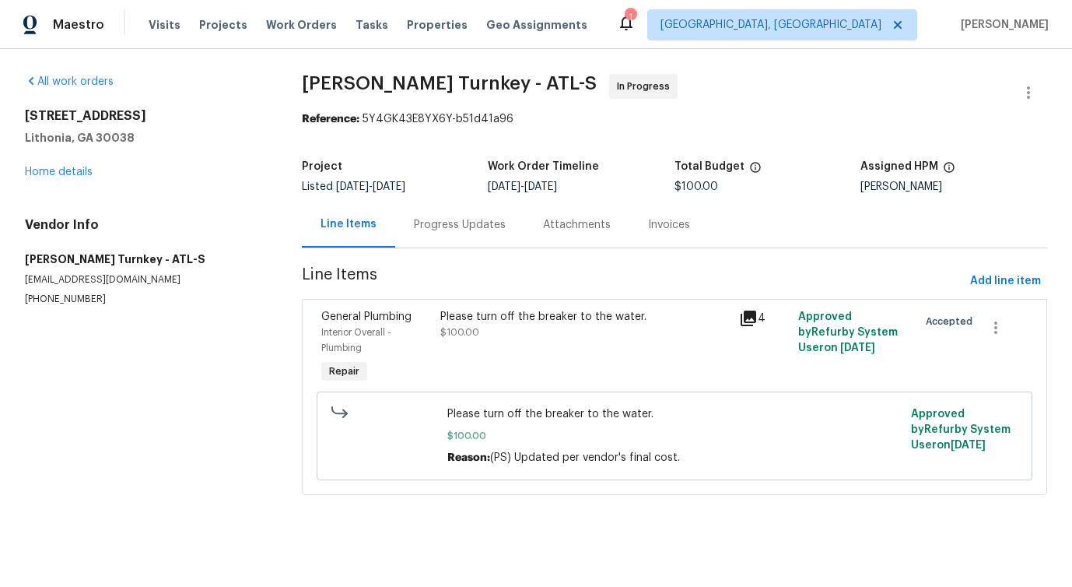
click at [466, 237] on div "Progress Updates" at bounding box center [459, 225] width 129 height 46
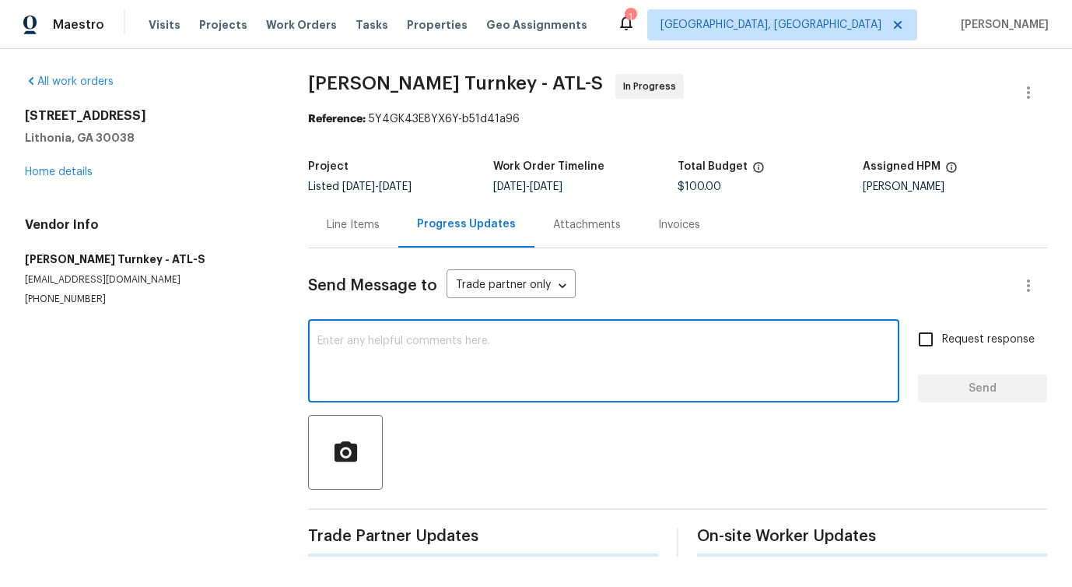
click at [403, 386] on textarea at bounding box center [603, 362] width 573 height 54
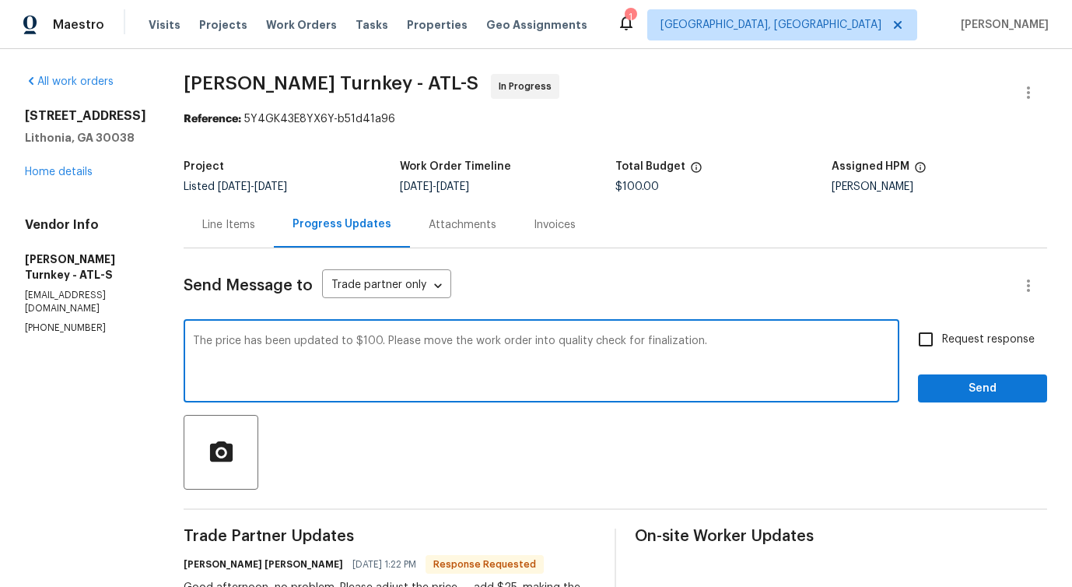
type textarea "The price has been updated to $100. Please move the work order into quality che…"
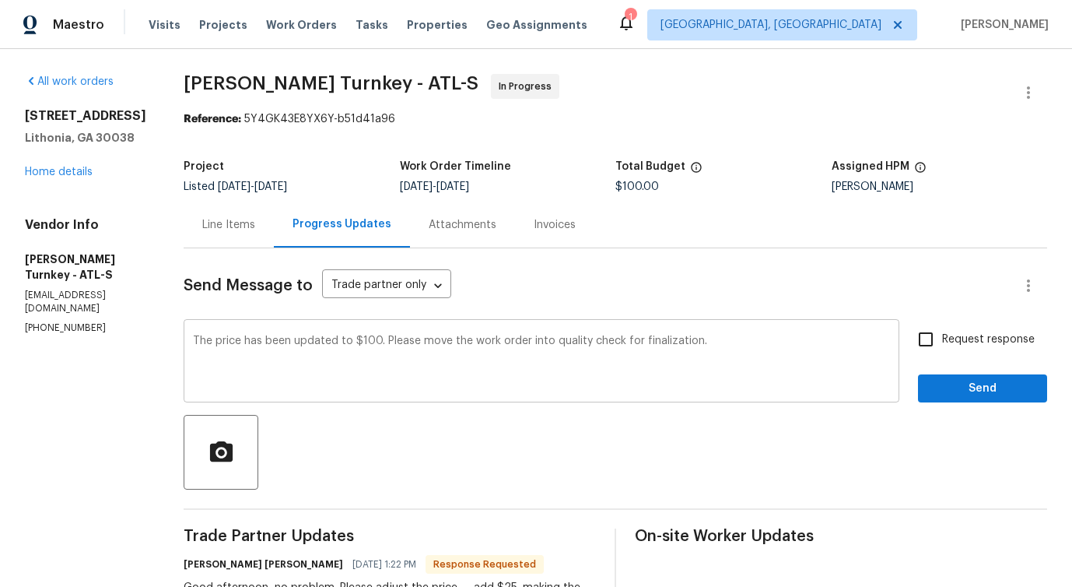
click at [236, 326] on div "The price has been updated to $100. Please move the work order into quality che…" at bounding box center [542, 362] width 716 height 79
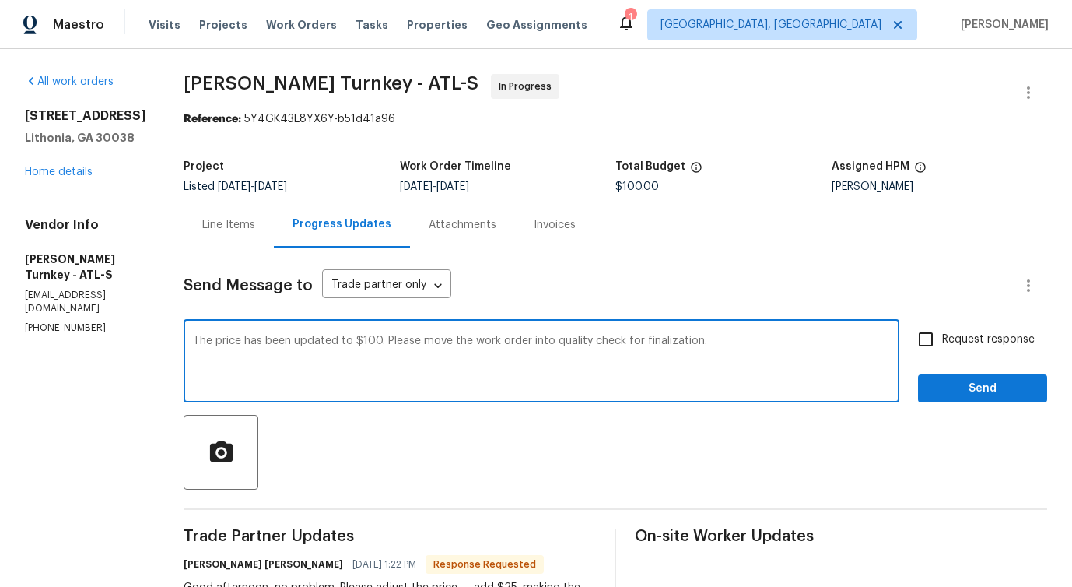
drag, startPoint x: 234, startPoint y: 336, endPoint x: 724, endPoint y: 366, distance: 491.1
click at [724, 367] on textarea "The price has been updated to $100. Please move the work order into quality che…" at bounding box center [541, 362] width 697 height 54
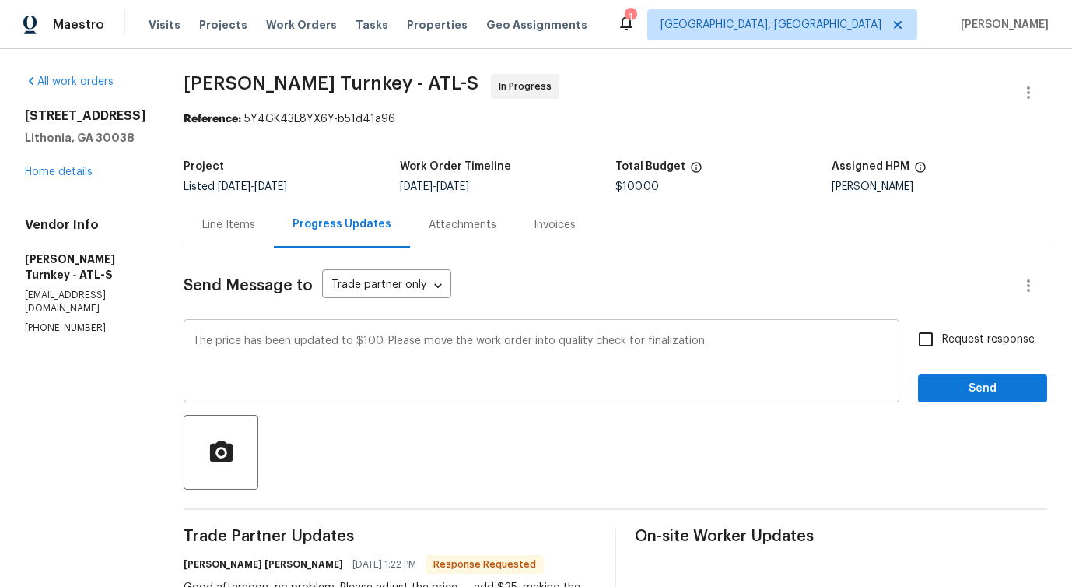
click at [726, 399] on div "The price has been updated to $100. Please move the work order into quality che…" at bounding box center [542, 362] width 716 height 79
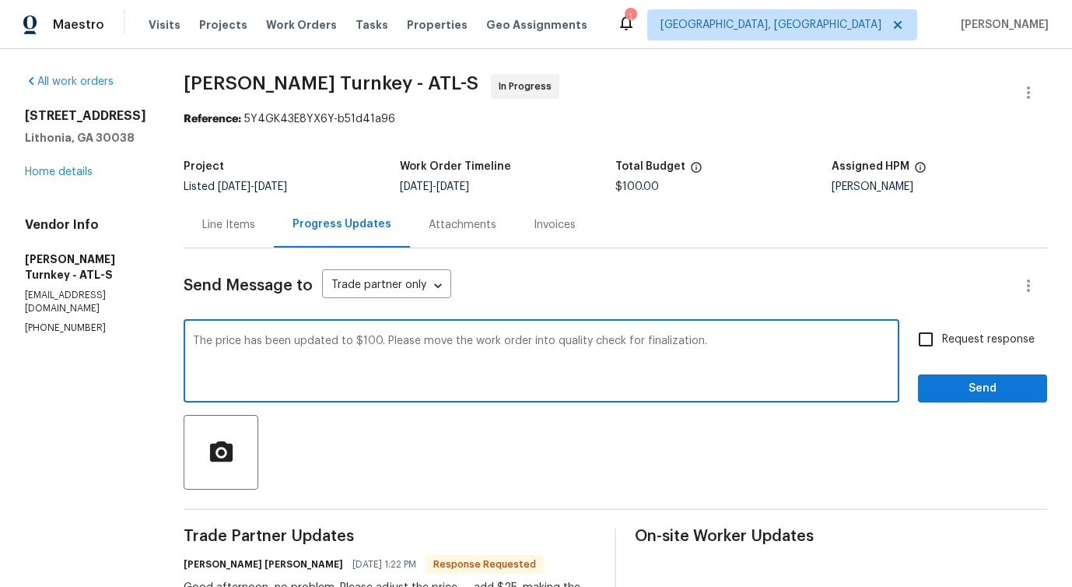
click at [924, 349] on input "Request response" at bounding box center [926, 339] width 33 height 33
checkbox input "true"
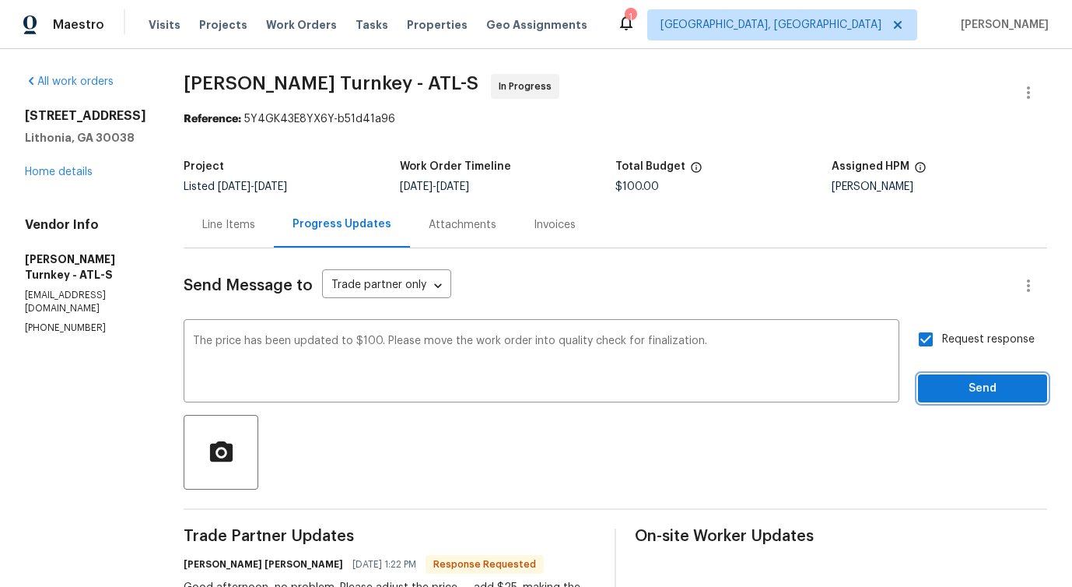
click at [944, 394] on span "Send" at bounding box center [983, 388] width 104 height 19
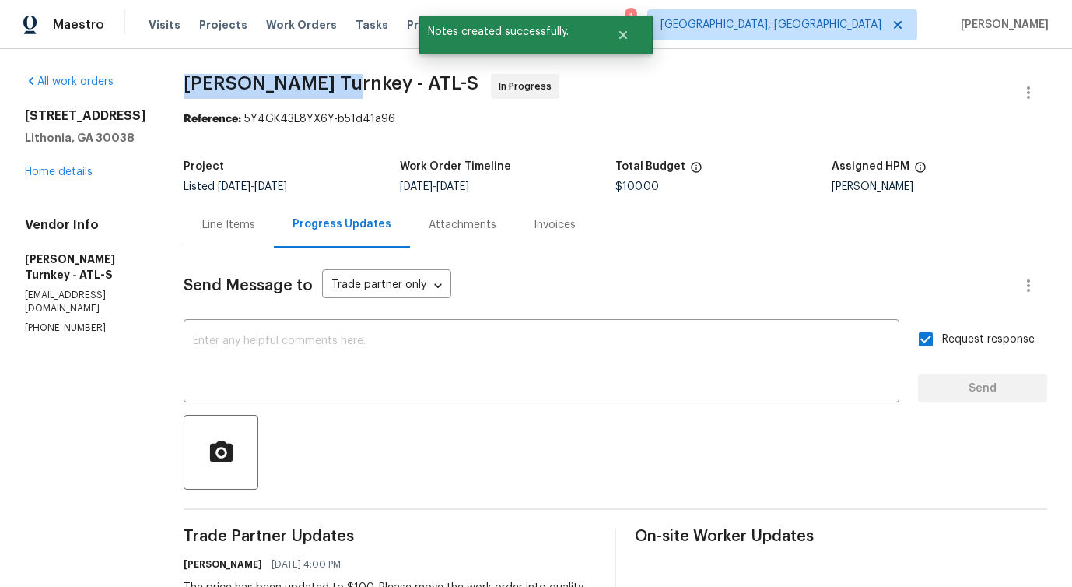
drag, startPoint x: 164, startPoint y: 88, endPoint x: 310, endPoint y: 94, distance: 145.6
copy span "Davis Turnkey -"
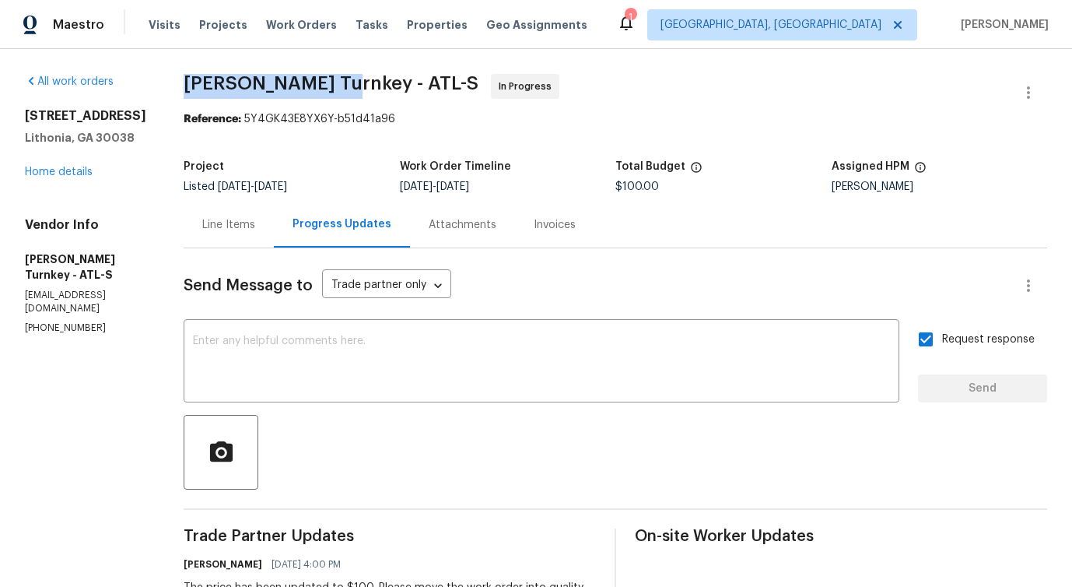
copy span "Davis Turnkey -"
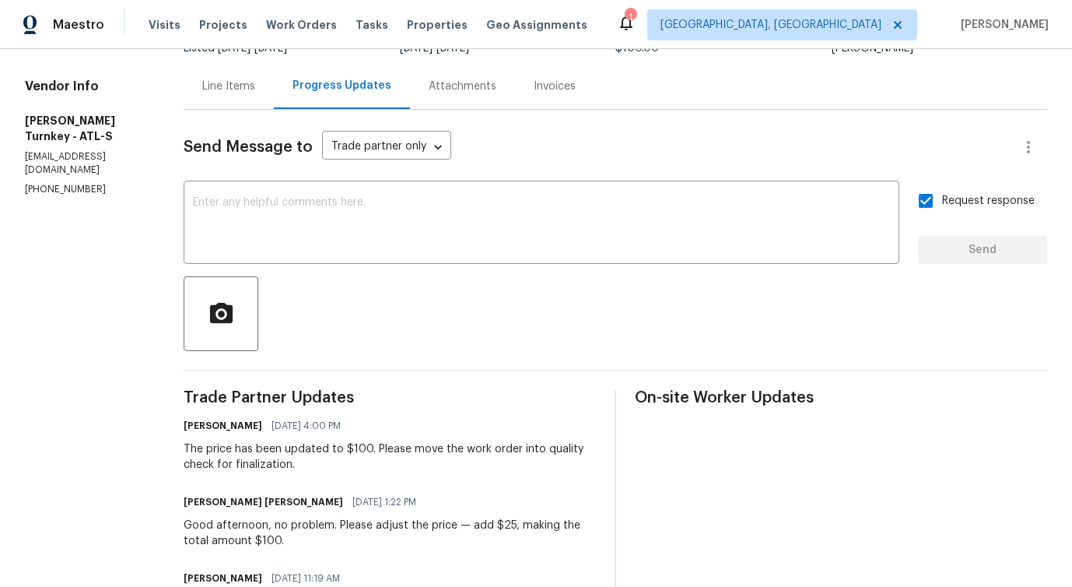
scroll to position [271, 0]
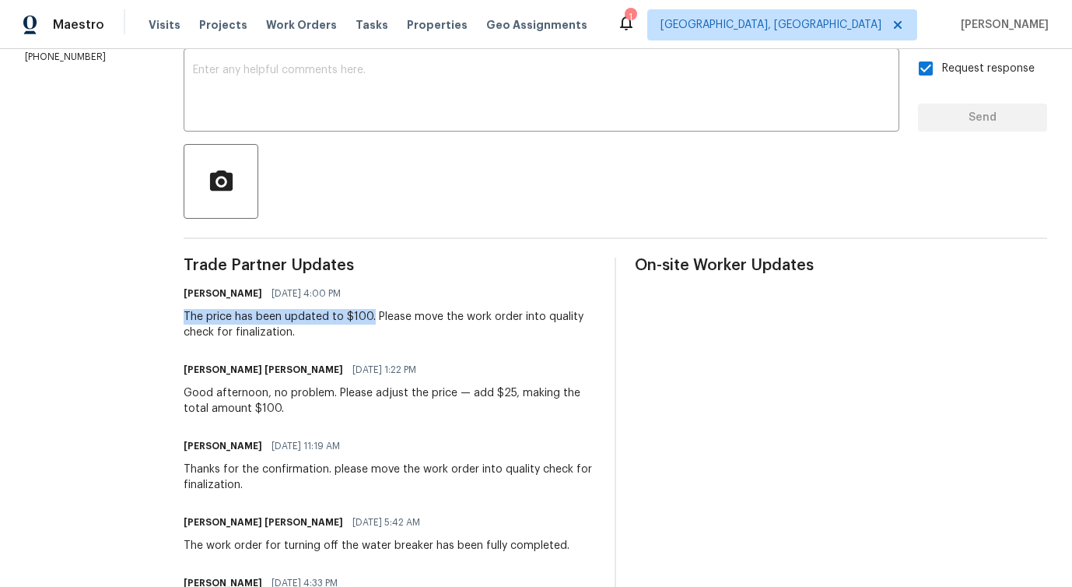
drag, startPoint x: 170, startPoint y: 319, endPoint x: 358, endPoint y: 323, distance: 188.3
click at [358, 323] on div "The price has been updated to $100. Please move the work order into quality che…" at bounding box center [390, 324] width 412 height 31
copy div "The price has been updated to $100."
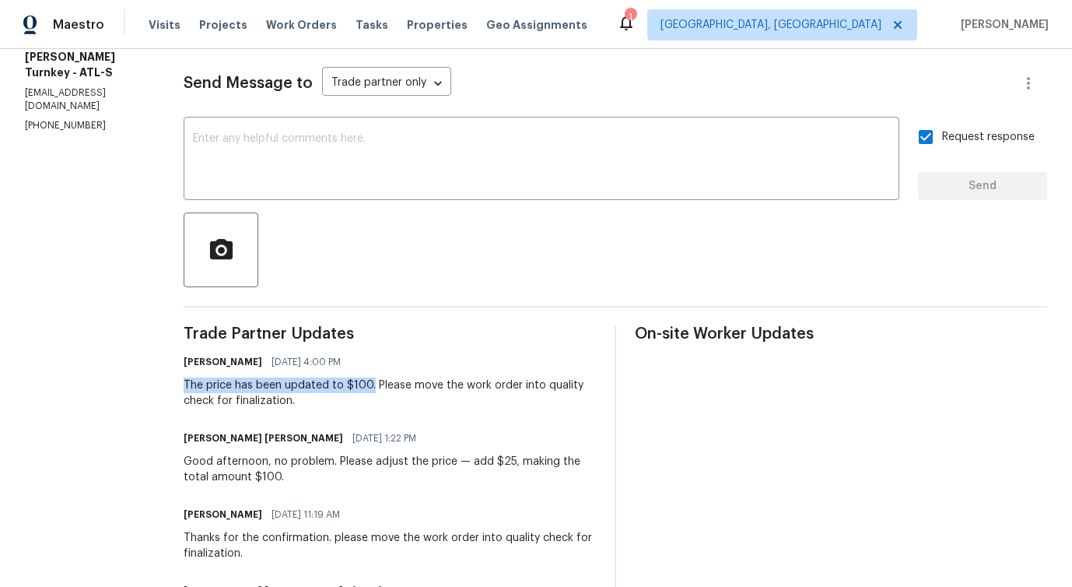
scroll to position [0, 0]
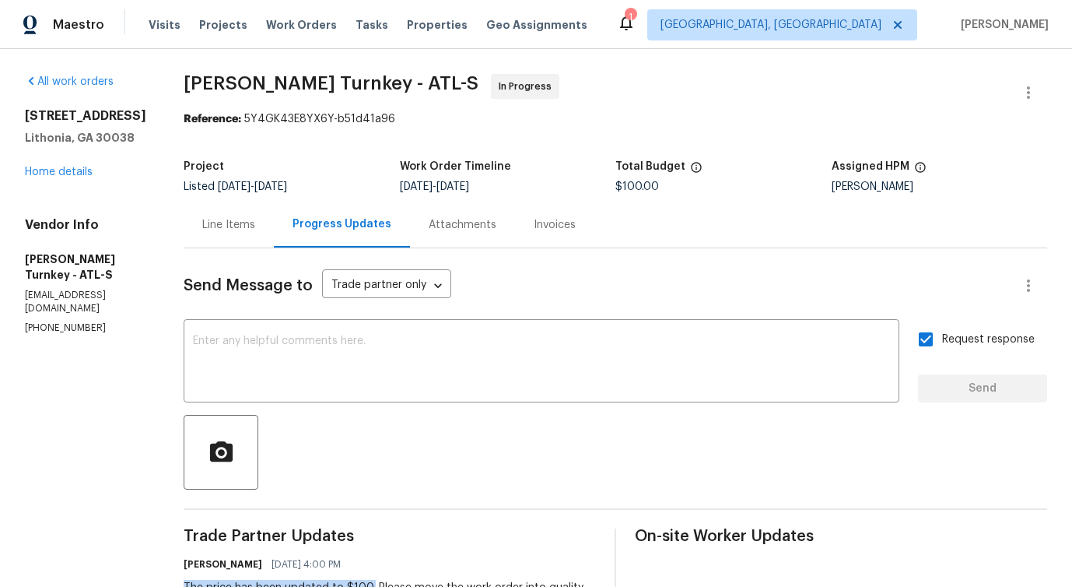
click at [38, 180] on div "3217 Fairington Dr Lithonia, GA 30038 Home details" at bounding box center [85, 144] width 121 height 72
click at [46, 177] on link "Home details" at bounding box center [59, 172] width 68 height 11
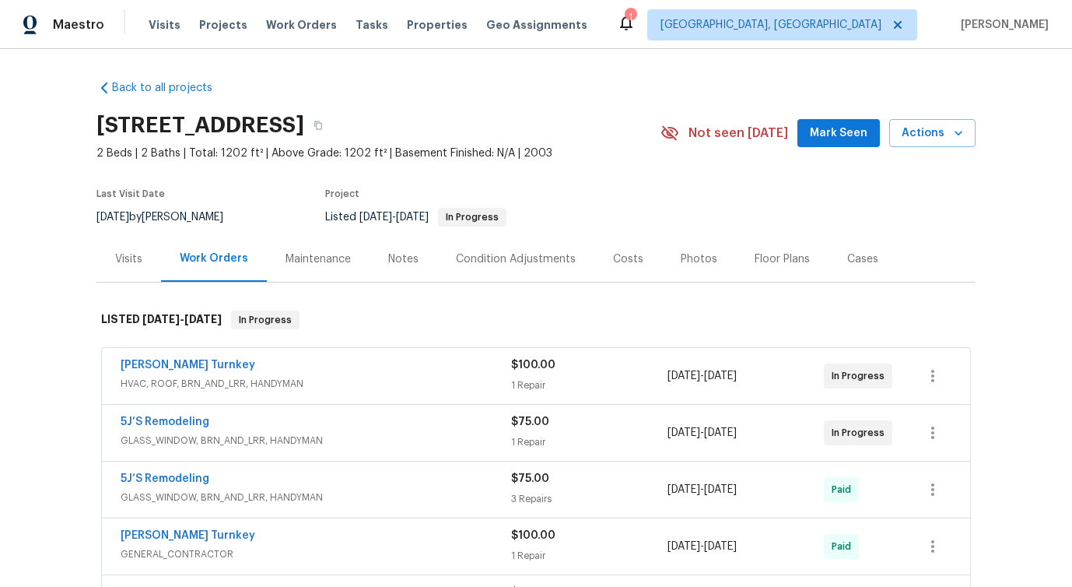
click at [126, 261] on div "Visits" at bounding box center [128, 259] width 27 height 16
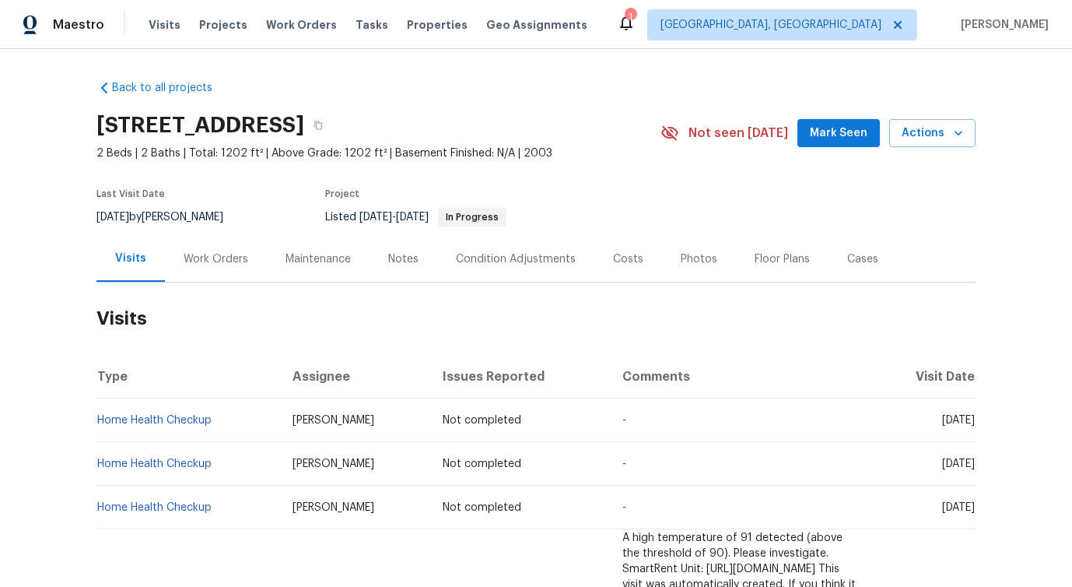
click at [204, 249] on div "Work Orders" at bounding box center [216, 259] width 102 height 46
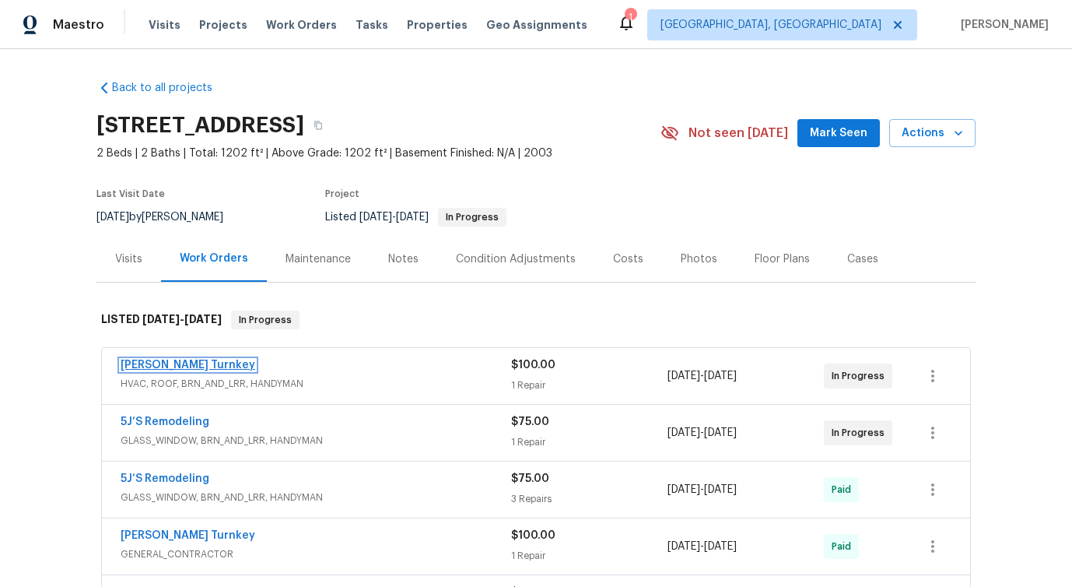
click at [173, 363] on link "Davis Turnkey" at bounding box center [188, 364] width 135 height 11
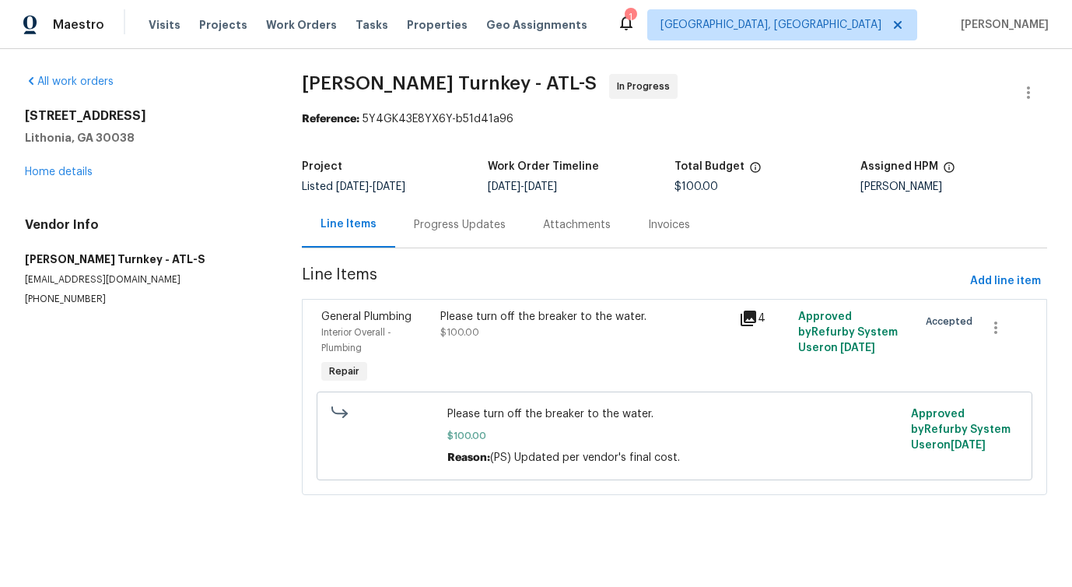
click at [444, 240] on div "Progress Updates" at bounding box center [459, 225] width 129 height 46
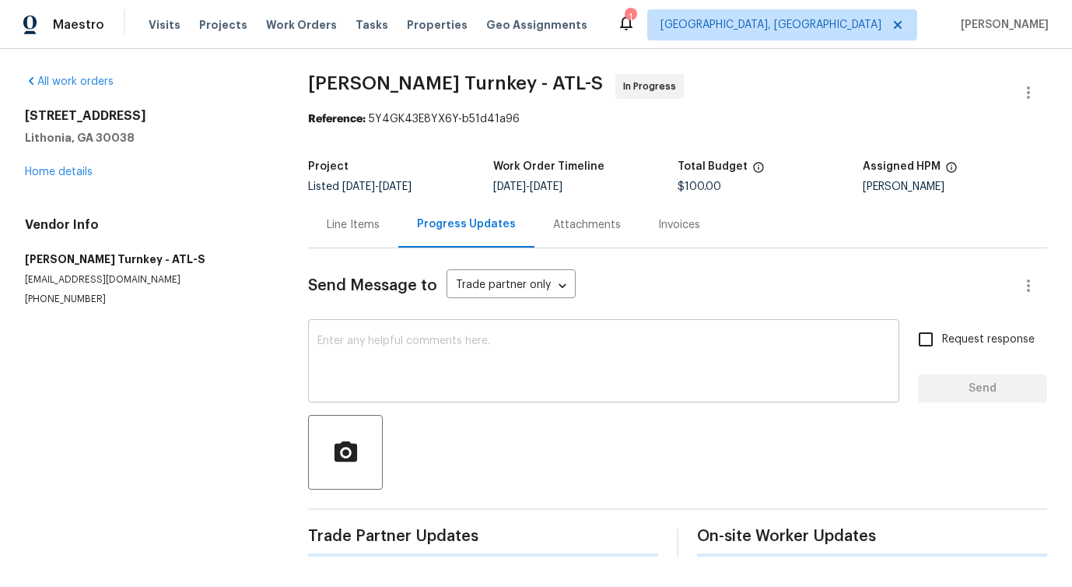
click at [438, 355] on textarea at bounding box center [603, 362] width 573 height 54
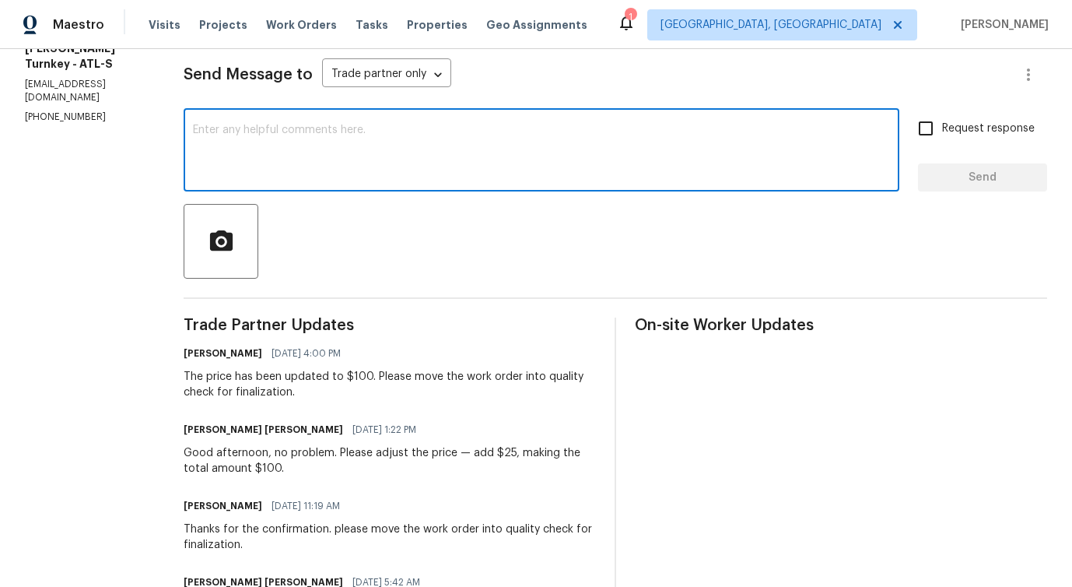
scroll to position [208, 0]
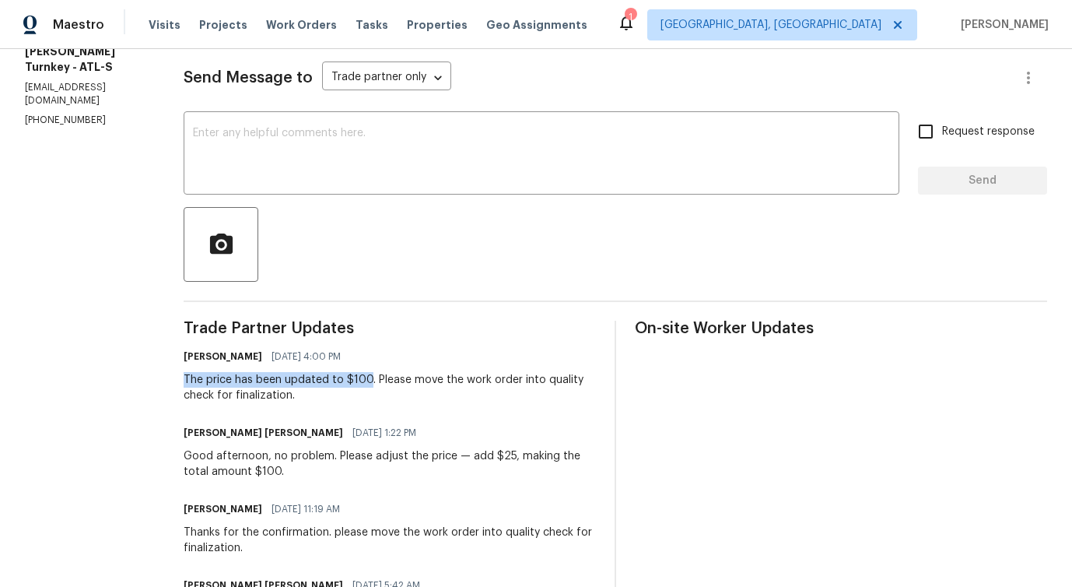
drag, startPoint x: 169, startPoint y: 378, endPoint x: 350, endPoint y: 380, distance: 181.3
click at [350, 380] on div "All work orders 3217 Fairington Dr Lithonia, GA 30038 Home details Vendor Info …" at bounding box center [536, 578] width 1072 height 1475
copy div "The price has been updated to $10"
click at [191, 331] on span "Trade Partner Updates" at bounding box center [390, 329] width 412 height 16
drag, startPoint x: 167, startPoint y: 377, endPoint x: 352, endPoint y: 378, distance: 186.0
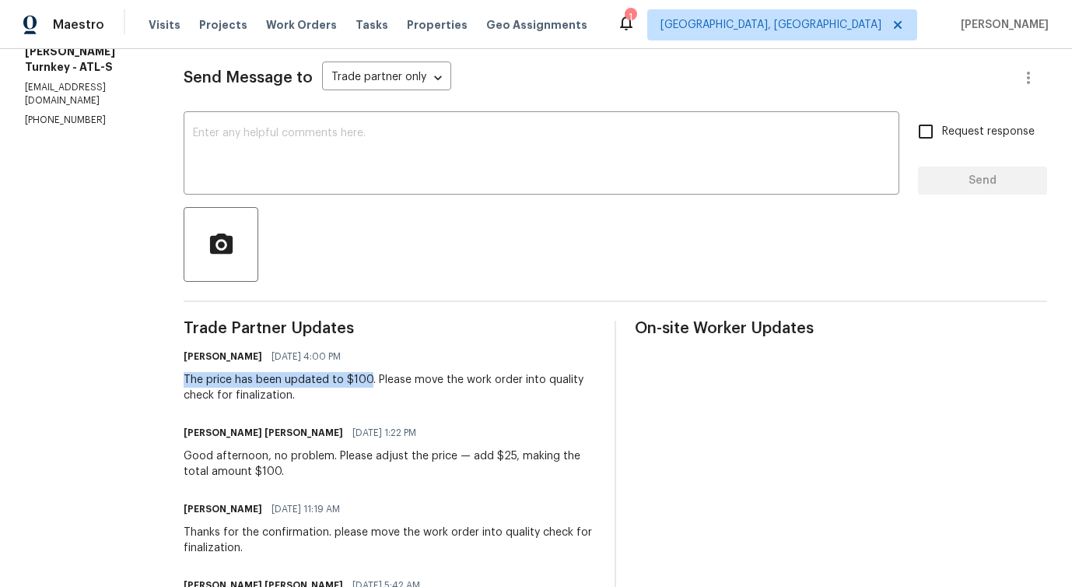
click at [352, 378] on div "All work orders 3217 Fairington Dr Lithonia, GA 30038 Home details Vendor Info …" at bounding box center [536, 578] width 1072 height 1475
copy div "The price has been updated to $100"
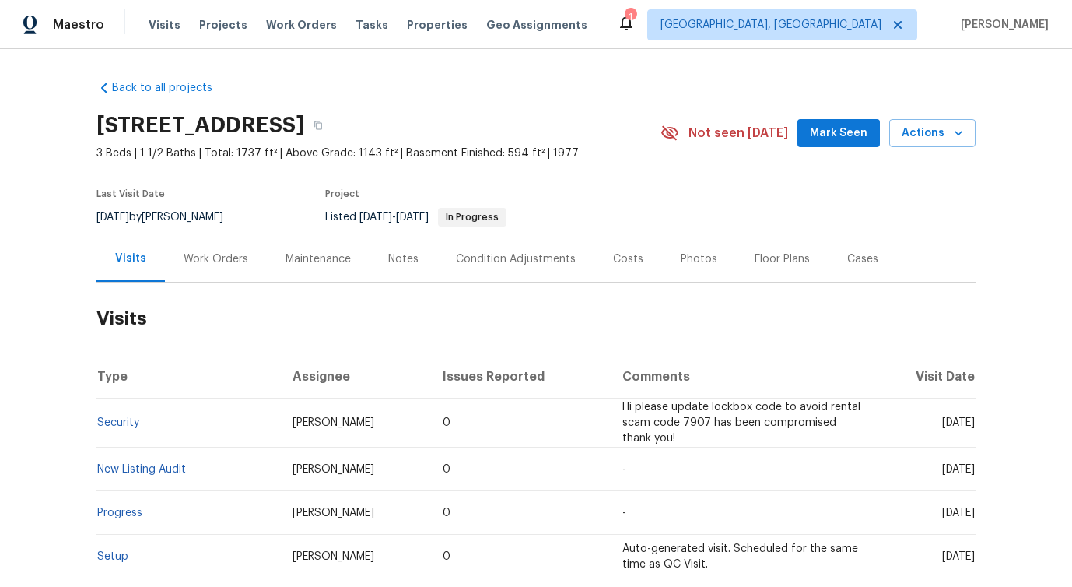
click at [203, 261] on div "Work Orders" at bounding box center [216, 259] width 65 height 16
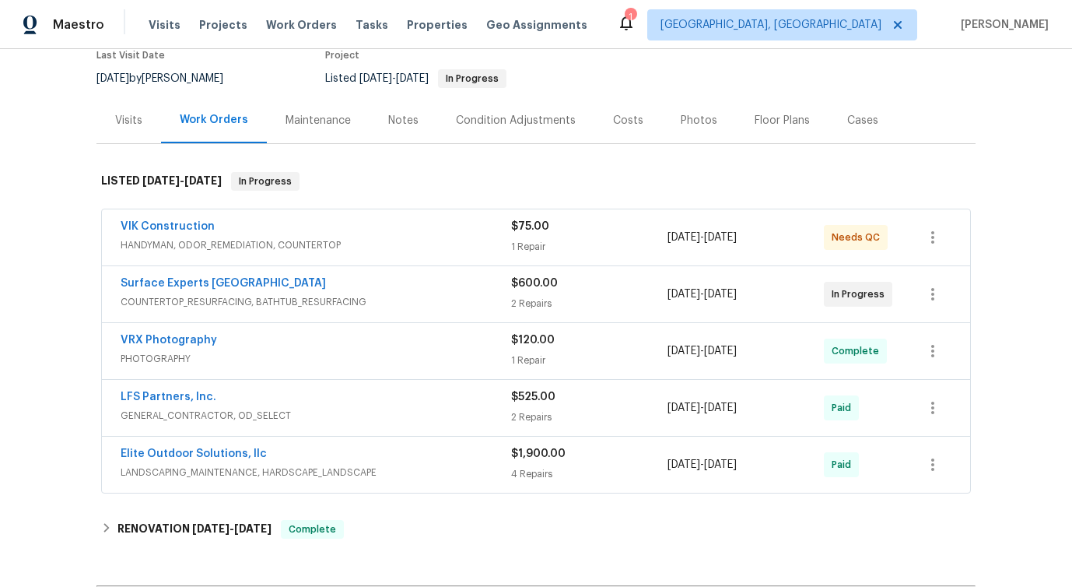
scroll to position [155, 0]
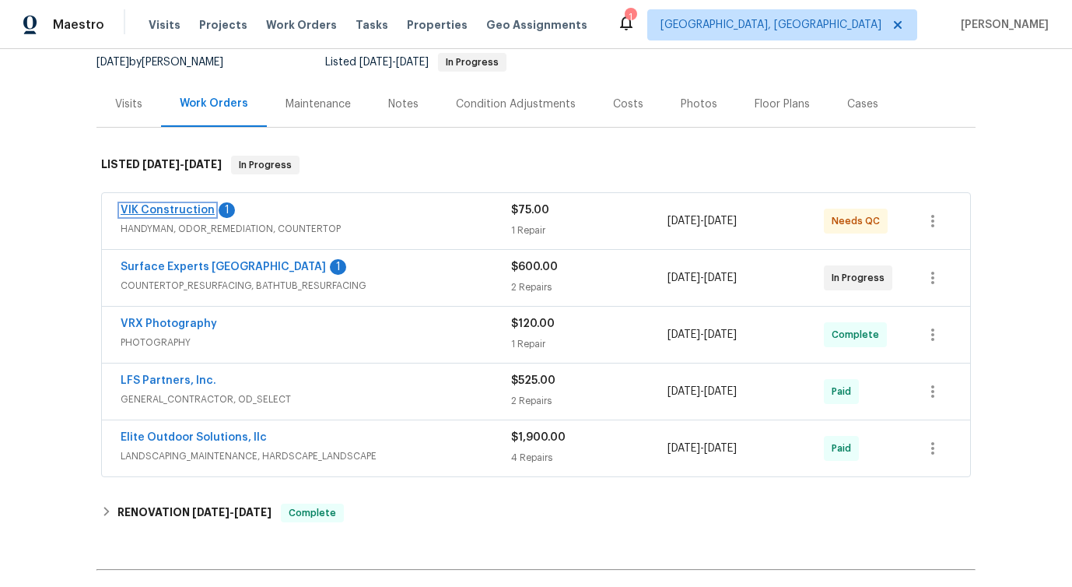
click at [167, 209] on link "VIK Construction" at bounding box center [168, 210] width 94 height 11
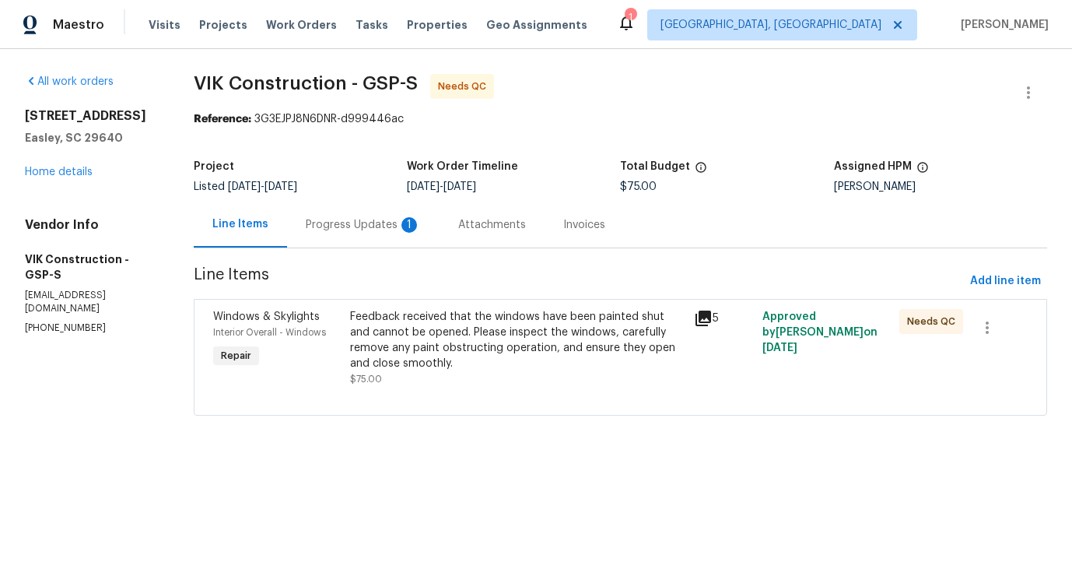
click at [411, 218] on div "Progress Updates 1" at bounding box center [363, 225] width 115 height 16
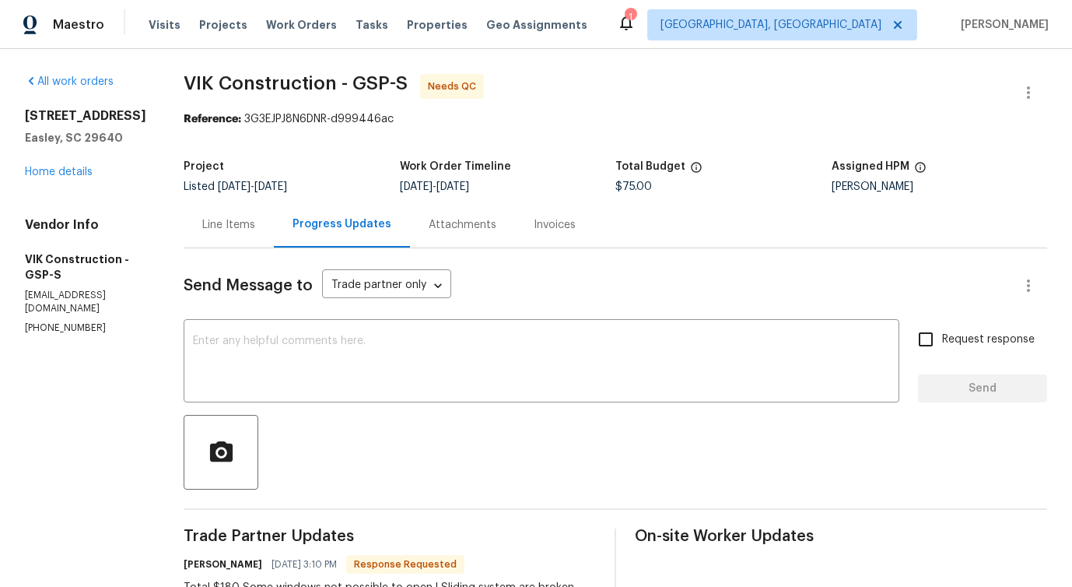
click at [272, 236] on div "Line Items" at bounding box center [229, 225] width 90 height 46
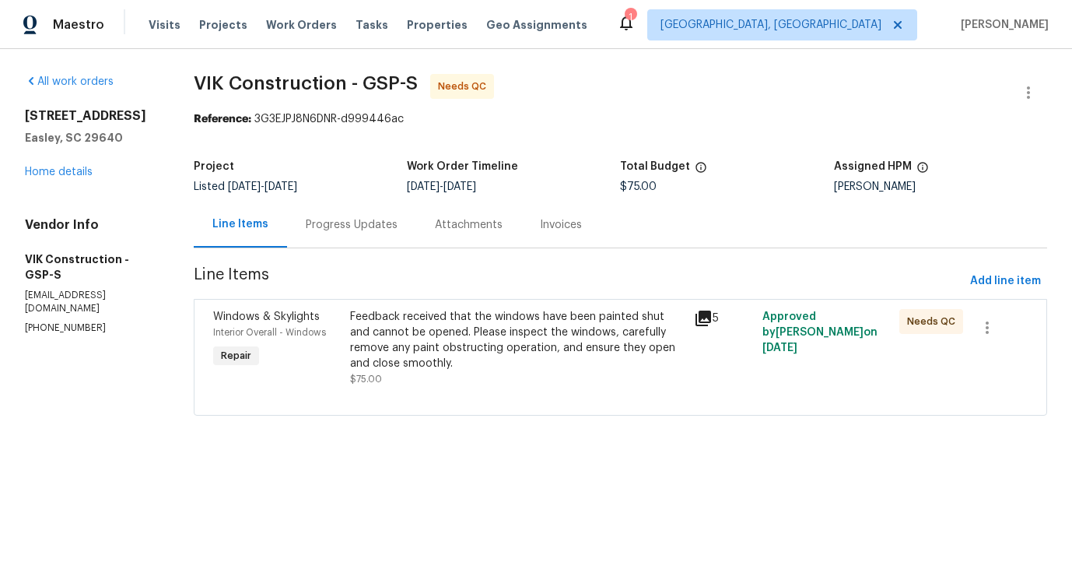
click at [566, 300] on div "Windows & Skylights Interior Overall - Windows Repair Feedback received that th…" at bounding box center [621, 357] width 854 height 117
click at [557, 321] on div "Feedback received that the windows have been painted shut and cannot be opened.…" at bounding box center [517, 340] width 334 height 62
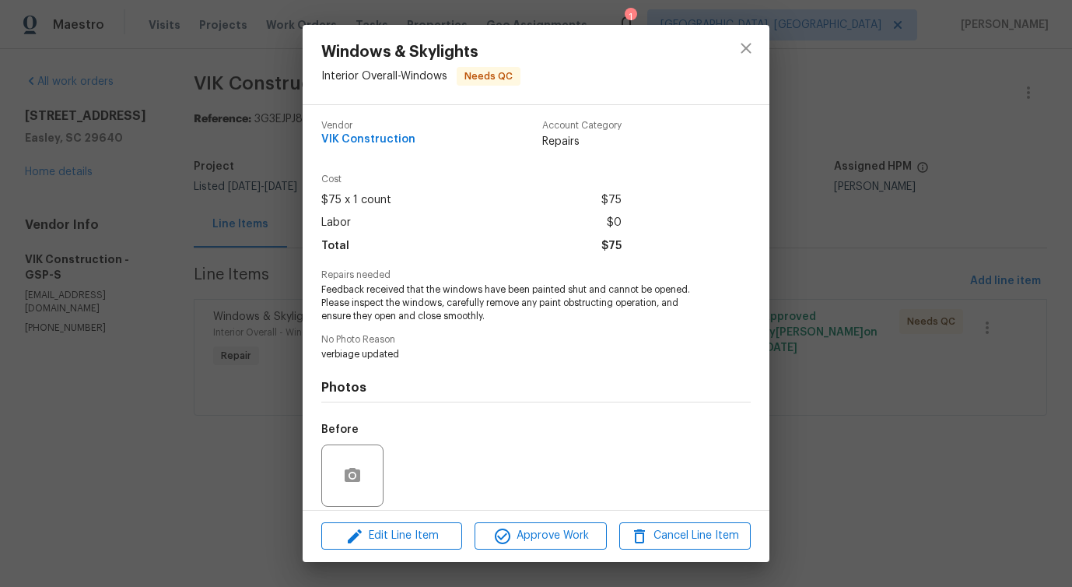
scroll to position [117, 0]
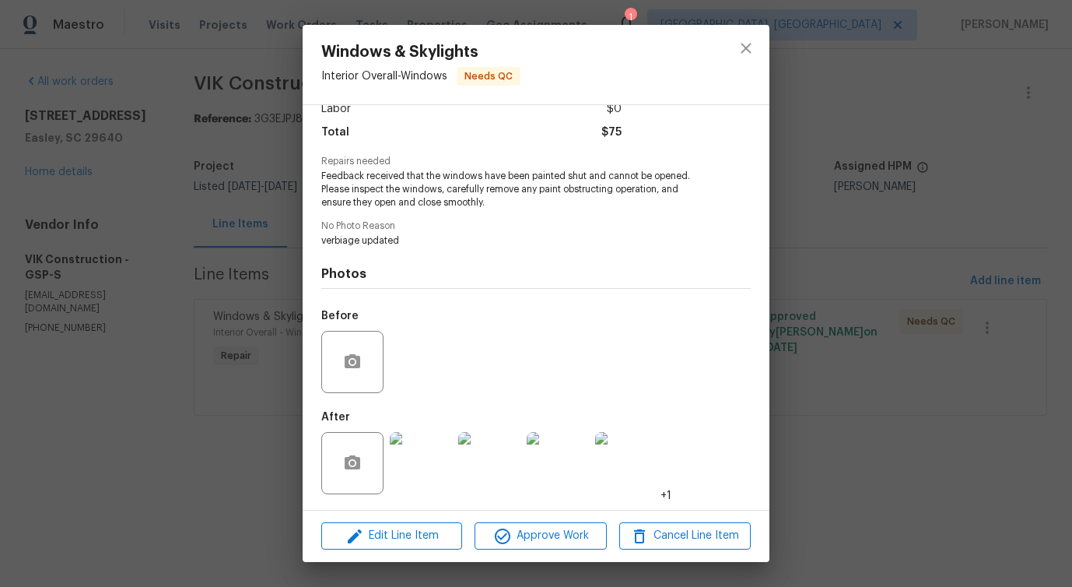
click at [415, 467] on img at bounding box center [421, 463] width 62 height 62
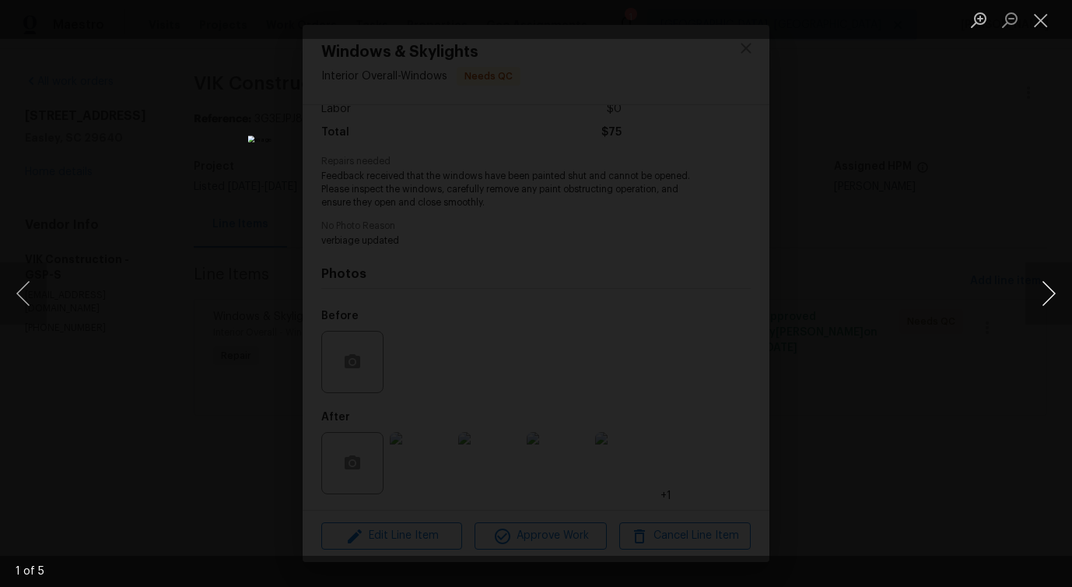
click at [1047, 301] on button "Next image" at bounding box center [1048, 293] width 47 height 62
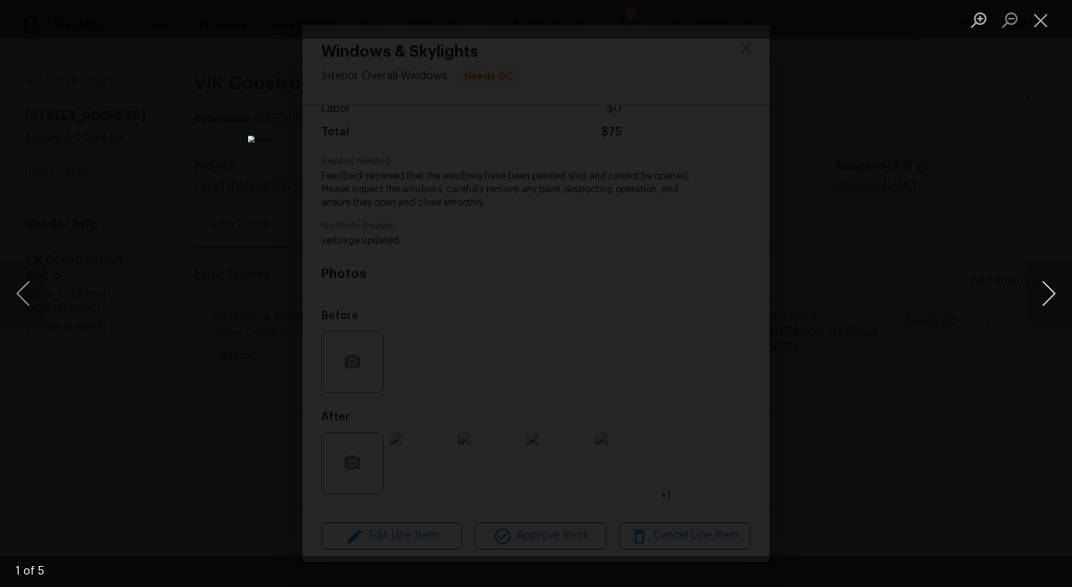
click at [1050, 299] on button "Next image" at bounding box center [1048, 293] width 47 height 62
click at [1031, 26] on button "Close lightbox" at bounding box center [1040, 19] width 31 height 27
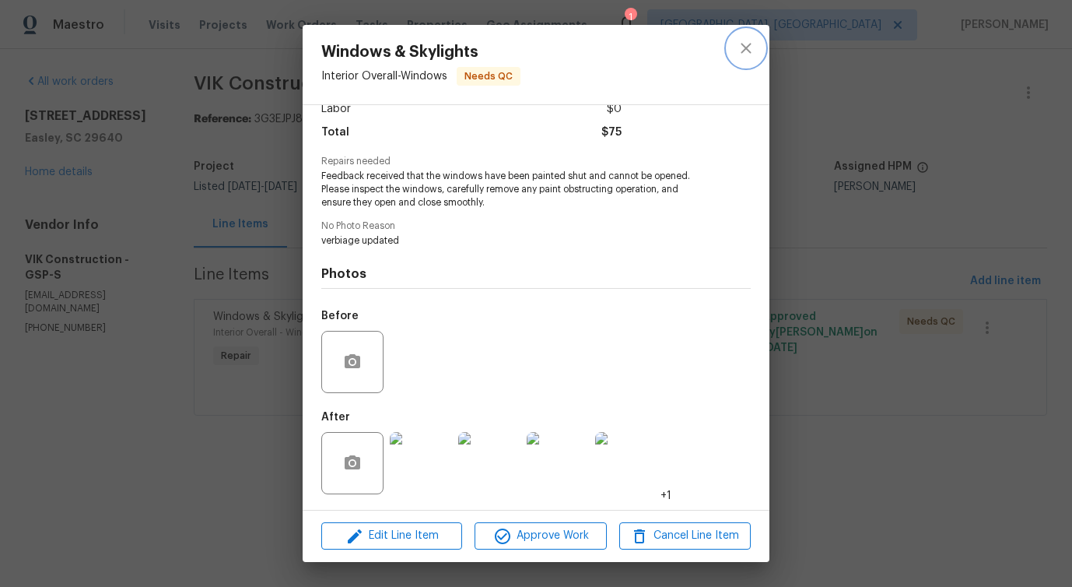
click at [740, 54] on icon "close" at bounding box center [746, 48] width 19 height 19
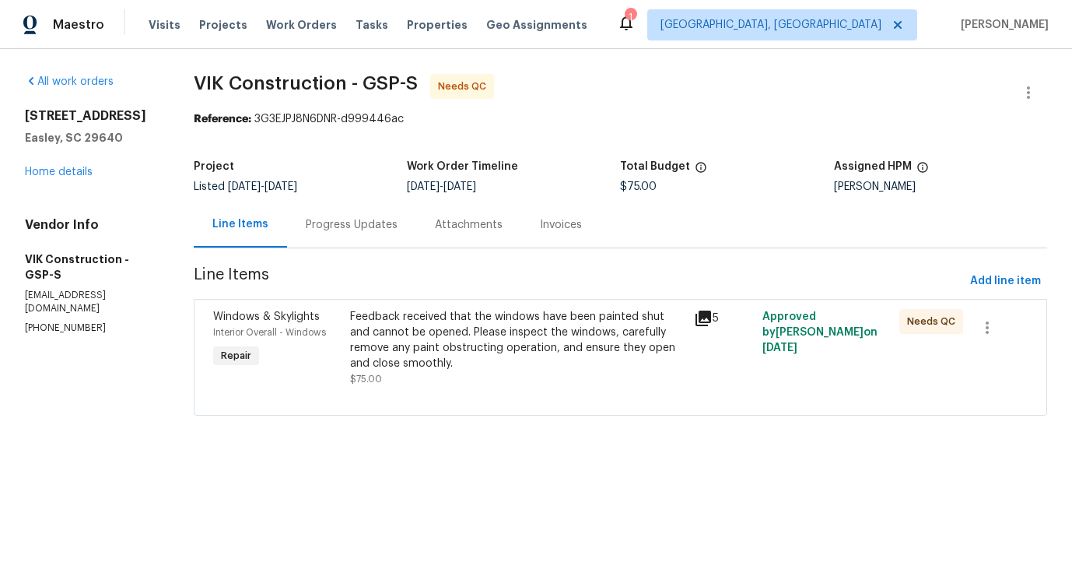
click at [362, 230] on div "Progress Updates" at bounding box center [352, 225] width 92 height 16
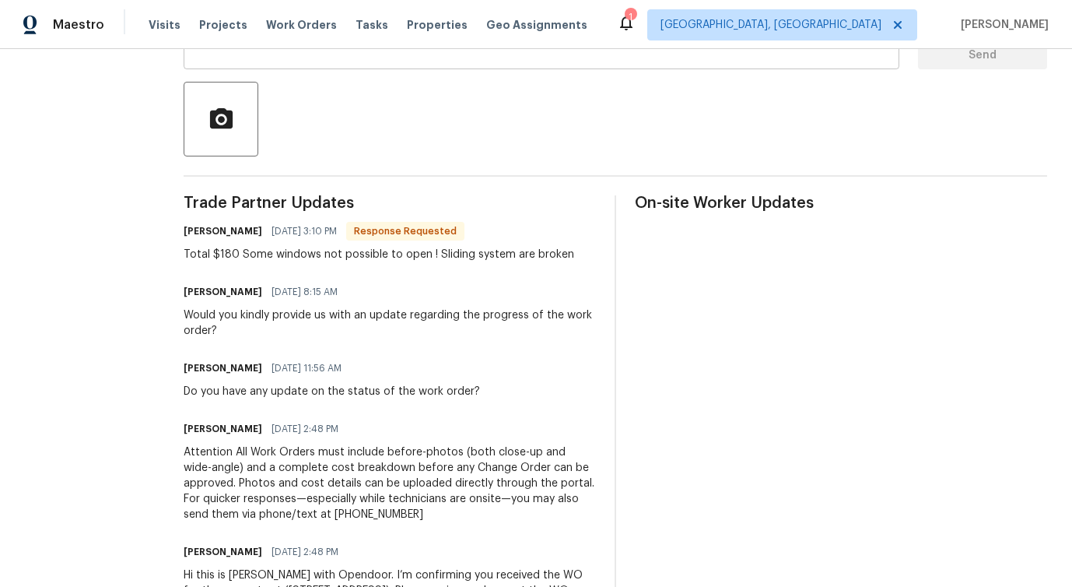
scroll to position [331, 0]
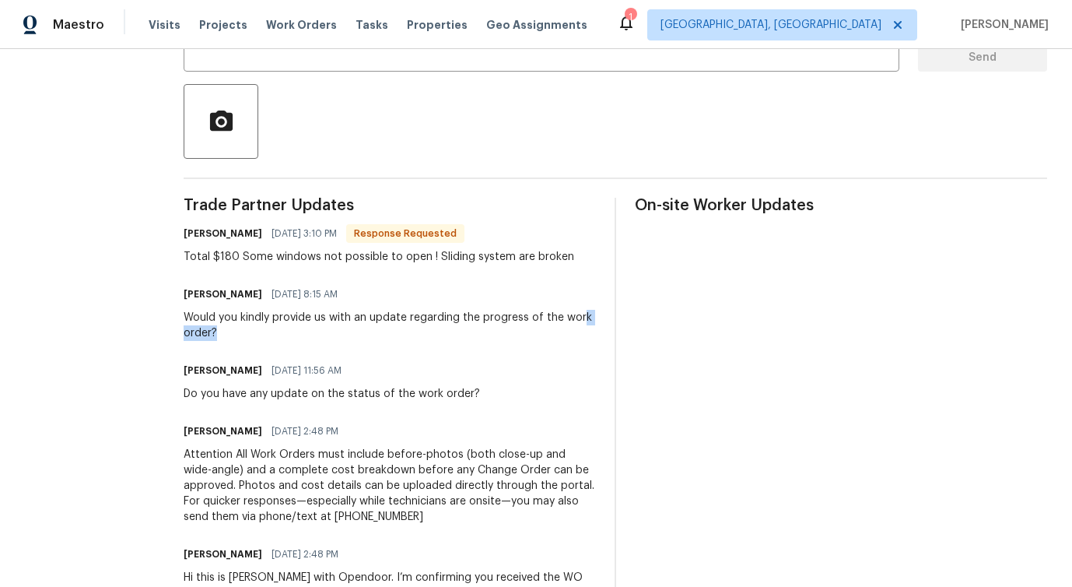
drag, startPoint x: 230, startPoint y: 329, endPoint x: 336, endPoint y: 328, distance: 105.8
click at [336, 328] on div "Would you kindly provide us with an update regarding the progress of the work o…" at bounding box center [390, 325] width 412 height 31
drag, startPoint x: 215, startPoint y: 262, endPoint x: 262, endPoint y: 262, distance: 47.5
click at [262, 262] on div "Total $180 Some windows not possible to open ! Sliding system are broken" at bounding box center [379, 257] width 391 height 16
drag, startPoint x: 273, startPoint y: 257, endPoint x: 444, endPoint y: 263, distance: 171.3
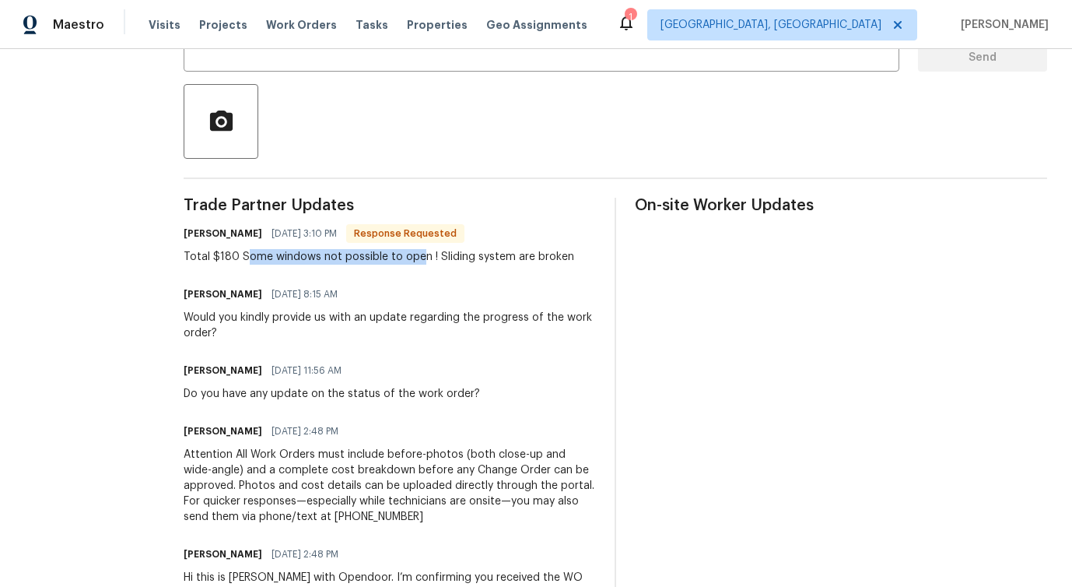
click at [444, 263] on div "Total $180 Some windows not possible to open ! Sliding system are broken" at bounding box center [379, 257] width 391 height 16
drag, startPoint x: 486, startPoint y: 257, endPoint x: 570, endPoint y: 265, distance: 85.2
click at [570, 268] on div "Trade Partner Updates [PERSON_NAME] [DATE] 3:10 PM Response Requested Total $18…" at bounding box center [390, 432] width 412 height 468
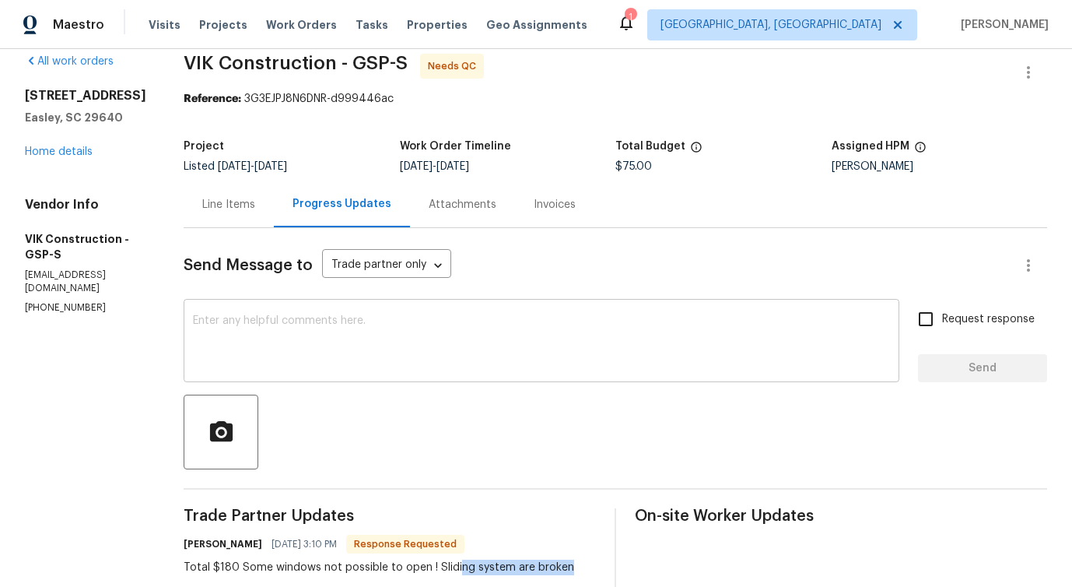
scroll to position [19, 0]
click at [234, 209] on div "Line Items" at bounding box center [228, 206] width 53 height 16
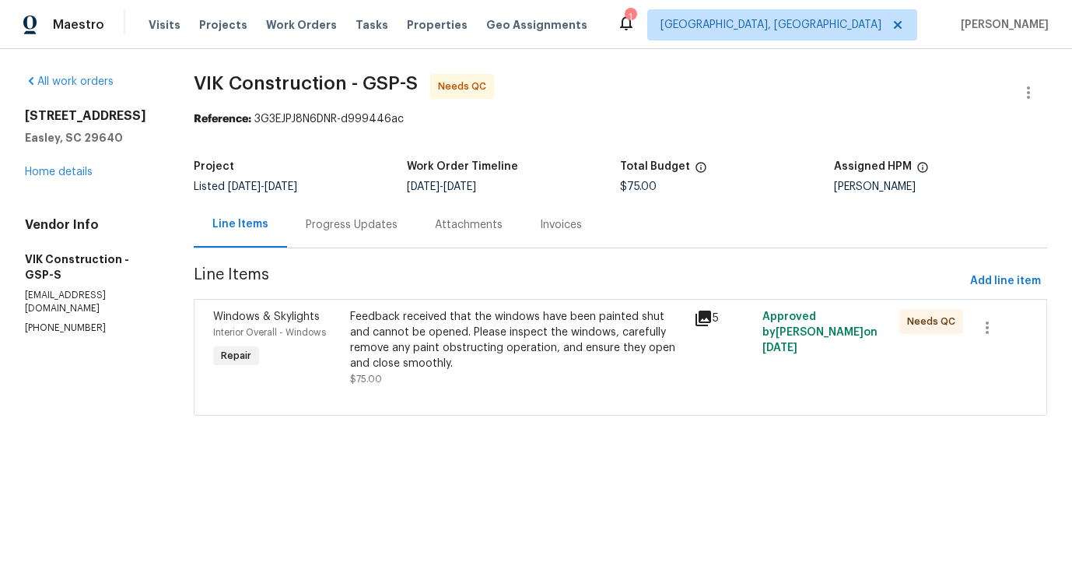
click at [401, 349] on div "Feedback received that the windows have been painted shut and cannot be opened.…" at bounding box center [517, 340] width 334 height 62
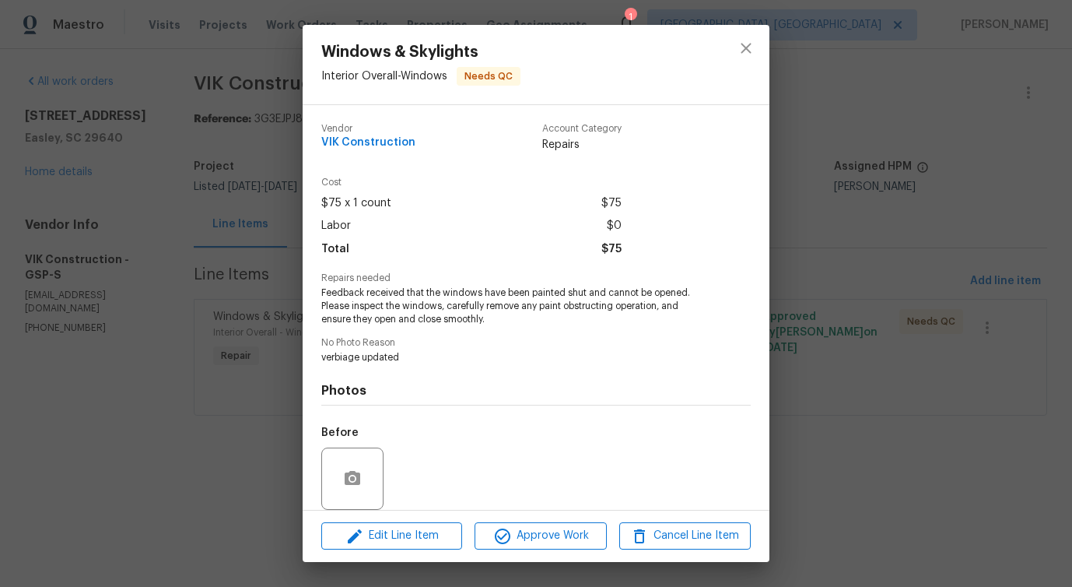
scroll to position [117, 0]
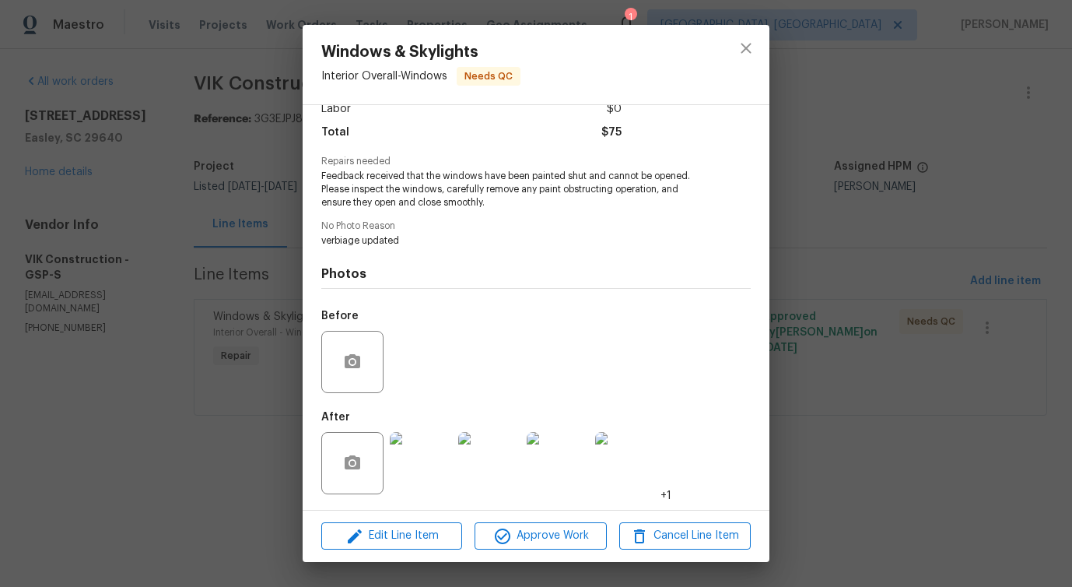
click at [399, 465] on img at bounding box center [421, 463] width 62 height 62
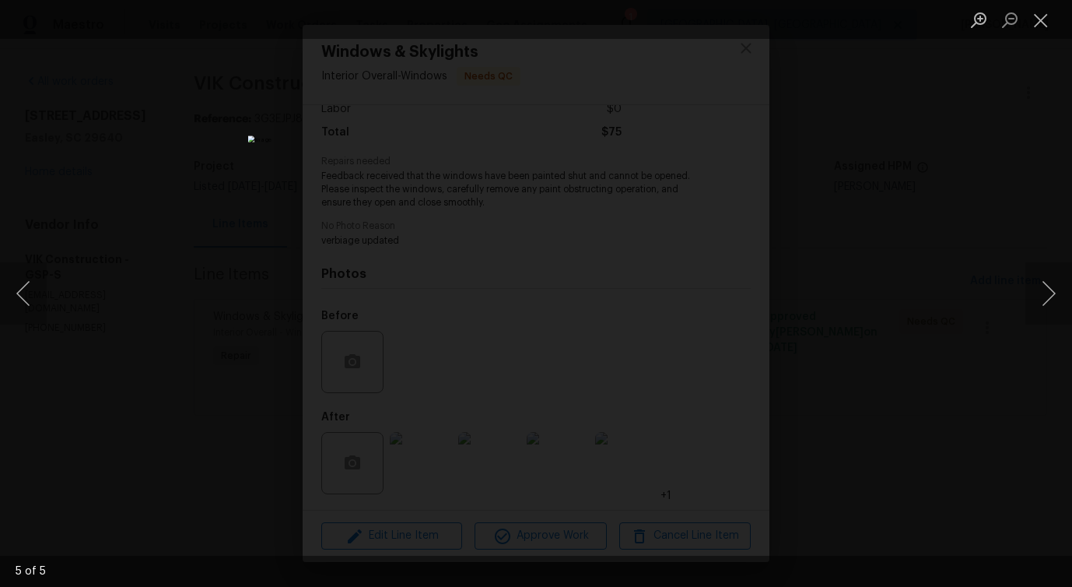
click at [247, 216] on div "Lightbox" at bounding box center [536, 293] width 1072 height 587
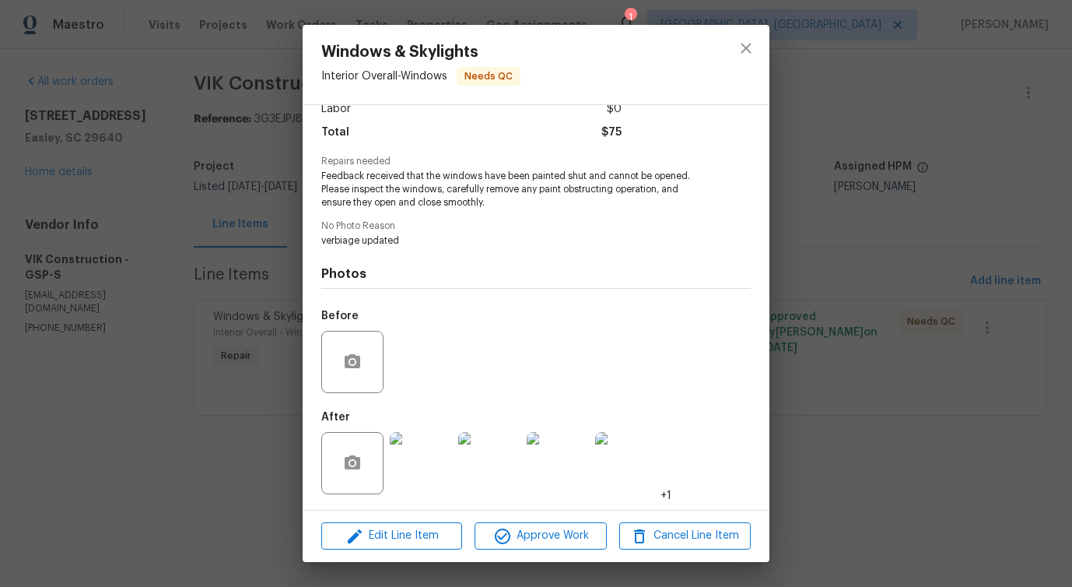
click at [247, 216] on div "Windows & Skylights Interior Overall - Windows Needs QC Vendor VIK Construction…" at bounding box center [536, 293] width 1072 height 587
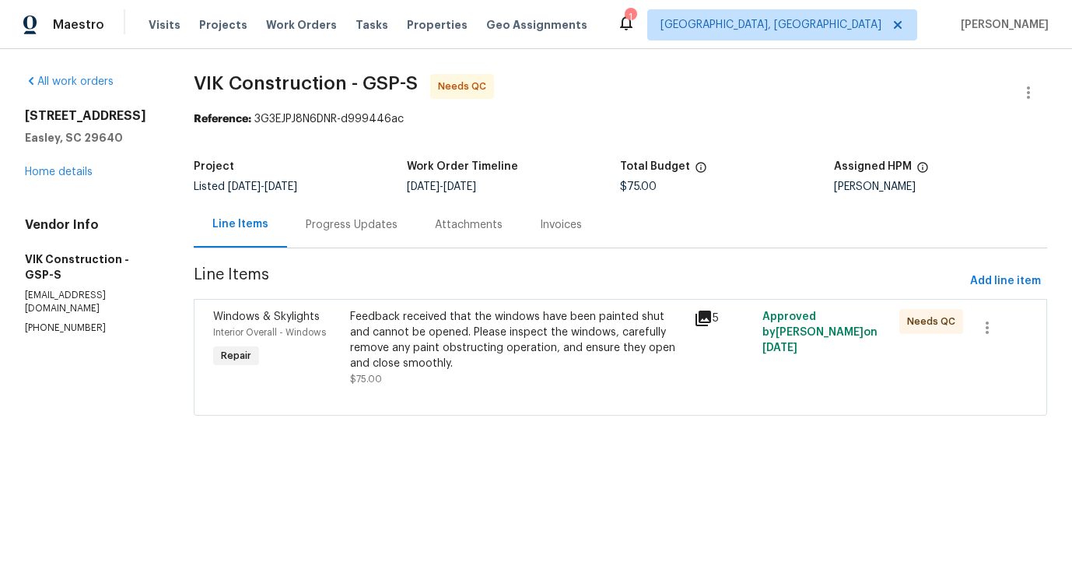
click at [350, 239] on div "Progress Updates" at bounding box center [351, 225] width 129 height 46
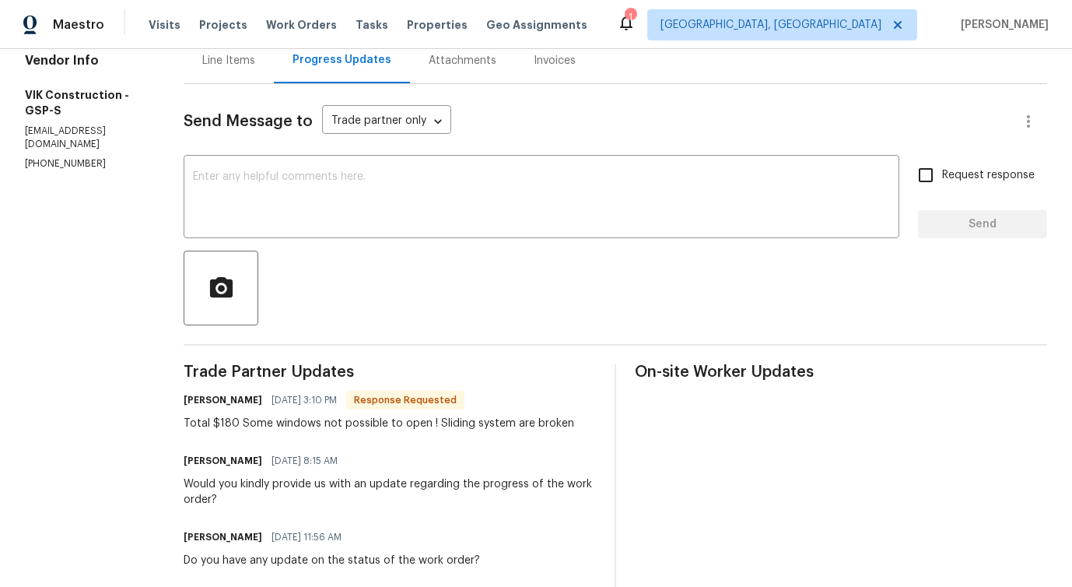
scroll to position [124, 0]
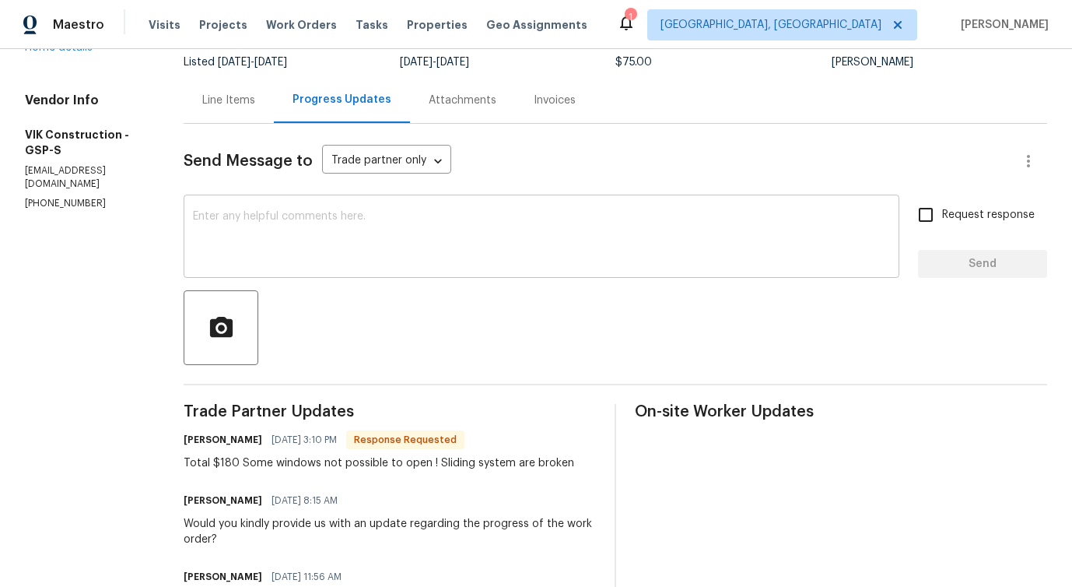
click at [345, 226] on textarea at bounding box center [541, 238] width 697 height 54
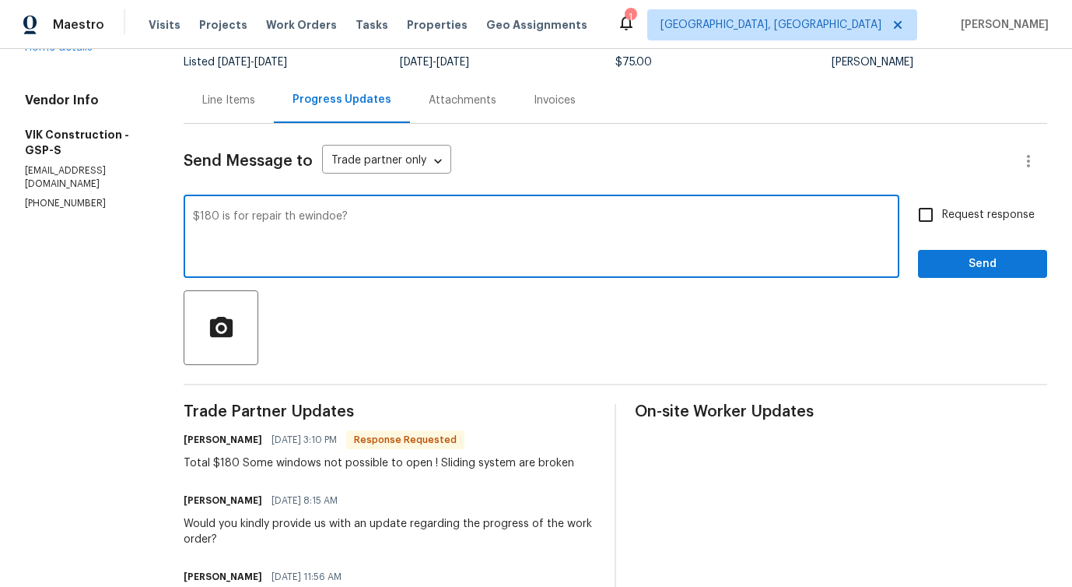
click at [334, 221] on textarea "$180 is for repair th ewindoe?" at bounding box center [541, 238] width 697 height 54
type textarea "$180 is for repair th window?"
click at [312, 210] on div "$180 is for repair th window? x ​" at bounding box center [542, 237] width 716 height 79
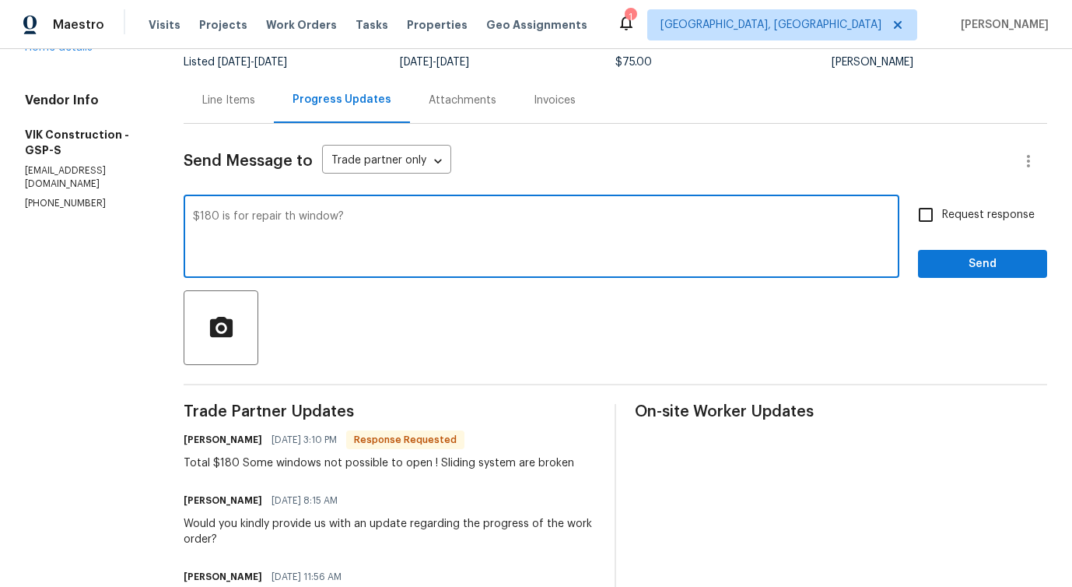
click at [312, 210] on div "$180 is for repair th window? x ​" at bounding box center [542, 237] width 716 height 79
click at [313, 222] on textarea "$180 is for repair th window?" at bounding box center [541, 238] width 697 height 54
paste textarea "Just to confirm, is the $180 for the window repair?"
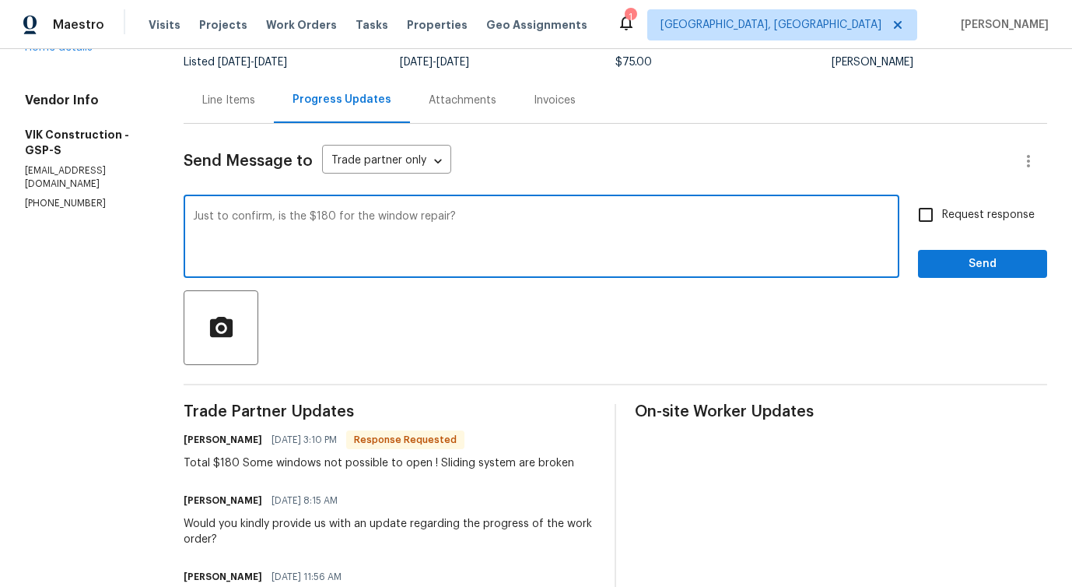
click at [241, 220] on textarea "Just to confirm, is the $180 for the window repair?" at bounding box center [541, 238] width 697 height 54
type textarea "Just to confirm, is the $180 for the window repair?"
click at [939, 209] on input "Request response" at bounding box center [926, 214] width 33 height 33
checkbox input "true"
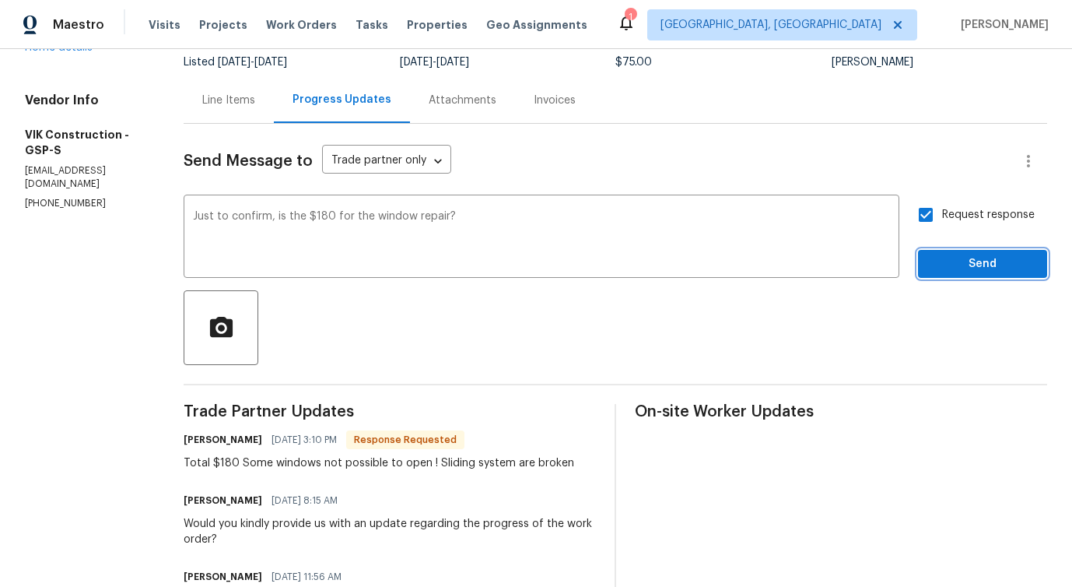
click at [959, 268] on span "Send" at bounding box center [983, 263] width 104 height 19
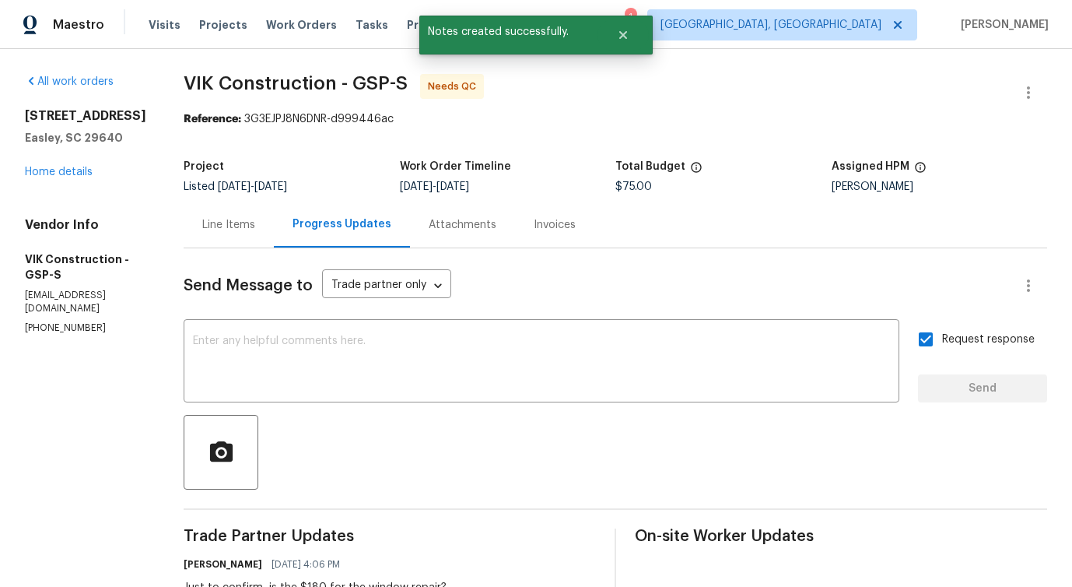
click at [255, 231] on div "Line Items" at bounding box center [228, 225] width 53 height 16
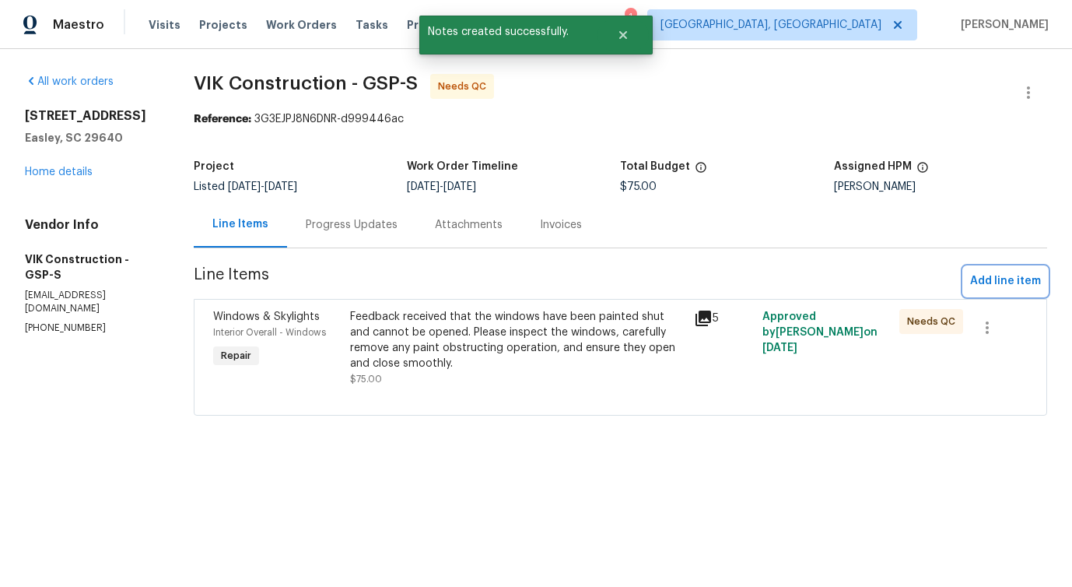
click at [1018, 285] on span "Add line item" at bounding box center [1005, 281] width 71 height 19
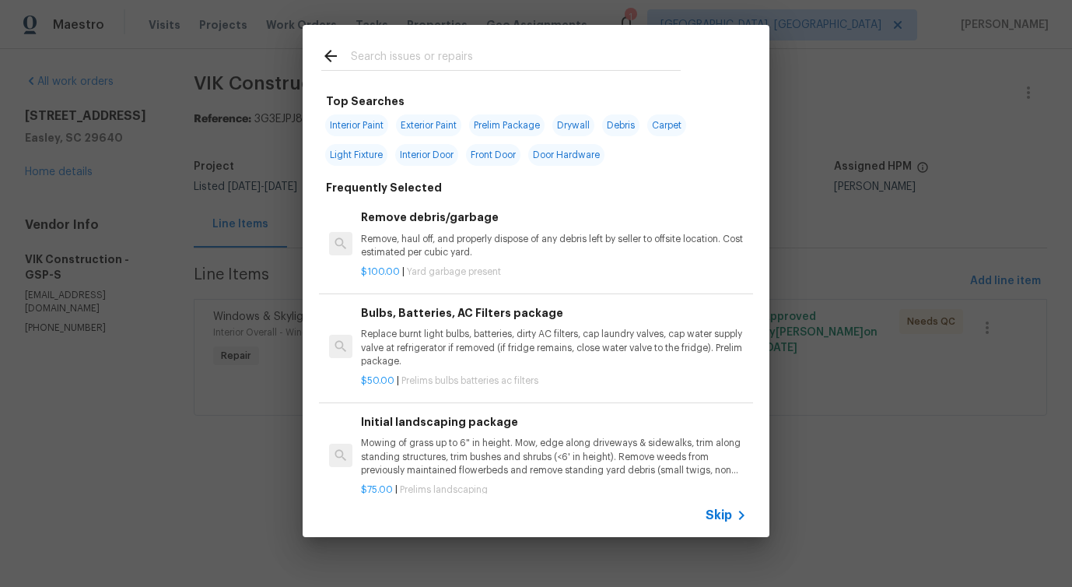
click at [715, 520] on span "Skip" at bounding box center [719, 515] width 26 height 16
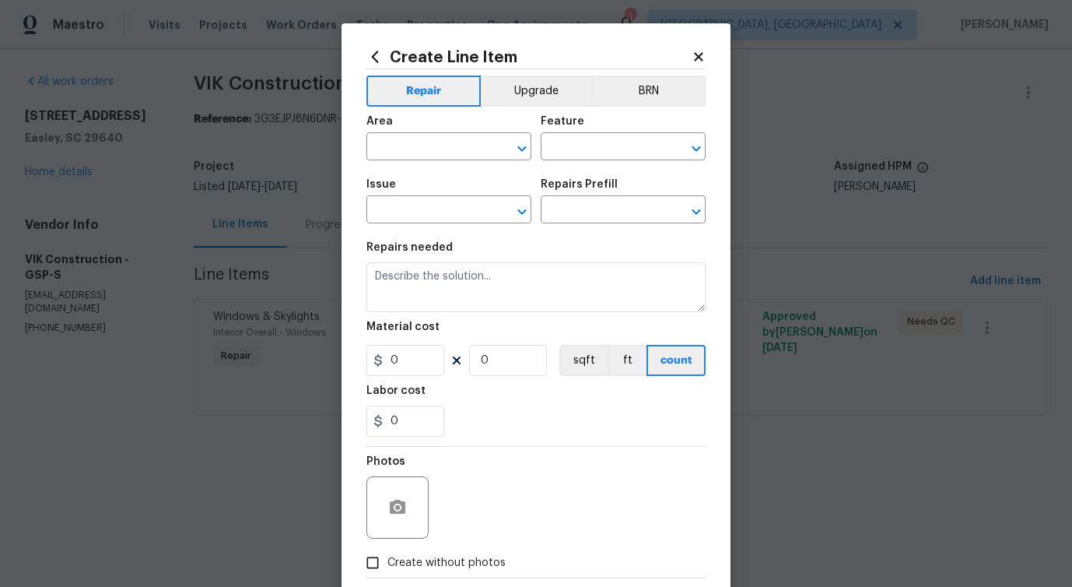
click at [436, 131] on div "Area" at bounding box center [448, 126] width 165 height 20
click at [431, 156] on input "text" at bounding box center [426, 148] width 121 height 24
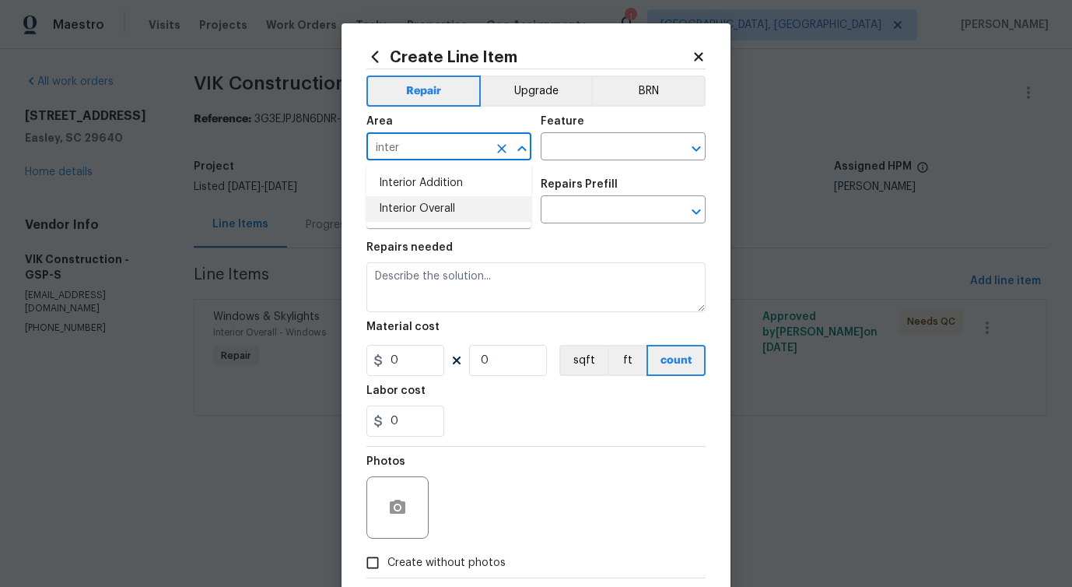
click at [434, 213] on li "Interior Overall" at bounding box center [448, 209] width 165 height 26
type input "Interior Overall"
click at [606, 157] on input "text" at bounding box center [601, 148] width 121 height 24
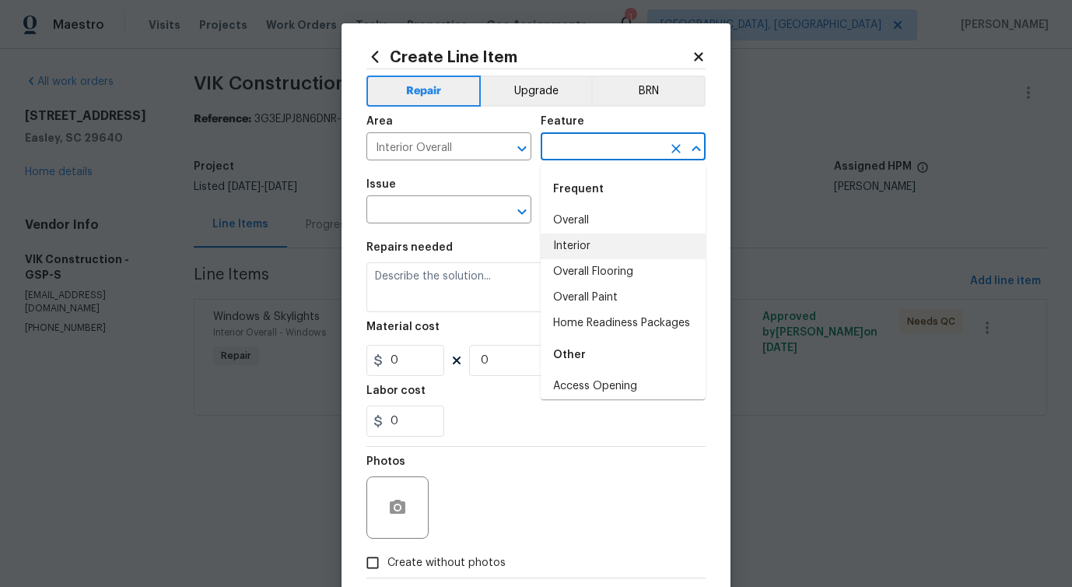
click at [582, 252] on li "Interior" at bounding box center [623, 246] width 165 height 26
type input "Interior"
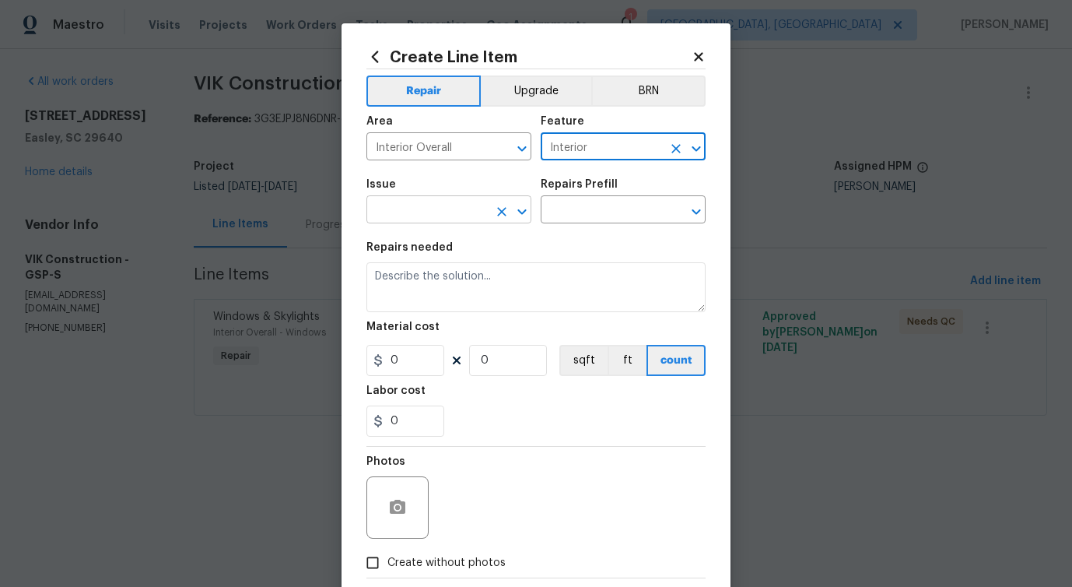
click at [432, 213] on input "text" at bounding box center [426, 211] width 121 height 24
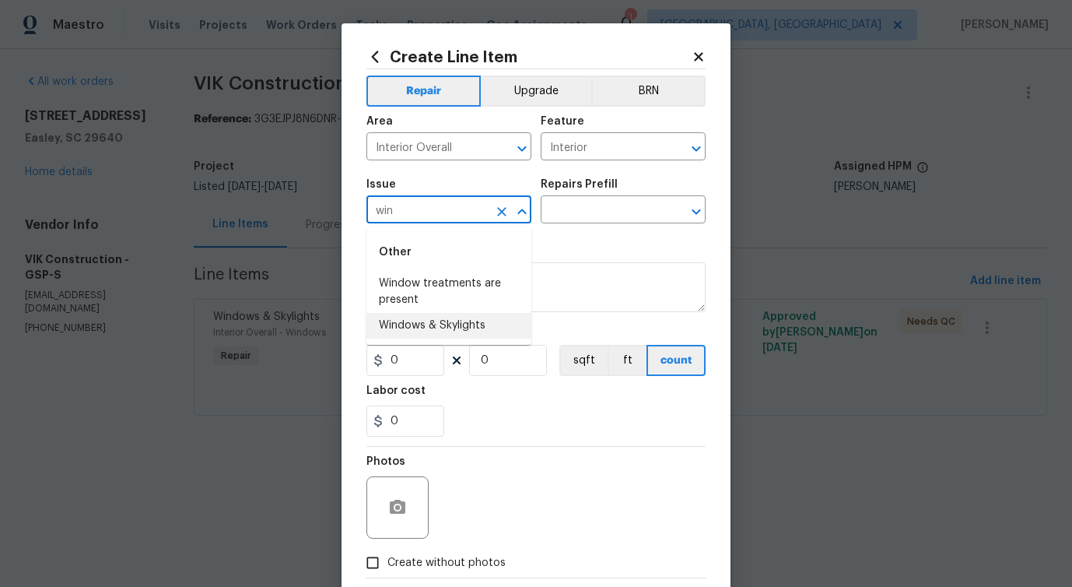
click at [468, 319] on li "Windows & Skylights" at bounding box center [448, 326] width 165 height 26
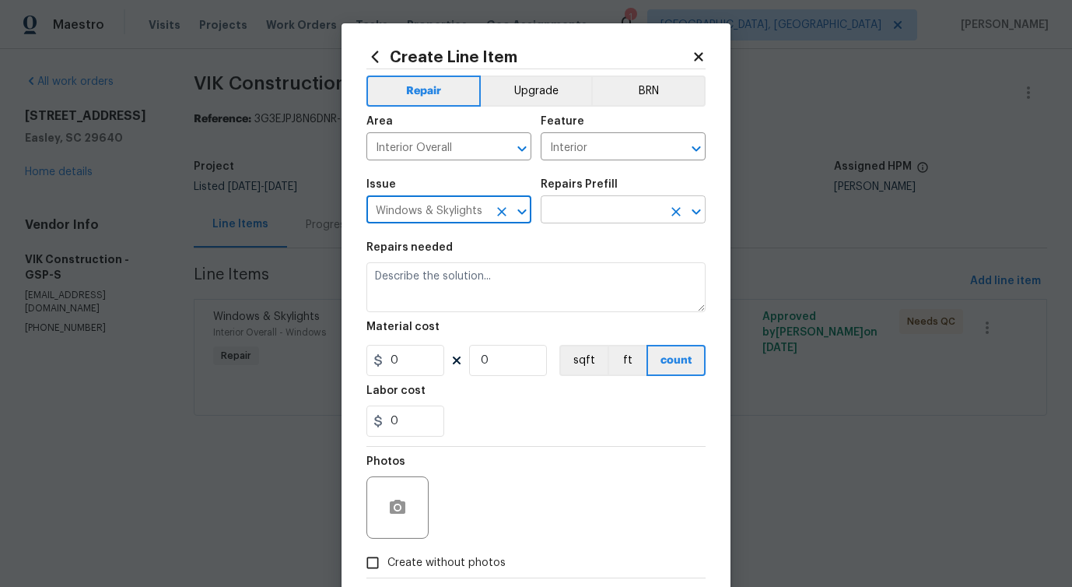
type input "Windows & Skylights"
click at [594, 201] on input "text" at bounding box center [601, 211] width 121 height 24
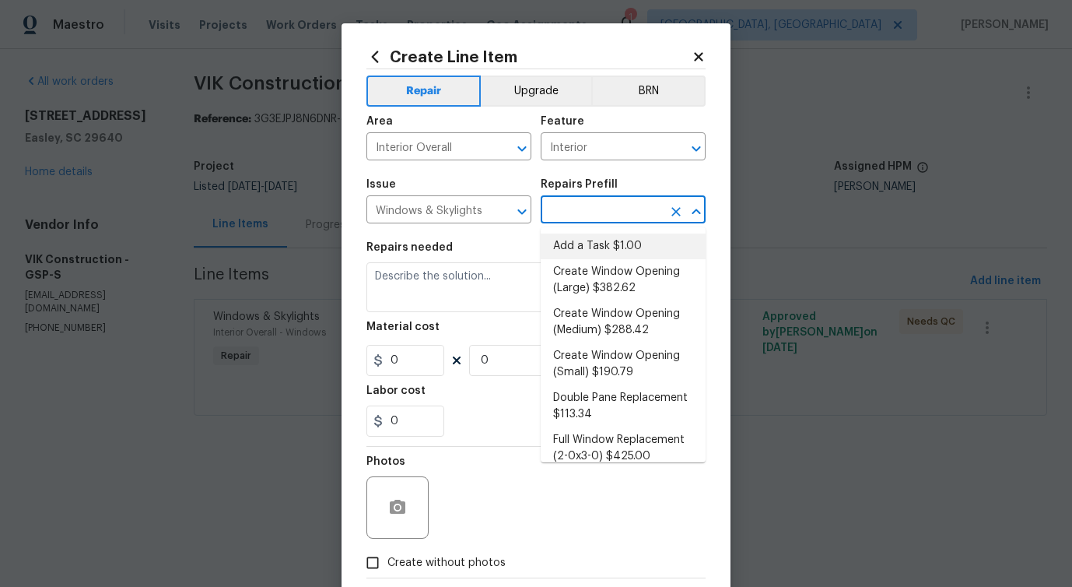
click at [580, 238] on li "Add a Task $1.00" at bounding box center [623, 246] width 165 height 26
type input "Add a Task $1.00"
type textarea "HPM to detail"
type input "1"
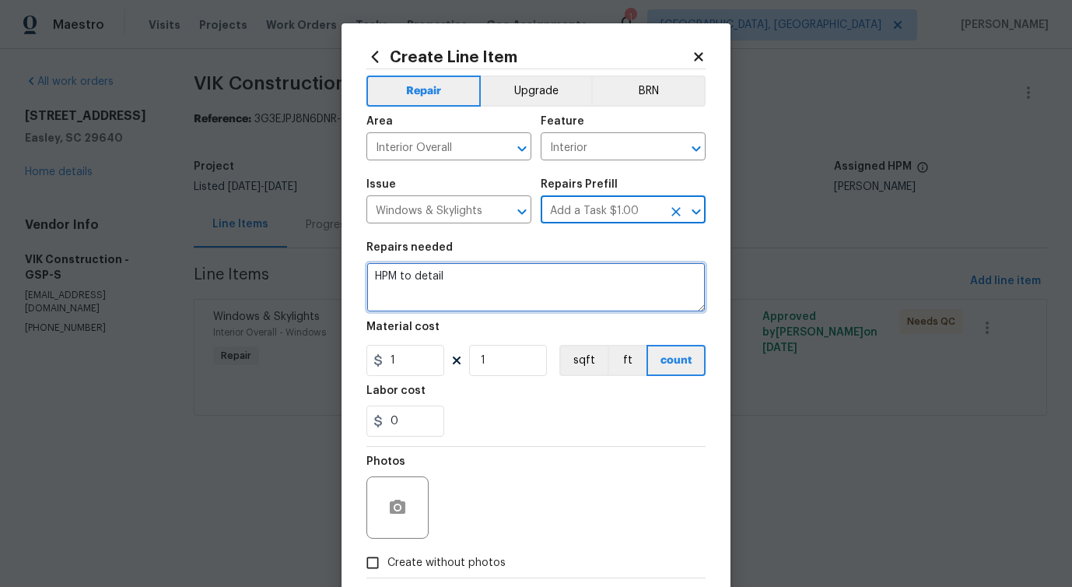
click at [430, 273] on textarea "HPM to detail" at bounding box center [535, 287] width 339 height 50
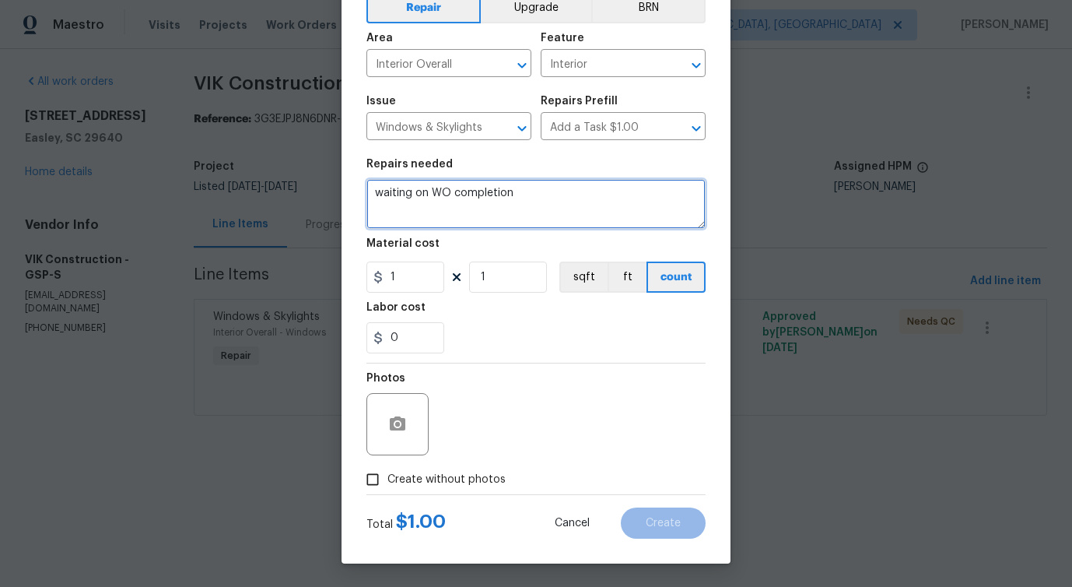
type textarea "waiting on WO completion"
click at [493, 480] on span "Create without photos" at bounding box center [446, 480] width 118 height 16
click at [387, 480] on input "Create without photos" at bounding box center [373, 480] width 30 height 30
checkbox input "true"
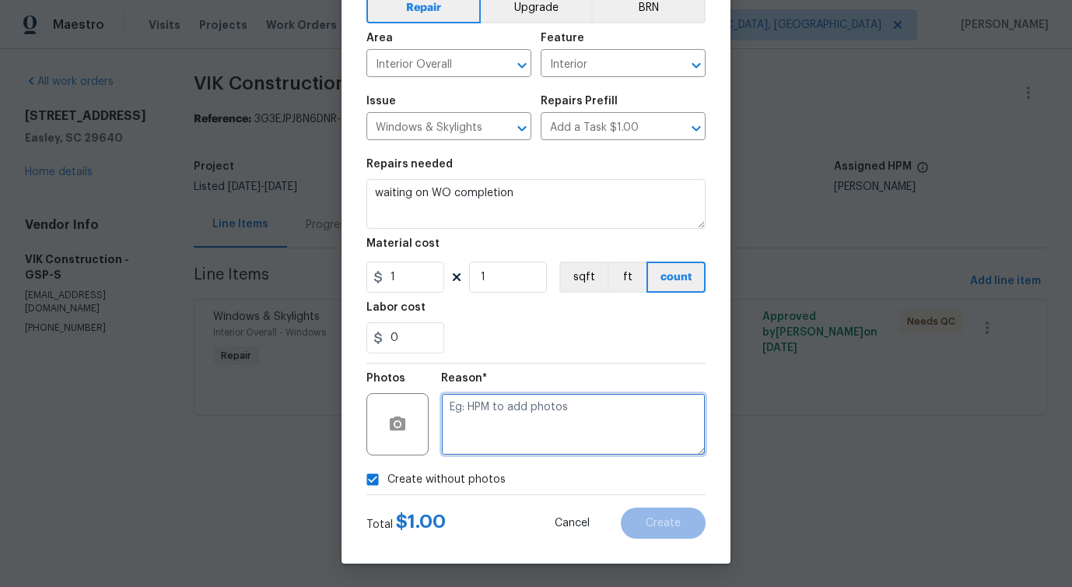
click at [574, 430] on textarea at bounding box center [573, 424] width 265 height 62
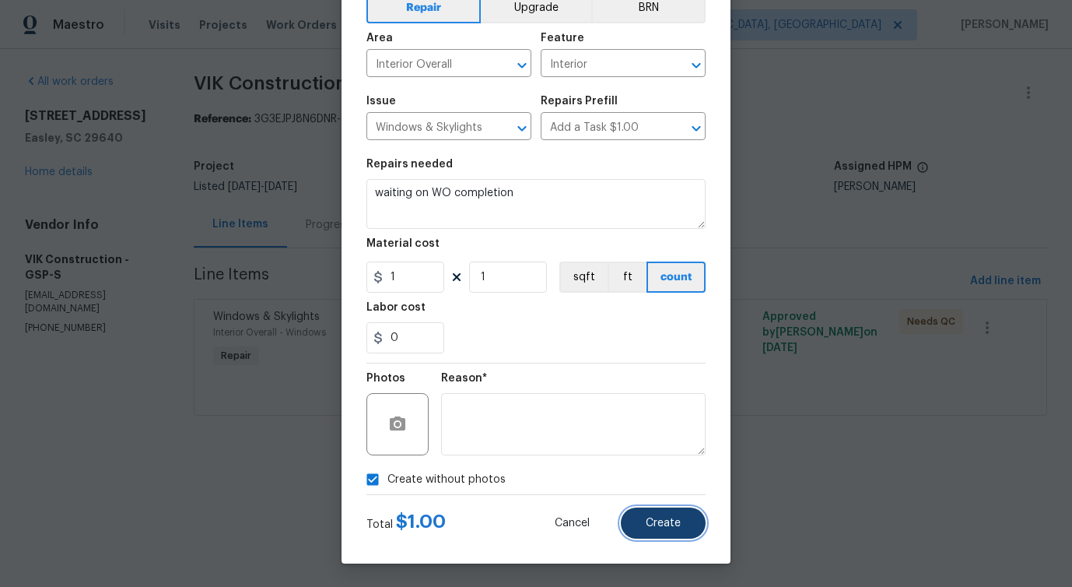
click at [661, 518] on span "Create" at bounding box center [663, 523] width 35 height 12
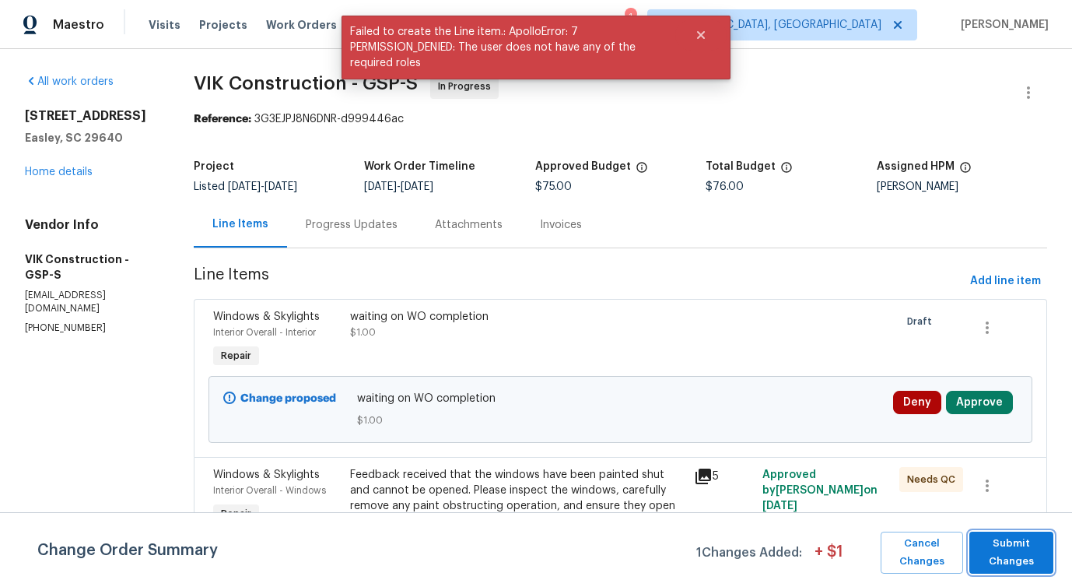
click at [1015, 549] on span "Submit Changes" at bounding box center [1011, 553] width 68 height 36
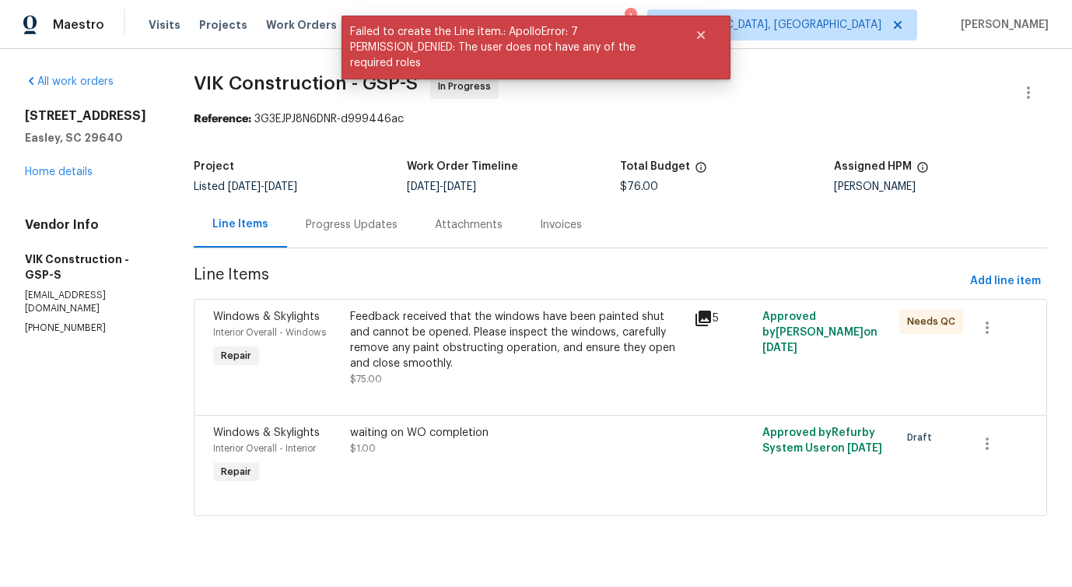
click at [361, 242] on div "Progress Updates" at bounding box center [351, 225] width 129 height 46
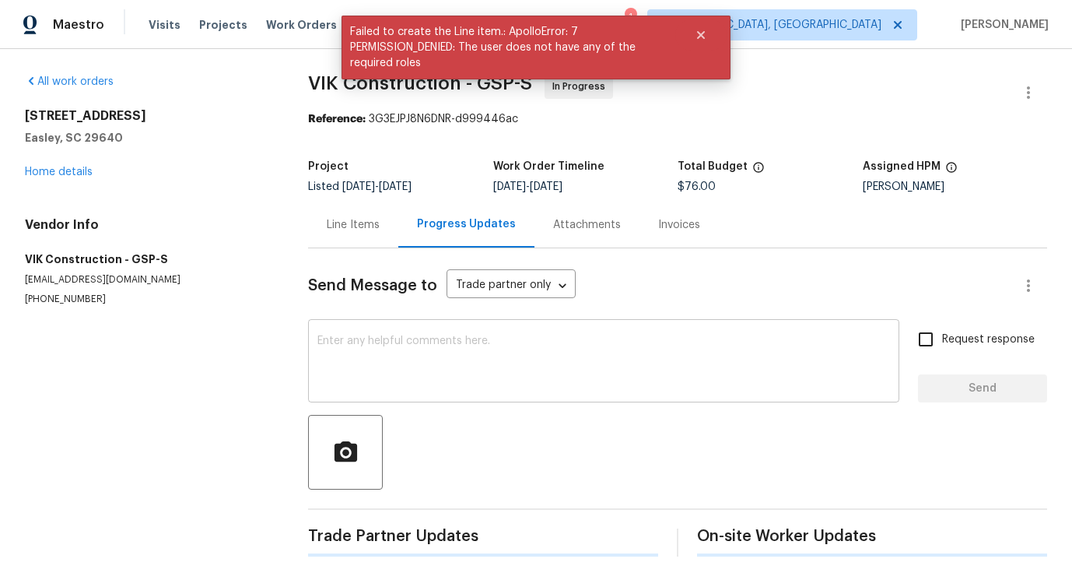
click at [402, 350] on textarea at bounding box center [603, 362] width 573 height 54
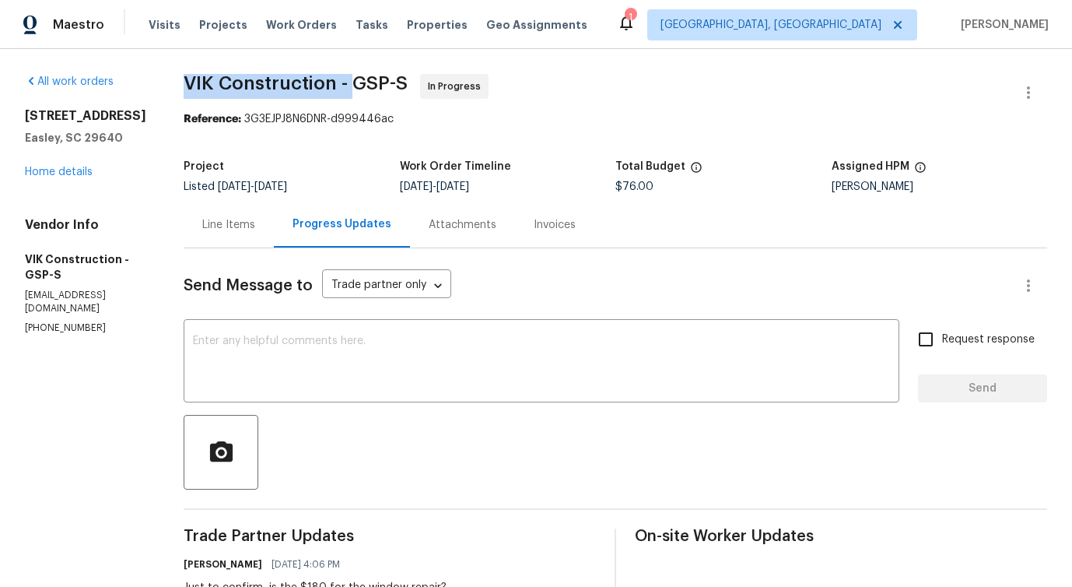
drag, startPoint x: 209, startPoint y: 78, endPoint x: 385, endPoint y: 80, distance: 176.6
click at [385, 80] on div "All work orders 218 Woodhaven Rd Easley, SC 29640 Home details Vendor Info VIK …" at bounding box center [536, 565] width 1072 height 1033
copy span "VIK Construction -"
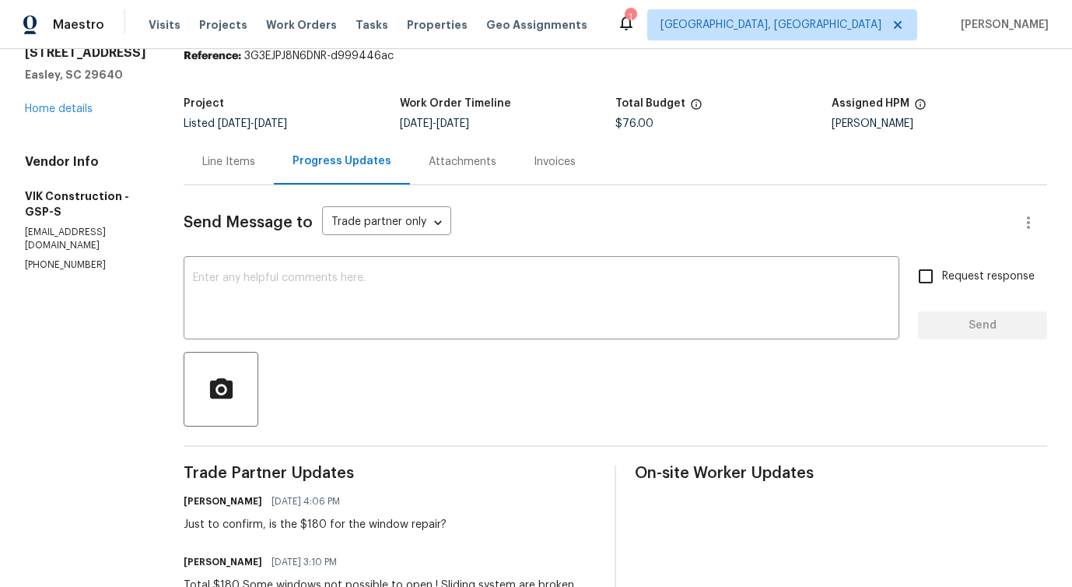
scroll to position [64, 0]
drag, startPoint x: 236, startPoint y: 524, endPoint x: 461, endPoint y: 519, distance: 224.9
click at [447, 519] on div "Just to confirm, is the $180 for the window repair?" at bounding box center [315, 524] width 263 height 16
copy div "to confirm, is the $180 for the window repair"
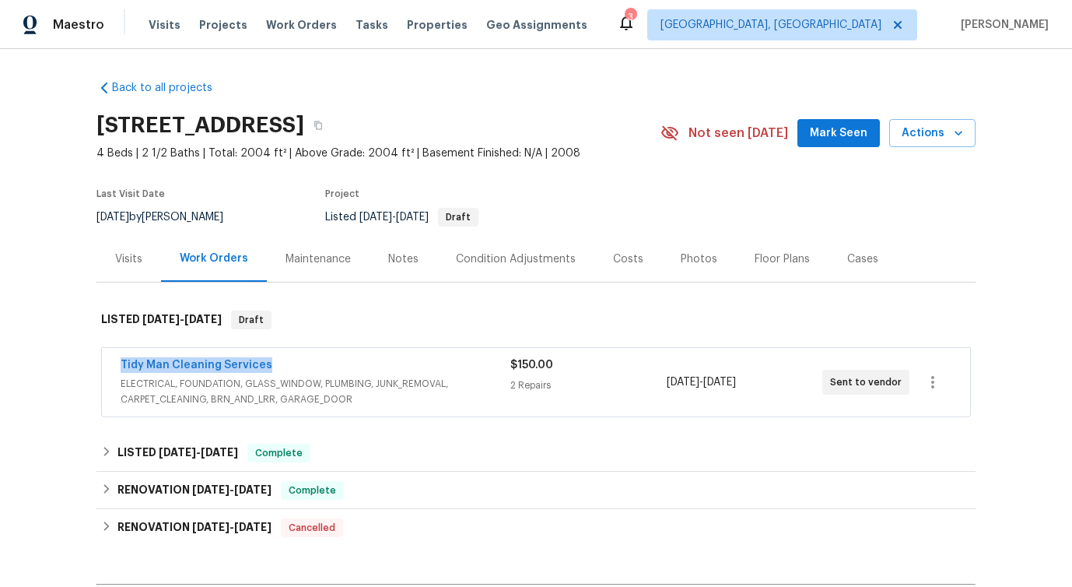
drag, startPoint x: 110, startPoint y: 370, endPoint x: 349, endPoint y: 369, distance: 238.1
click at [349, 369] on div "Tidy Man Cleaning Services ELECTRICAL, FOUNDATION, GLASS_WINDOW, PLUMBING, JUNK…" at bounding box center [536, 382] width 868 height 68
copy link "Tidy Man Cleaning Services"
click at [243, 366] on link "Tidy Man Cleaning Services" at bounding box center [197, 364] width 152 height 11
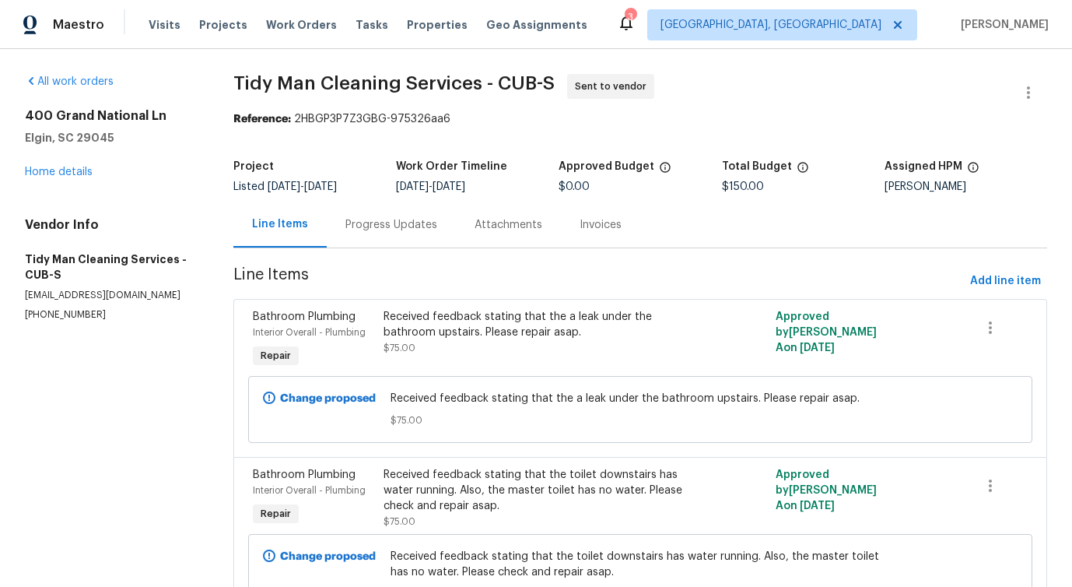
click at [427, 245] on div "Progress Updates" at bounding box center [391, 225] width 129 height 46
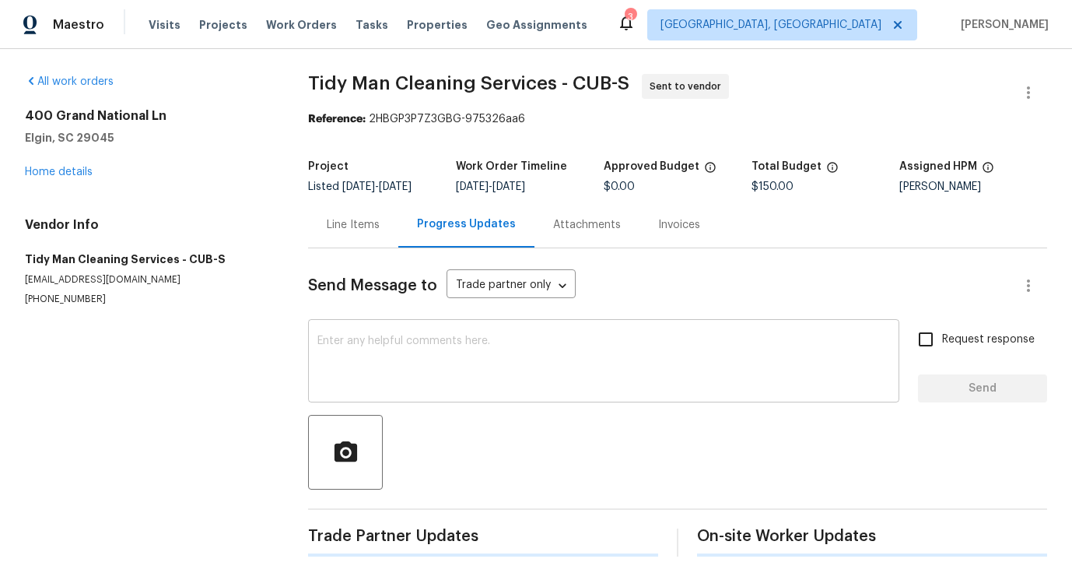
click at [468, 363] on textarea at bounding box center [603, 362] width 573 height 54
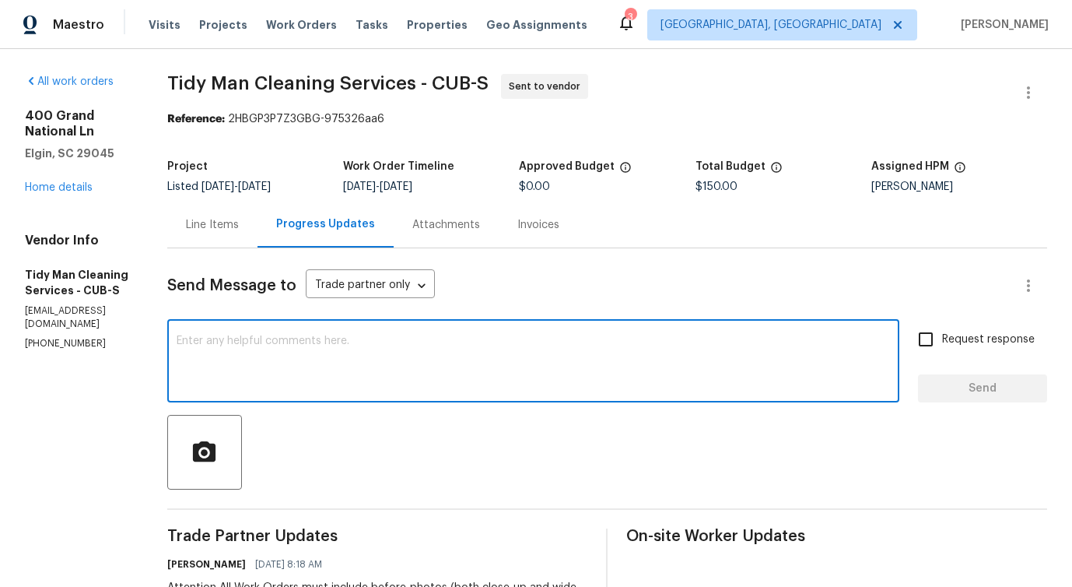
scroll to position [237, 0]
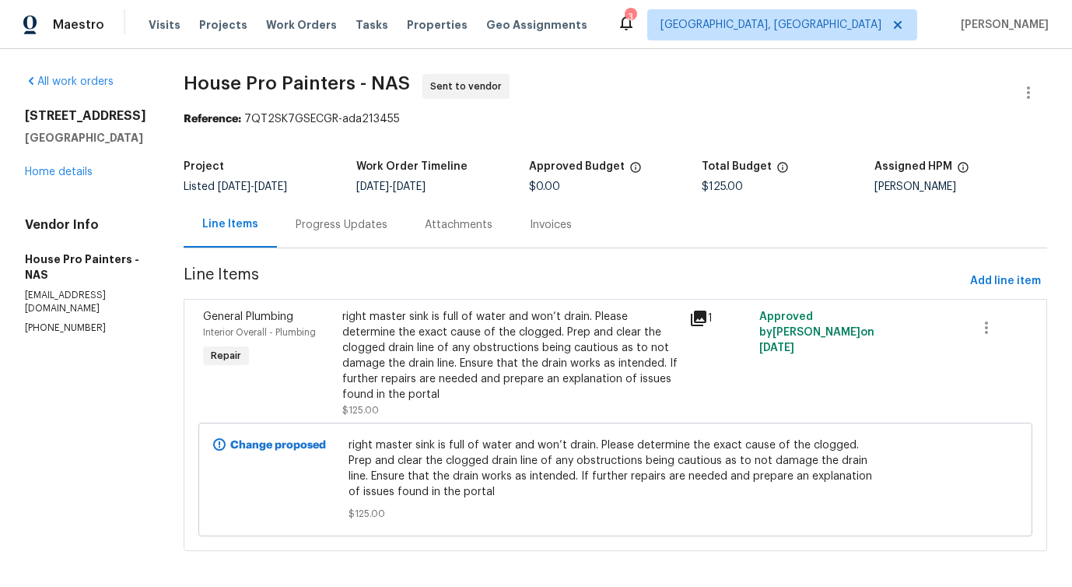
click at [368, 211] on div "Progress Updates" at bounding box center [341, 225] width 129 height 46
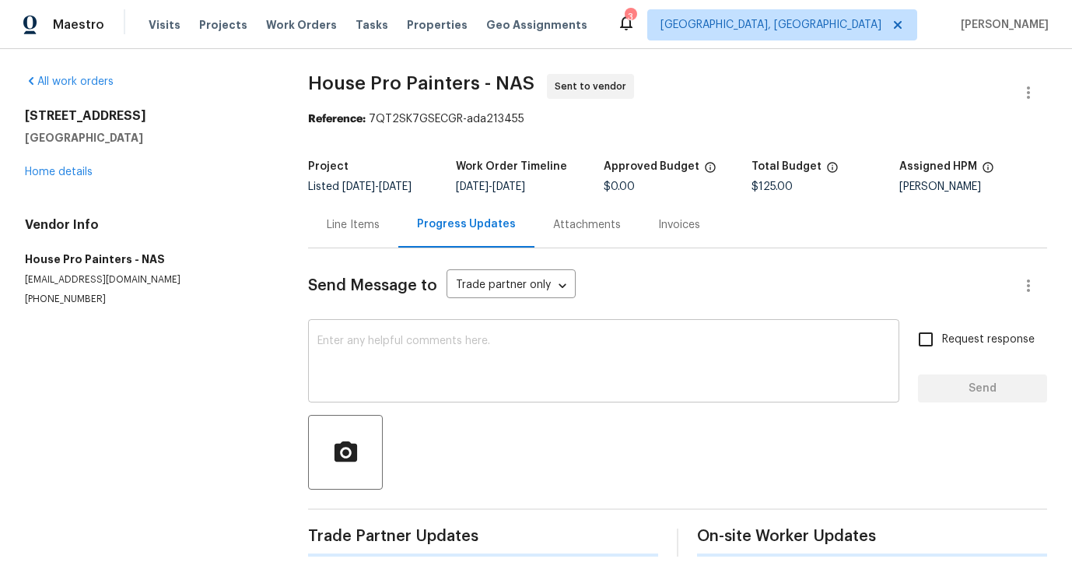
click at [392, 356] on textarea at bounding box center [603, 362] width 573 height 54
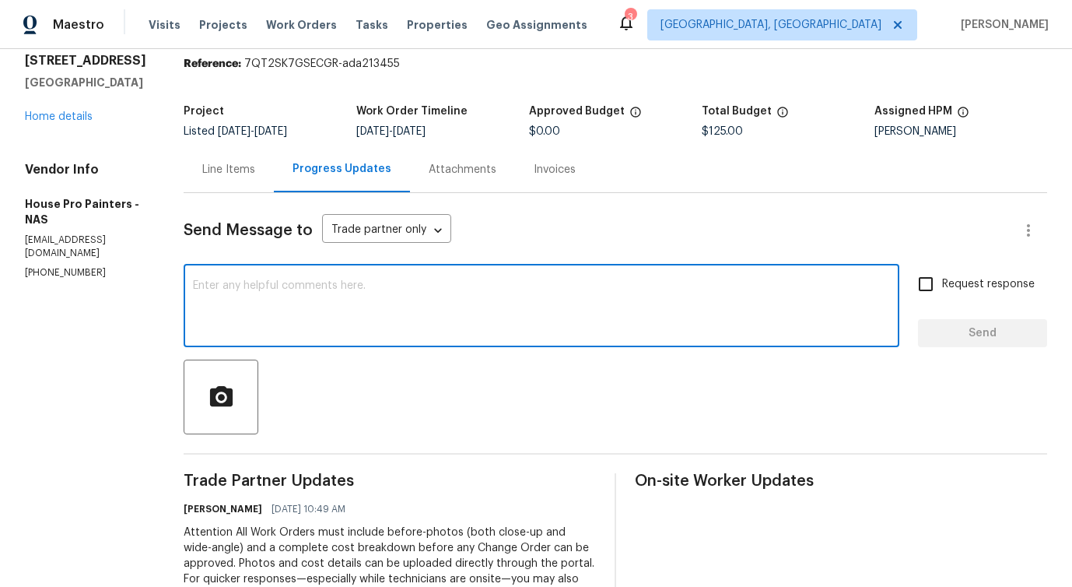
scroll to position [48, 0]
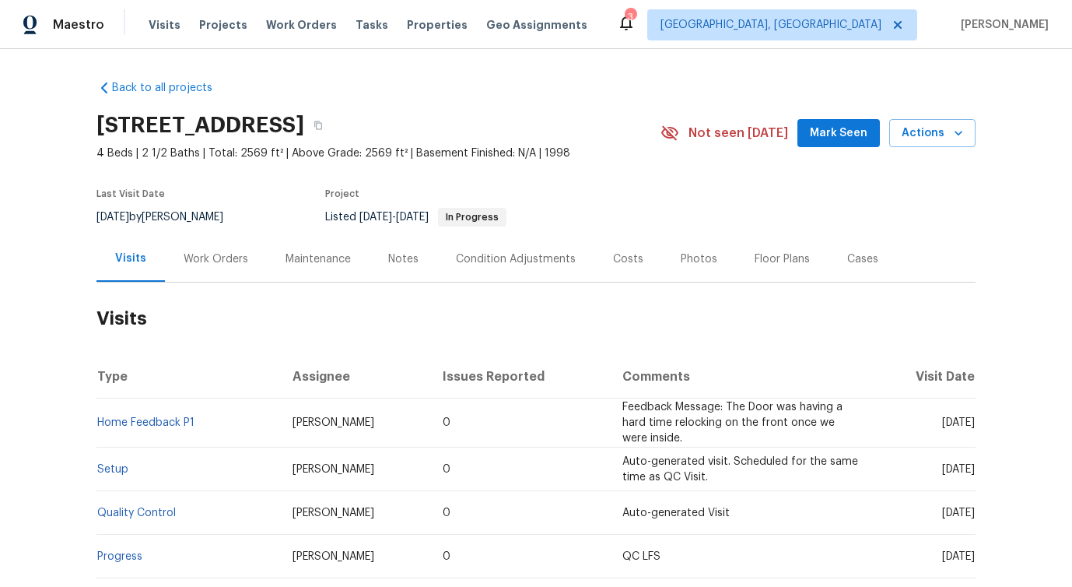
click at [219, 265] on div "Work Orders" at bounding box center [216, 259] width 65 height 16
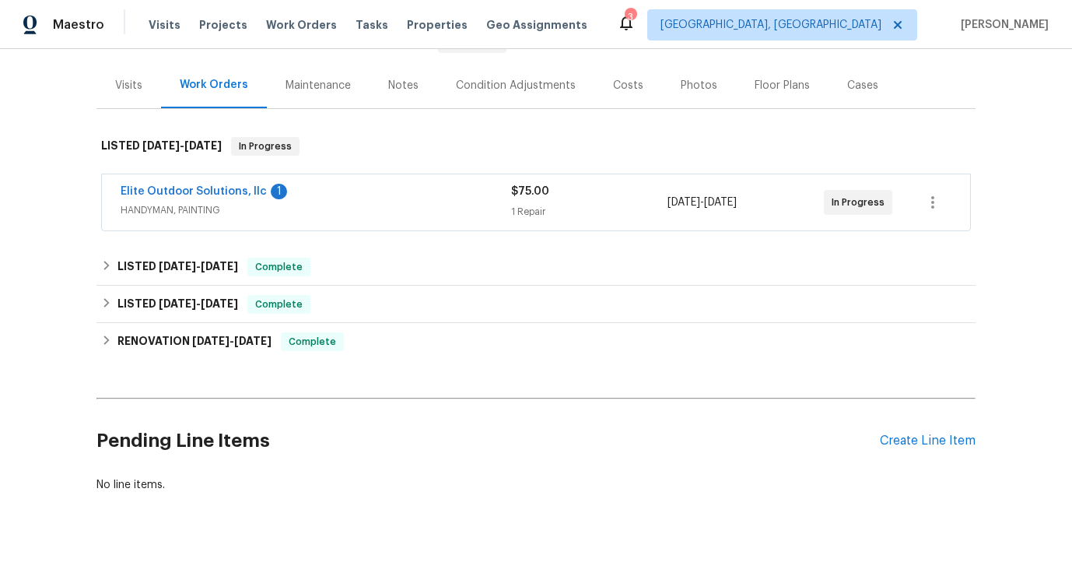
scroll to position [185, 0]
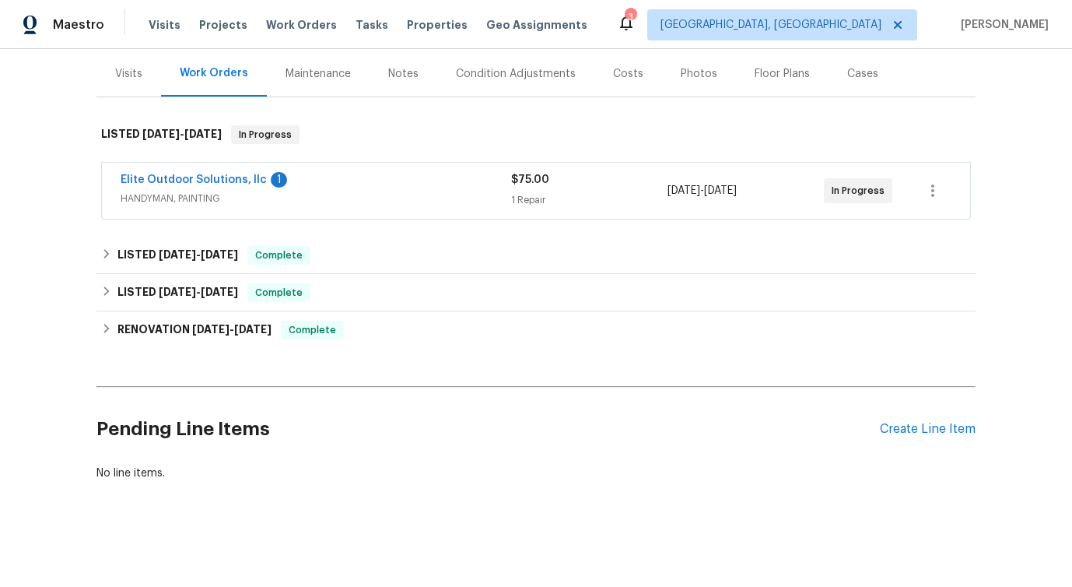
click at [222, 185] on span "Elite Outdoor Solutions, llc" at bounding box center [194, 180] width 146 height 16
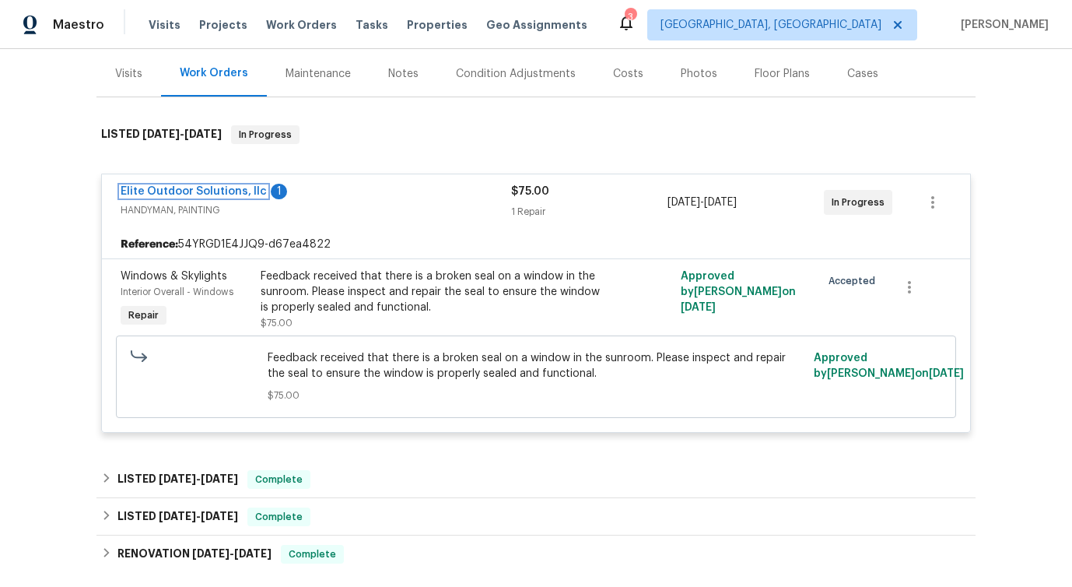
click at [214, 188] on link "Elite Outdoor Solutions, llc" at bounding box center [194, 191] width 146 height 11
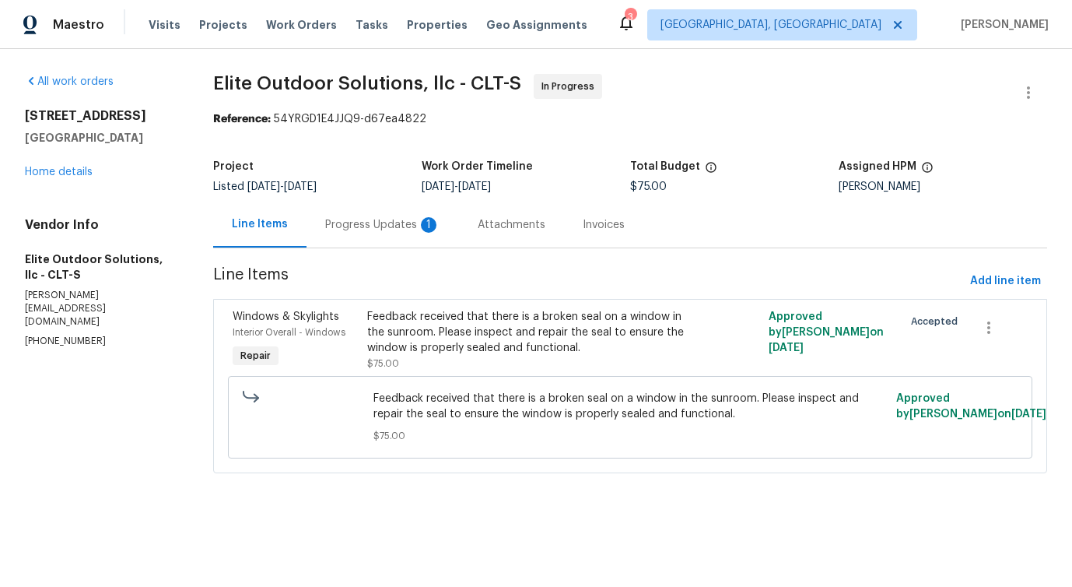
click at [331, 230] on div "Progress Updates 1" at bounding box center [382, 225] width 115 height 16
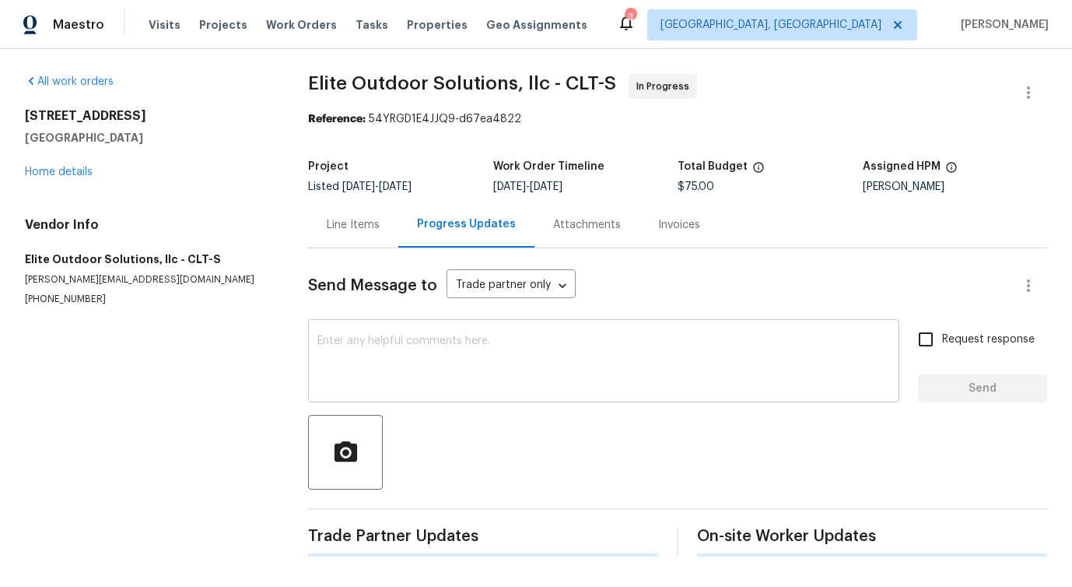
click at [332, 359] on textarea at bounding box center [603, 362] width 573 height 54
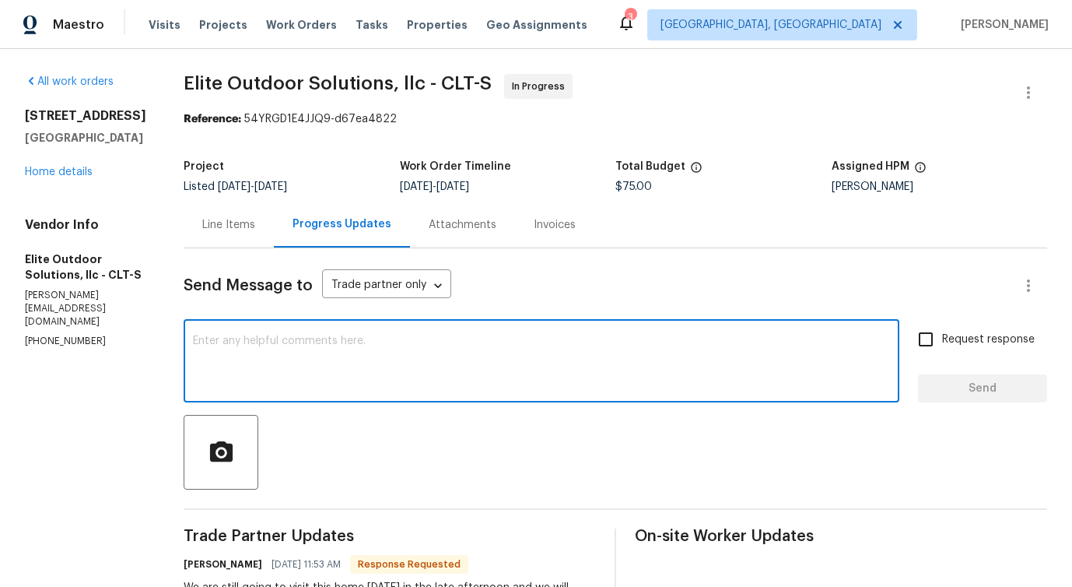
scroll to position [373, 0]
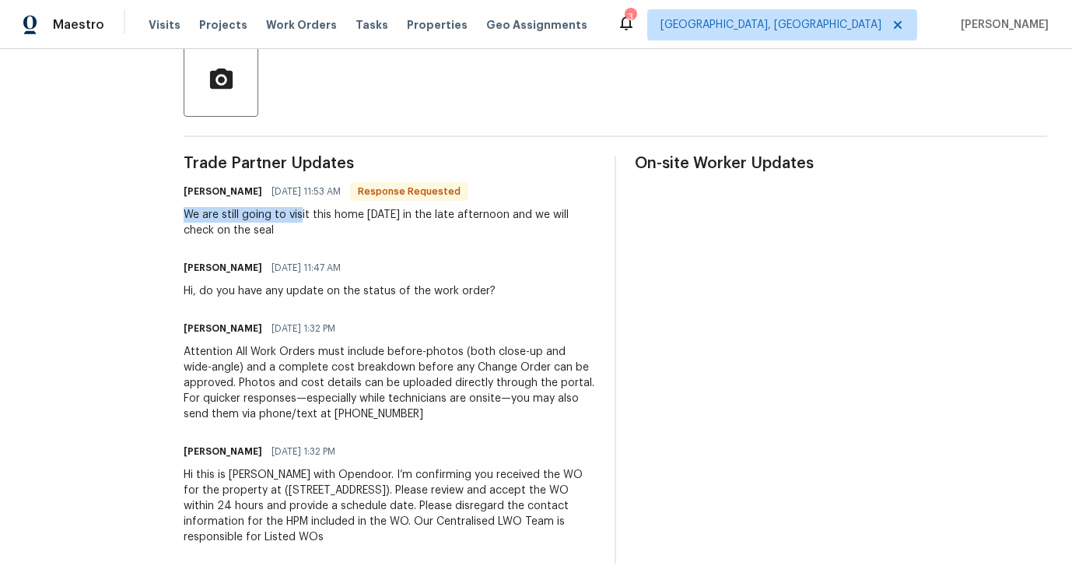
drag, startPoint x: 163, startPoint y: 215, endPoint x: 284, endPoint y: 220, distance: 121.5
click at [285, 220] on div "All work orders [STREET_ADDRESS] Home details Vendor Info Elite Outdoor Solutio…" at bounding box center [536, 132] width 1072 height 912
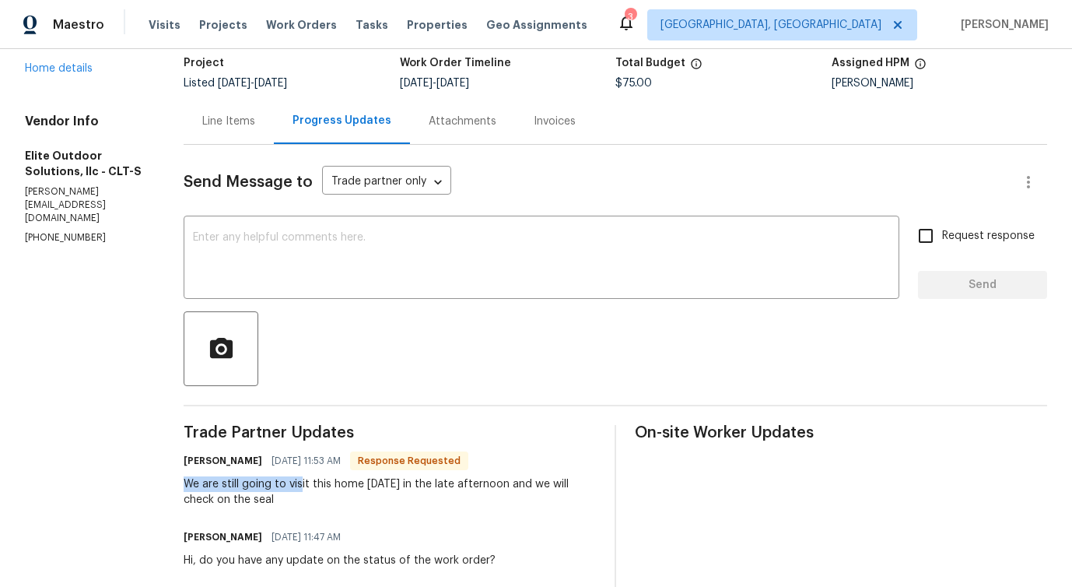
scroll to position [0, 0]
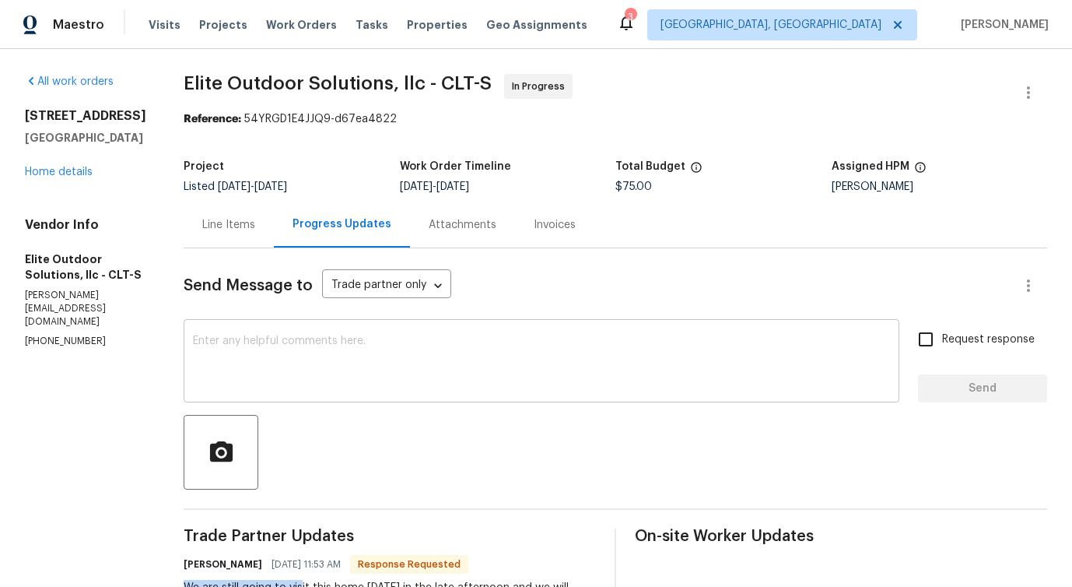
click at [240, 363] on textarea at bounding box center [541, 362] width 697 height 54
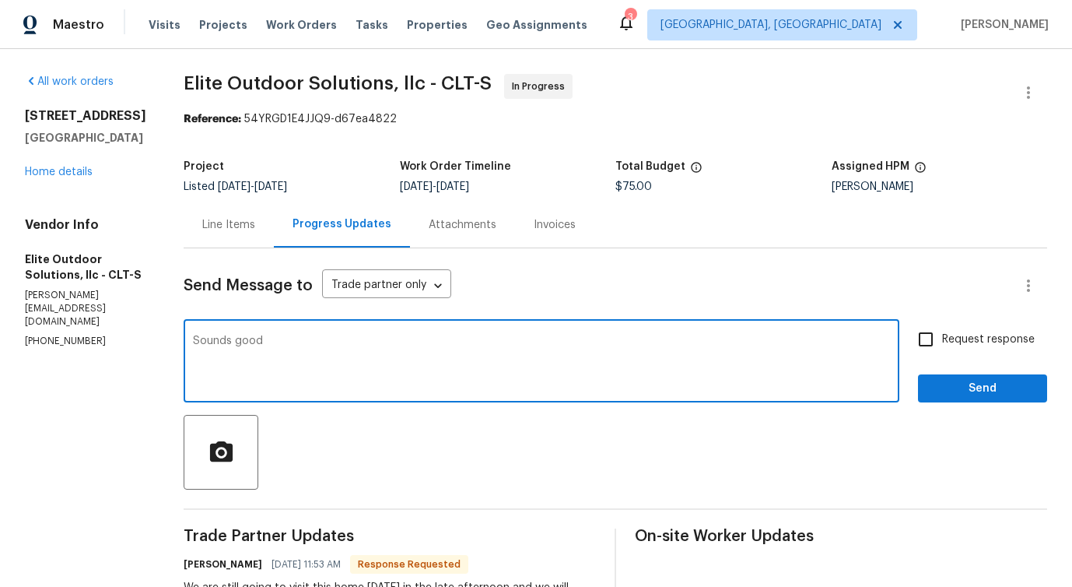
type textarea "Sounds good!"
click at [199, 349] on textarea "Sounds good!" at bounding box center [541, 362] width 697 height 54
paste textarea "Alright!"
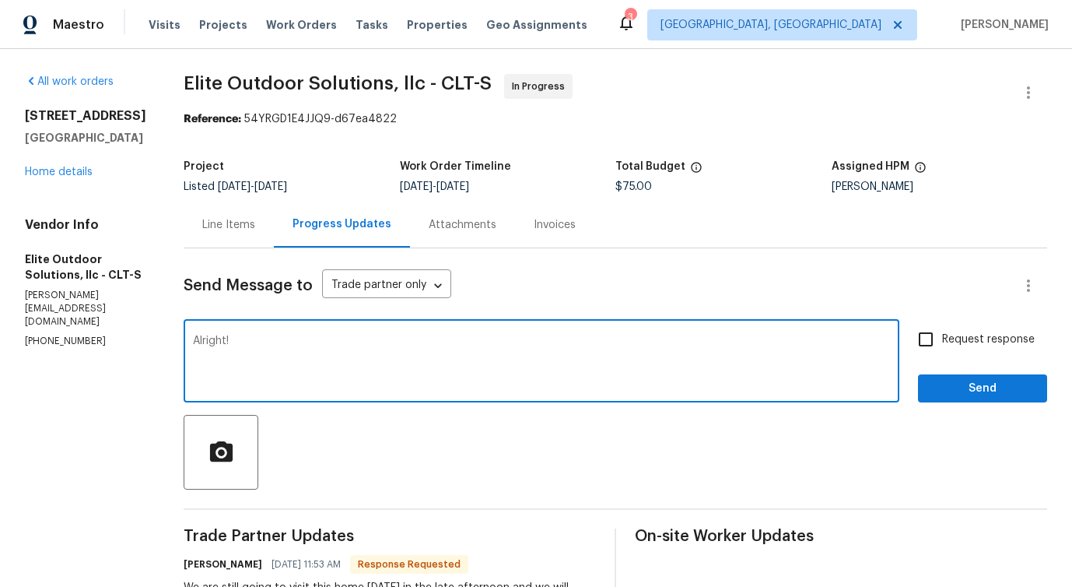
type textarea "Alright!"
click at [967, 397] on span "Send" at bounding box center [983, 388] width 104 height 19
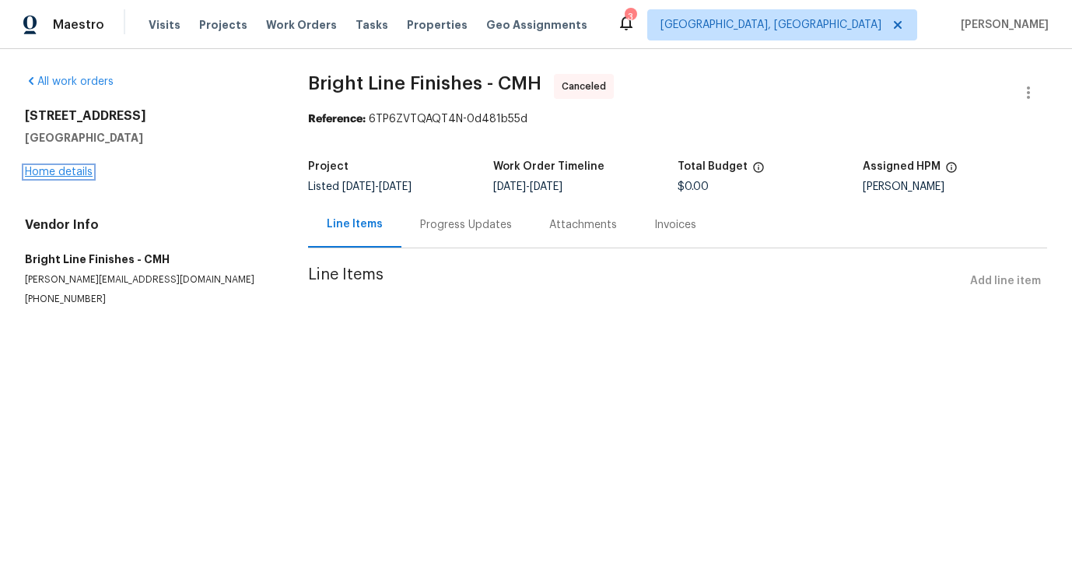
click at [72, 177] on link "Home details" at bounding box center [59, 172] width 68 height 11
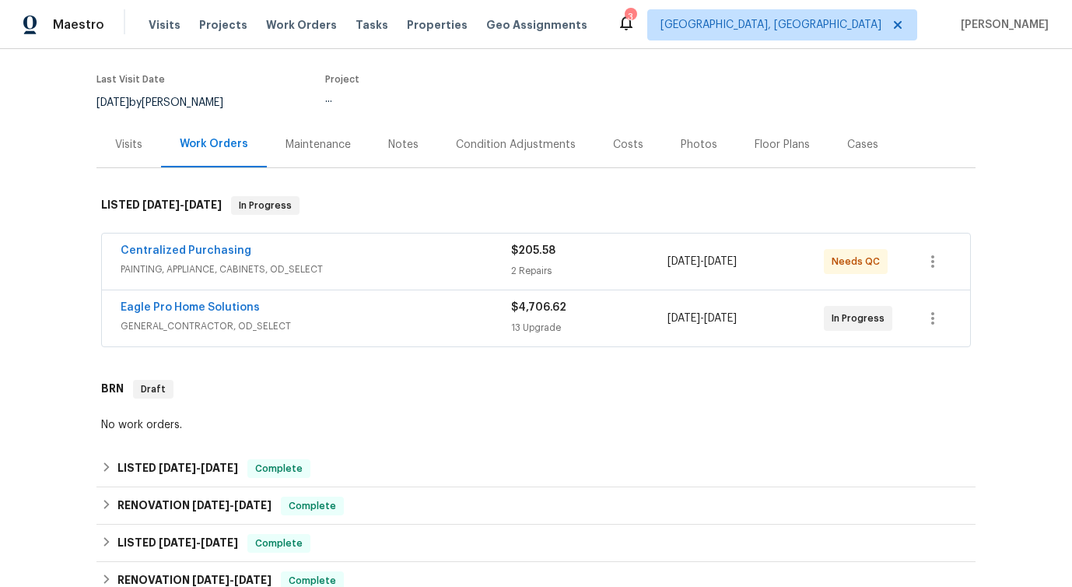
scroll to position [125, 0]
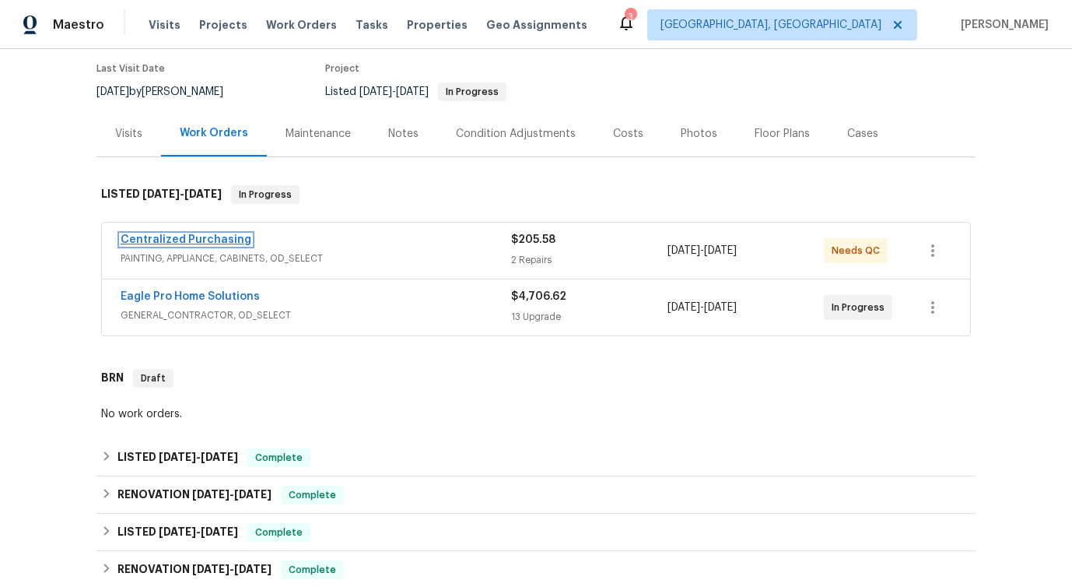
click at [223, 242] on link "Centralized Purchasing" at bounding box center [186, 239] width 131 height 11
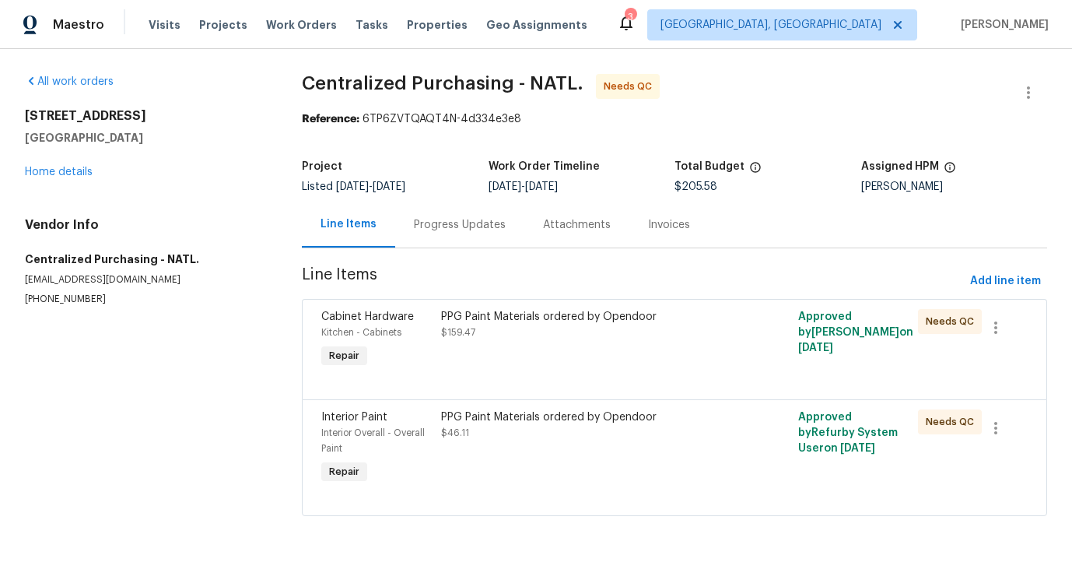
click at [405, 229] on div "Progress Updates" at bounding box center [459, 225] width 129 height 46
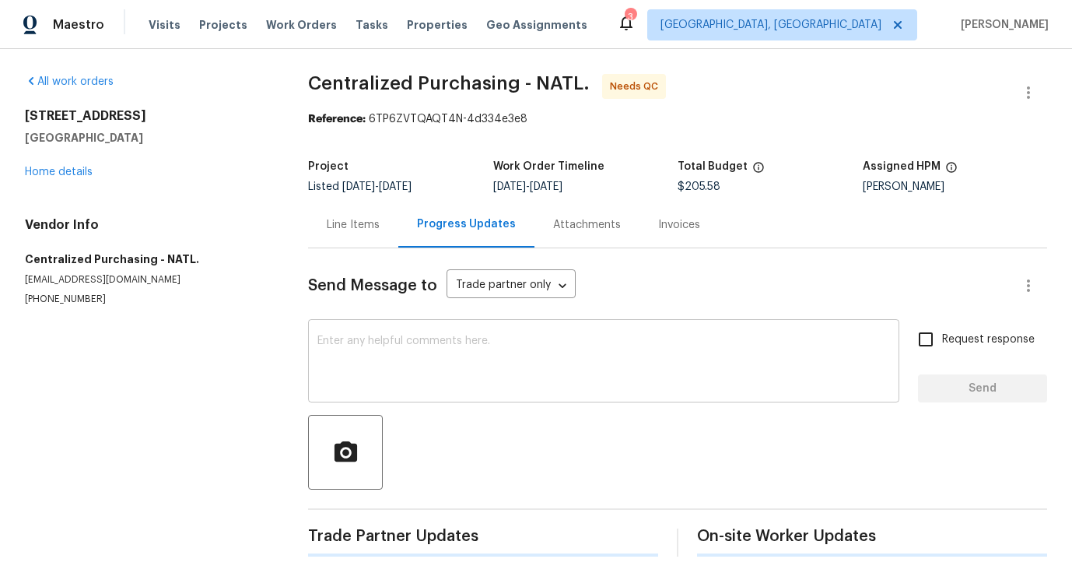
click at [466, 361] on textarea at bounding box center [603, 362] width 573 height 54
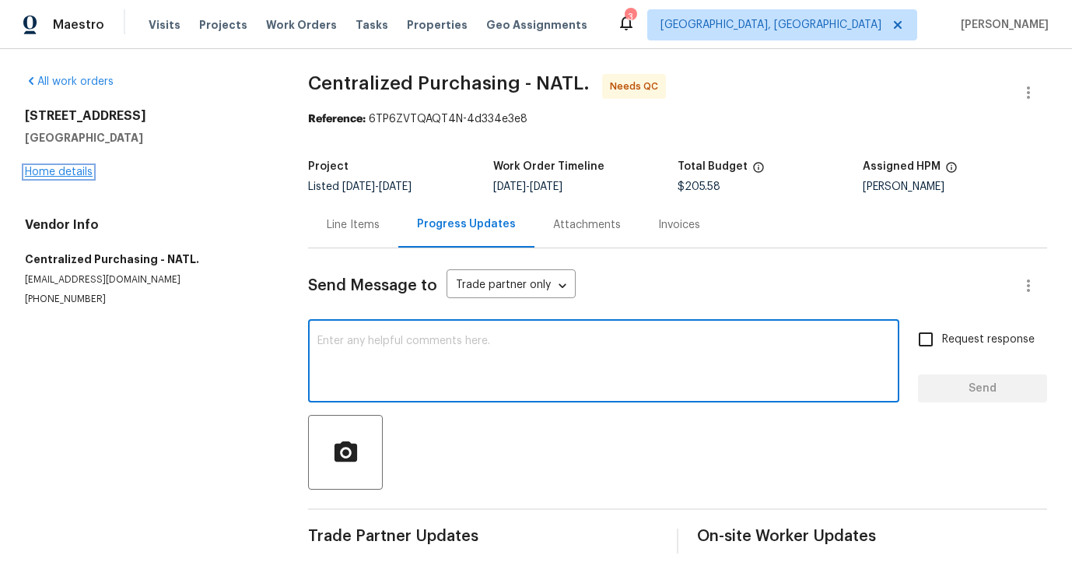
click at [66, 170] on link "Home details" at bounding box center [59, 172] width 68 height 11
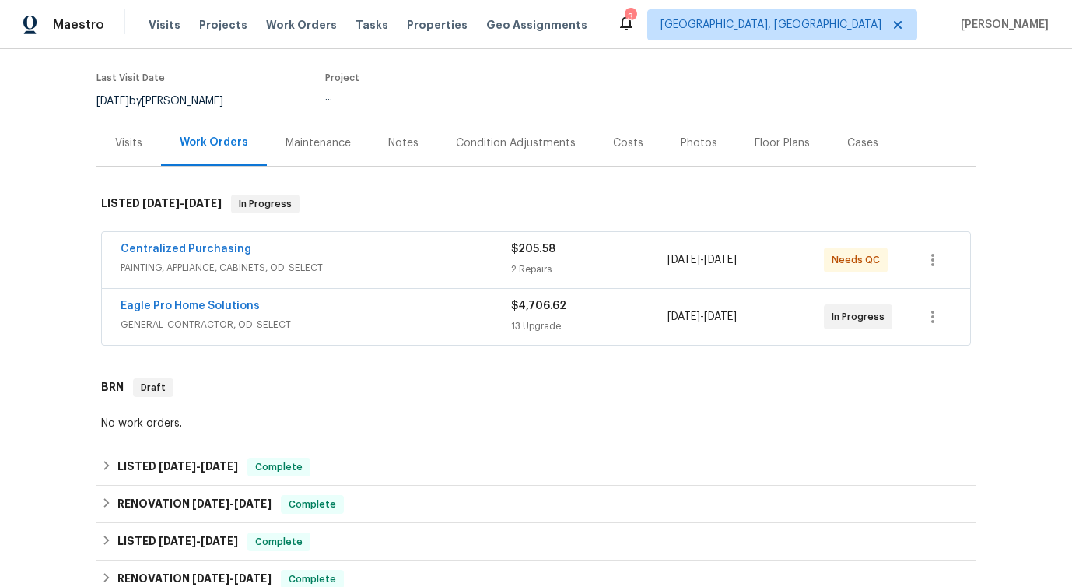
scroll to position [126, 0]
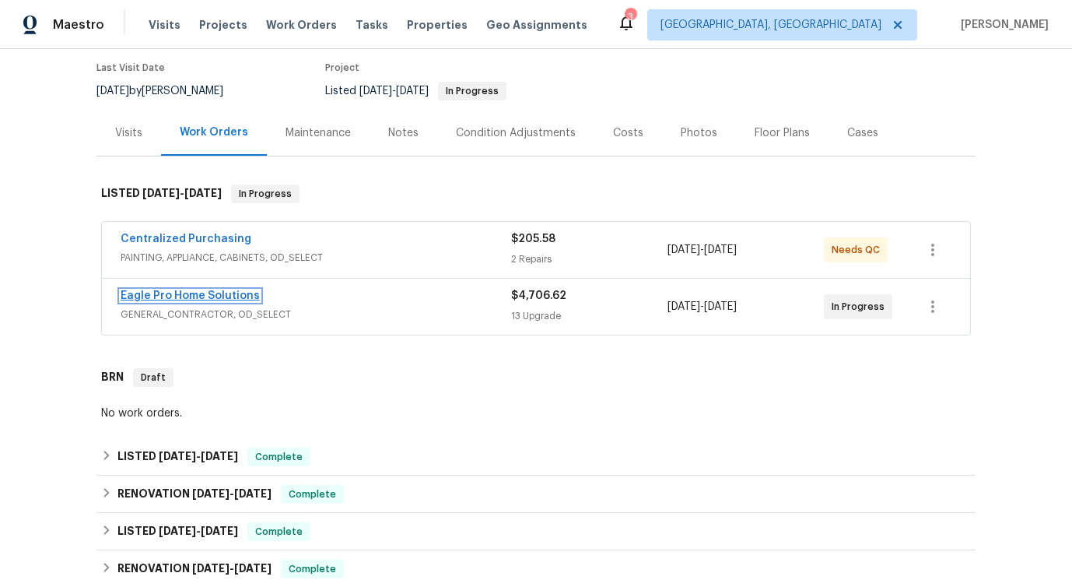
click at [192, 293] on link "Eagle Pro Home Solutions" at bounding box center [190, 295] width 139 height 11
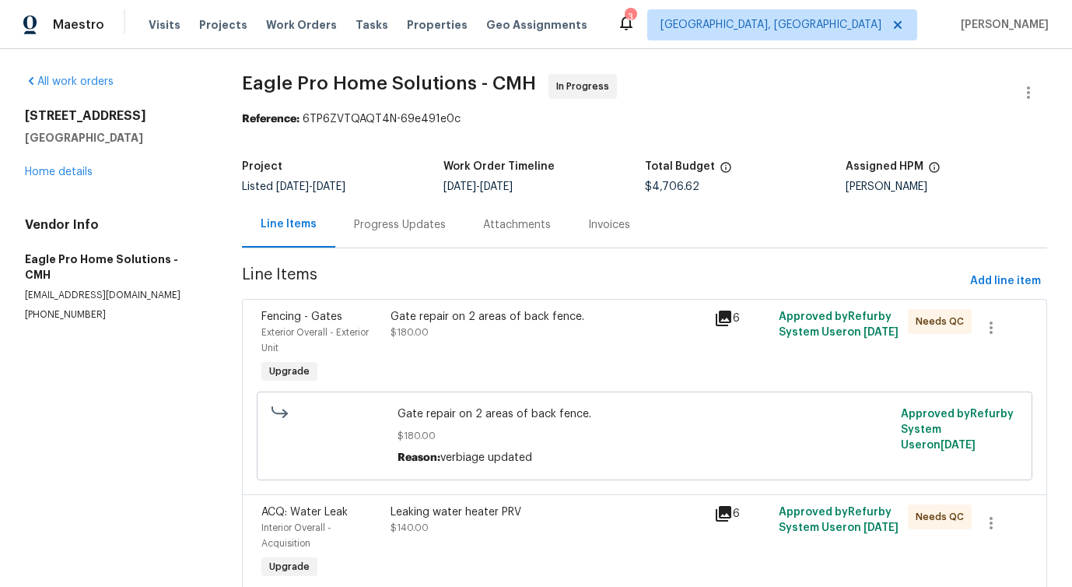
click at [391, 239] on div "Progress Updates" at bounding box center [399, 225] width 129 height 46
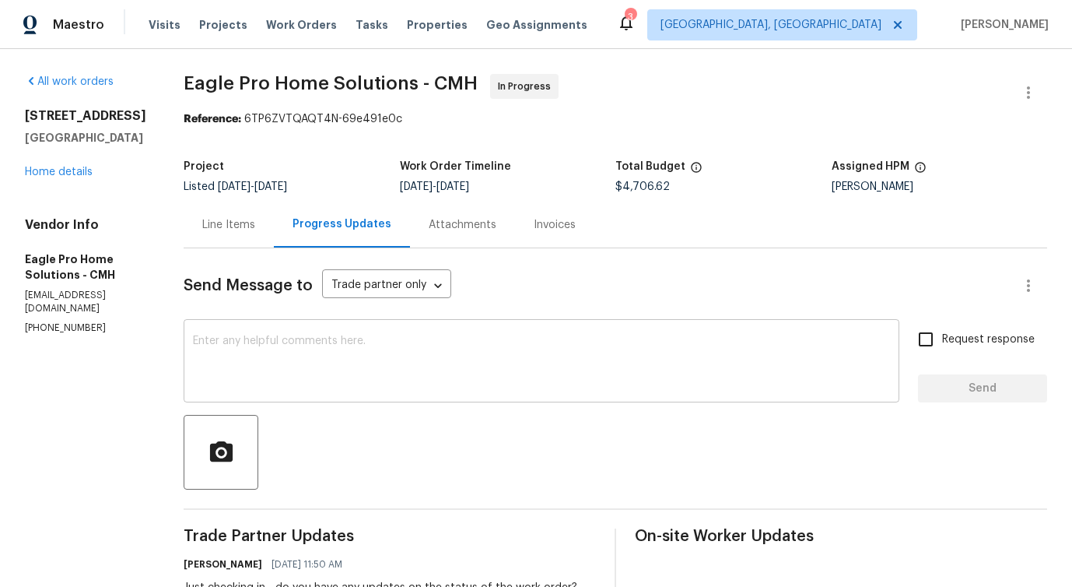
click at [415, 333] on div "x ​" at bounding box center [542, 362] width 716 height 79
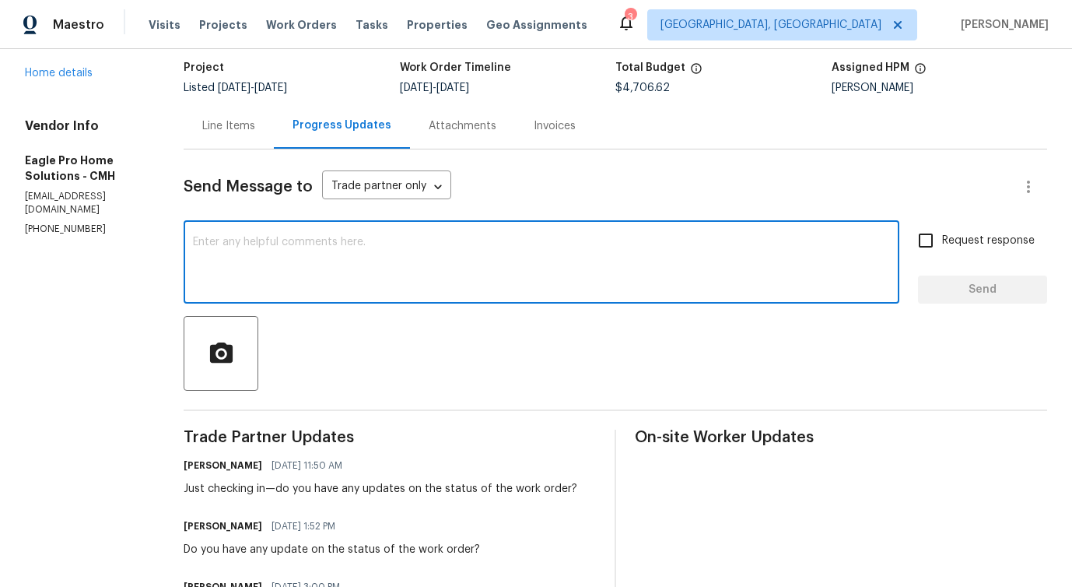
scroll to position [202, 0]
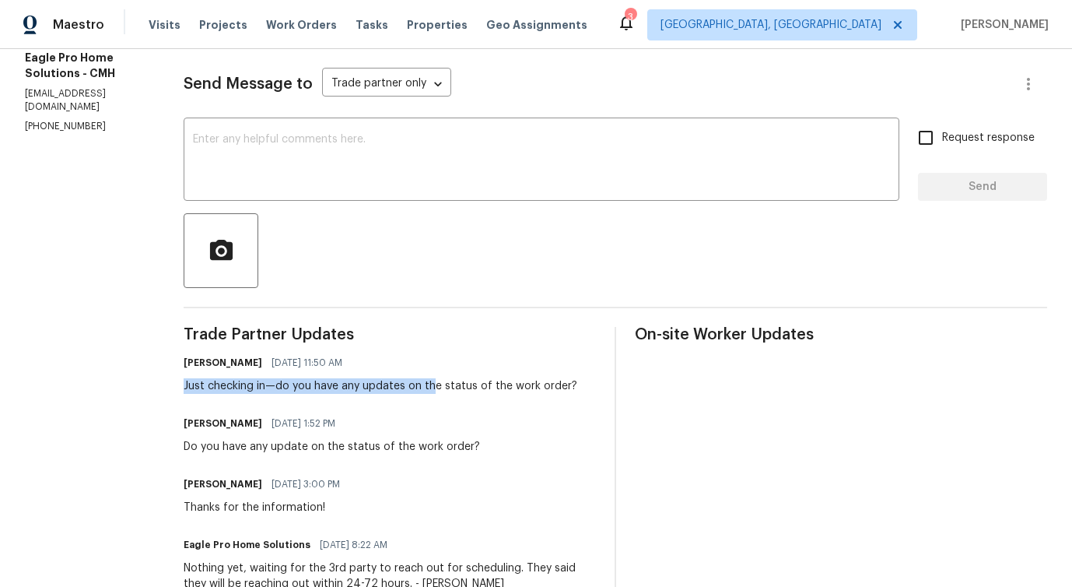
drag, startPoint x: 216, startPoint y: 391, endPoint x: 499, endPoint y: 401, distance: 282.6
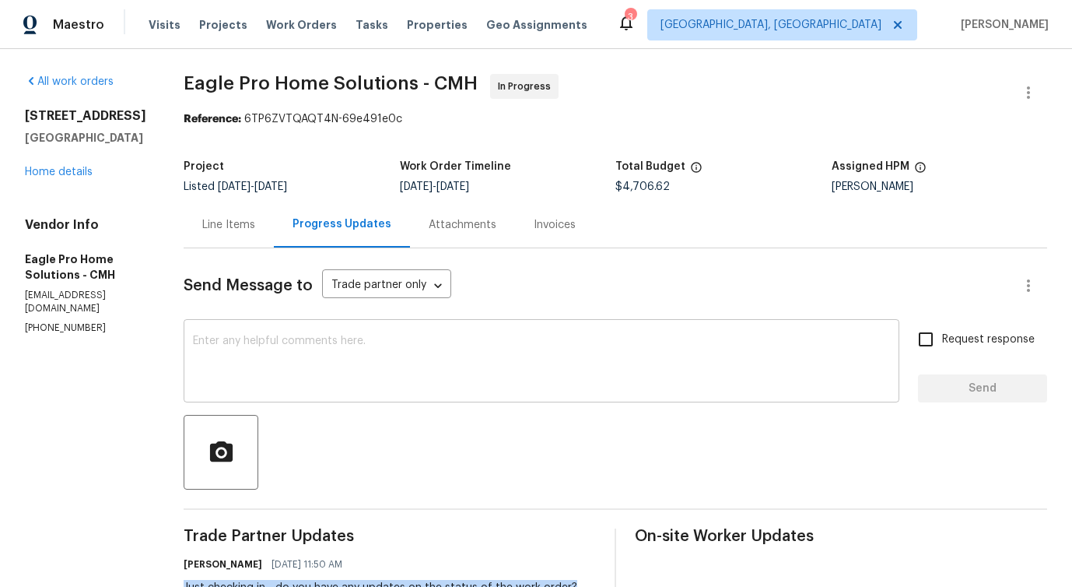
click at [354, 373] on textarea at bounding box center [541, 362] width 697 height 54
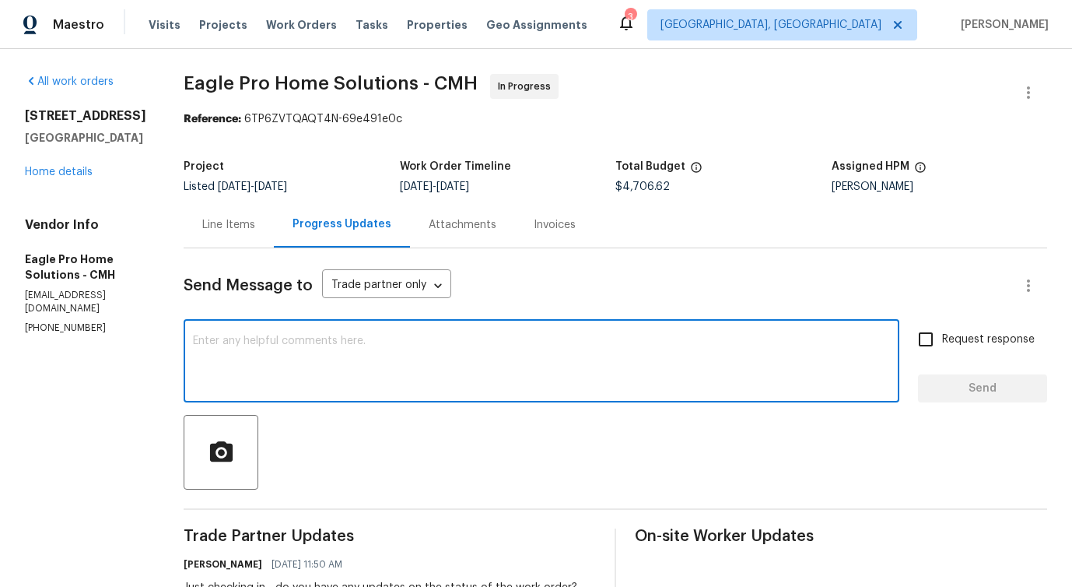
click at [394, 361] on textarea at bounding box center [541, 362] width 697 height 54
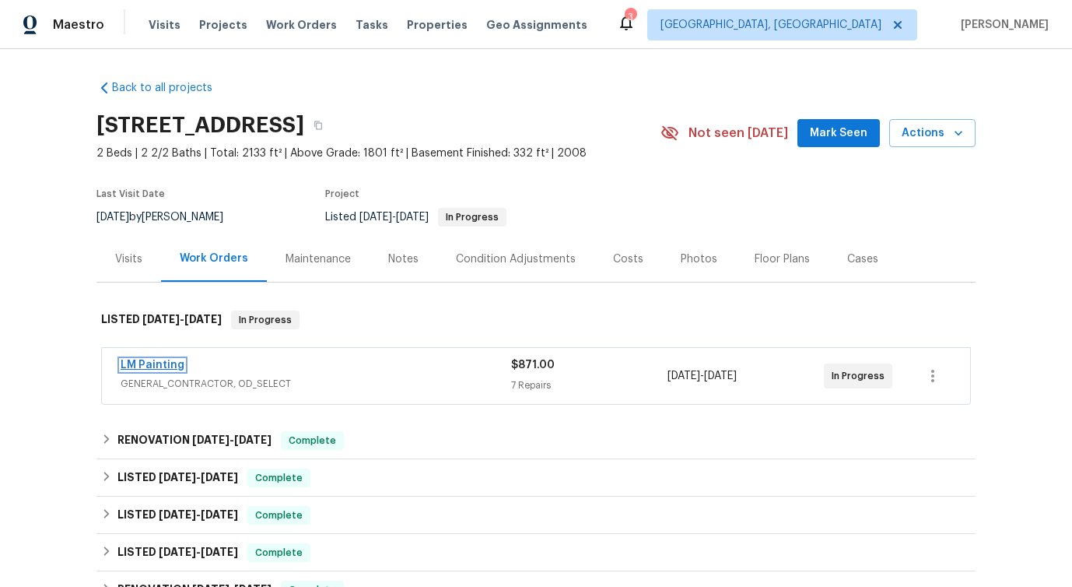
click at [157, 367] on link "LM Painting" at bounding box center [153, 364] width 64 height 11
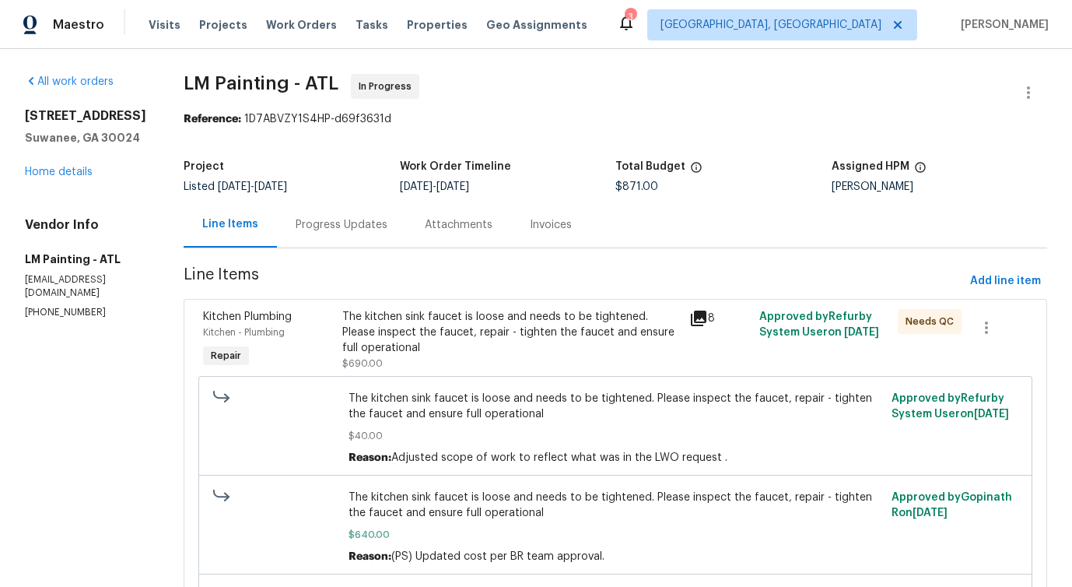
click at [387, 230] on div "Progress Updates" at bounding box center [342, 225] width 92 height 16
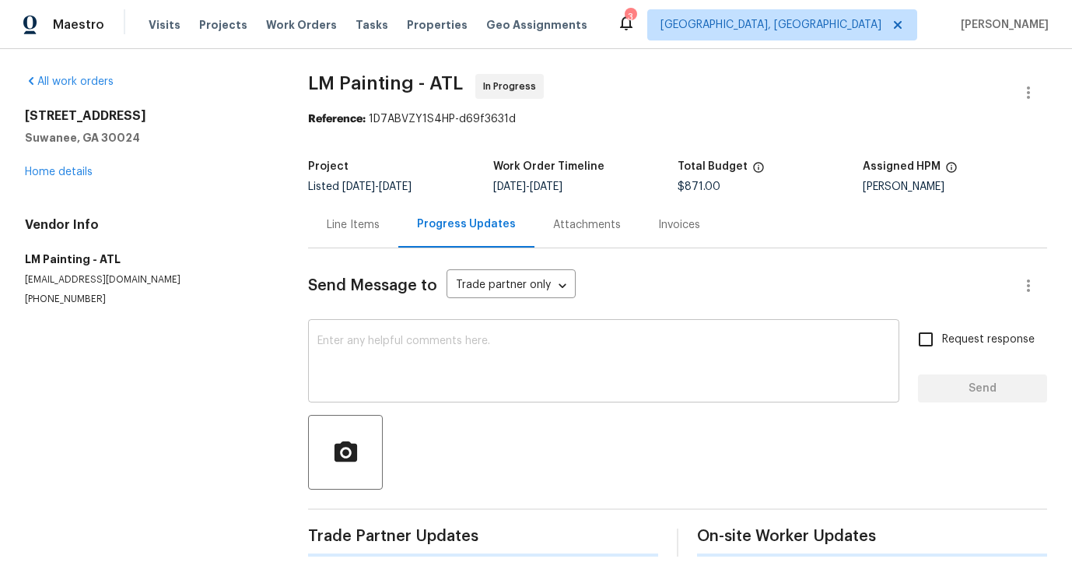
click at [421, 391] on div "x ​" at bounding box center [603, 362] width 591 height 79
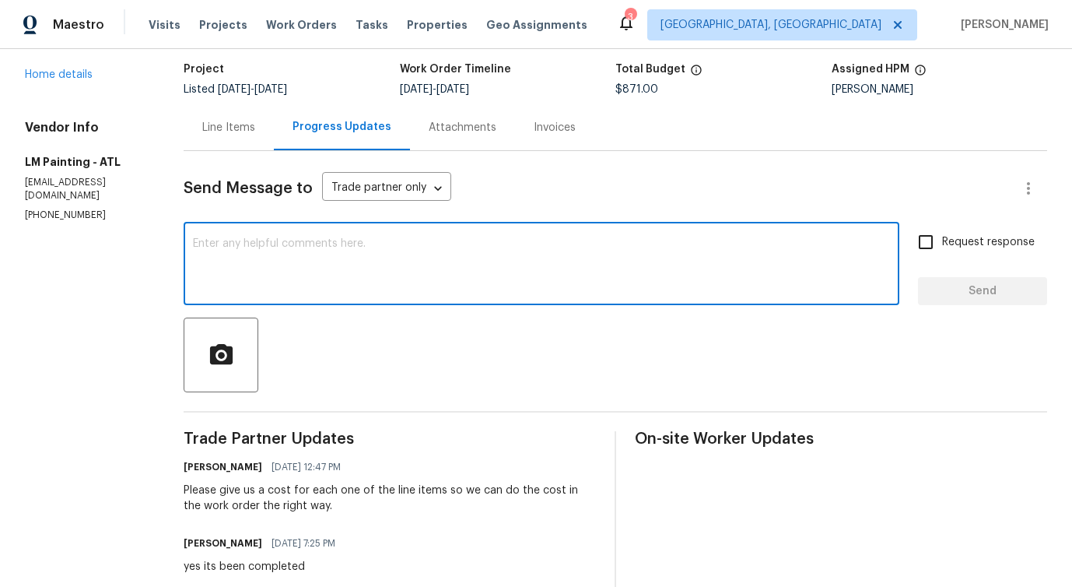
scroll to position [147, 0]
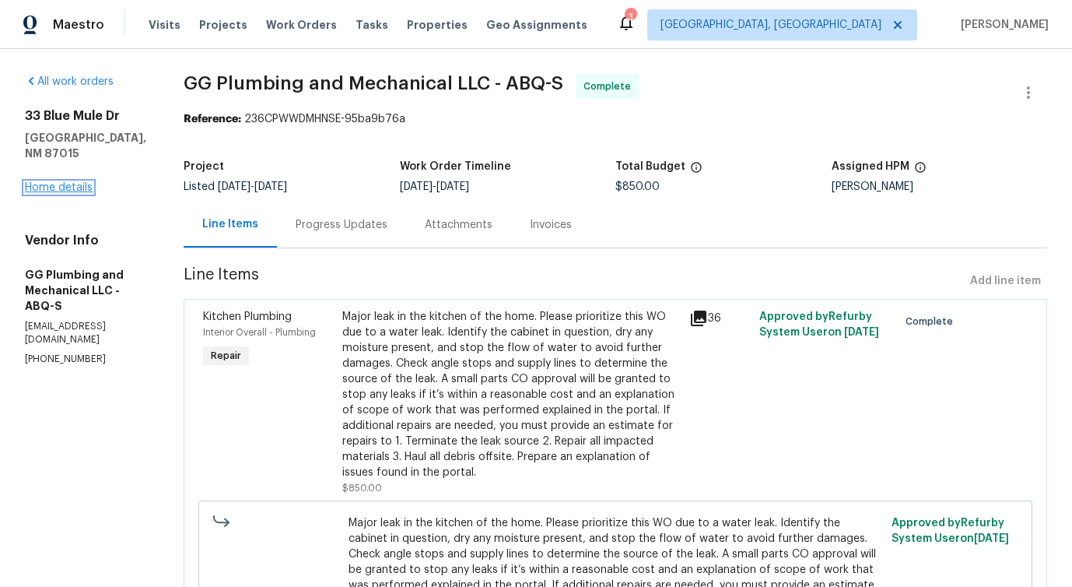
click at [75, 182] on link "Home details" at bounding box center [59, 187] width 68 height 11
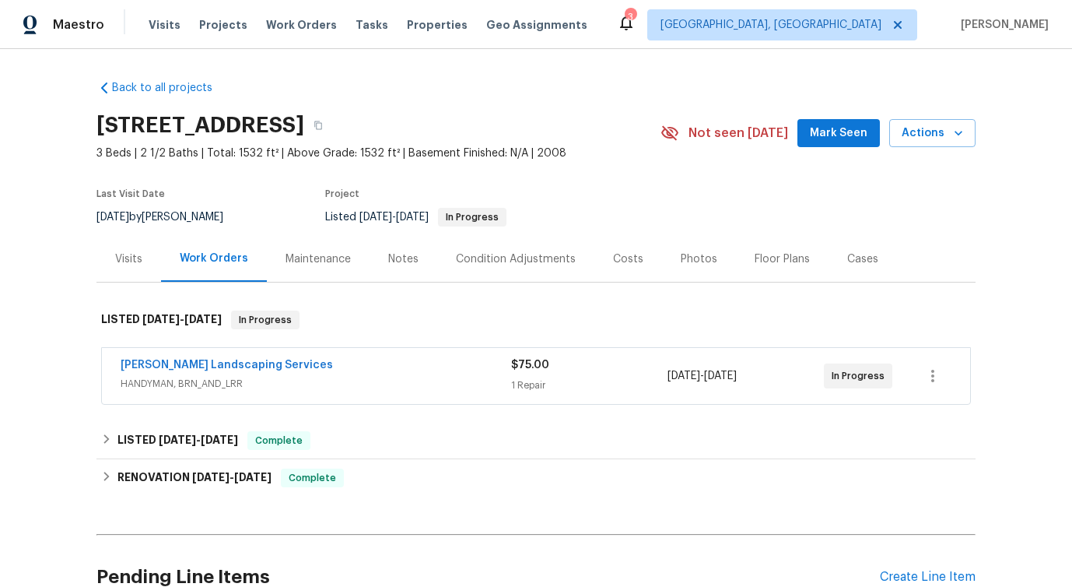
scroll to position [72, 0]
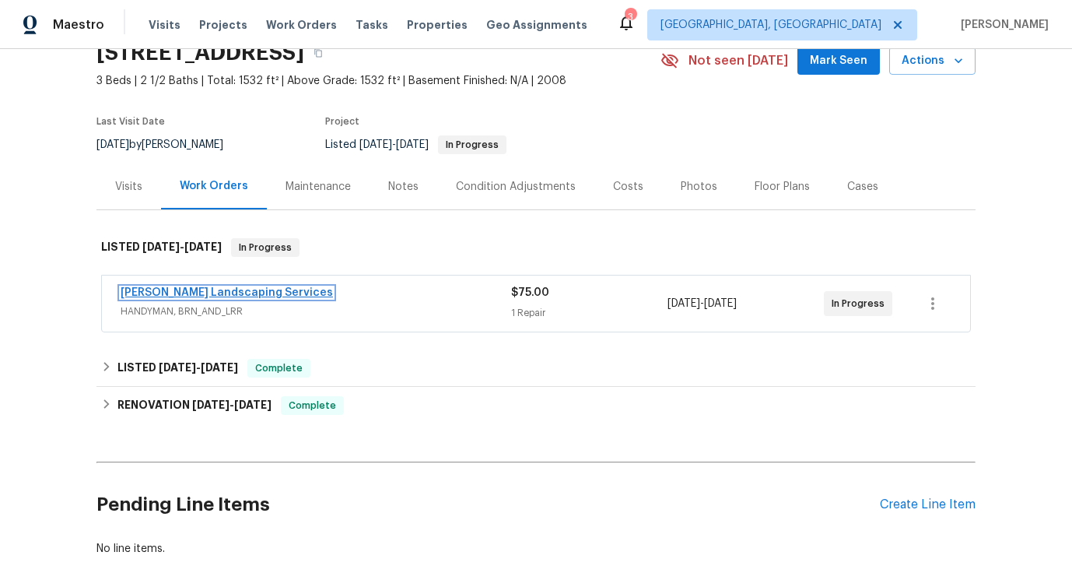
click at [231, 296] on link "[PERSON_NAME] Landscaping Services" at bounding box center [227, 292] width 212 height 11
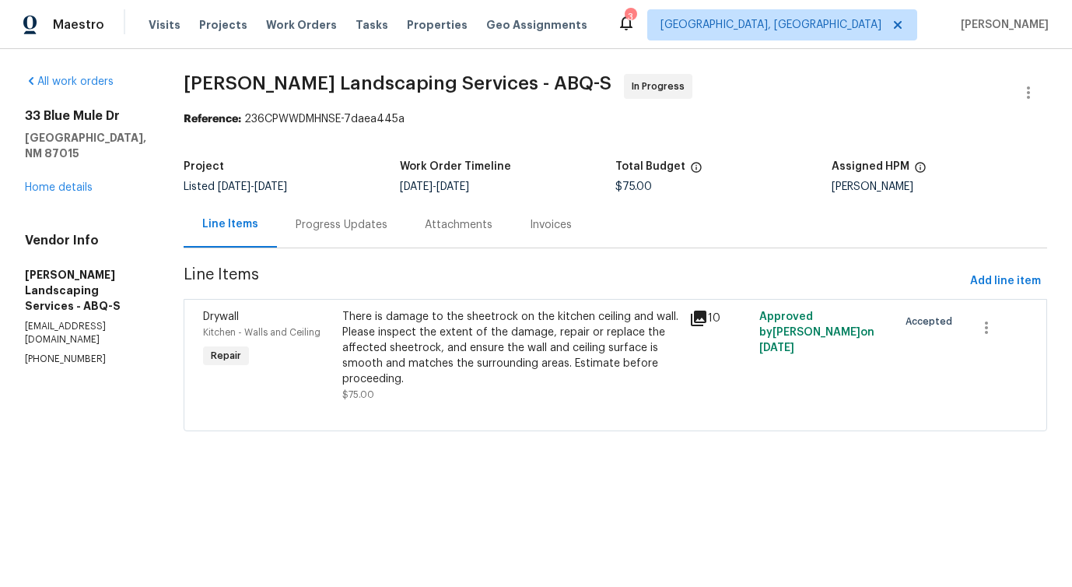
click at [396, 236] on div "Progress Updates" at bounding box center [341, 225] width 129 height 46
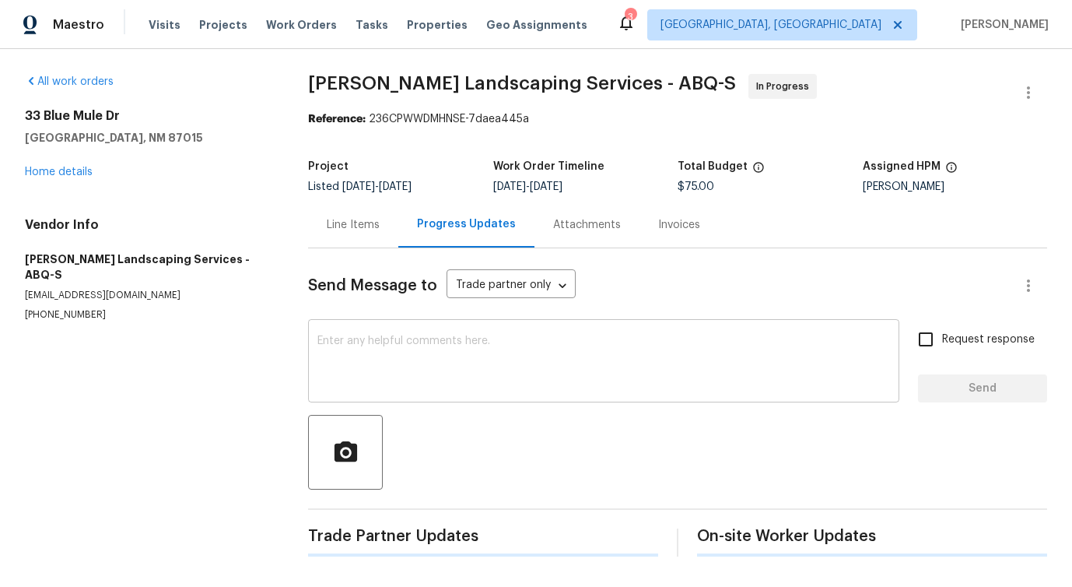
click at [411, 351] on textarea at bounding box center [603, 362] width 573 height 54
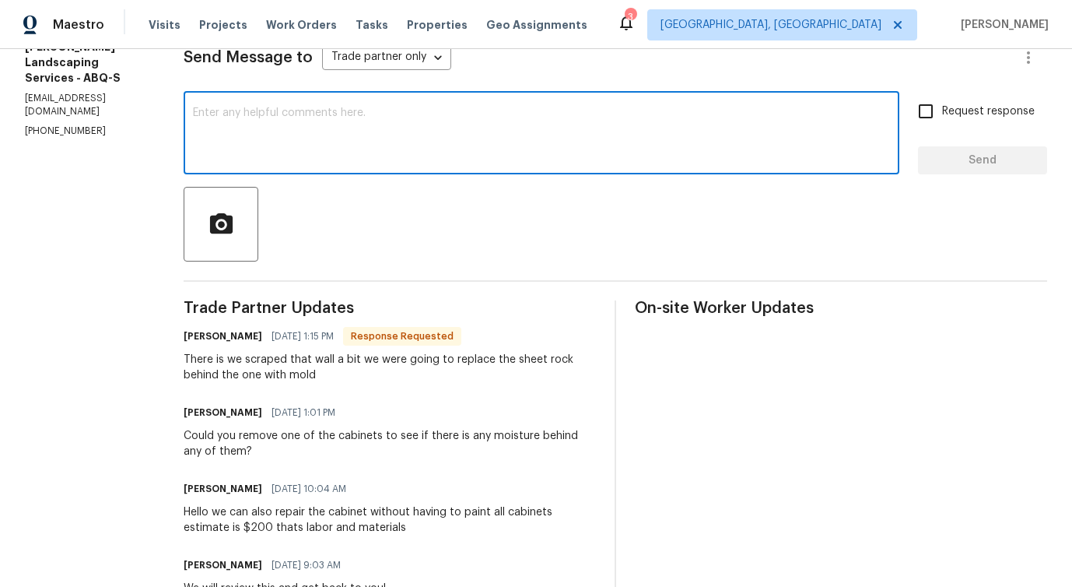
scroll to position [237, 0]
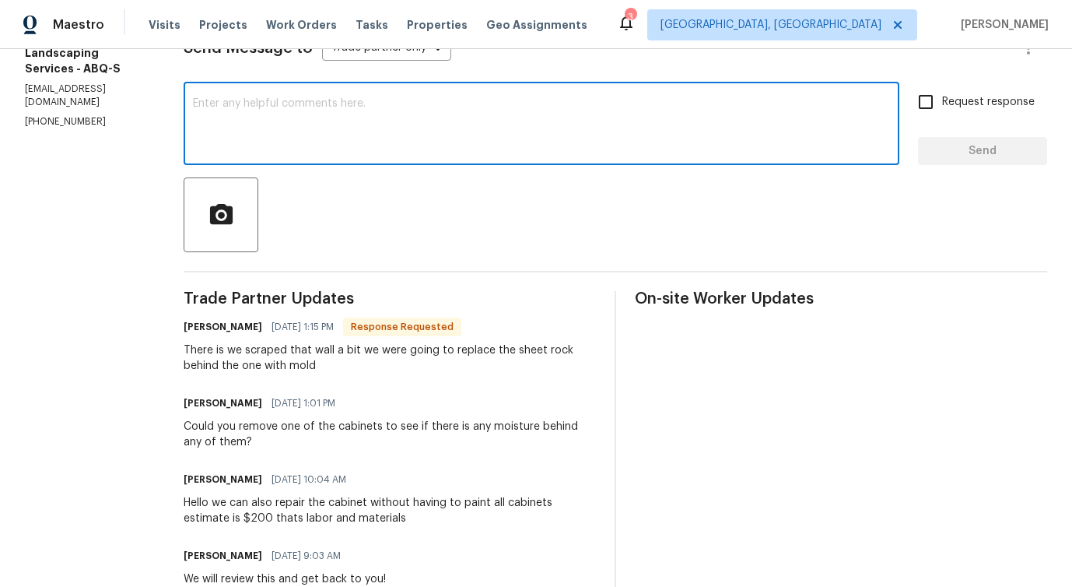
click at [395, 349] on div "There is we scraped that wall a bit we were going to replace the sheet rock beh…" at bounding box center [390, 357] width 412 height 31
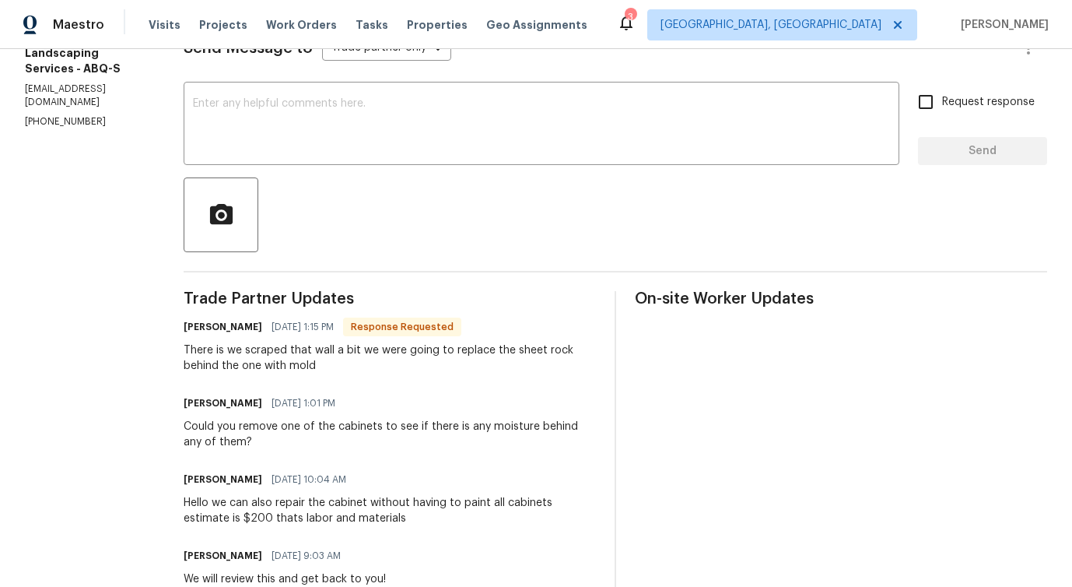
click at [395, 349] on div "There is we scraped that wall a bit we were going to replace the sheet rock beh…" at bounding box center [390, 357] width 412 height 31
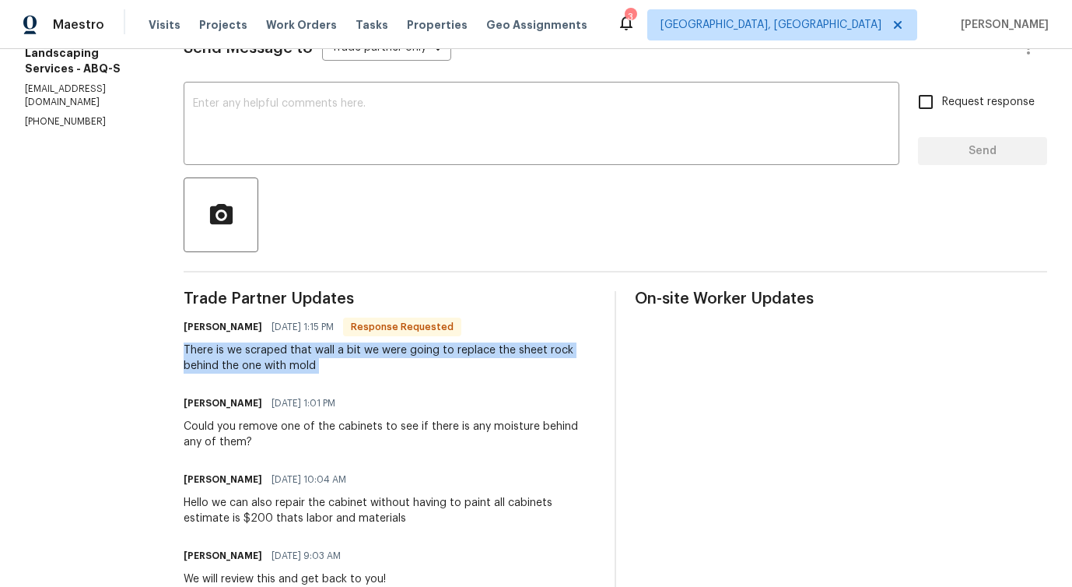
copy div "There is we scraped that wall a bit we were going to replace the sheet rock beh…"
click at [416, 138] on textarea at bounding box center [541, 125] width 697 height 54
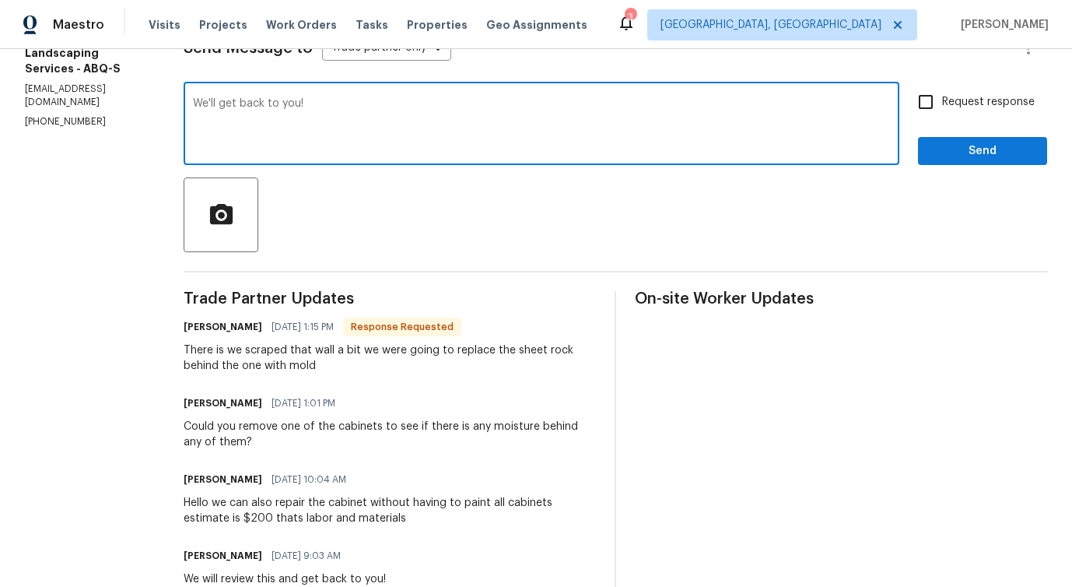
type textarea "We'll get back to you!"
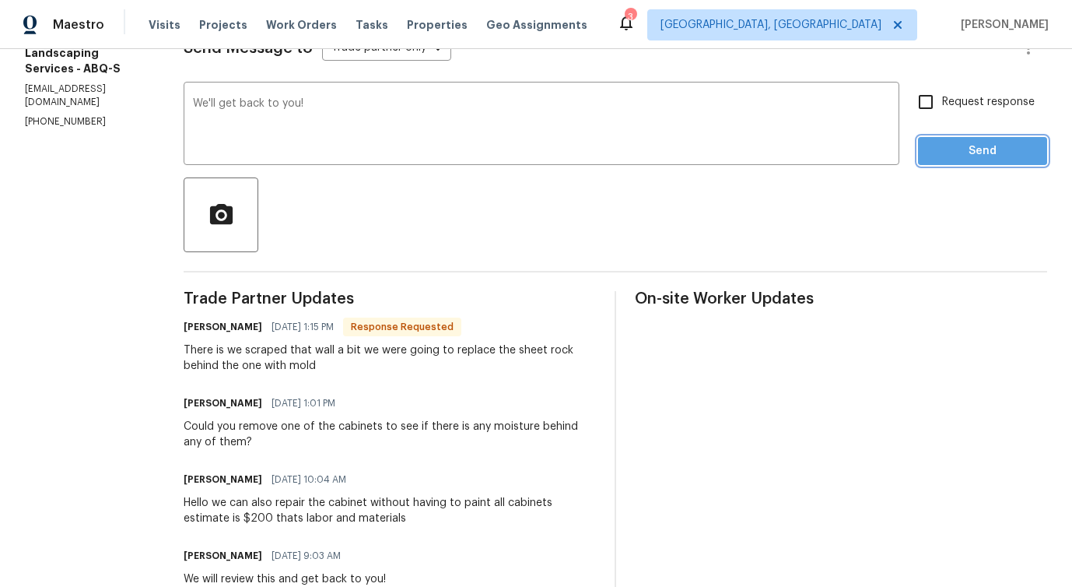
click at [941, 149] on span "Send" at bounding box center [983, 151] width 104 height 19
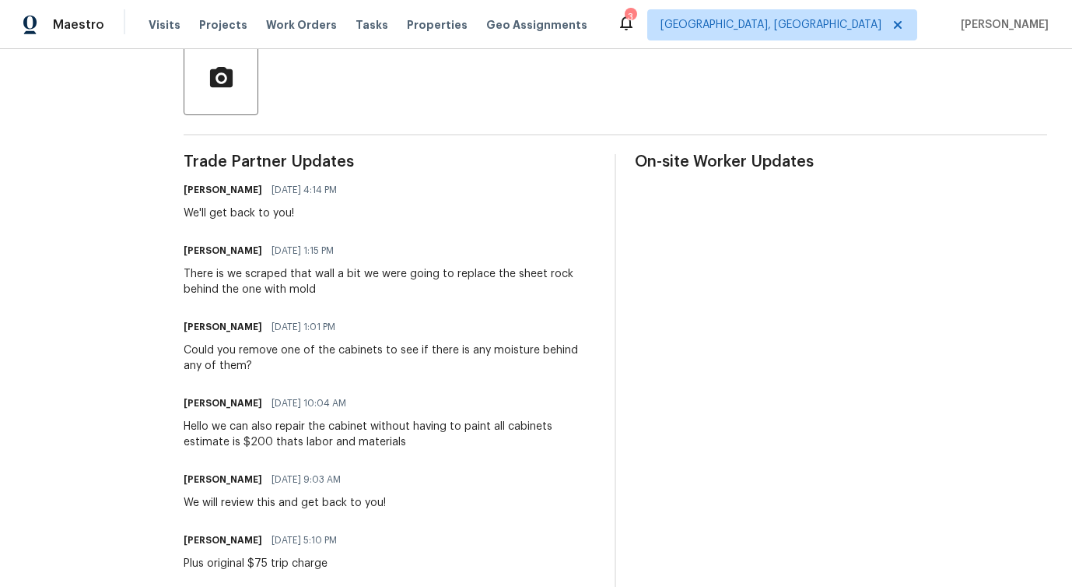
scroll to position [370, 0]
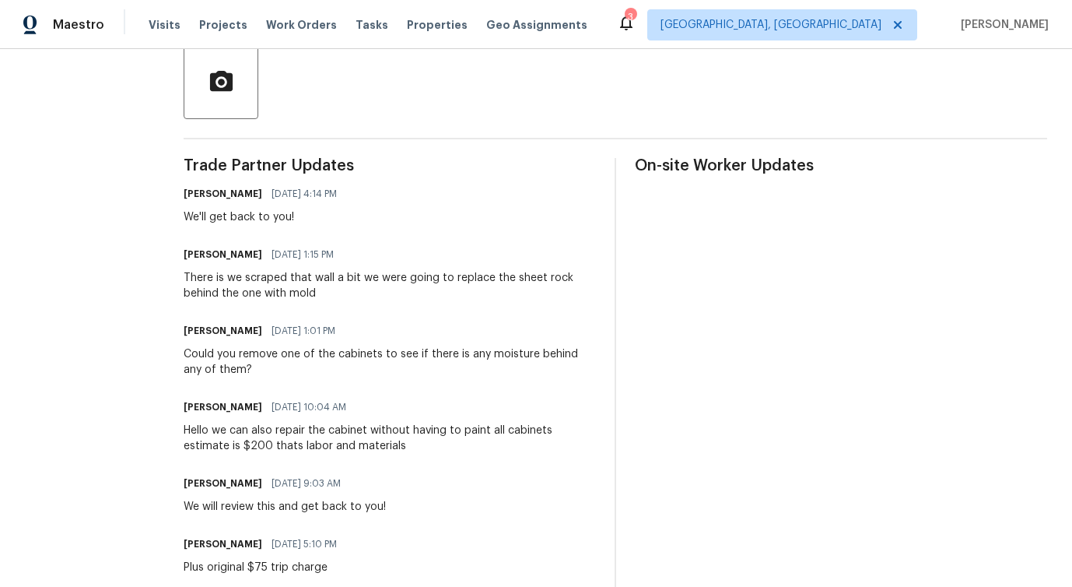
click at [296, 442] on div "Hello we can also repair the cabinet without having to paint all cabinets estim…" at bounding box center [390, 437] width 412 height 31
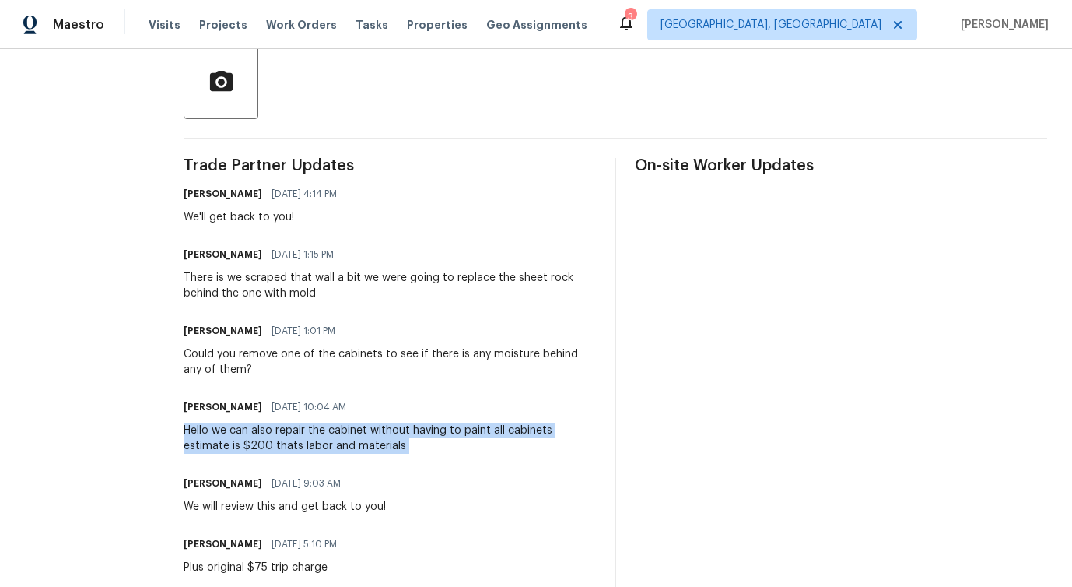
copy div "Hello we can also repair the cabinet without having to paint all cabinets estim…"
click at [286, 289] on div "There is we scraped that wall a bit we were going to replace the sheet rock beh…" at bounding box center [390, 285] width 412 height 31
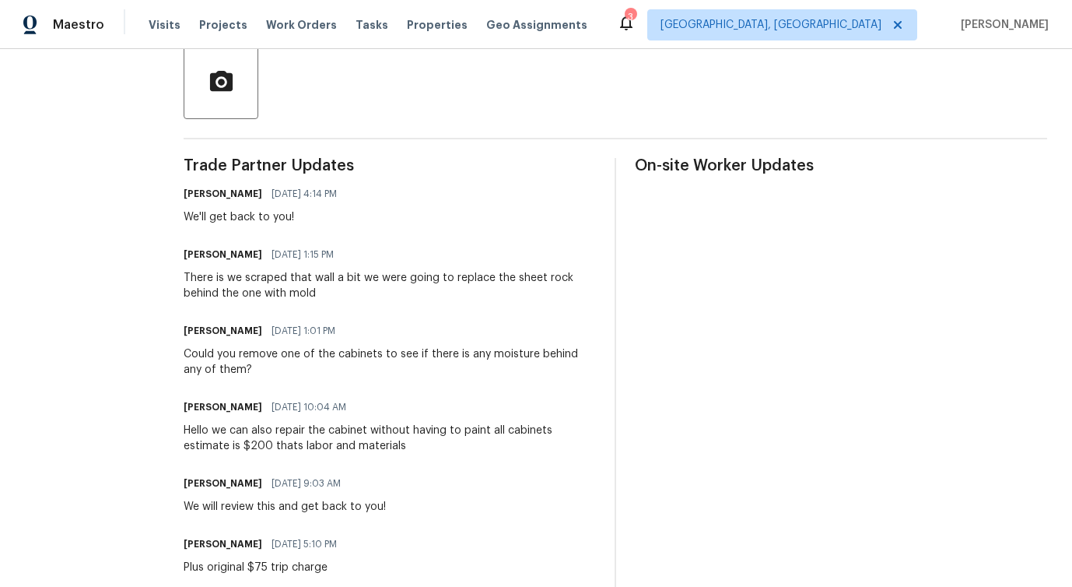
click at [286, 289] on div "There is we scraped that wall a bit we were going to replace the sheet rock beh…" at bounding box center [390, 285] width 412 height 31
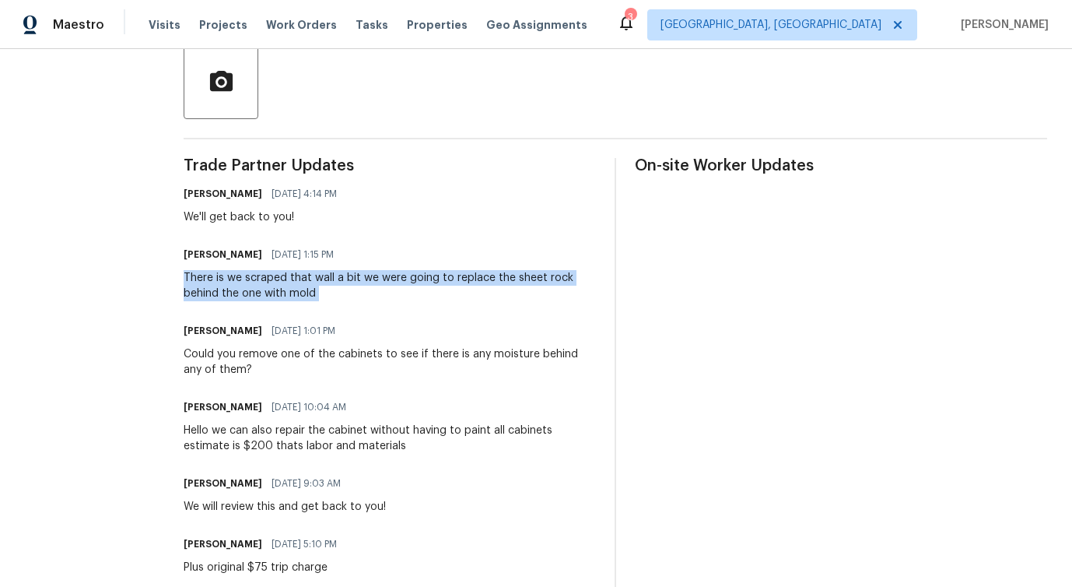
copy div "There is we scraped that wall a bit we were going to replace the sheet rock beh…"
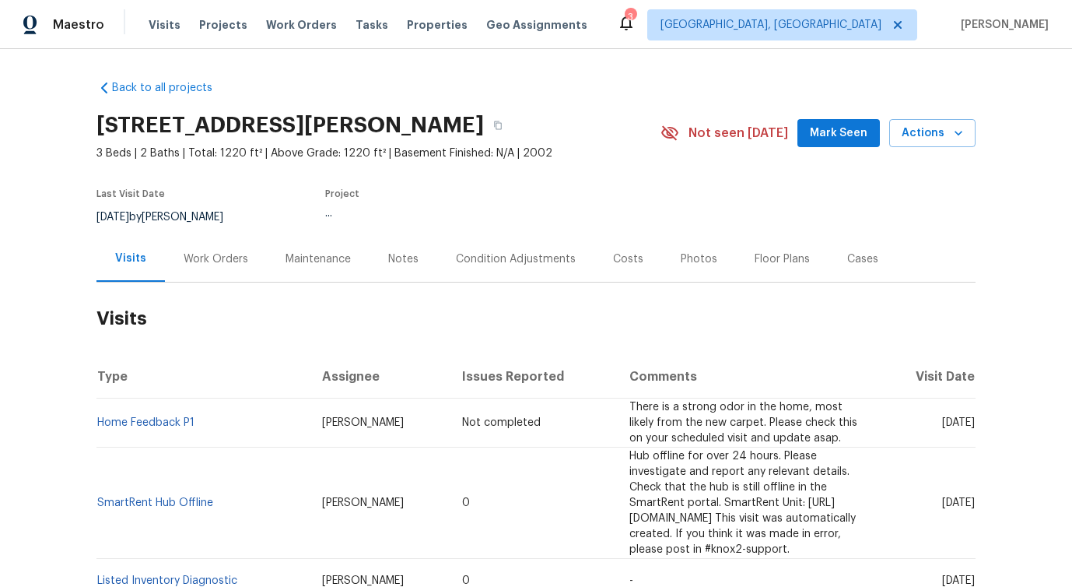
click at [201, 280] on div "Work Orders" at bounding box center [216, 259] width 102 height 46
